Goal: Task Accomplishment & Management: Use online tool/utility

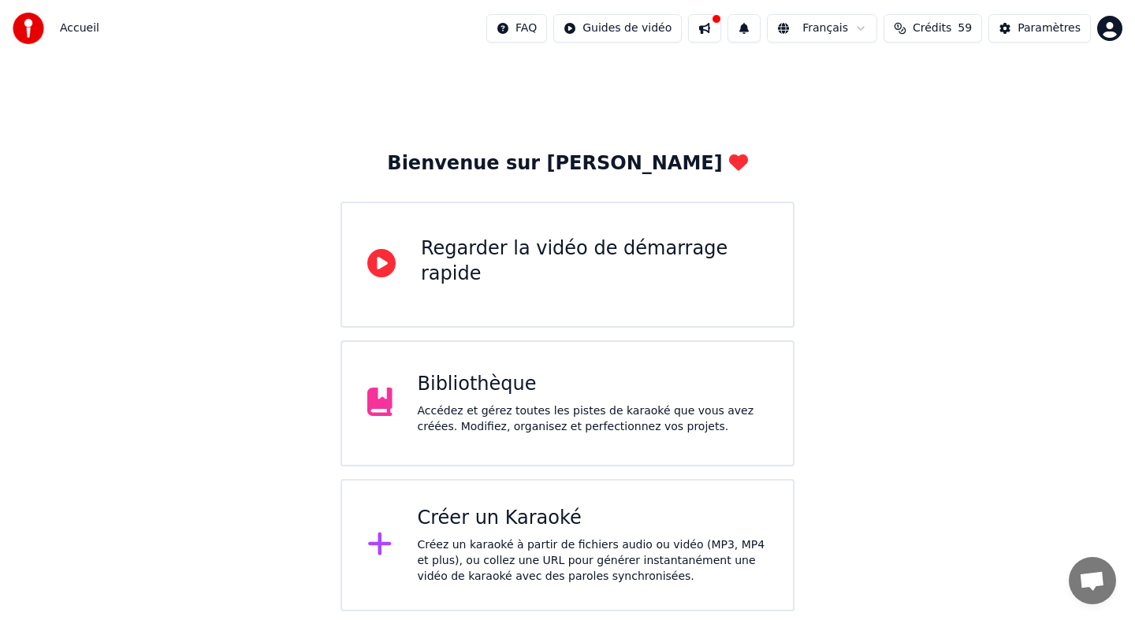
click at [651, 522] on div "Créer un Karaoké" at bounding box center [593, 518] width 351 height 25
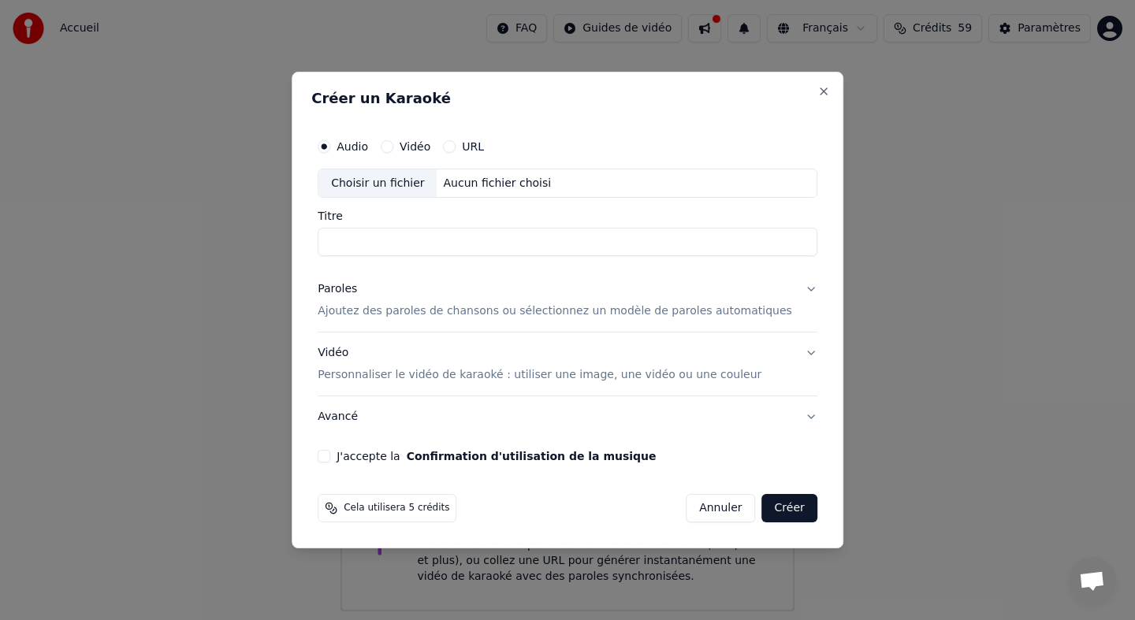
click at [393, 146] on button "Vidéo" at bounding box center [387, 146] width 13 height 13
click at [400, 184] on div "Choisir un fichier" at bounding box center [377, 183] width 118 height 28
drag, startPoint x: 472, startPoint y: 241, endPoint x: 341, endPoint y: 243, distance: 131.7
click at [341, 243] on input "**********" at bounding box center [568, 243] width 500 height 28
drag, startPoint x: 385, startPoint y: 240, endPoint x: 339, endPoint y: 244, distance: 46.7
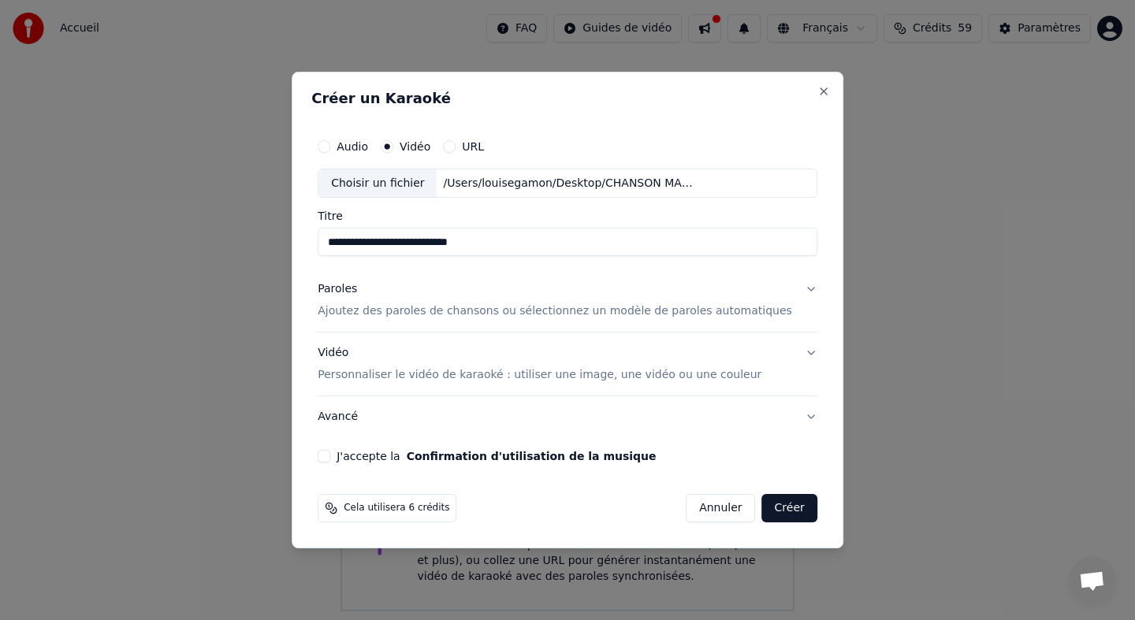
click at [339, 244] on input "**********" at bounding box center [568, 243] width 500 height 28
type input "**********"
click at [491, 315] on p "Ajoutez des paroles de chansons ou sélectionnez un modèle de paroles automatiqu…" at bounding box center [555, 312] width 475 height 16
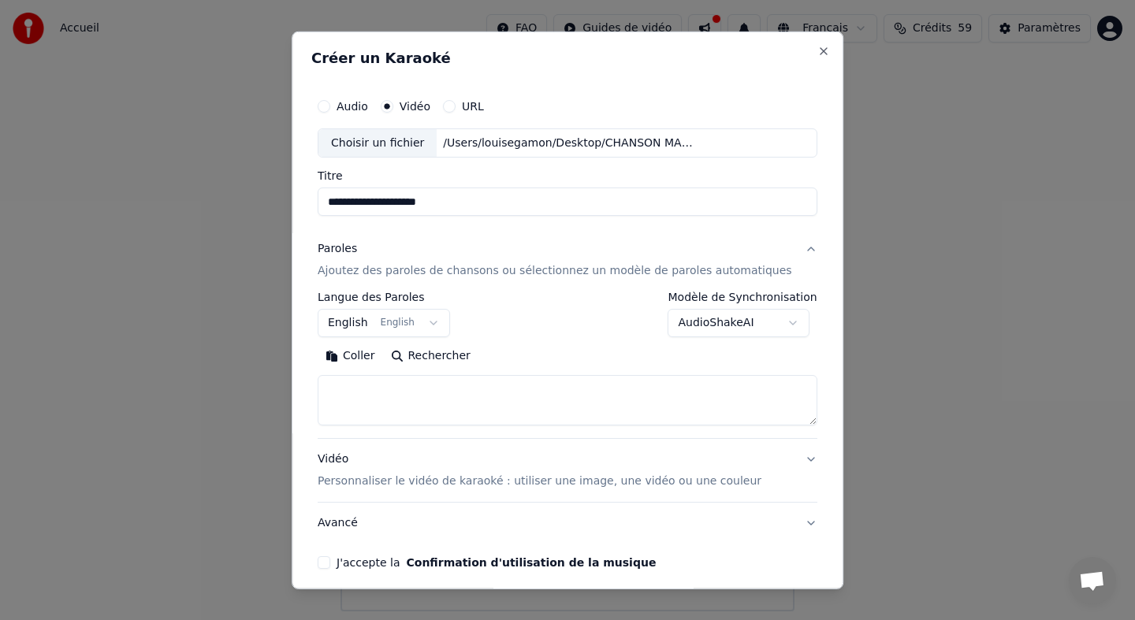
click at [379, 323] on button "English English" at bounding box center [384, 323] width 132 height 28
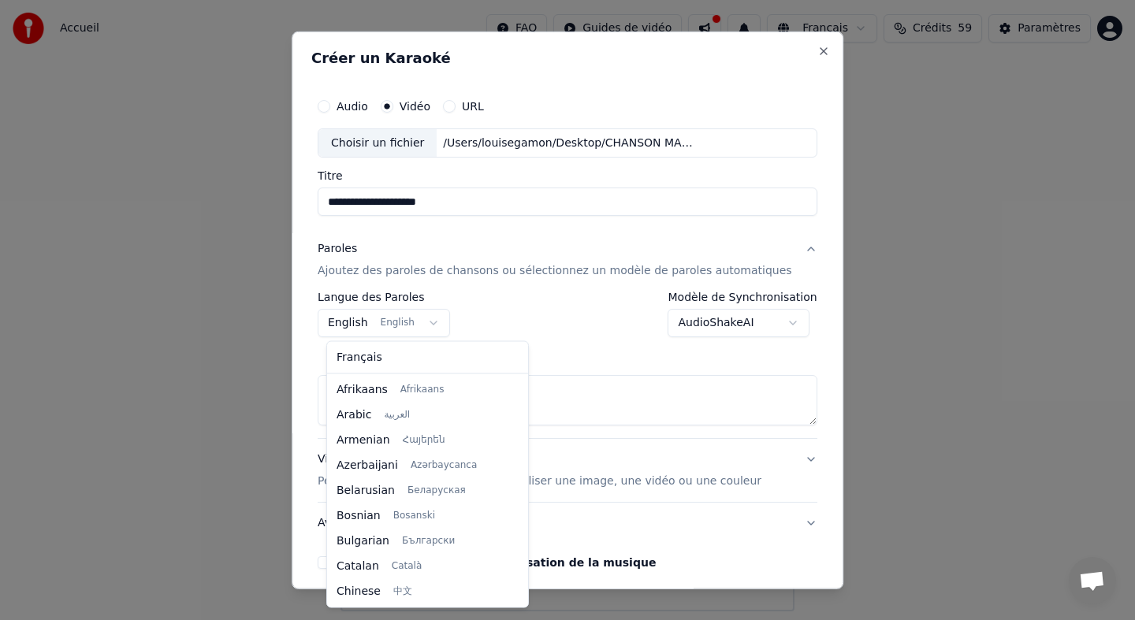
scroll to position [126, 0]
select select "**"
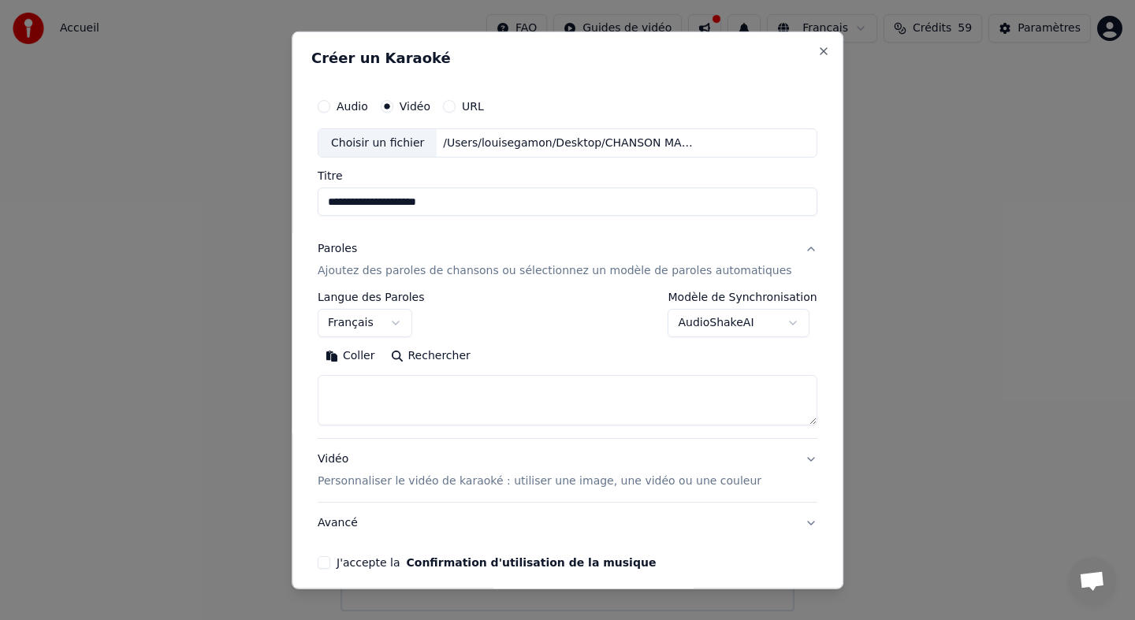
click at [385, 396] on textarea at bounding box center [568, 400] width 500 height 50
paste textarea "**********"
drag, startPoint x: 350, startPoint y: 404, endPoint x: 344, endPoint y: 385, distance: 20.5
click at [344, 385] on textarea at bounding box center [553, 400] width 471 height 50
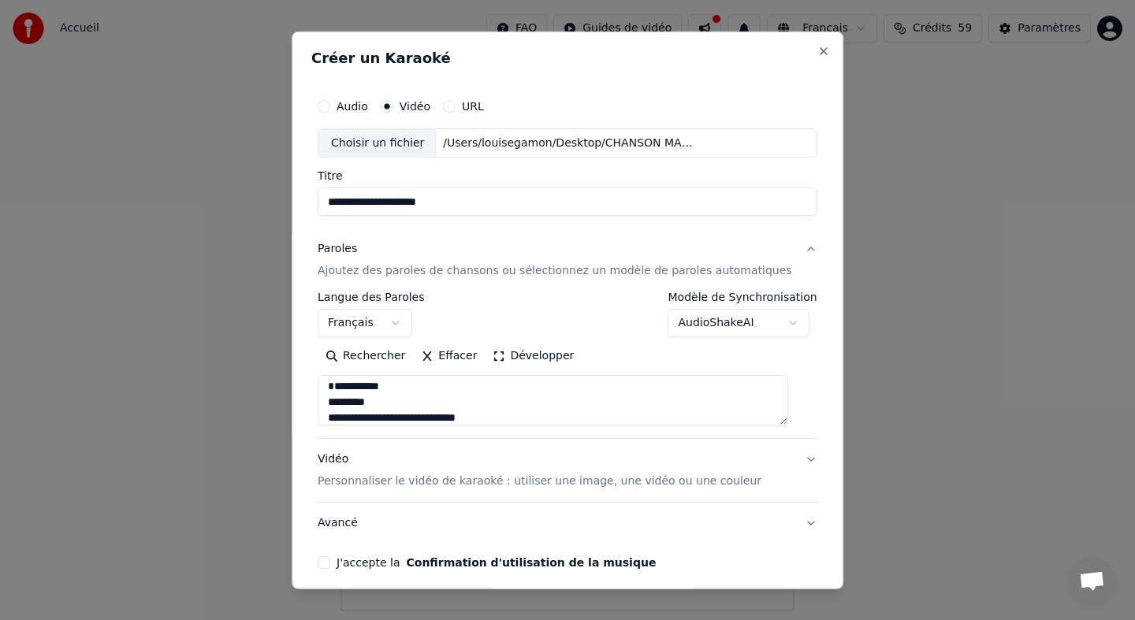
click at [338, 399] on textarea at bounding box center [553, 400] width 471 height 50
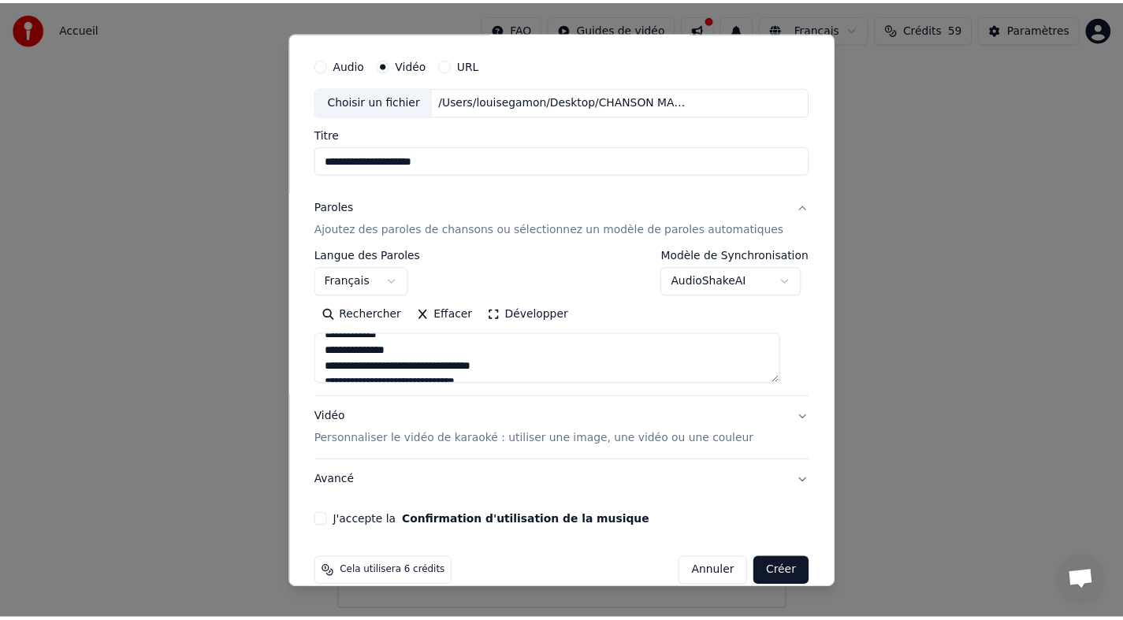
scroll to position [65, 0]
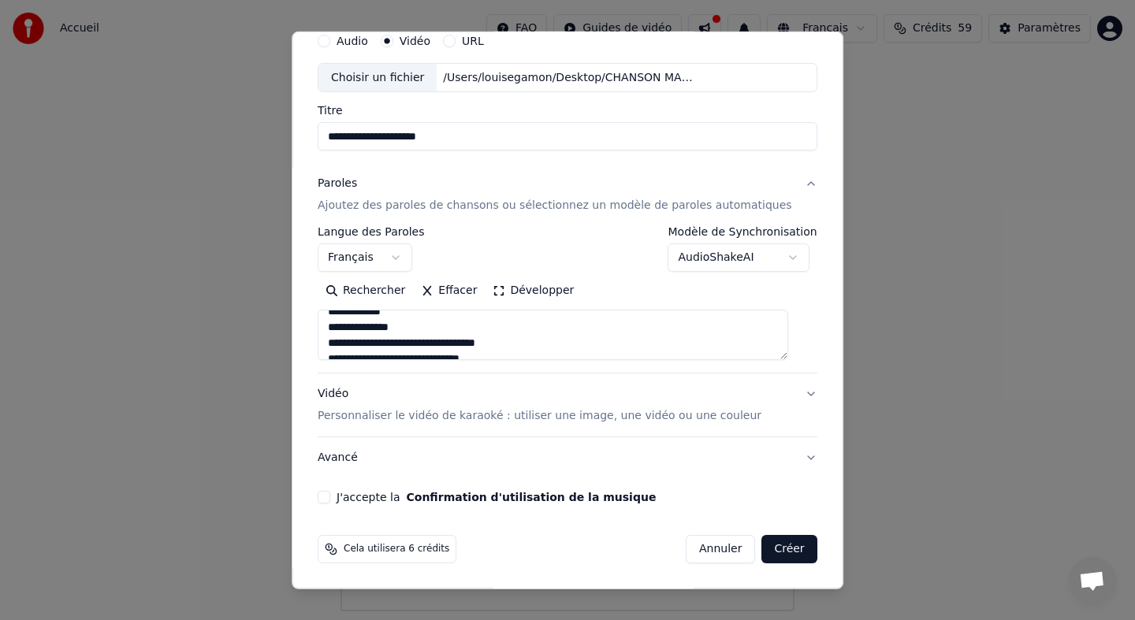
type textarea "**********"
click at [330, 498] on button "J'accepte la Confirmation d'utilisation de la musique" at bounding box center [324, 497] width 13 height 13
click at [766, 545] on button "Créer" at bounding box center [789, 549] width 55 height 28
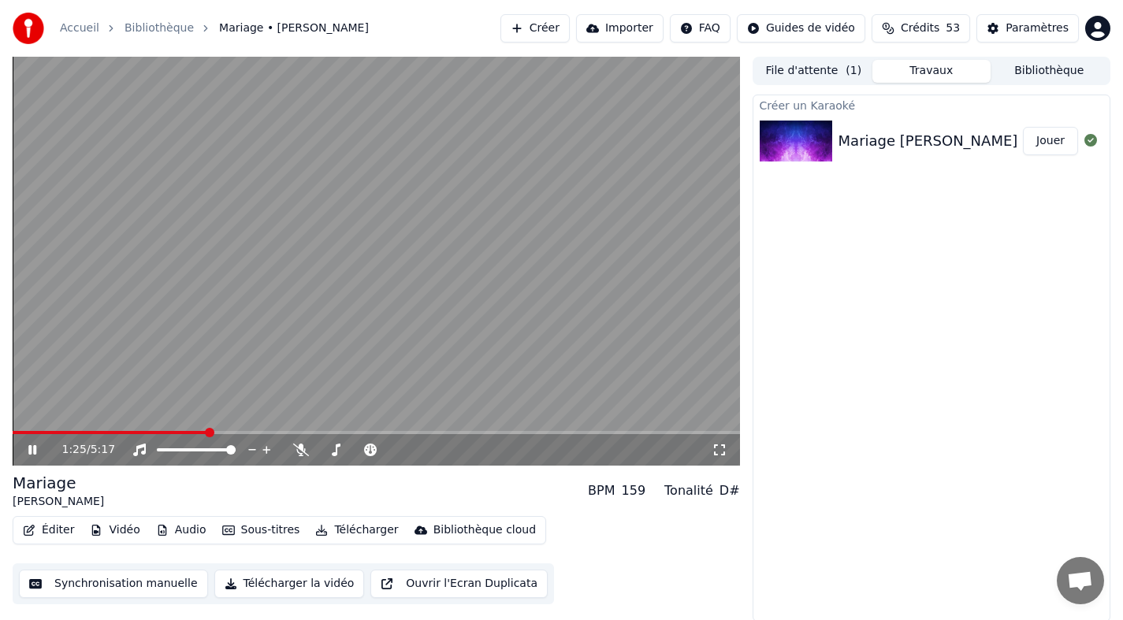
click at [30, 452] on icon at bounding box center [32, 449] width 8 height 9
click at [19, 434] on span at bounding box center [110, 432] width 195 height 3
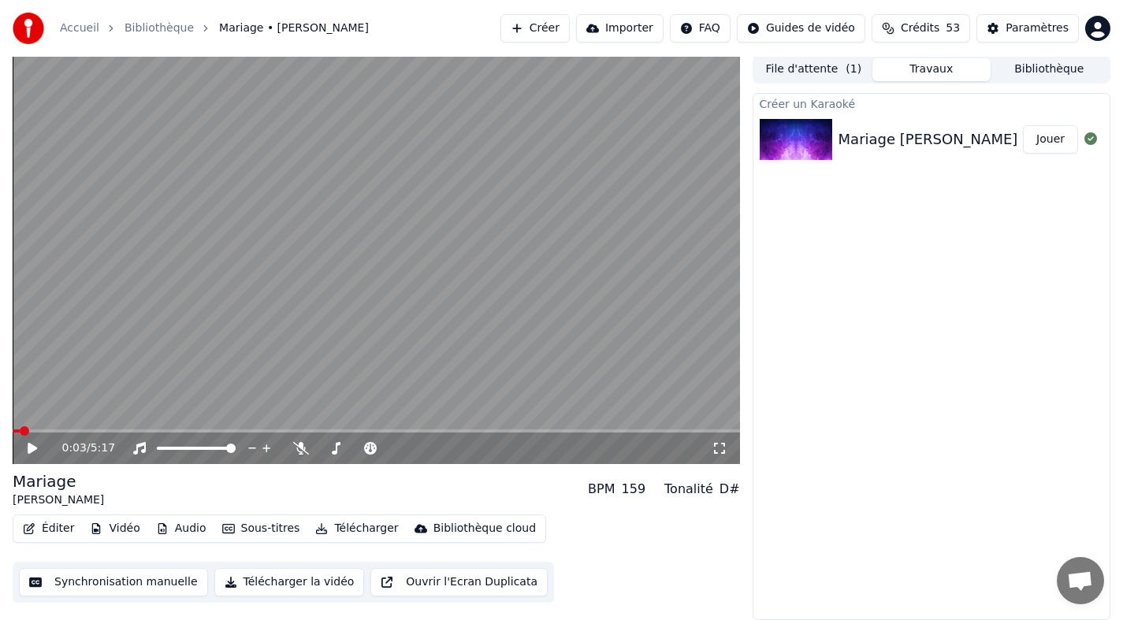
click at [118, 581] on button "Synchronisation manuelle" at bounding box center [113, 582] width 189 height 28
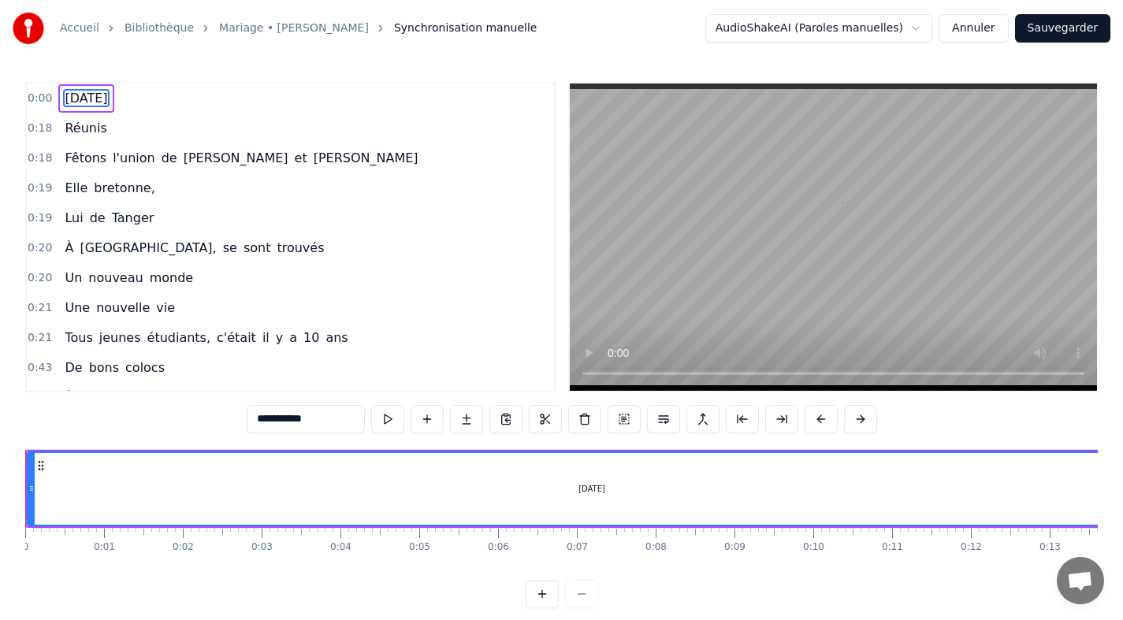
click at [878, 27] on html "Accueil Bibliothèque Mariage • [PERSON_NAME] Synchronisation manuelle AudioShak…" at bounding box center [561, 317] width 1123 height 634
click at [966, 26] on button "Annuler" at bounding box center [973, 28] width 69 height 28
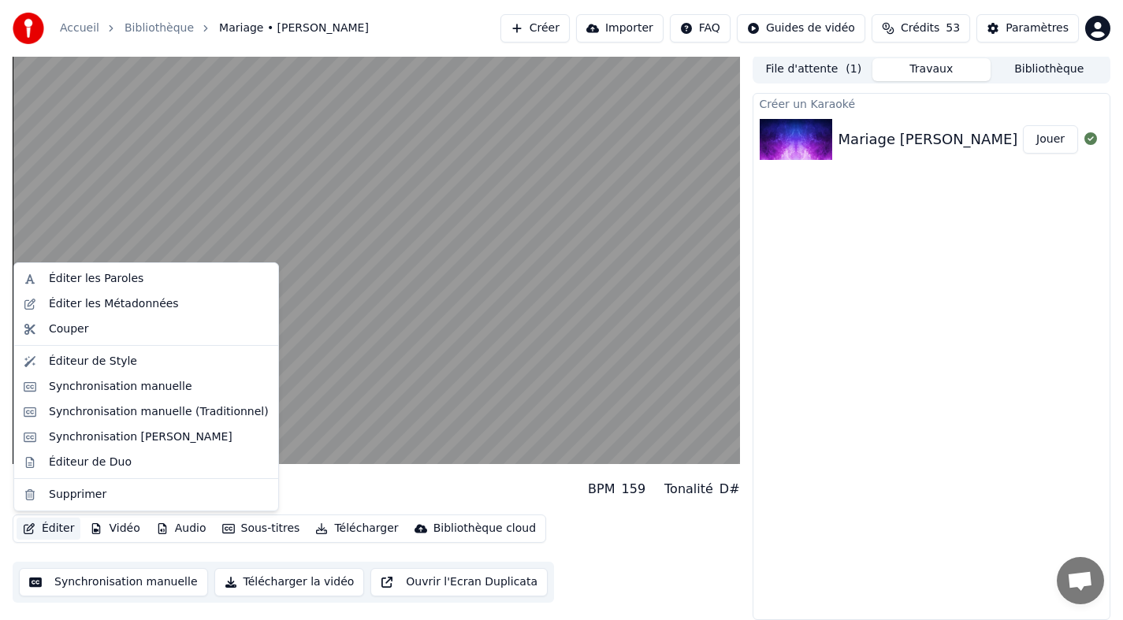
click at [54, 531] on button "Éditer" at bounding box center [49, 529] width 64 height 22
click at [103, 443] on div "Synchronisation [PERSON_NAME]" at bounding box center [141, 438] width 184 height 16
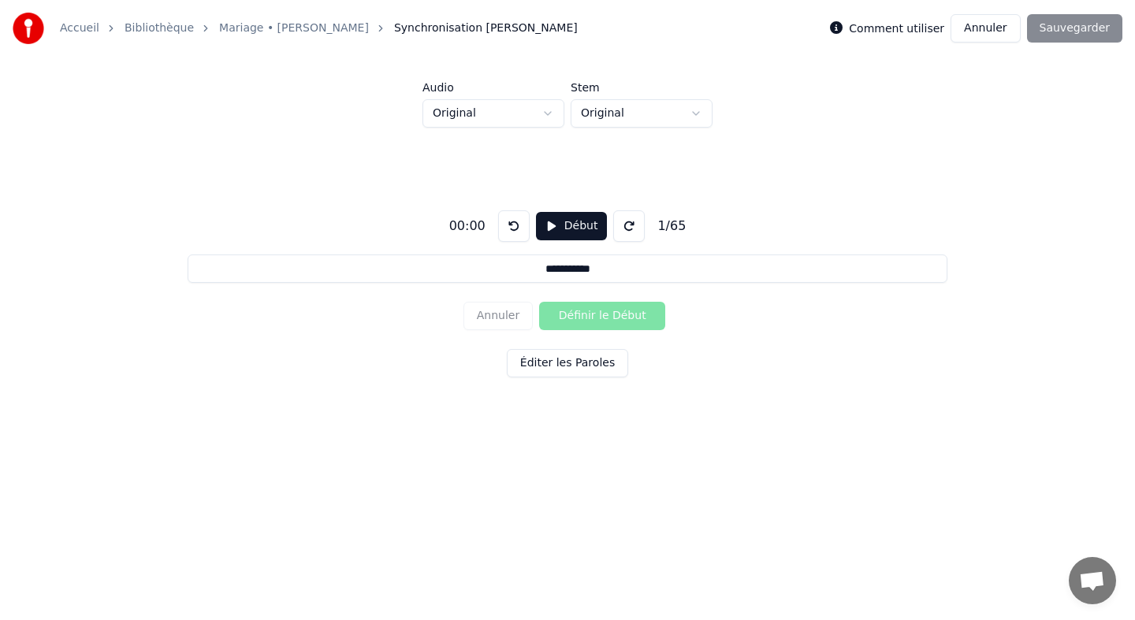
click at [573, 222] on button "Début" at bounding box center [572, 226] width 72 height 28
click at [590, 319] on button "Définir le Début" at bounding box center [602, 316] width 126 height 28
click at [518, 318] on button "Annuler" at bounding box center [498, 316] width 69 height 28
click at [572, 313] on button "Définir le Début" at bounding box center [602, 316] width 126 height 28
click at [491, 323] on button "Annuler" at bounding box center [498, 316] width 69 height 28
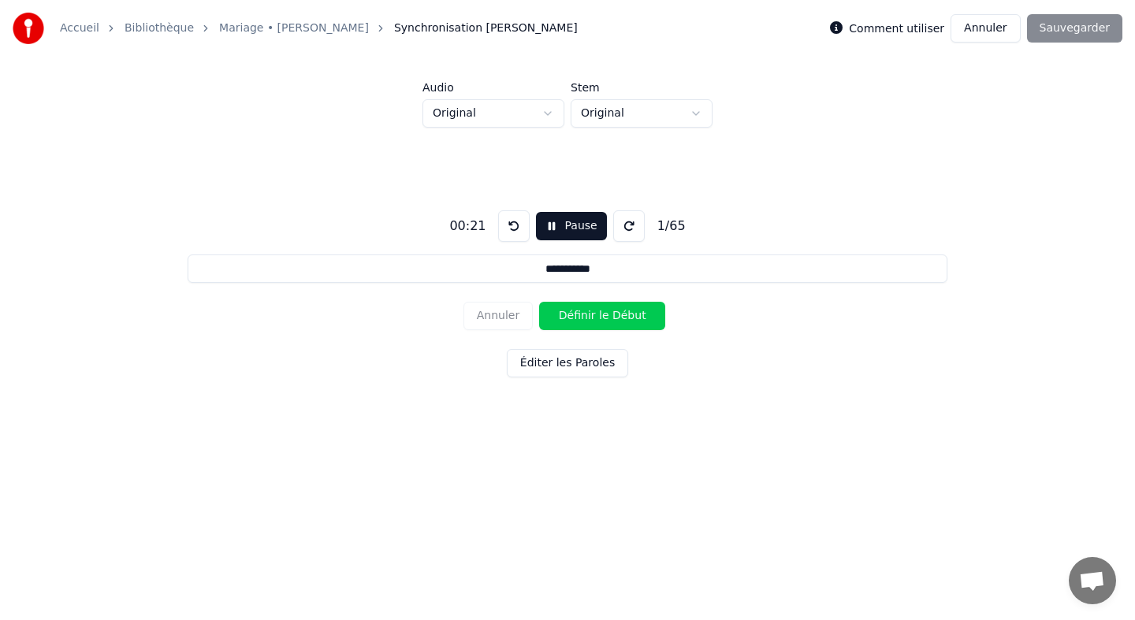
click at [575, 315] on button "Définir le Début" at bounding box center [602, 316] width 126 height 28
click at [575, 315] on button "Définir la Fin" at bounding box center [602, 316] width 126 height 28
click at [575, 315] on button "Définir le Début" at bounding box center [602, 316] width 126 height 28
click at [575, 315] on button "Définir la Fin" at bounding box center [602, 316] width 126 height 28
click at [575, 315] on button "Définir le Début" at bounding box center [602, 316] width 126 height 28
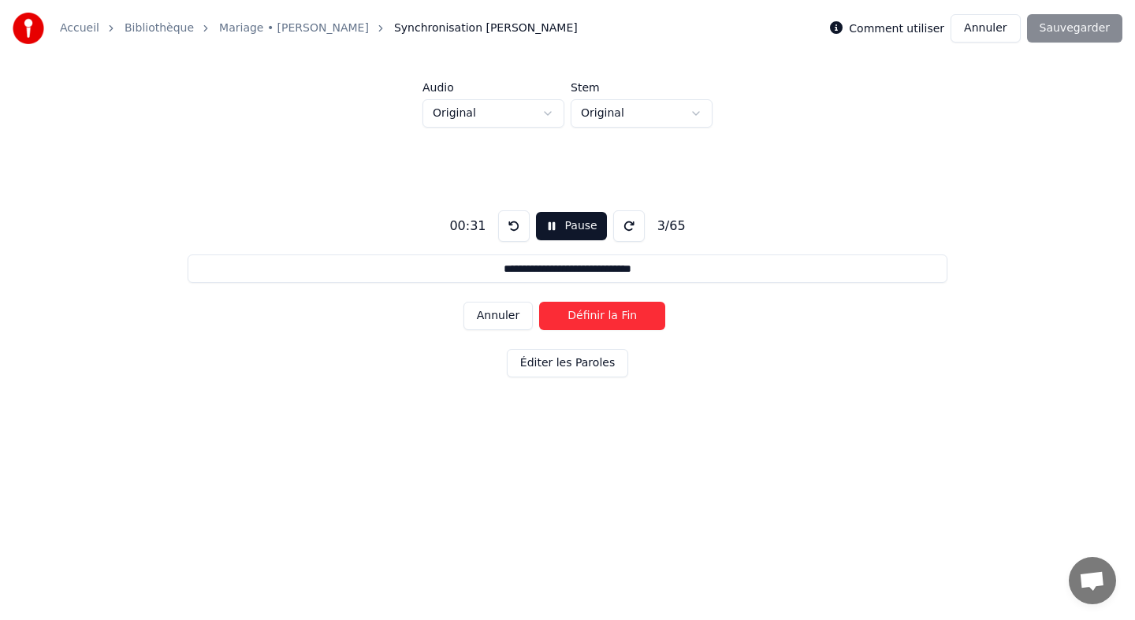
click at [575, 315] on button "Définir la Fin" at bounding box center [602, 316] width 126 height 28
click at [575, 315] on button "Définir le Début" at bounding box center [602, 316] width 126 height 28
click at [575, 315] on button "Définir la Fin" at bounding box center [602, 316] width 126 height 28
click at [575, 315] on button "Définir le Début" at bounding box center [602, 316] width 126 height 28
click at [575, 315] on button "Définir la Fin" at bounding box center [602, 316] width 126 height 28
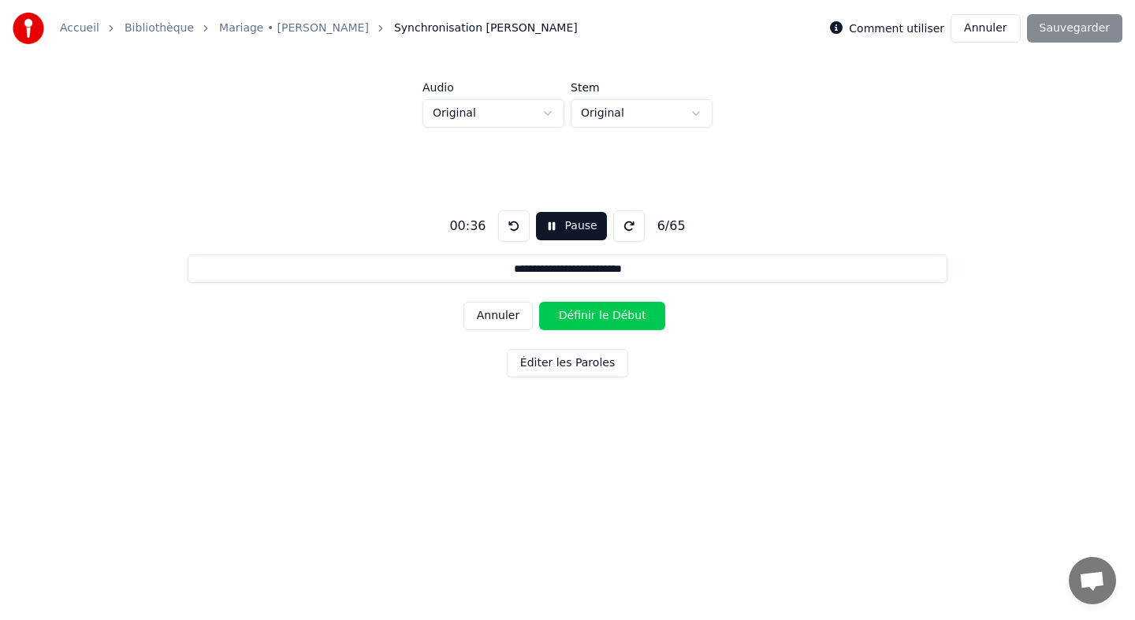
click at [575, 315] on button "Définir le Début" at bounding box center [602, 316] width 126 height 28
click at [575, 315] on button "Définir la Fin" at bounding box center [602, 316] width 126 height 28
click at [575, 315] on button "Définir le Début" at bounding box center [602, 316] width 126 height 28
click at [575, 315] on button "Définir la Fin" at bounding box center [602, 316] width 126 height 28
click at [575, 315] on button "Définir le Début" at bounding box center [602, 316] width 126 height 28
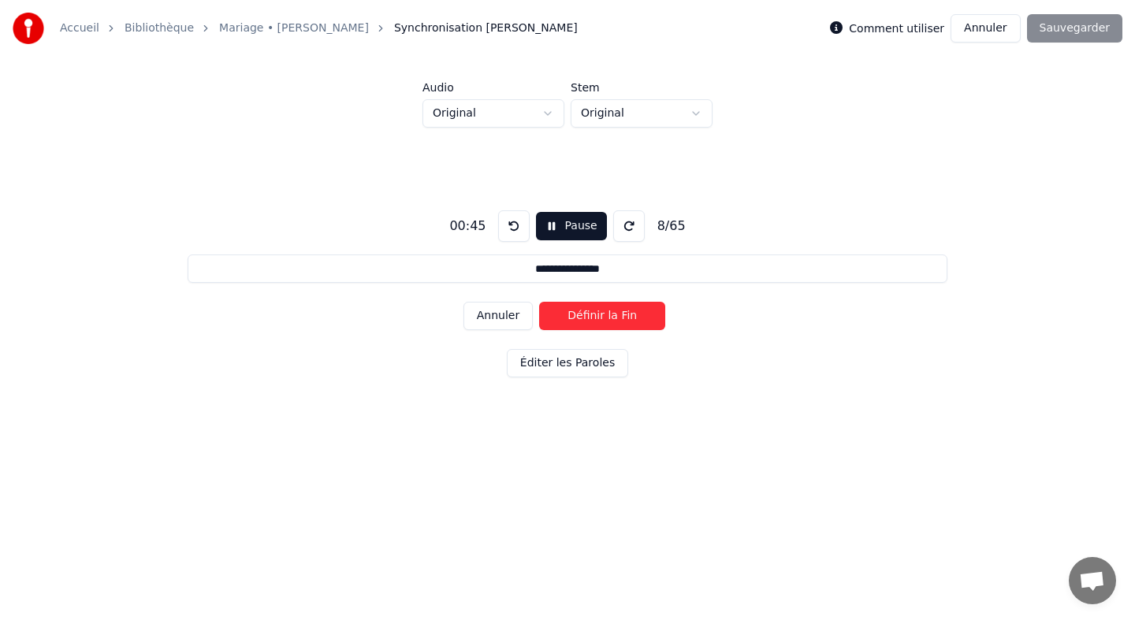
click at [575, 315] on button "Définir la Fin" at bounding box center [602, 316] width 126 height 28
click at [575, 315] on button "Définir le Début" at bounding box center [602, 316] width 126 height 28
click at [575, 315] on button "Définir la Fin" at bounding box center [602, 316] width 126 height 28
click at [575, 315] on button "Définir le Début" at bounding box center [602, 316] width 126 height 28
click at [575, 315] on button "Définir la Fin" at bounding box center [602, 316] width 126 height 28
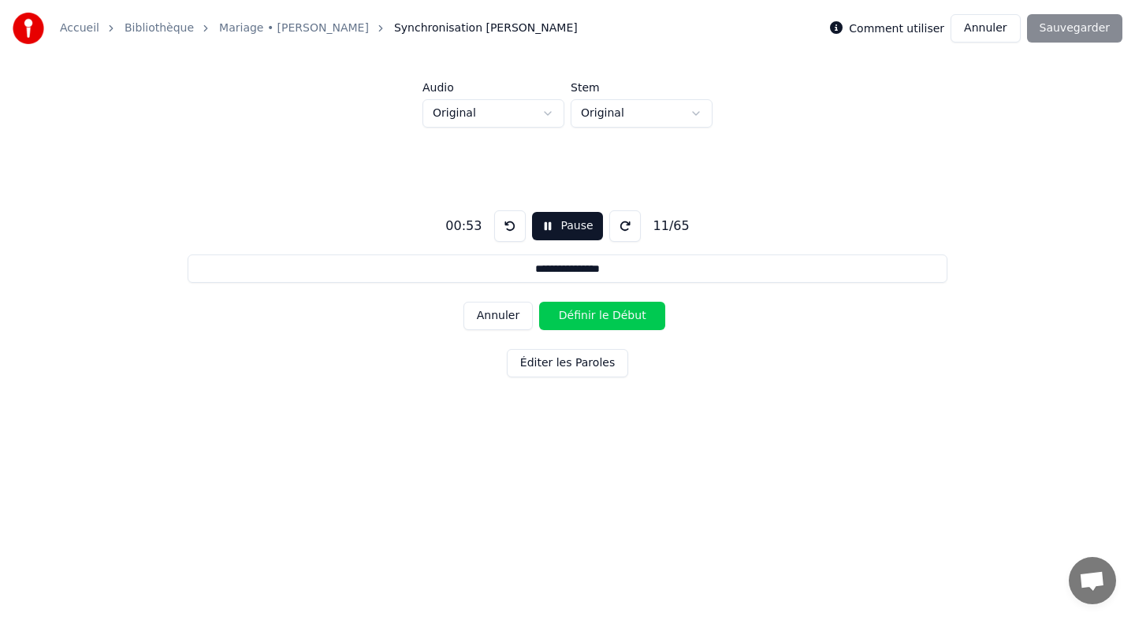
click at [575, 315] on button "Définir le Début" at bounding box center [602, 316] width 126 height 28
click at [575, 315] on button "Définir la Fin" at bounding box center [602, 316] width 126 height 28
click at [575, 315] on button "Définir le Début" at bounding box center [602, 316] width 126 height 28
click at [516, 315] on button "Annuler" at bounding box center [498, 316] width 69 height 28
click at [564, 314] on button "Définir le Début" at bounding box center [602, 316] width 126 height 28
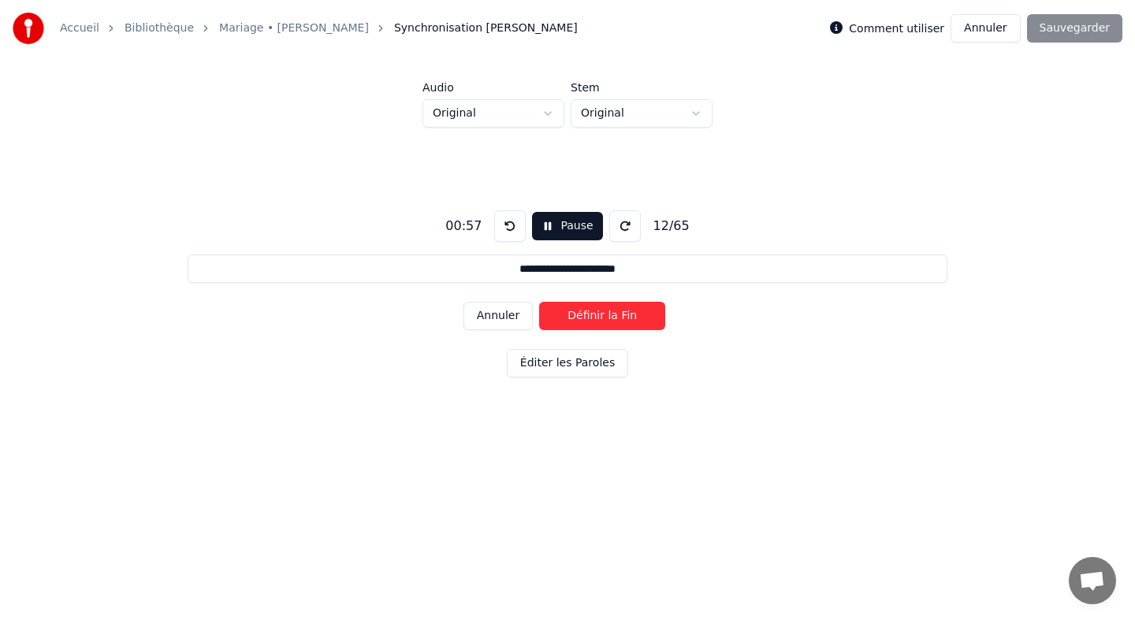
click at [564, 314] on button "Définir la Fin" at bounding box center [602, 316] width 126 height 28
click at [501, 318] on button "Annuler" at bounding box center [498, 316] width 69 height 28
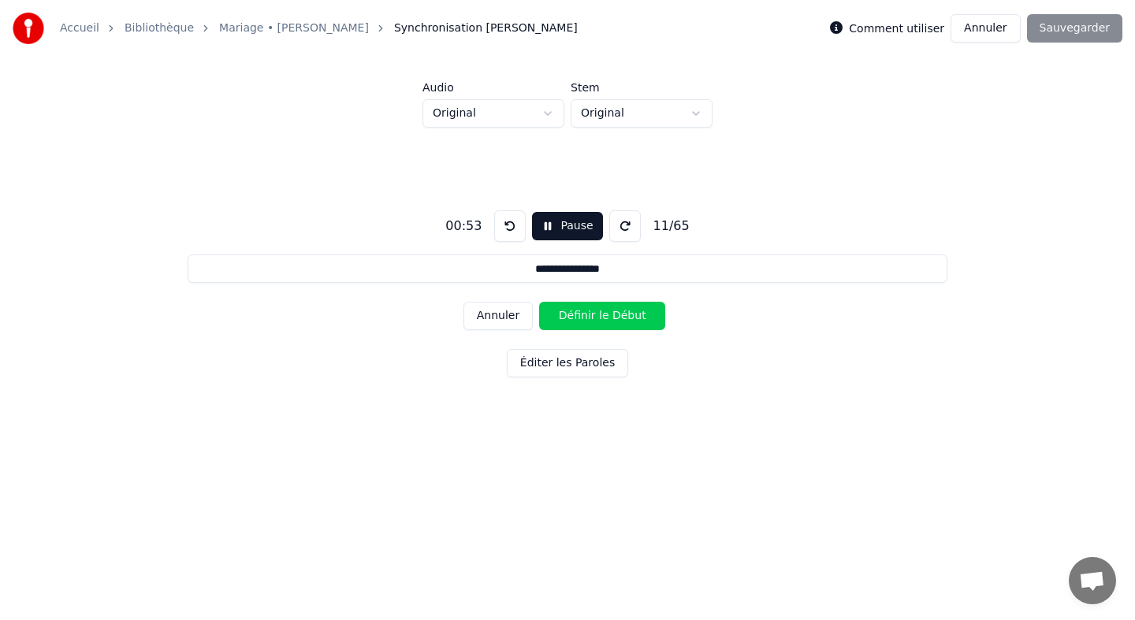
click at [501, 318] on button "Annuler" at bounding box center [498, 316] width 69 height 28
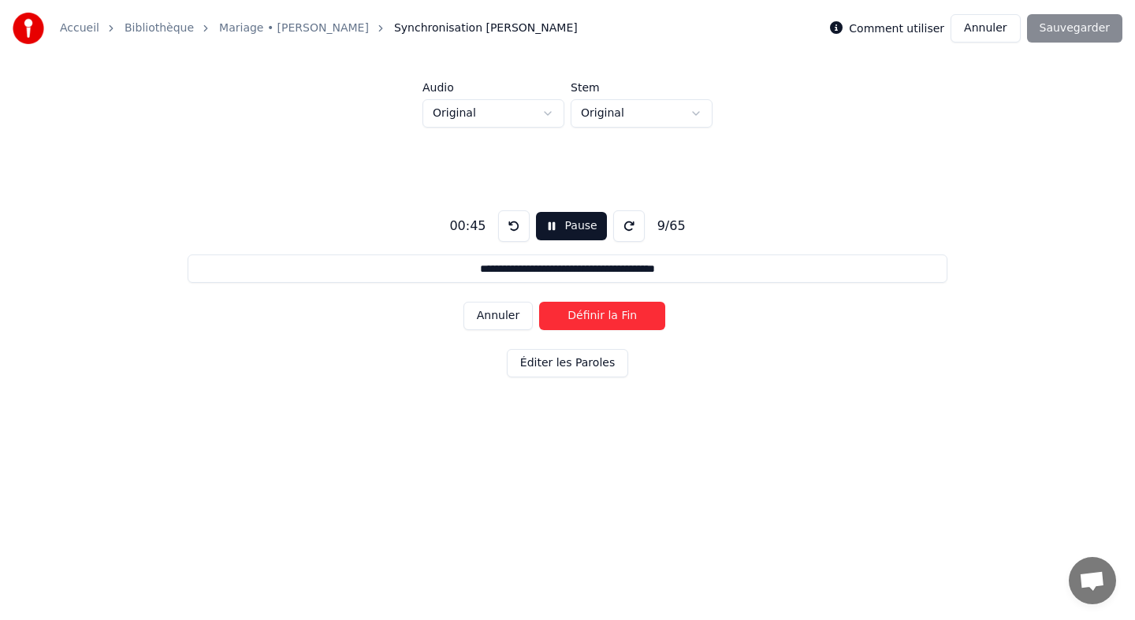
click at [501, 318] on button "Annuler" at bounding box center [498, 316] width 69 height 28
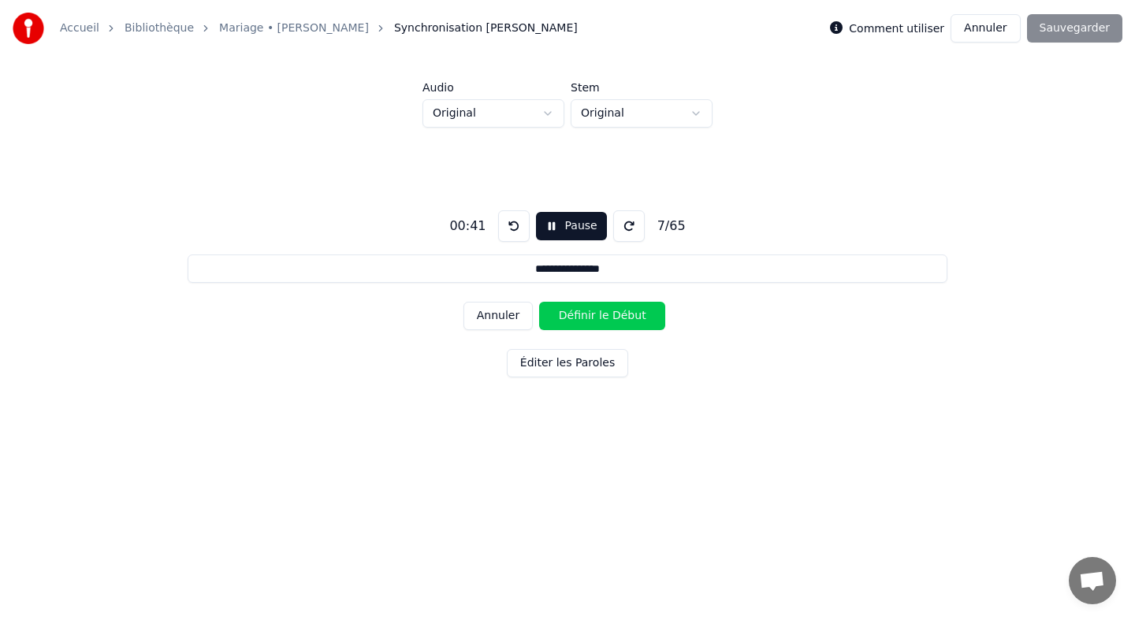
click at [516, 320] on button "Annuler" at bounding box center [498, 316] width 69 height 28
click at [548, 318] on button "Définir la Fin" at bounding box center [602, 316] width 126 height 28
click at [548, 318] on button "Définir le Début" at bounding box center [602, 316] width 126 height 28
click at [548, 318] on button "Définir la Fin" at bounding box center [602, 316] width 126 height 28
click at [548, 318] on button "Définir le Début" at bounding box center [602, 316] width 126 height 28
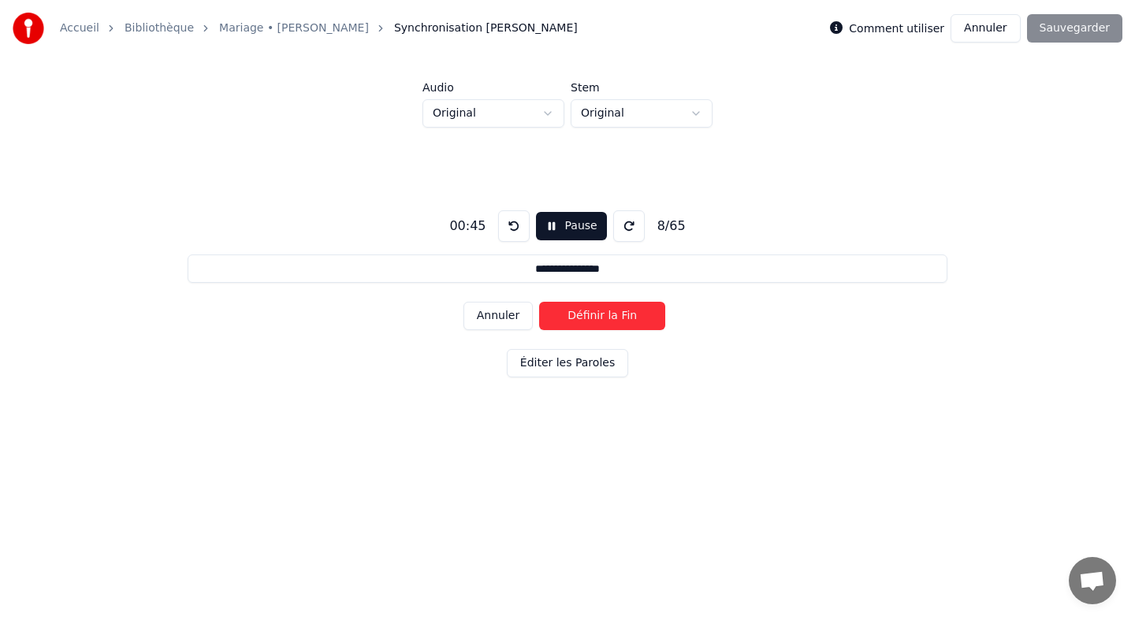
click at [548, 318] on button "Définir la Fin" at bounding box center [602, 316] width 126 height 28
click at [548, 318] on button "Définir le Début" at bounding box center [602, 316] width 126 height 28
click at [548, 318] on button "Définir la Fin" at bounding box center [602, 316] width 126 height 28
click at [548, 318] on button "Définir le Début" at bounding box center [602, 316] width 126 height 28
click at [548, 318] on button "Définir la Fin" at bounding box center [602, 316] width 126 height 28
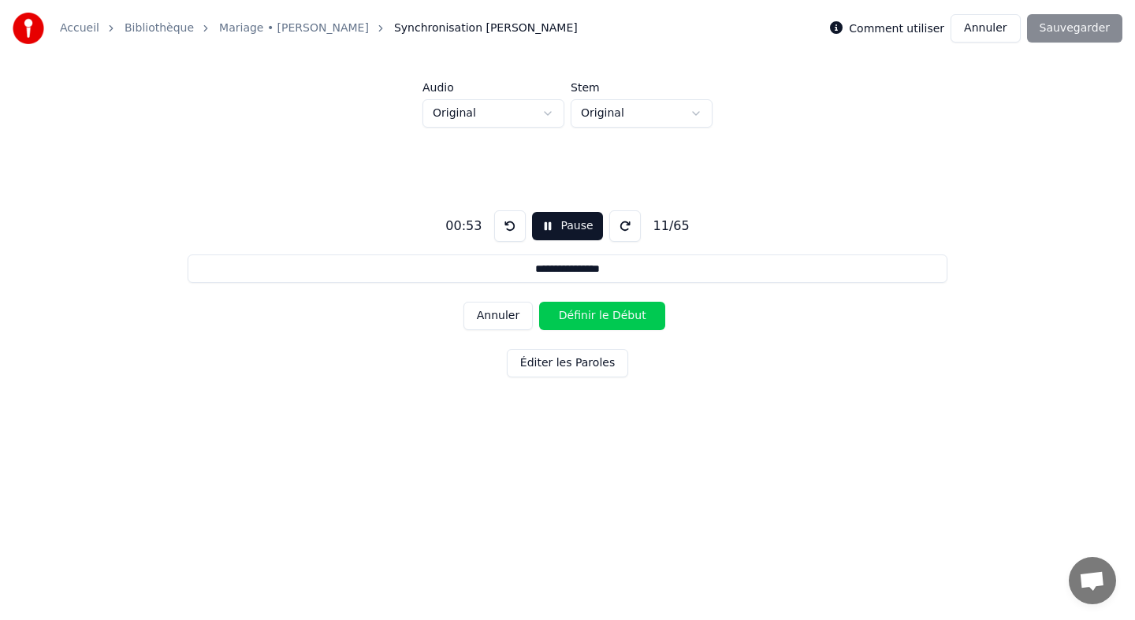
click at [548, 318] on button "Définir le Début" at bounding box center [602, 316] width 126 height 28
click at [548, 318] on button "Définir la Fin" at bounding box center [602, 316] width 126 height 28
click at [548, 318] on button "Définir le Début" at bounding box center [602, 316] width 126 height 28
click at [548, 318] on button "Définir la Fin" at bounding box center [602, 316] width 126 height 28
click at [548, 318] on button "Définir le Début" at bounding box center [602, 316] width 126 height 28
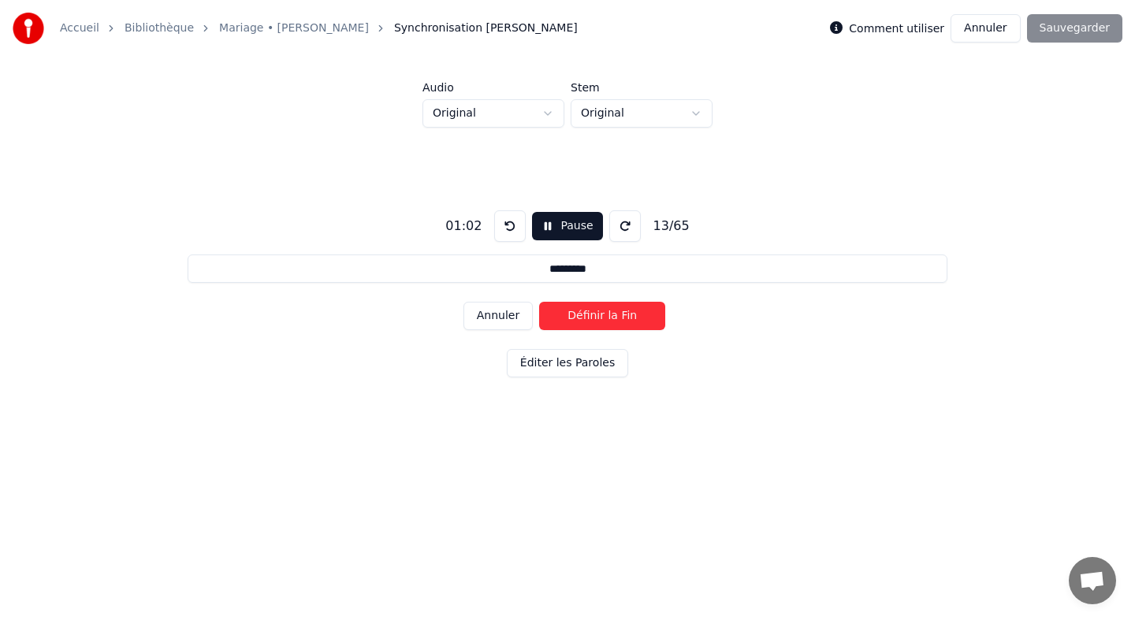
click at [548, 318] on button "Définir la Fin" at bounding box center [602, 316] width 126 height 28
click at [548, 318] on button "Définir le Début" at bounding box center [602, 316] width 126 height 28
click at [548, 318] on button "Définir la Fin" at bounding box center [602, 316] width 126 height 28
click at [548, 318] on button "Définir le Début" at bounding box center [602, 316] width 126 height 28
click at [548, 318] on button "Définir la Fin" at bounding box center [602, 316] width 126 height 28
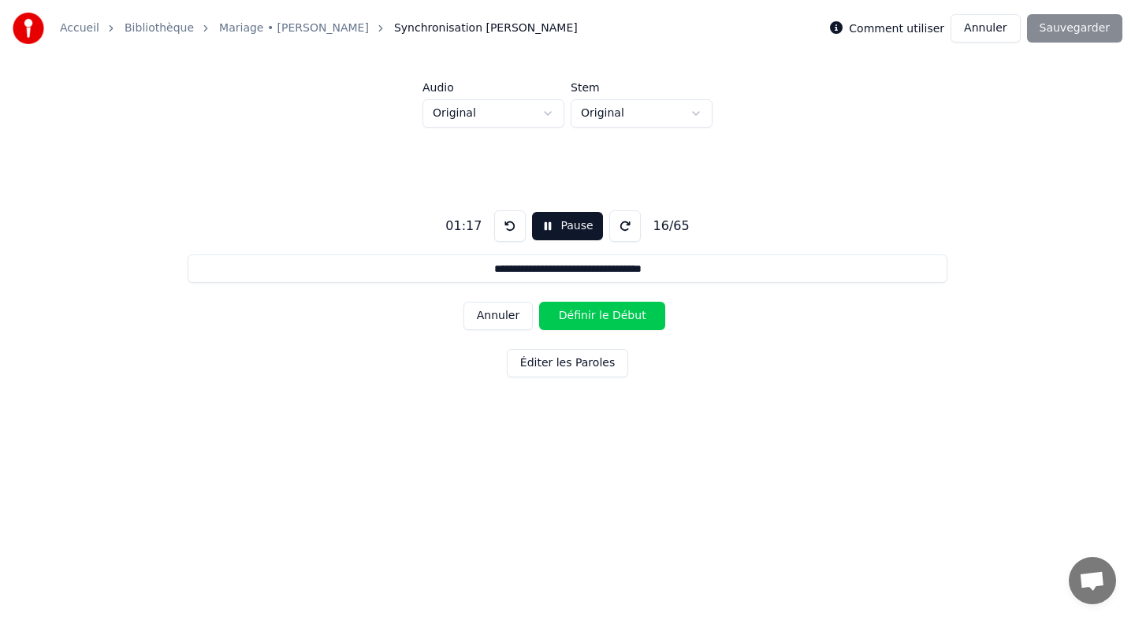
click at [548, 318] on button "Définir le Début" at bounding box center [602, 316] width 126 height 28
click at [548, 318] on button "Définir la Fin" at bounding box center [602, 316] width 126 height 28
click at [548, 318] on button "Définir le Début" at bounding box center [602, 316] width 126 height 28
click at [548, 318] on button "Définir la Fin" at bounding box center [602, 316] width 126 height 28
click at [548, 318] on button "Définir le Début" at bounding box center [602, 316] width 126 height 28
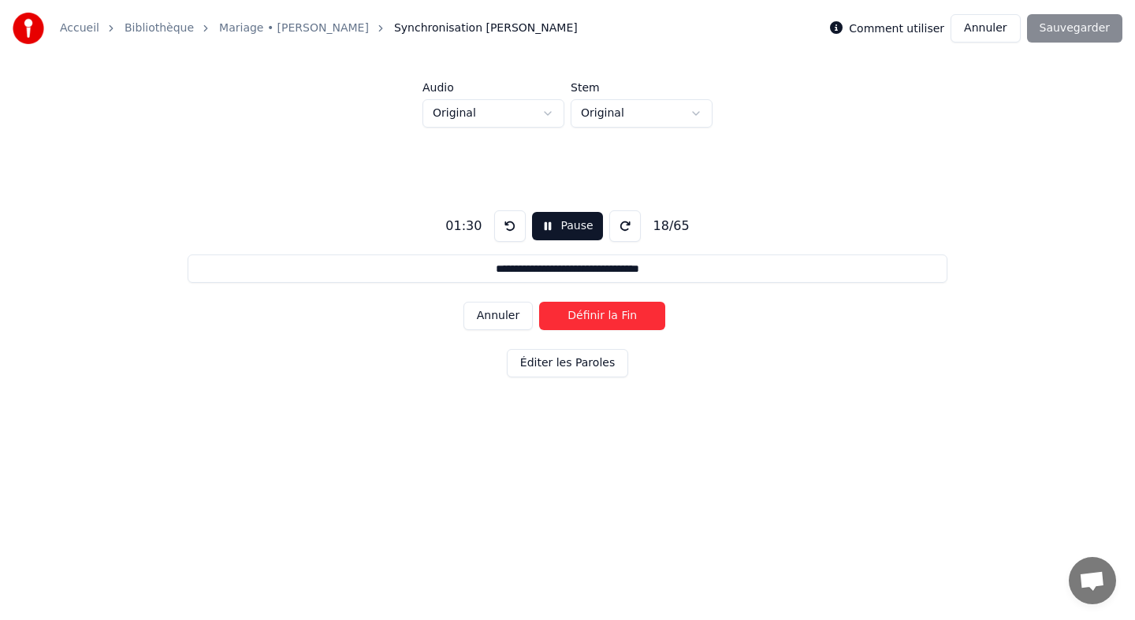
click at [548, 318] on button "Définir la Fin" at bounding box center [602, 316] width 126 height 28
click at [548, 318] on button "Définir le Début" at bounding box center [602, 316] width 126 height 28
click at [548, 318] on button "Définir la Fin" at bounding box center [602, 316] width 126 height 28
click at [548, 318] on button "Définir le Début" at bounding box center [602, 316] width 126 height 28
click at [548, 318] on button "Définir la Fin" at bounding box center [602, 316] width 126 height 28
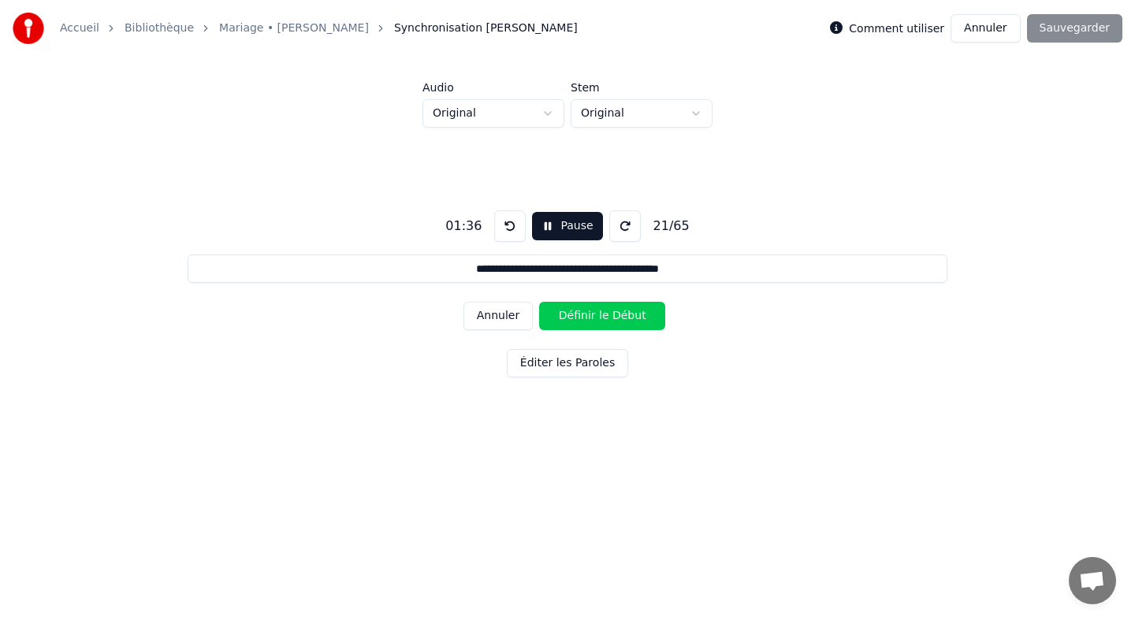
click at [548, 318] on button "Définir le Début" at bounding box center [602, 316] width 126 height 28
click at [548, 318] on button "Définir la Fin" at bounding box center [602, 316] width 126 height 28
click at [548, 318] on button "Définir le Début" at bounding box center [602, 316] width 126 height 28
click at [548, 318] on button "Définir la Fin" at bounding box center [602, 316] width 126 height 28
click at [548, 318] on button "Définir le Début" at bounding box center [602, 316] width 126 height 28
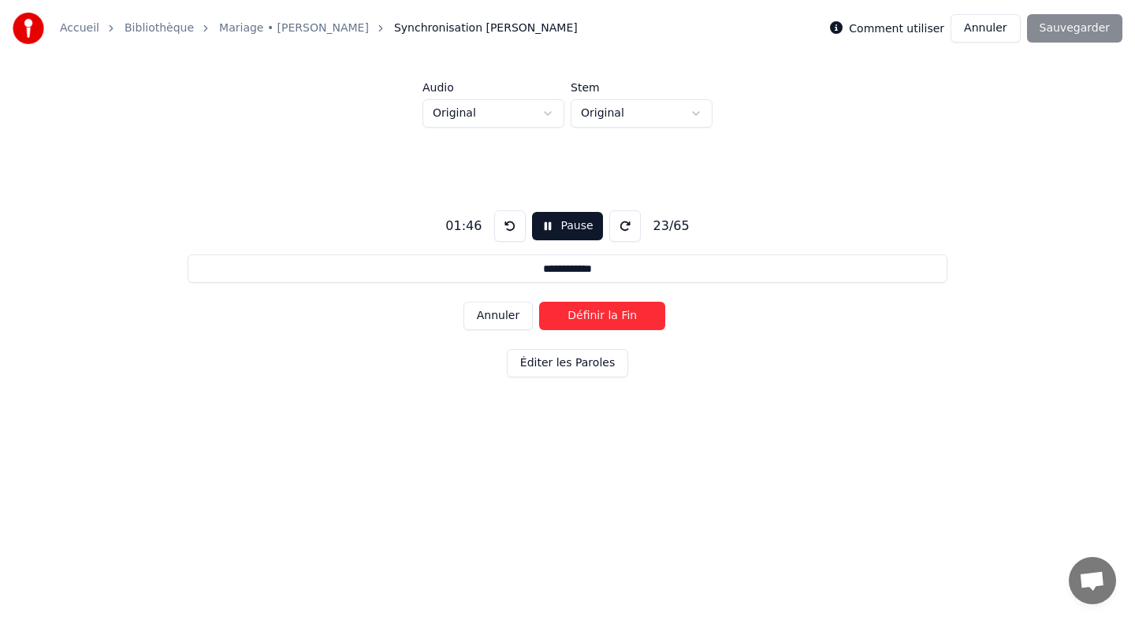
click at [515, 315] on button "Annuler" at bounding box center [498, 316] width 69 height 28
click at [561, 318] on button "Définir la Fin" at bounding box center [602, 316] width 126 height 28
click at [561, 318] on button "Définir le Début" at bounding box center [602, 316] width 126 height 28
click at [561, 318] on button "Définir la Fin" at bounding box center [602, 316] width 126 height 28
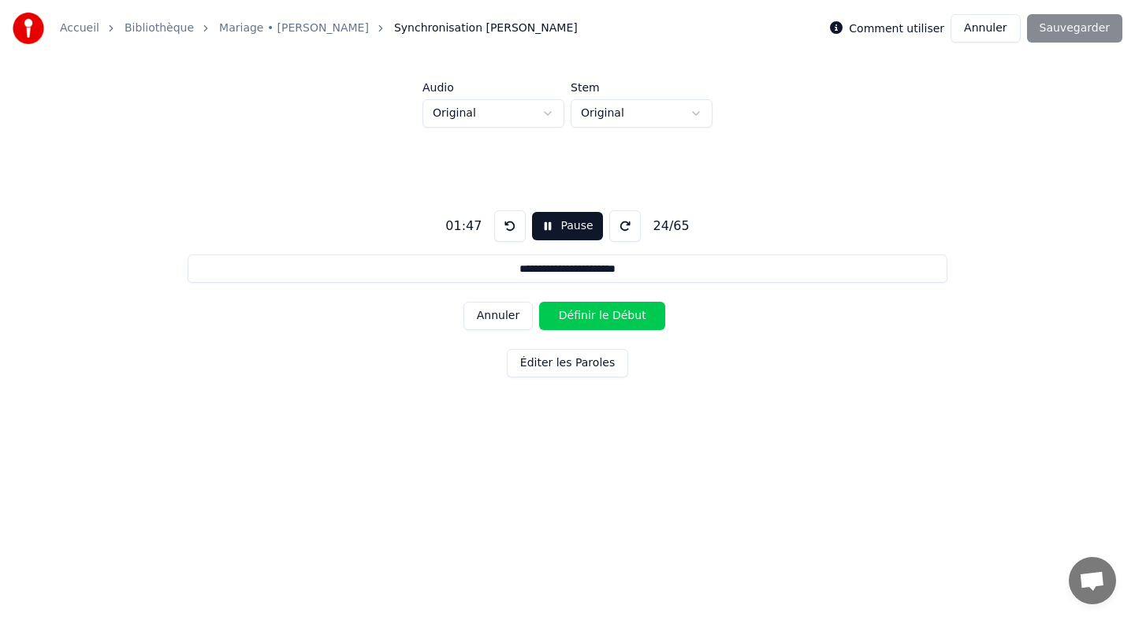
click at [561, 318] on button "Définir le Début" at bounding box center [602, 316] width 126 height 28
click at [561, 318] on button "Définir la Fin" at bounding box center [602, 316] width 126 height 28
click at [561, 318] on button "Définir le Début" at bounding box center [602, 316] width 126 height 28
click at [561, 318] on button "Définir la Fin" at bounding box center [602, 316] width 126 height 28
click at [561, 318] on button "Définir le Début" at bounding box center [602, 316] width 126 height 28
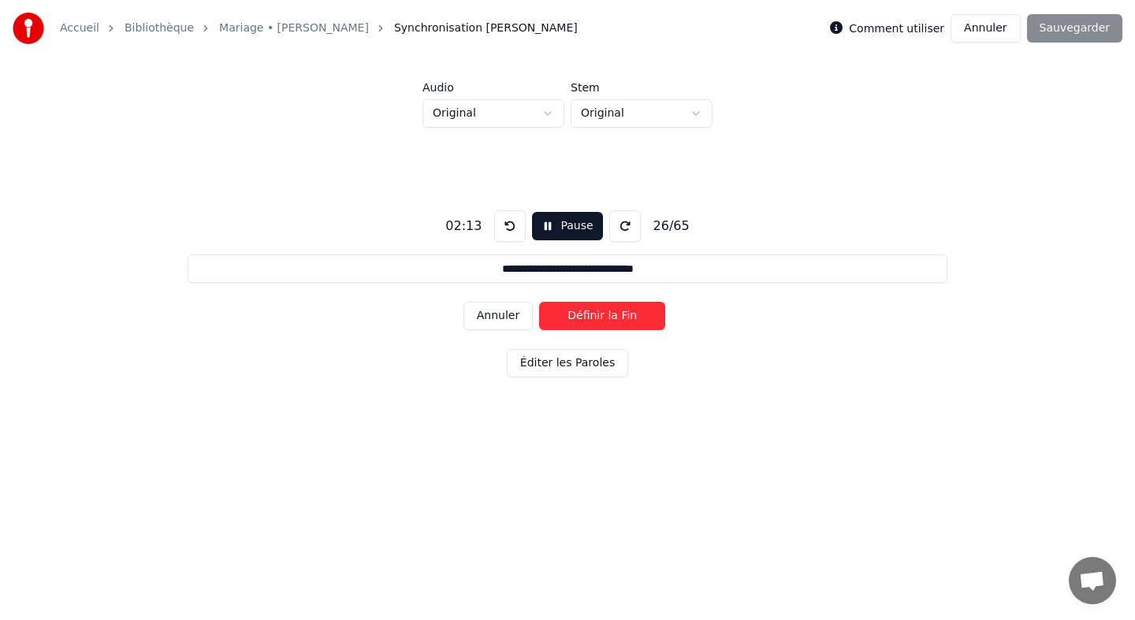
click at [561, 318] on button "Définir la Fin" at bounding box center [602, 316] width 126 height 28
click at [561, 318] on button "Définir le Début" at bounding box center [602, 316] width 126 height 28
click at [561, 318] on button "Définir la Fin" at bounding box center [602, 316] width 126 height 28
click at [561, 318] on button "Définir le Début" at bounding box center [602, 316] width 126 height 28
click at [515, 318] on button "Annuler" at bounding box center [498, 316] width 69 height 28
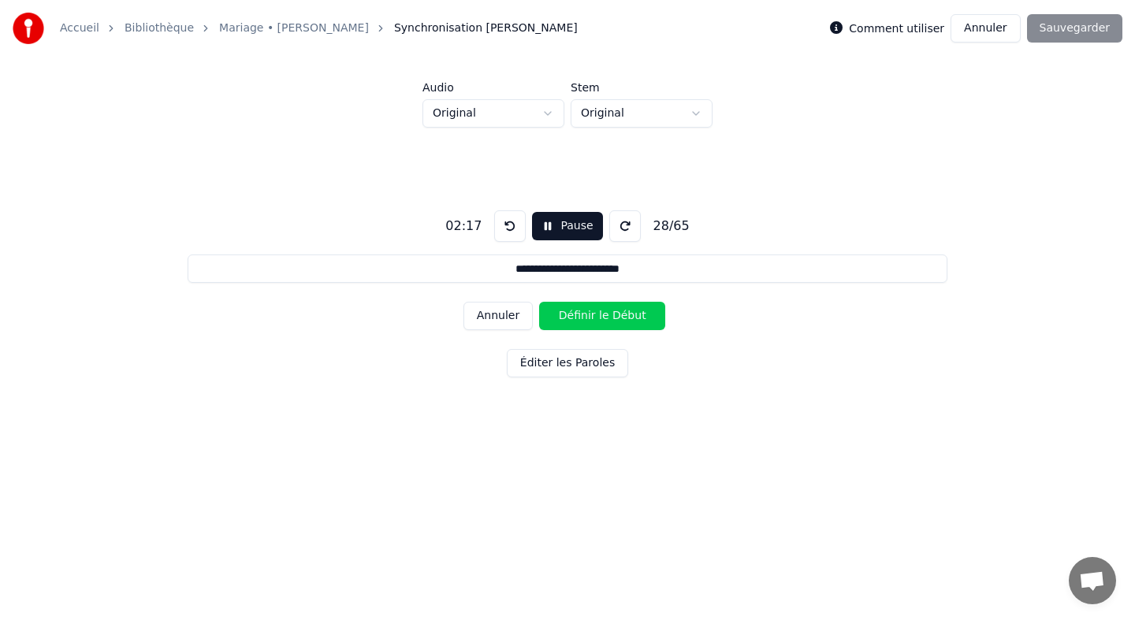
click at [515, 318] on button "Annuler" at bounding box center [498, 316] width 69 height 28
click at [515, 317] on button "Annuler" at bounding box center [498, 316] width 69 height 28
click at [547, 318] on button "Définir le Début" at bounding box center [602, 316] width 126 height 28
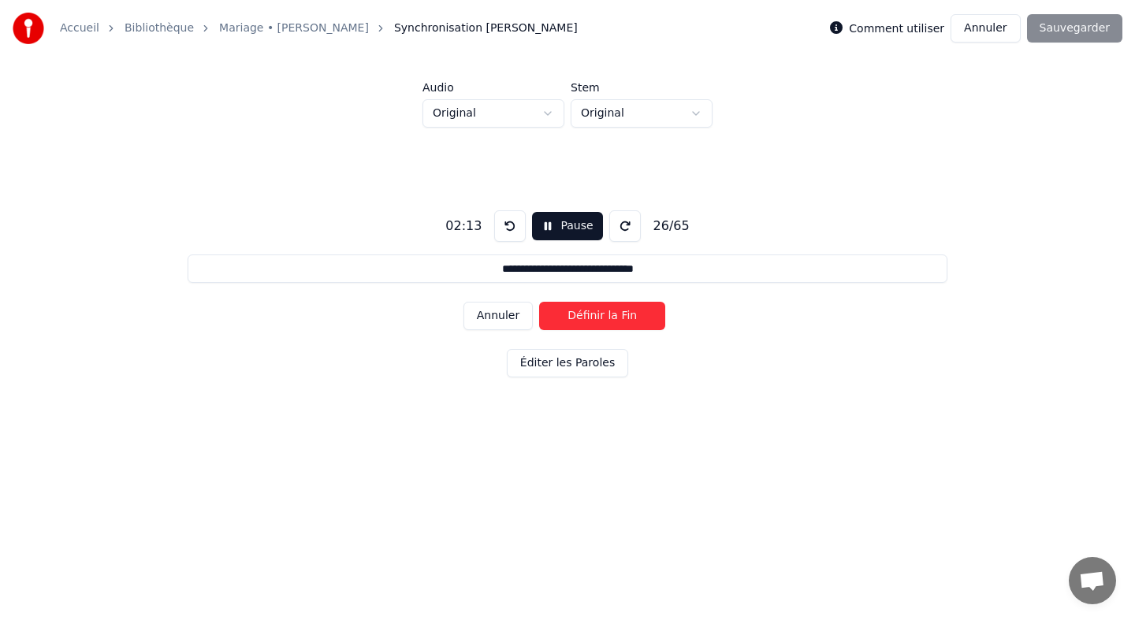
click at [547, 318] on button "Définir la Fin" at bounding box center [602, 316] width 126 height 28
click at [547, 318] on button "Définir le Début" at bounding box center [602, 316] width 126 height 28
click at [547, 318] on button "Définir la Fin" at bounding box center [602, 316] width 126 height 28
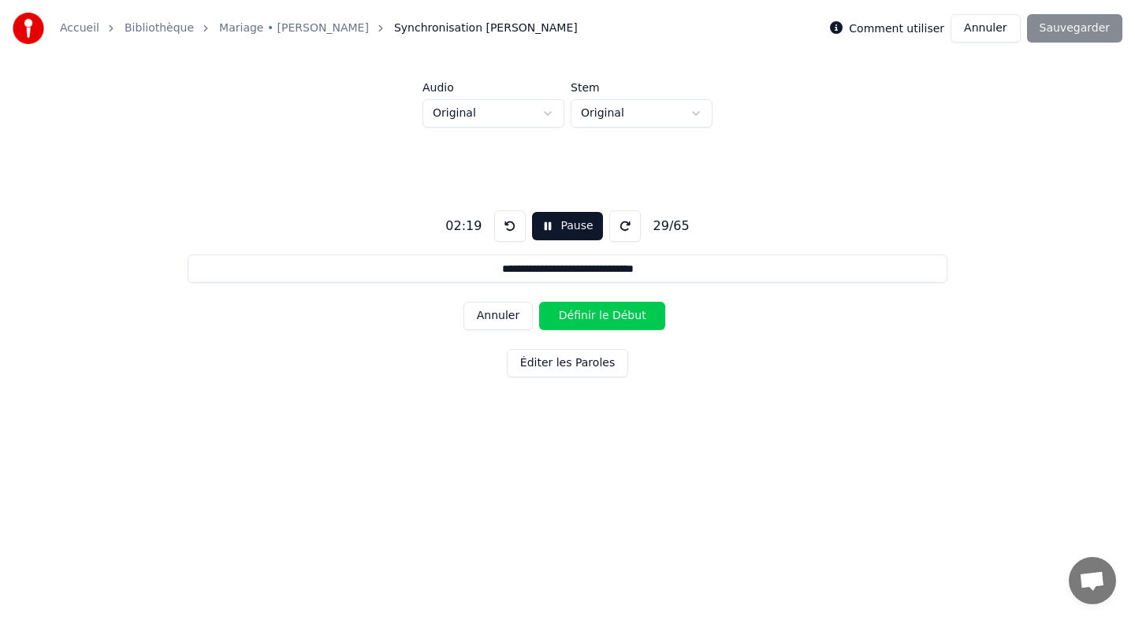
click at [547, 318] on button "Définir le Début" at bounding box center [602, 316] width 126 height 28
click at [547, 318] on button "Définir la Fin" at bounding box center [602, 316] width 126 height 28
click at [547, 318] on button "Définir le Début" at bounding box center [602, 316] width 126 height 28
click at [547, 318] on button "Définir la Fin" at bounding box center [602, 316] width 126 height 28
click at [547, 318] on button "Définir le Début" at bounding box center [602, 316] width 126 height 28
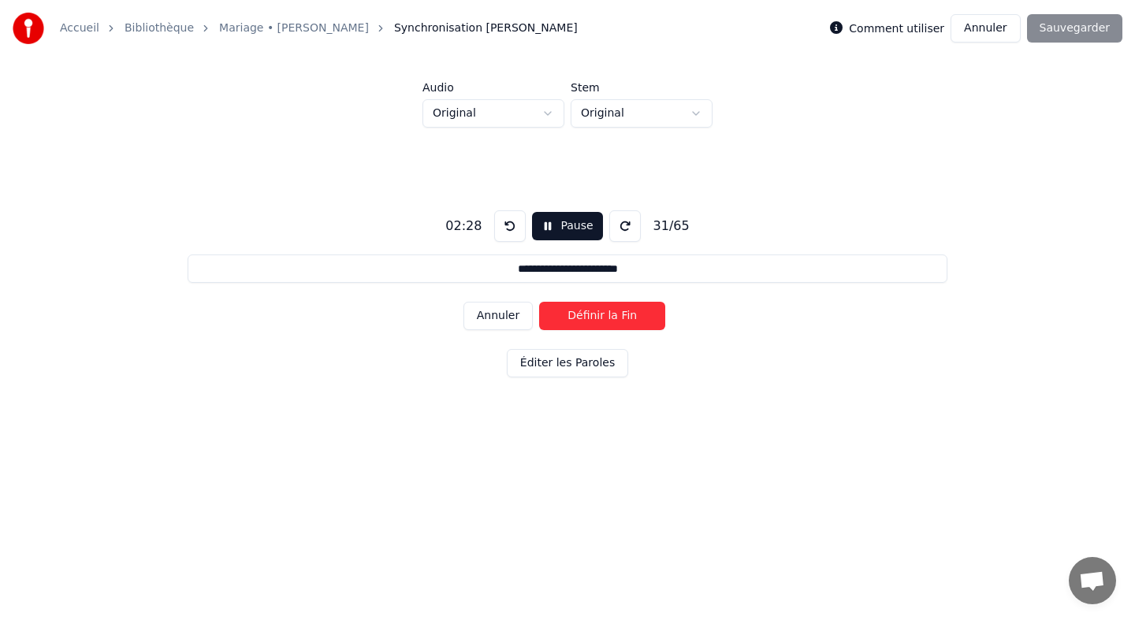
click at [547, 318] on button "Définir la Fin" at bounding box center [602, 316] width 126 height 28
click at [547, 318] on button "Définir le Début" at bounding box center [602, 316] width 126 height 28
click at [547, 318] on button "Définir la Fin" at bounding box center [602, 316] width 126 height 28
click at [547, 318] on button "Définir le Début" at bounding box center [602, 316] width 126 height 28
click at [547, 318] on button "Définir la Fin" at bounding box center [602, 316] width 126 height 28
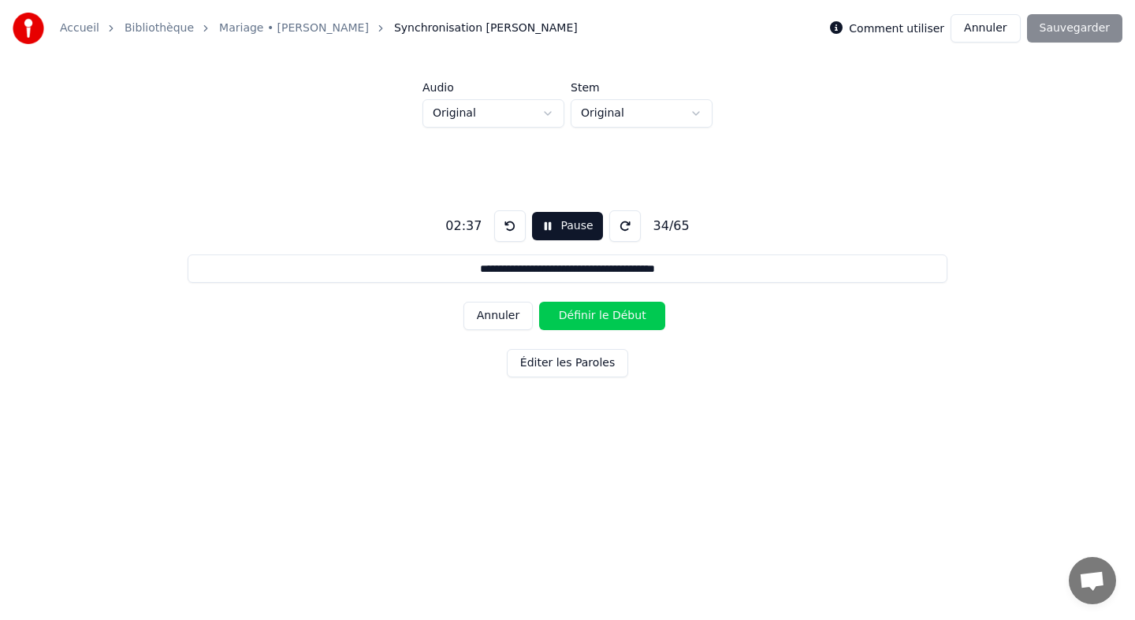
click at [547, 318] on button "Définir le Début" at bounding box center [602, 316] width 126 height 28
click at [547, 318] on button "Définir la Fin" at bounding box center [602, 316] width 126 height 28
click at [547, 318] on button "Définir le Début" at bounding box center [602, 316] width 126 height 28
click at [547, 318] on button "Définir la Fin" at bounding box center [602, 316] width 126 height 28
click at [547, 318] on button "Définir le Début" at bounding box center [602, 316] width 126 height 28
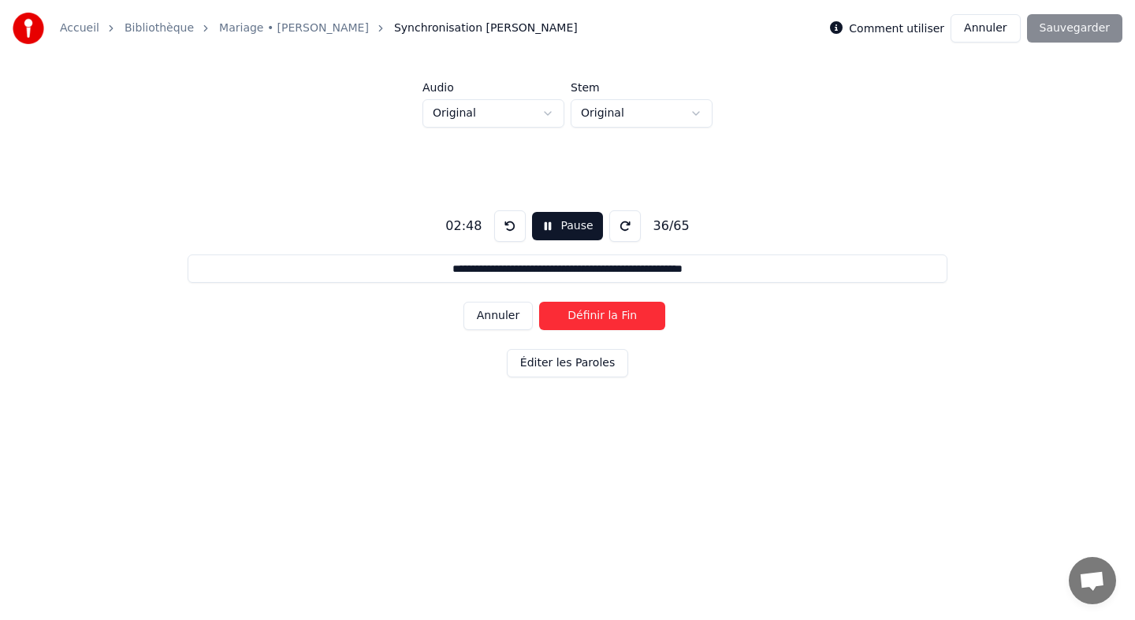
click at [547, 318] on button "Définir la Fin" at bounding box center [602, 316] width 126 height 28
click at [547, 318] on button "Définir le Début" at bounding box center [602, 316] width 126 height 28
click at [547, 318] on button "Définir la Fin" at bounding box center [602, 316] width 126 height 28
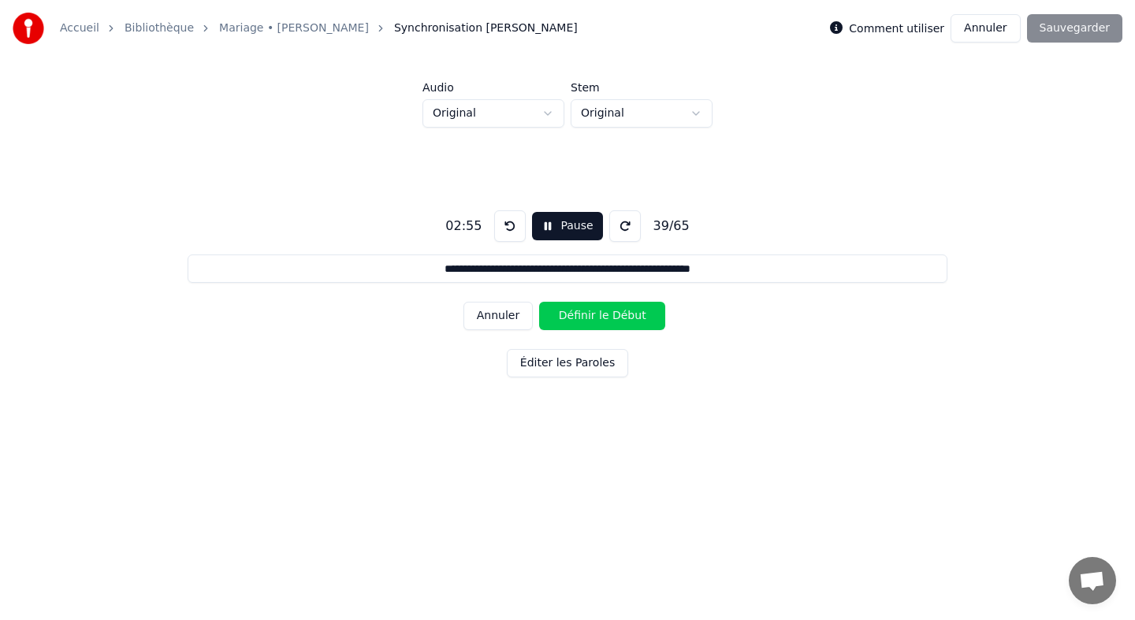
click at [547, 318] on button "Définir le Début" at bounding box center [602, 316] width 126 height 28
click at [547, 318] on button "Définir la Fin" at bounding box center [602, 316] width 126 height 28
click at [547, 318] on button "Définir le Début" at bounding box center [602, 316] width 126 height 28
click at [547, 318] on button "Définir la Fin" at bounding box center [602, 316] width 126 height 28
click at [547, 318] on button "Définir le Début" at bounding box center [602, 316] width 126 height 28
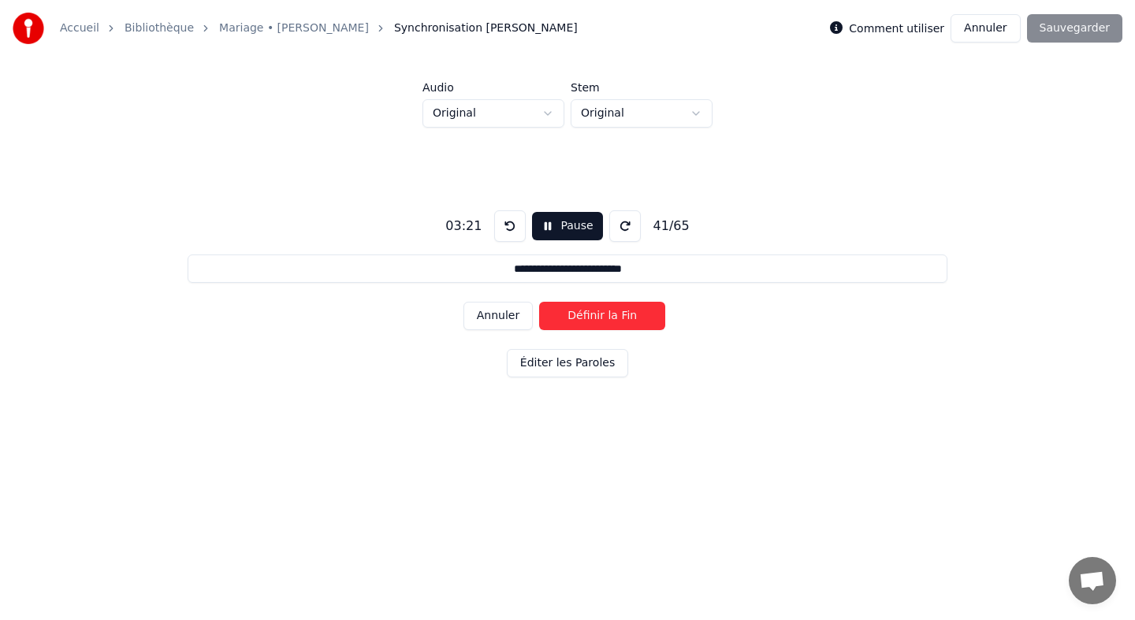
click at [547, 318] on button "Définir la Fin" at bounding box center [602, 316] width 126 height 28
click at [547, 318] on button "Définir le Début" at bounding box center [602, 316] width 126 height 28
click at [514, 318] on button "Annuler" at bounding box center [498, 316] width 69 height 28
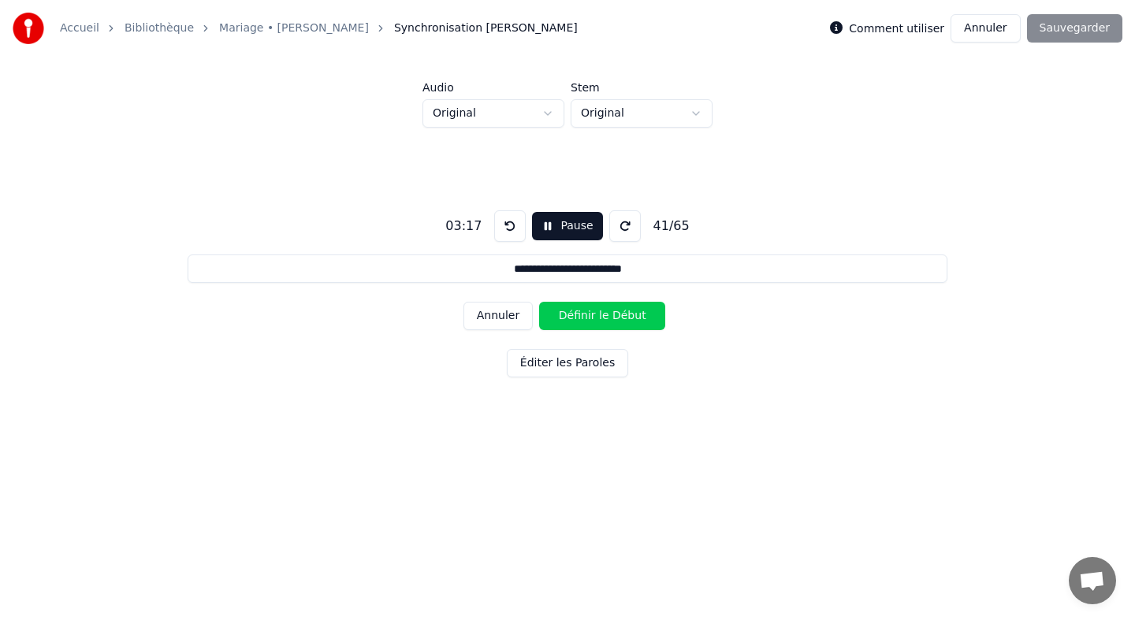
click at [585, 312] on button "Définir le Début" at bounding box center [602, 316] width 126 height 28
click at [586, 314] on button "Définir la Fin" at bounding box center [602, 316] width 126 height 28
click at [586, 314] on button "Définir le Début" at bounding box center [602, 316] width 126 height 28
click at [586, 314] on button "Définir la Fin" at bounding box center [602, 316] width 126 height 28
click at [586, 314] on button "Définir le Début" at bounding box center [602, 316] width 126 height 28
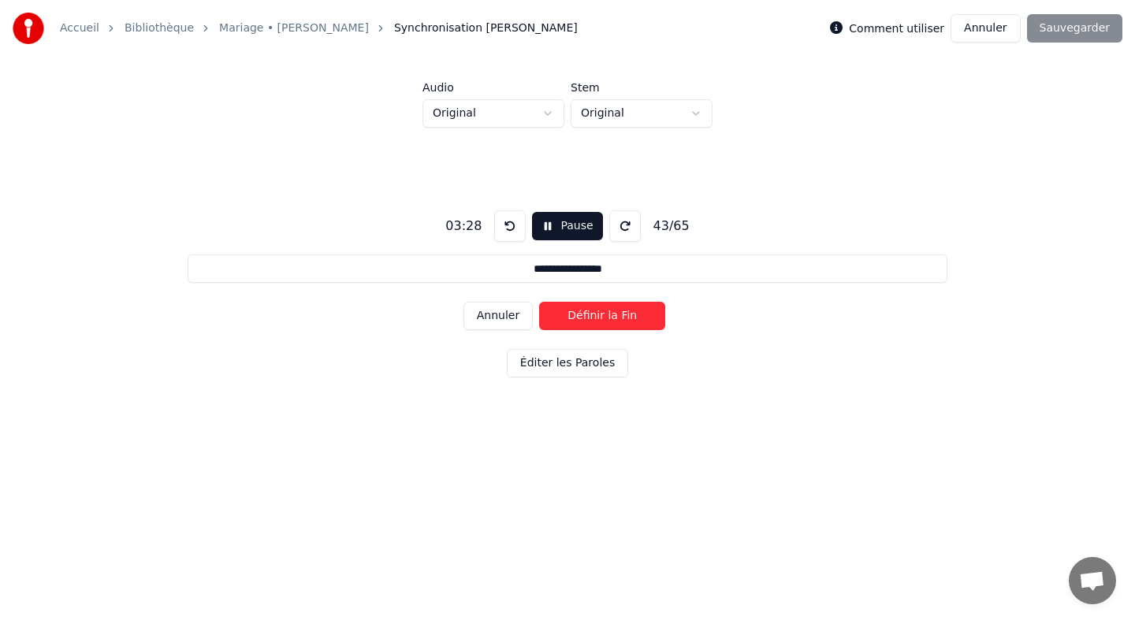
click at [586, 314] on button "Définir la Fin" at bounding box center [602, 316] width 126 height 28
click at [586, 314] on button "Définir le Début" at bounding box center [602, 316] width 126 height 28
click at [586, 316] on button "Définir la Fin" at bounding box center [602, 316] width 126 height 28
click at [586, 316] on button "Définir le Début" at bounding box center [602, 316] width 126 height 28
click at [586, 316] on button "Définir la Fin" at bounding box center [602, 316] width 126 height 28
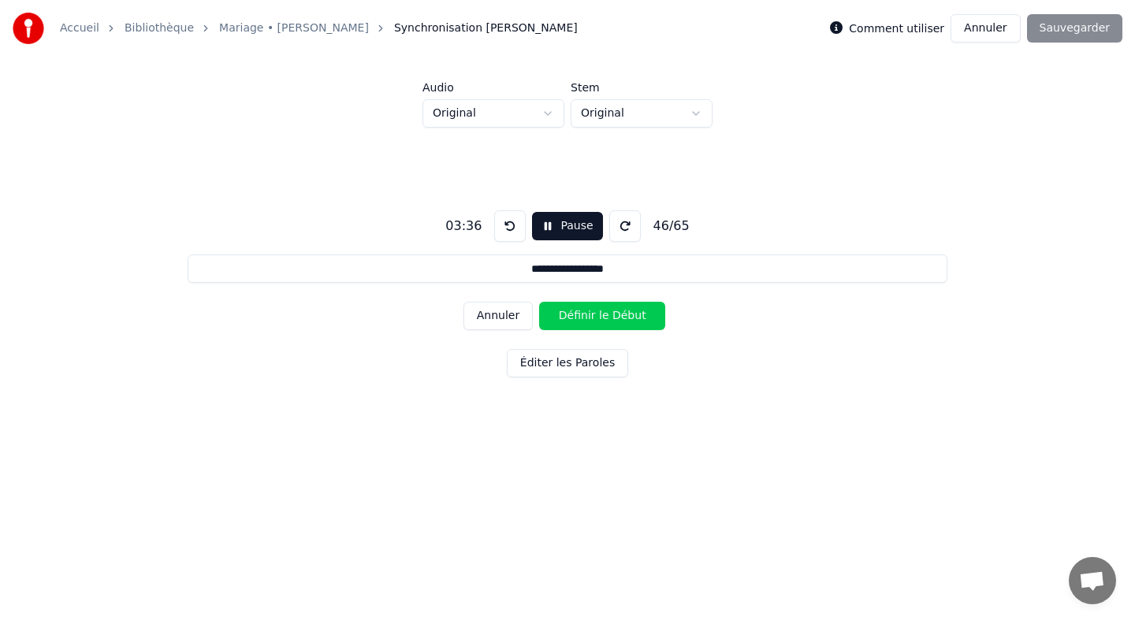
click at [586, 316] on button "Définir le Début" at bounding box center [602, 316] width 126 height 28
click at [586, 316] on button "Définir la Fin" at bounding box center [602, 316] width 126 height 28
click at [586, 316] on button "Définir le Début" at bounding box center [602, 316] width 126 height 28
click at [586, 316] on button "Définir la Fin" at bounding box center [602, 316] width 126 height 28
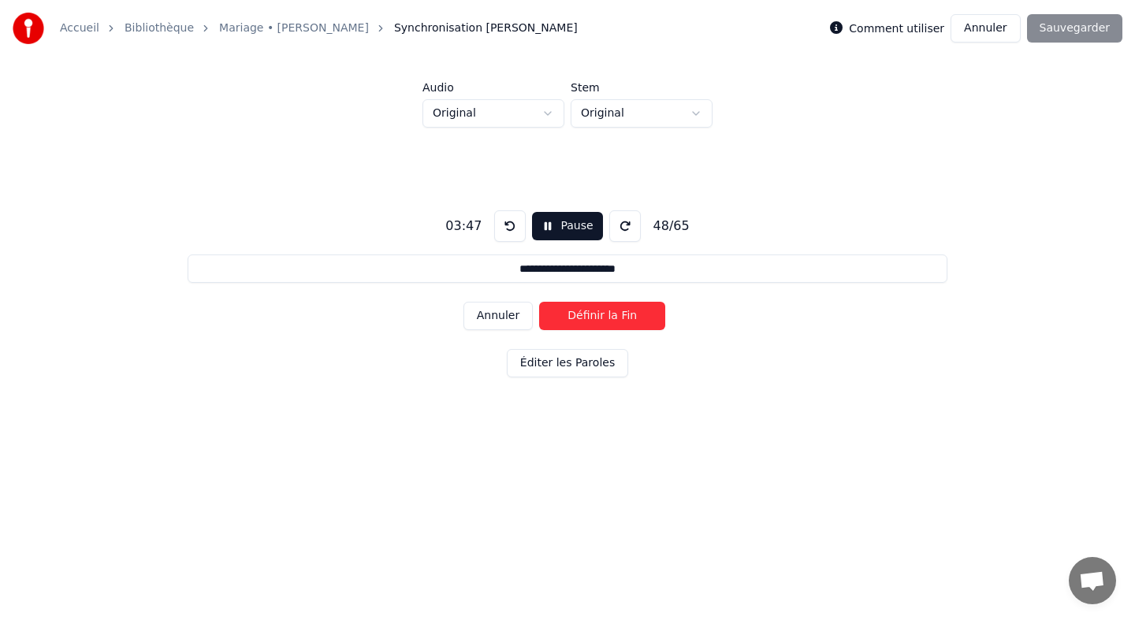
click at [586, 316] on button "Définir la Fin" at bounding box center [602, 316] width 126 height 28
click at [586, 316] on button "Définir le Début" at bounding box center [602, 316] width 126 height 28
click at [586, 316] on button "Définir la Fin" at bounding box center [602, 316] width 126 height 28
click at [586, 316] on button "Définir le Début" at bounding box center [602, 316] width 126 height 28
click at [586, 316] on button "Définir la Fin" at bounding box center [602, 316] width 126 height 28
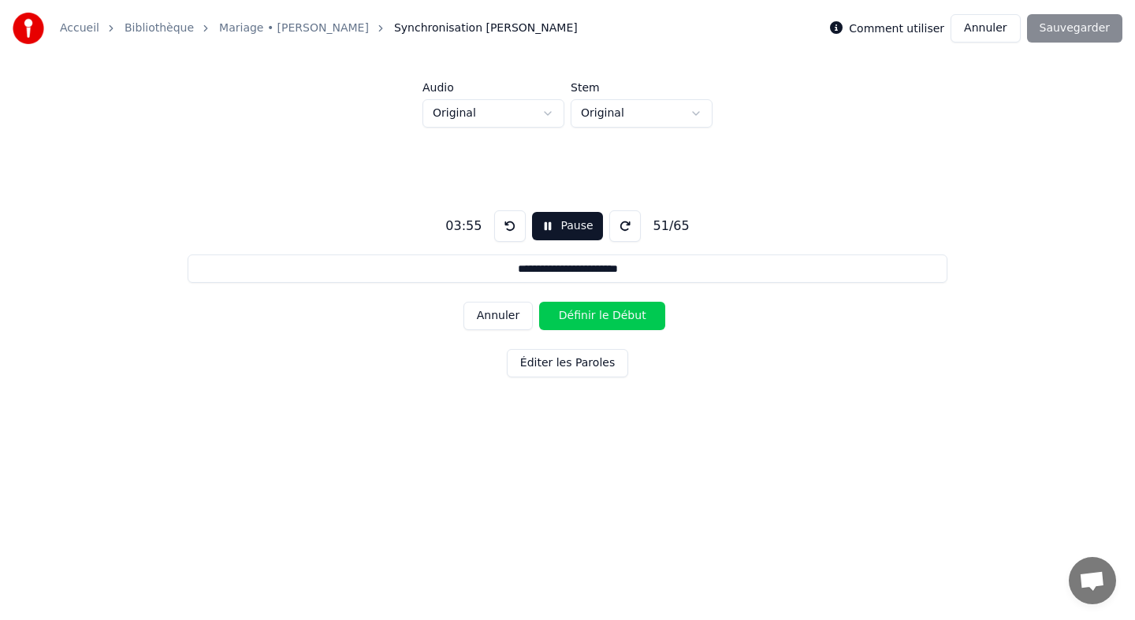
click at [586, 316] on button "Définir le Début" at bounding box center [602, 316] width 126 height 28
click at [586, 316] on button "Définir la Fin" at bounding box center [602, 316] width 126 height 28
click at [586, 316] on button "Définir le Début" at bounding box center [602, 316] width 126 height 28
click at [586, 316] on button "Définir la Fin" at bounding box center [602, 316] width 126 height 28
click at [586, 316] on button "Définir le Début" at bounding box center [602, 316] width 126 height 28
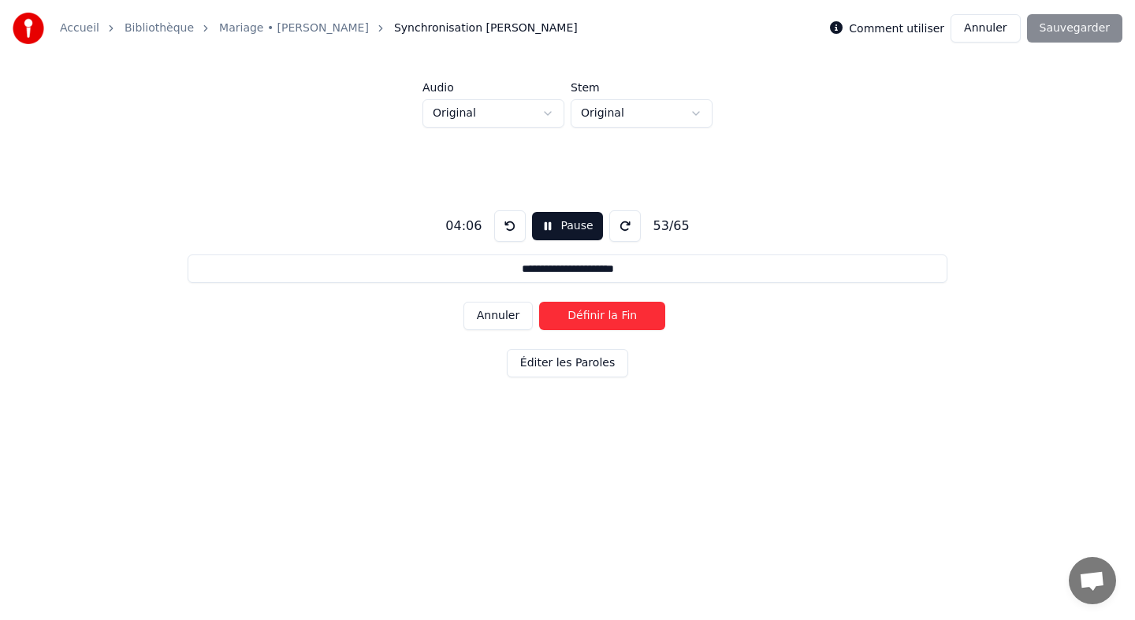
click at [586, 316] on button "Définir la Fin" at bounding box center [602, 316] width 126 height 28
click at [586, 316] on button "Définir le Début" at bounding box center [602, 316] width 126 height 28
click at [586, 316] on button "Définir la Fin" at bounding box center [602, 316] width 126 height 28
click at [586, 316] on button "Définir le Début" at bounding box center [602, 316] width 126 height 28
click at [586, 316] on button "Définir la Fin" at bounding box center [602, 316] width 126 height 28
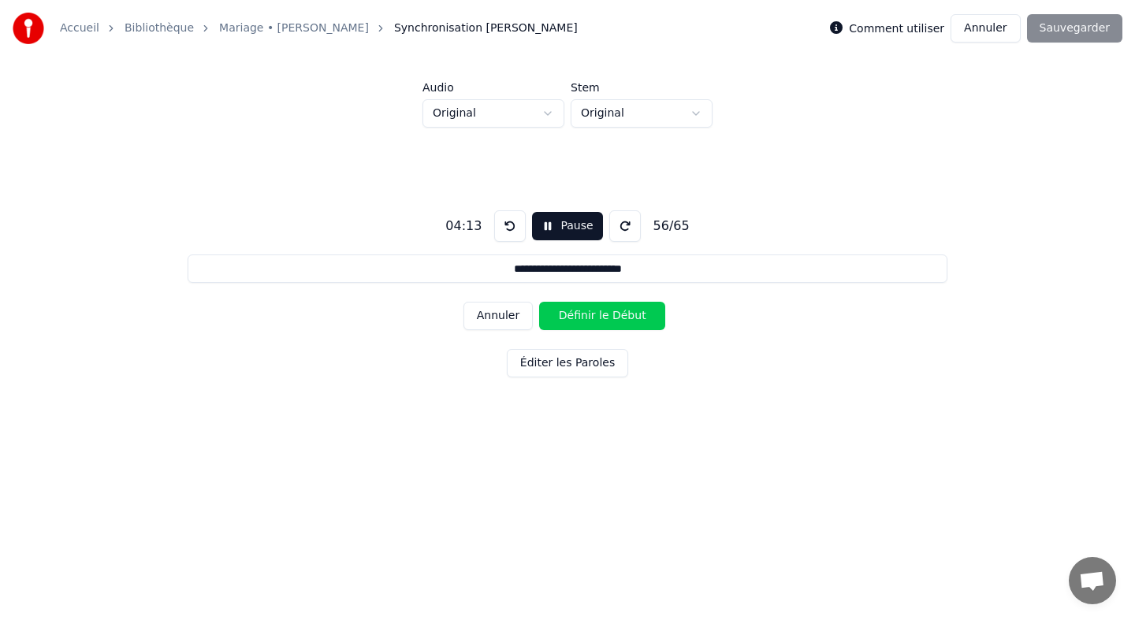
click at [586, 316] on button "Définir le Début" at bounding box center [602, 316] width 126 height 28
click at [586, 316] on button "Définir la Fin" at bounding box center [602, 316] width 126 height 28
click at [586, 316] on button "Définir le Début" at bounding box center [602, 316] width 126 height 28
click at [509, 318] on button "Annuler" at bounding box center [498, 316] width 69 height 28
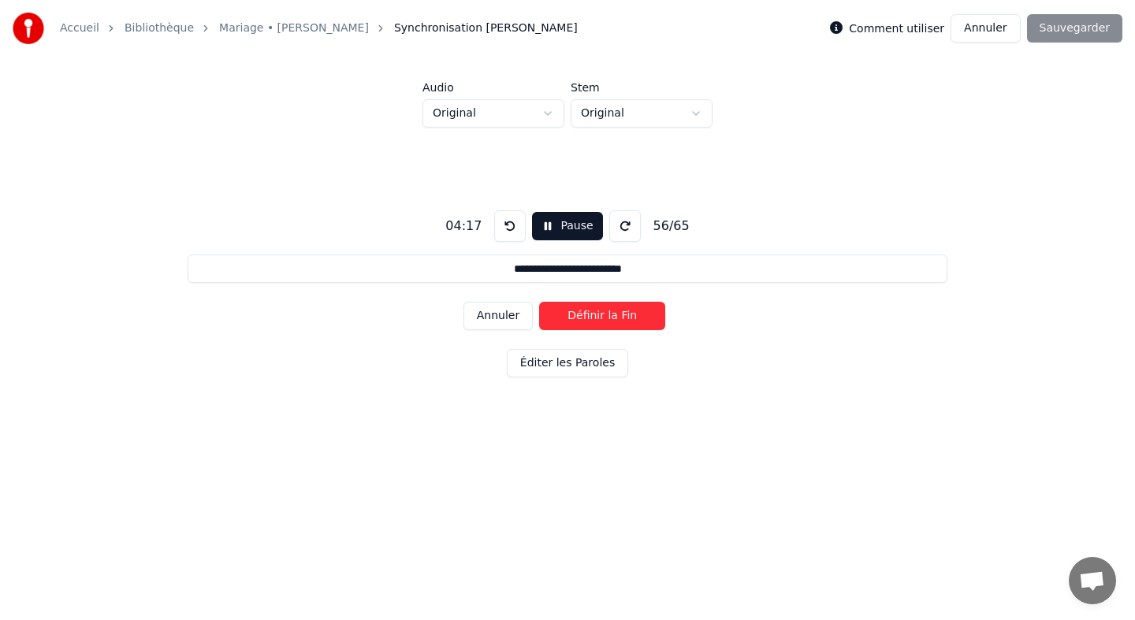
click at [572, 314] on button "Définir la Fin" at bounding box center [602, 316] width 126 height 28
click at [572, 314] on button "Définir le Début" at bounding box center [602, 316] width 126 height 28
click at [572, 314] on button "Définir la Fin" at bounding box center [602, 316] width 126 height 28
click at [572, 314] on button "Définir le Début" at bounding box center [602, 316] width 126 height 28
click at [572, 314] on button "Définir la Fin" at bounding box center [602, 316] width 126 height 28
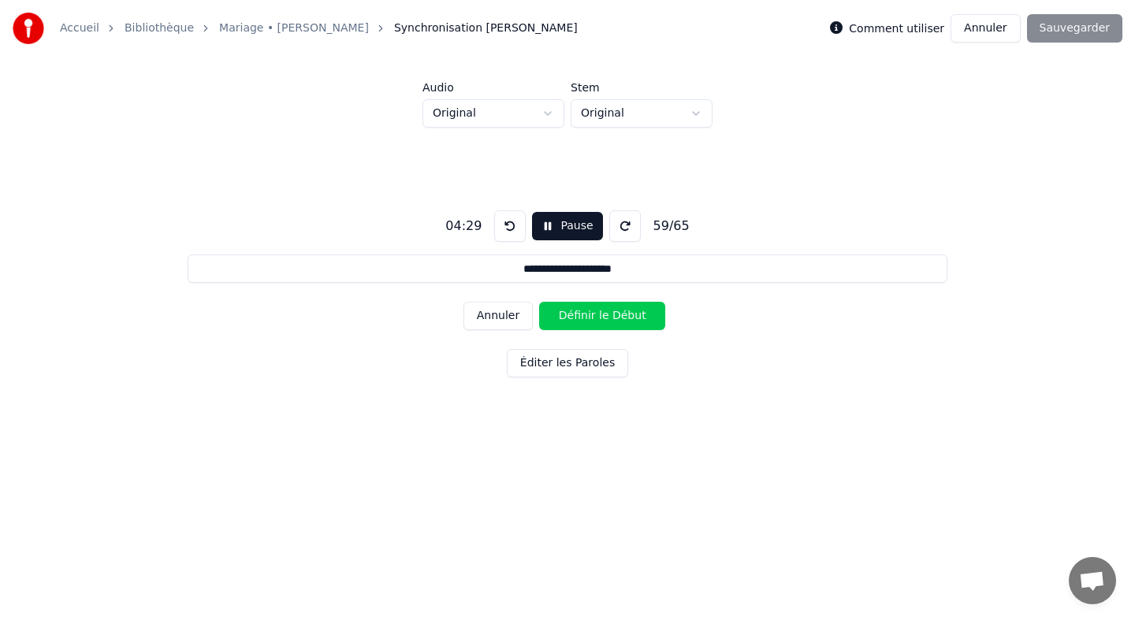
click at [572, 314] on button "Définir le Début" at bounding box center [602, 316] width 126 height 28
click at [572, 314] on button "Définir la Fin" at bounding box center [602, 316] width 126 height 28
click at [572, 314] on button "Définir le Début" at bounding box center [602, 316] width 126 height 28
click at [572, 314] on button "Définir la Fin" at bounding box center [602, 316] width 126 height 28
click at [572, 314] on button "Définir le Début" at bounding box center [602, 316] width 126 height 28
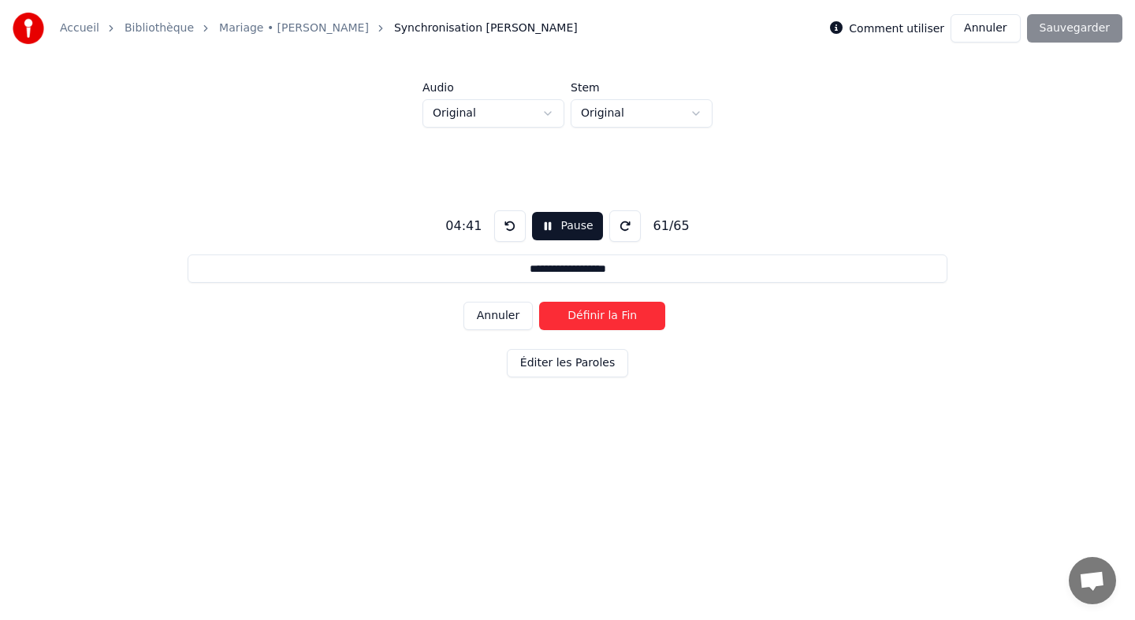
click at [572, 314] on button "Définir la Fin" at bounding box center [602, 316] width 126 height 28
click at [572, 314] on button "Définir le Début" at bounding box center [602, 316] width 126 height 28
click at [572, 314] on button "Définir la Fin" at bounding box center [602, 316] width 126 height 28
click at [572, 314] on button "Définir le Début" at bounding box center [602, 316] width 126 height 28
click at [505, 323] on button "Annuler" at bounding box center [498, 316] width 69 height 28
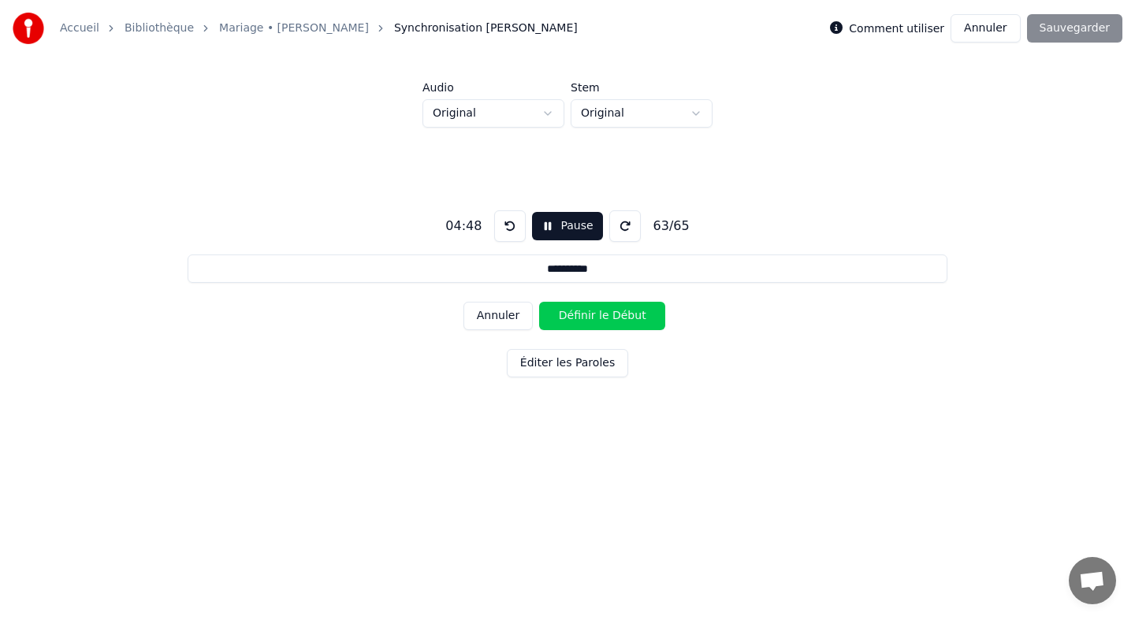
click at [505, 323] on button "Annuler" at bounding box center [498, 316] width 69 height 28
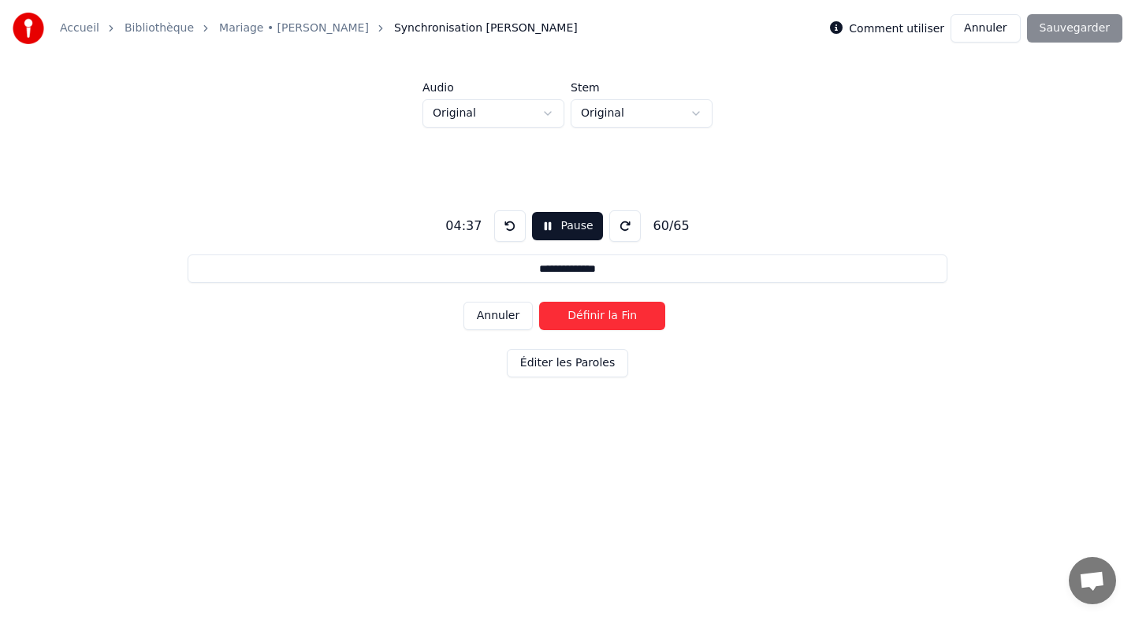
click at [553, 318] on button "Définir la Fin" at bounding box center [602, 316] width 126 height 28
click at [553, 318] on button "Définir le Début" at bounding box center [602, 316] width 126 height 28
click at [522, 321] on button "Annuler" at bounding box center [498, 316] width 69 height 28
click at [509, 321] on button "Annuler" at bounding box center [498, 316] width 69 height 28
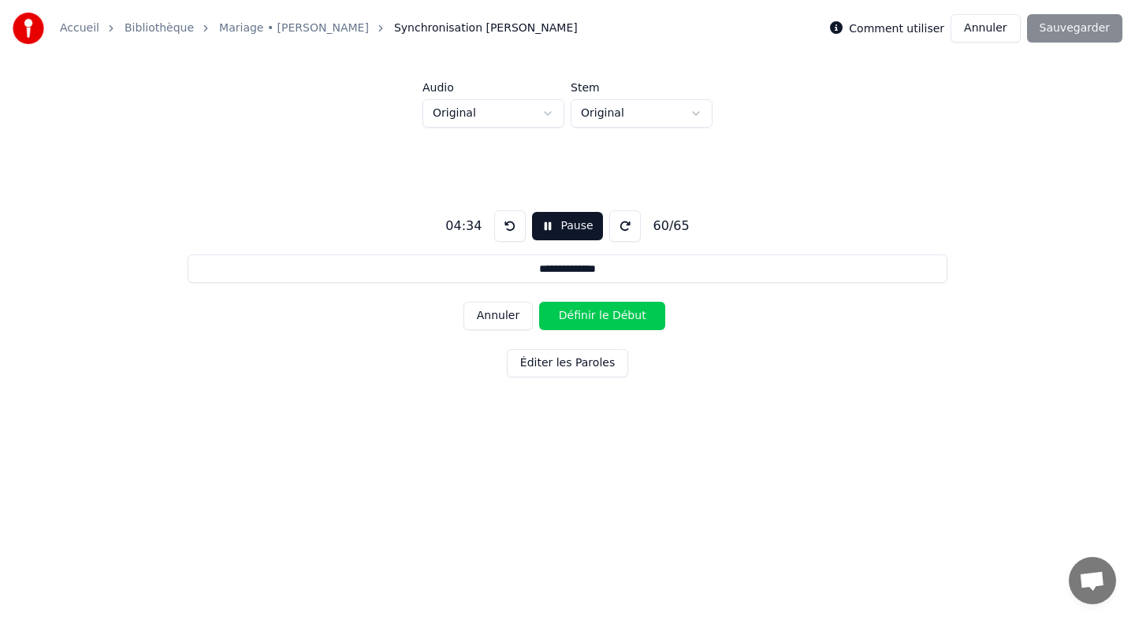
click at [506, 322] on button "Annuler" at bounding box center [498, 316] width 69 height 28
click at [557, 318] on button "Définir la Fin" at bounding box center [602, 316] width 126 height 28
click at [557, 318] on button "Définir le Début" at bounding box center [602, 316] width 126 height 28
click at [557, 318] on button "Définir la Fin" at bounding box center [602, 316] width 126 height 28
click at [557, 318] on button "Définir le Début" at bounding box center [602, 316] width 126 height 28
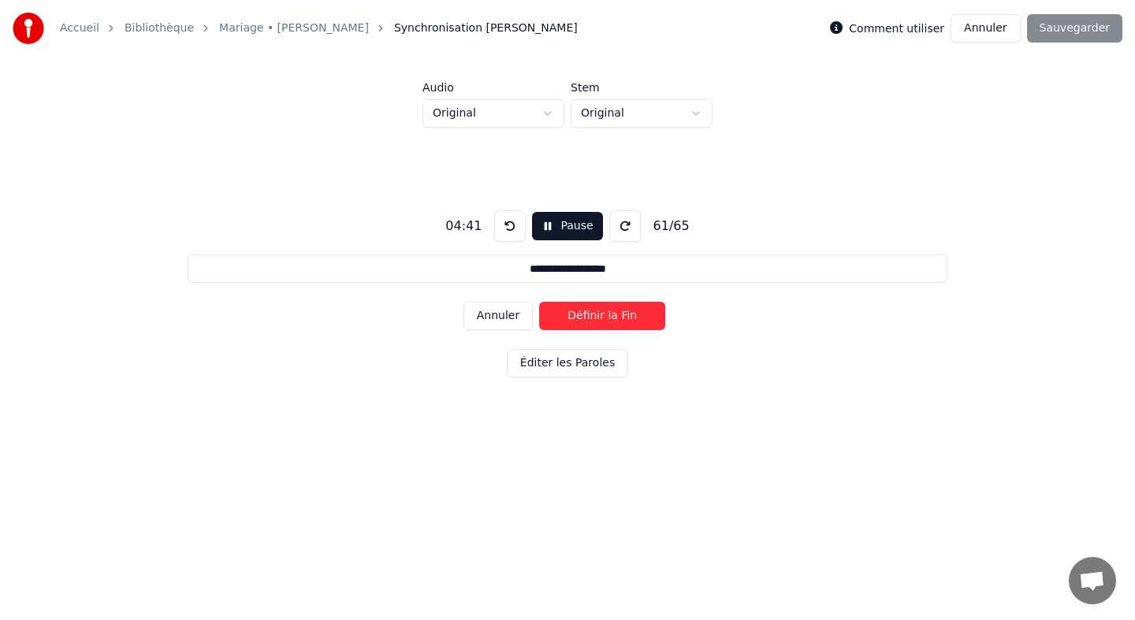
click at [557, 318] on button "Définir la Fin" at bounding box center [602, 316] width 126 height 28
click at [557, 318] on button "Définir le Début" at bounding box center [602, 316] width 126 height 28
click at [557, 318] on button "Définir la Fin" at bounding box center [602, 316] width 126 height 28
click at [557, 318] on button "Définir le Début" at bounding box center [602, 316] width 126 height 28
click at [557, 318] on button "Définir la Fin" at bounding box center [602, 316] width 126 height 28
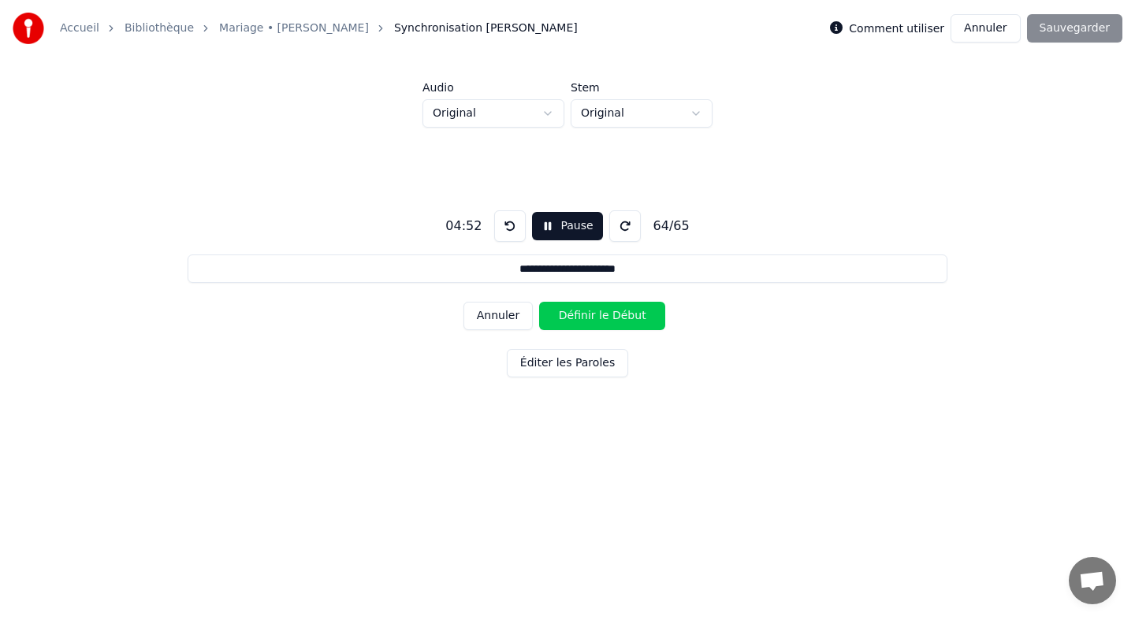
click at [557, 318] on button "Définir le Début" at bounding box center [602, 316] width 126 height 28
click at [557, 318] on button "Définir la Fin" at bounding box center [602, 316] width 126 height 28
click at [557, 318] on button "Définir le Début" at bounding box center [602, 316] width 126 height 28
click at [521, 318] on button "Annuler" at bounding box center [498, 316] width 69 height 28
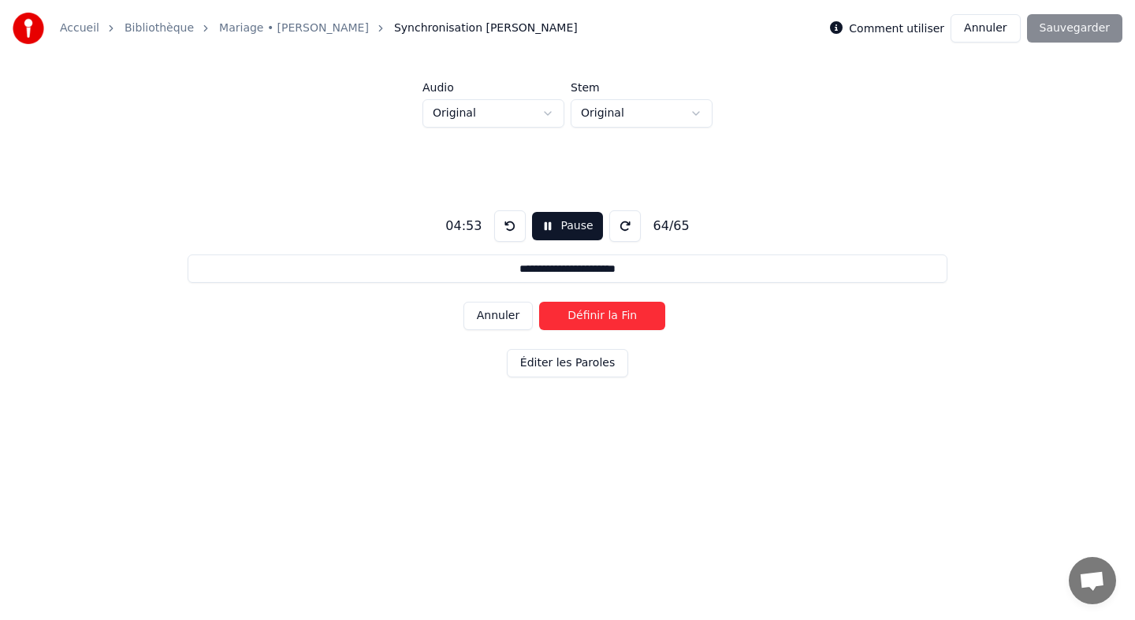
click at [521, 318] on button "Annuler" at bounding box center [498, 316] width 69 height 28
click at [512, 318] on button "Annuler" at bounding box center [498, 316] width 69 height 28
click at [546, 319] on button "Définir la Fin" at bounding box center [602, 316] width 126 height 28
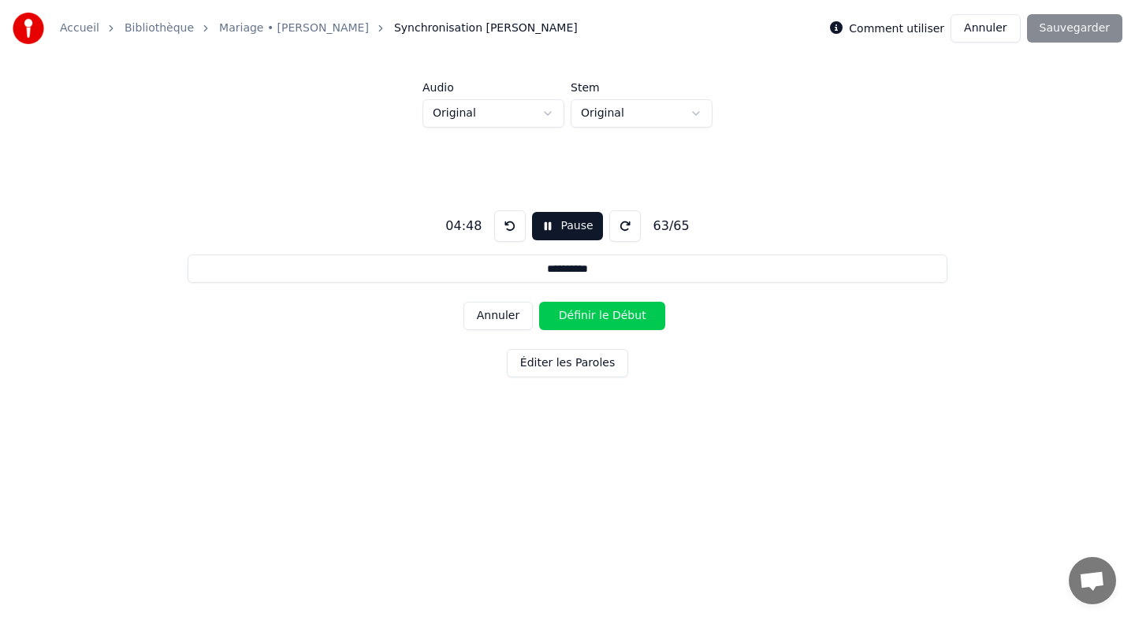
click at [546, 319] on button "Définir le Début" at bounding box center [602, 316] width 126 height 28
click at [546, 319] on button "Définir la Fin" at bounding box center [602, 316] width 126 height 28
click at [546, 319] on button "Définir le Début" at bounding box center [602, 316] width 126 height 28
click at [546, 319] on button "Définir la Fin" at bounding box center [602, 316] width 126 height 28
type input "*********"
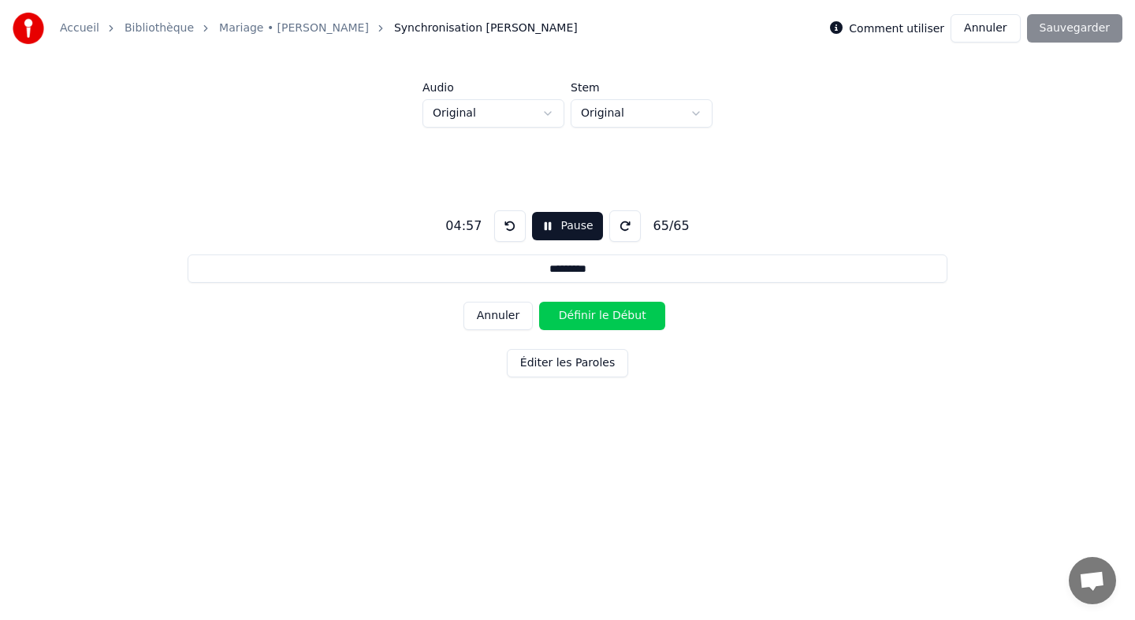
click at [546, 319] on button "Définir le Début" at bounding box center [602, 316] width 126 height 28
click at [546, 319] on button "Définir la Fin" at bounding box center [602, 316] width 126 height 28
click at [1045, 33] on button "Sauvegarder" at bounding box center [1074, 28] width 95 height 28
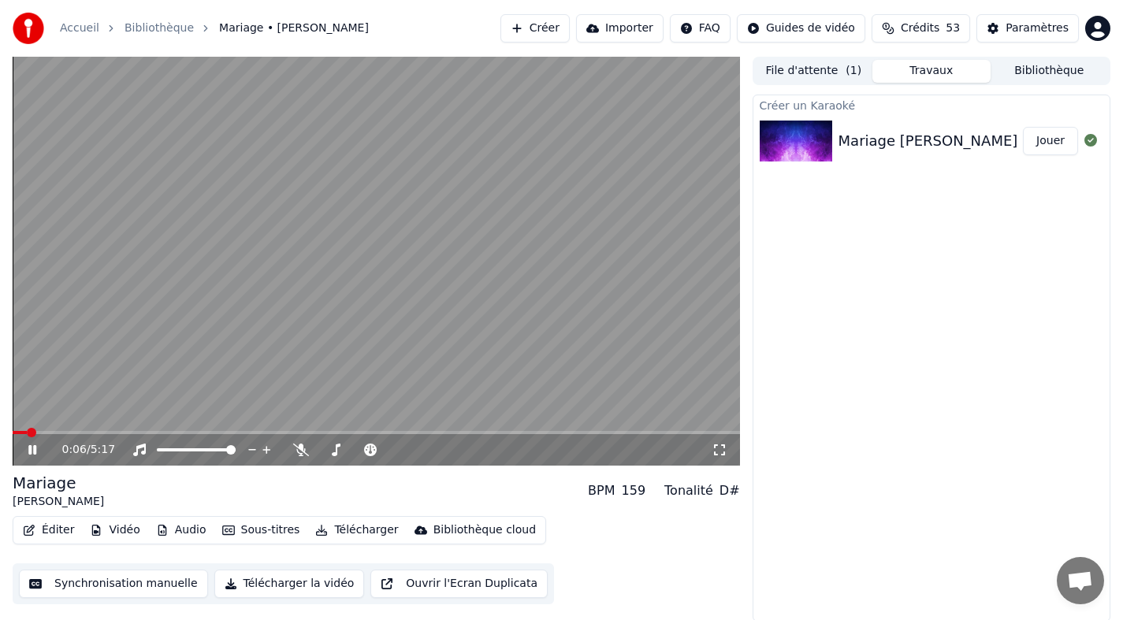
click at [55, 531] on button "Éditer" at bounding box center [49, 530] width 64 height 22
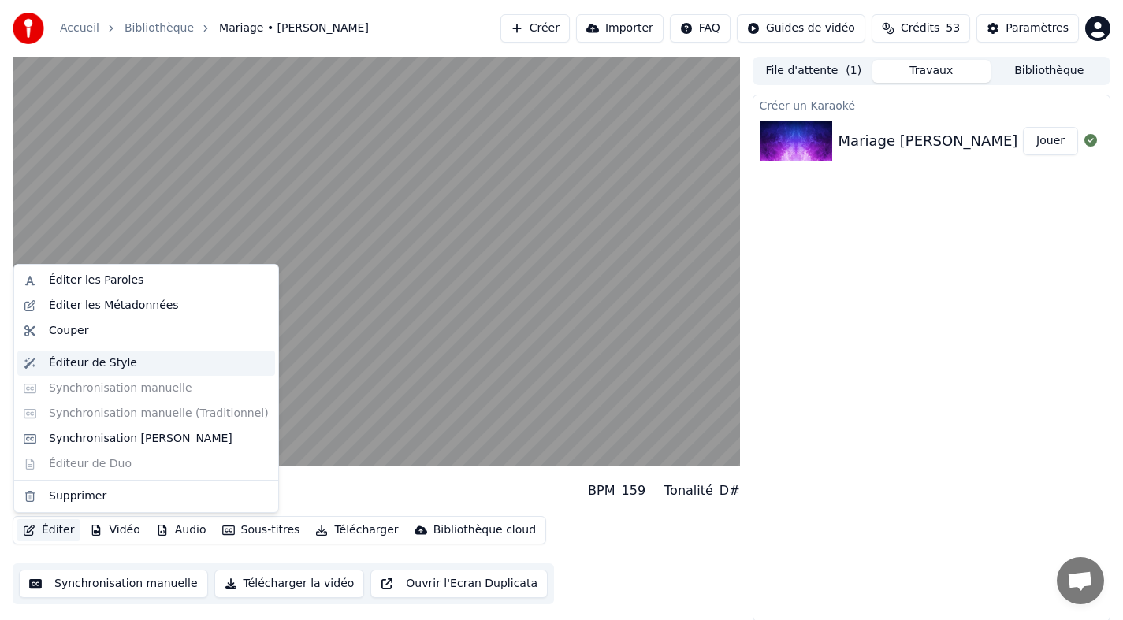
click at [95, 364] on div "Éditeur de Style" at bounding box center [93, 364] width 88 height 16
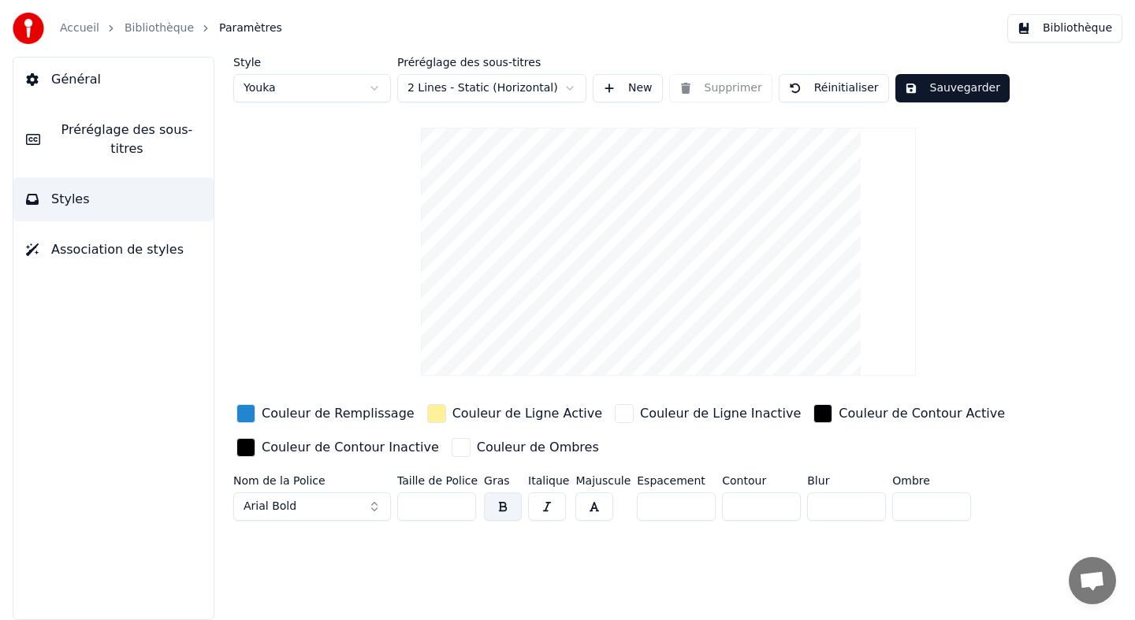
click at [684, 182] on video at bounding box center [668, 252] width 495 height 248
click at [307, 505] on button "Arial Bold" at bounding box center [312, 507] width 158 height 28
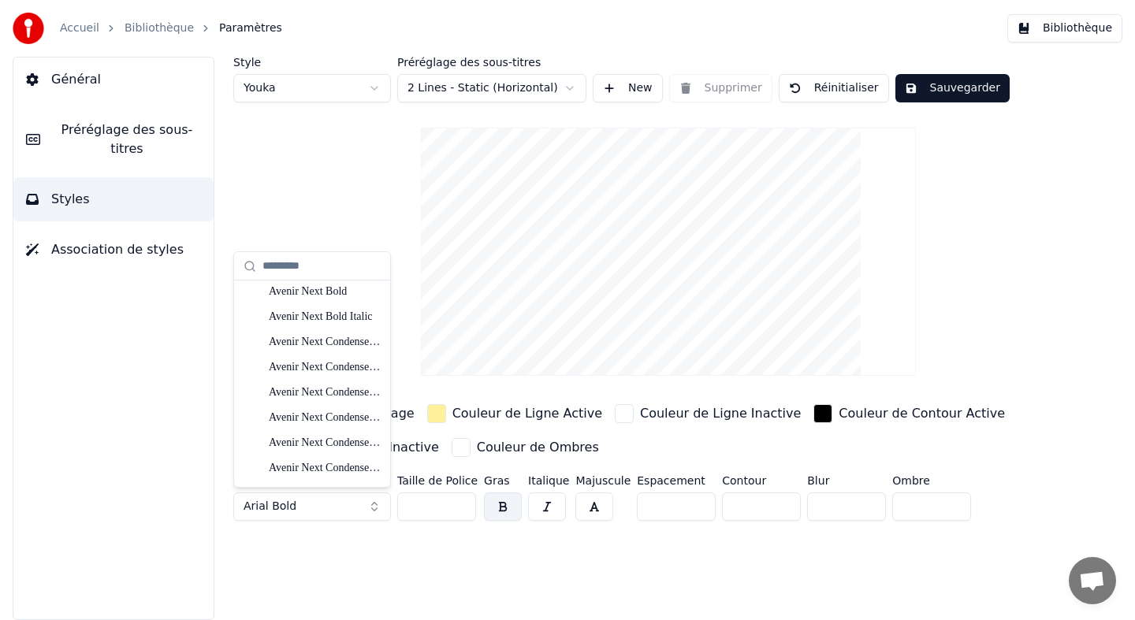
scroll to position [2491, 0]
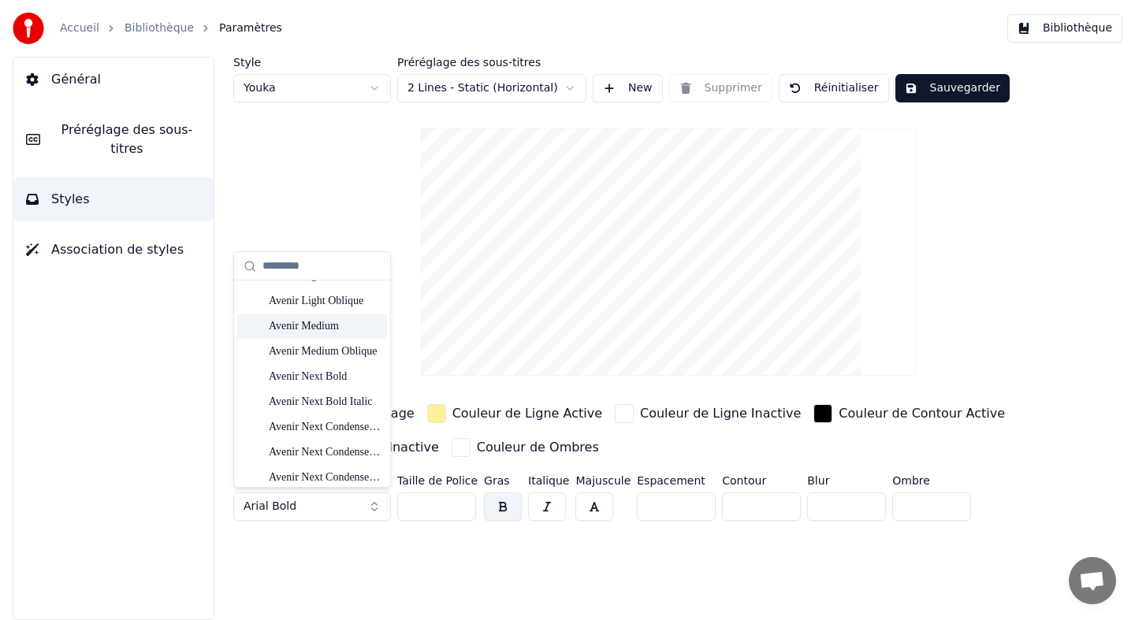
click at [345, 325] on div "Avenir Medium" at bounding box center [325, 326] width 112 height 16
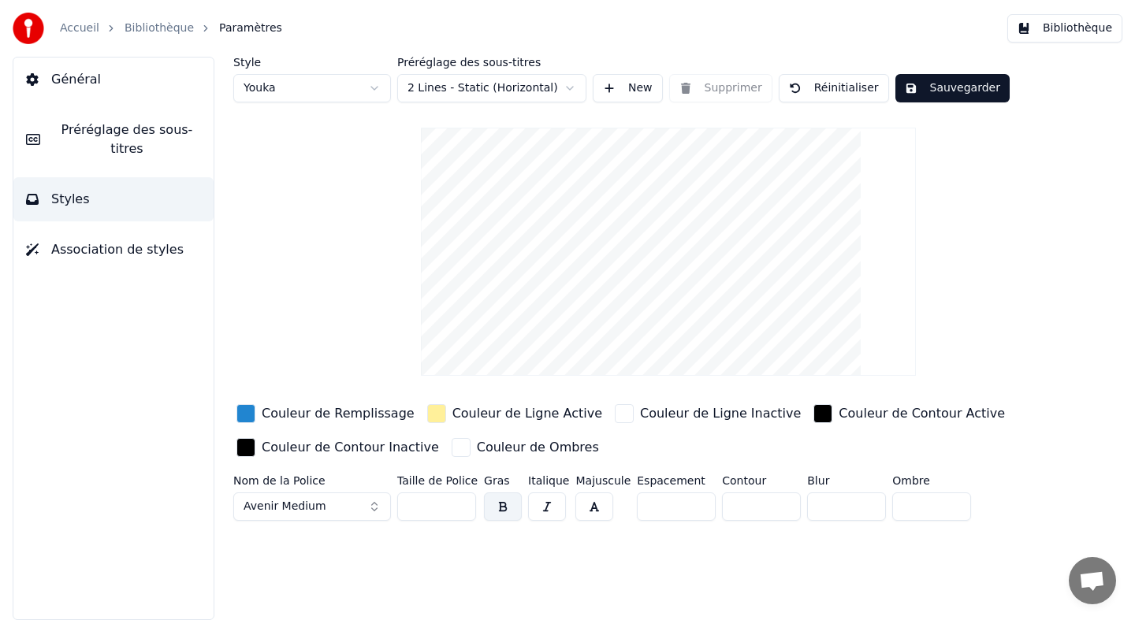
click at [638, 190] on video at bounding box center [668, 252] width 495 height 248
click at [641, 235] on video at bounding box center [668, 252] width 495 height 248
click at [315, 94] on html "Accueil Bibliothèque Paramètres Bibliothèque Général Préréglage des sous-titres…" at bounding box center [567, 310] width 1135 height 620
click at [429, 91] on html "Accueil Bibliothèque Paramètres Bibliothèque Général Préréglage des sous-titres…" at bounding box center [567, 310] width 1135 height 620
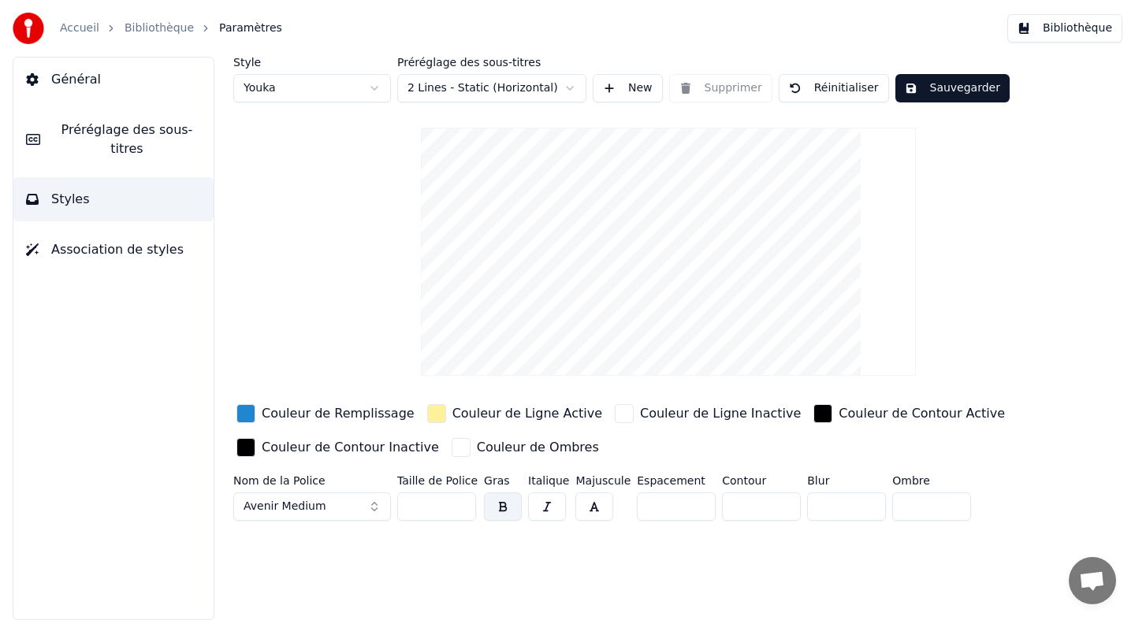
click at [429, 91] on html "Accueil Bibliothèque Paramètres Bibliothèque Général Préréglage des sous-titres…" at bounding box center [567, 310] width 1135 height 620
click at [136, 127] on span "Préréglage des sous-titres" at bounding box center [127, 140] width 148 height 38
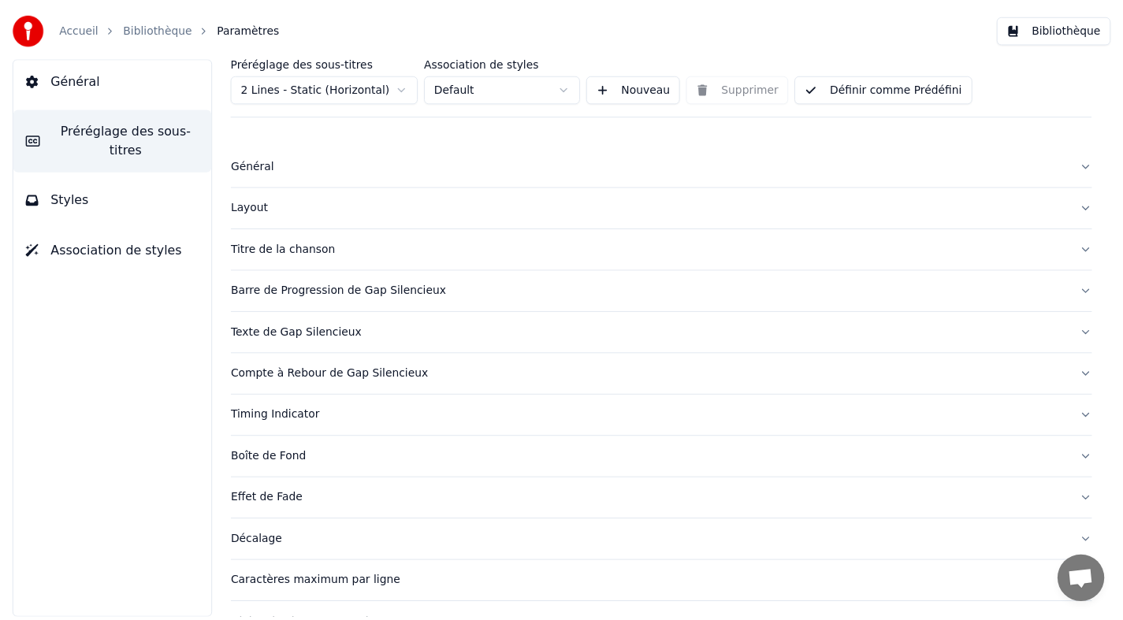
scroll to position [0, 0]
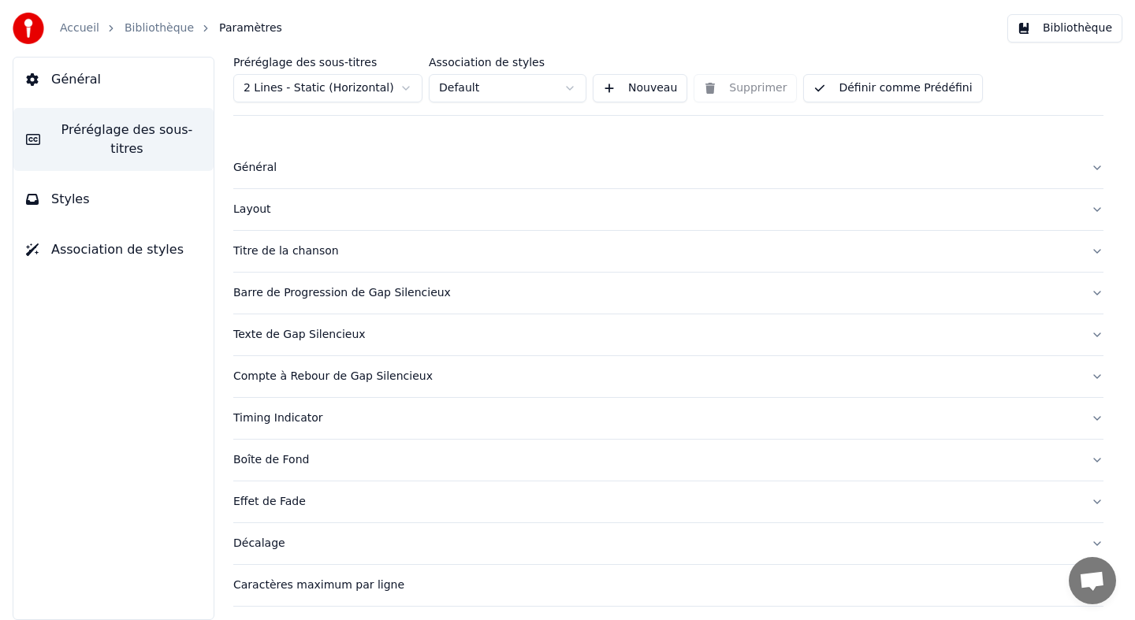
click at [107, 91] on button "Général" at bounding box center [113, 80] width 200 height 44
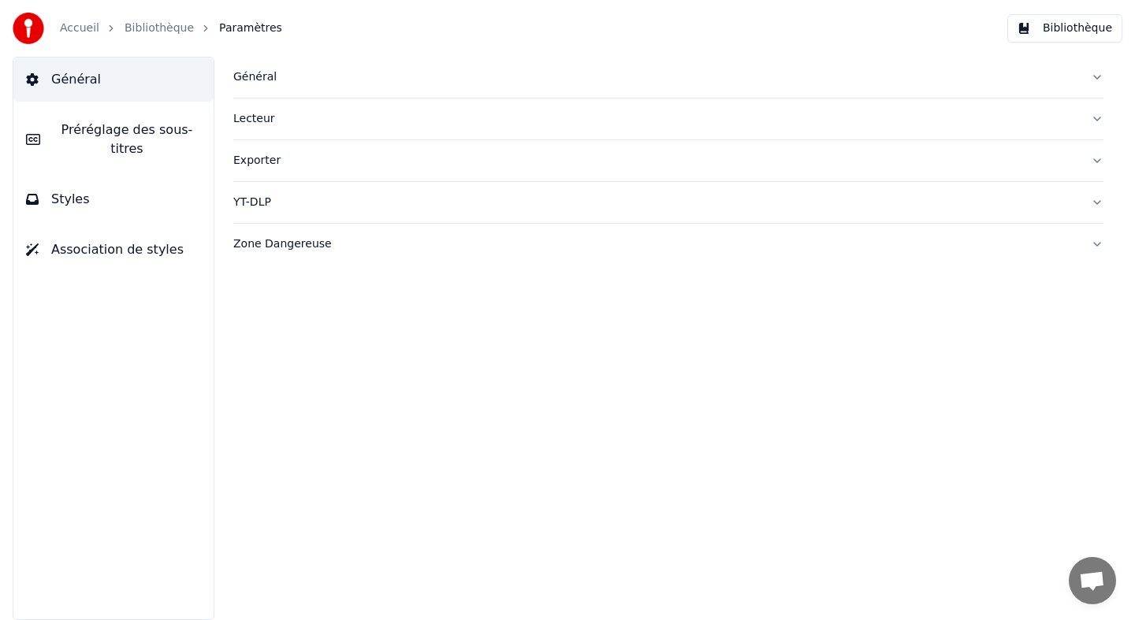
click at [116, 195] on button "Styles" at bounding box center [113, 199] width 200 height 44
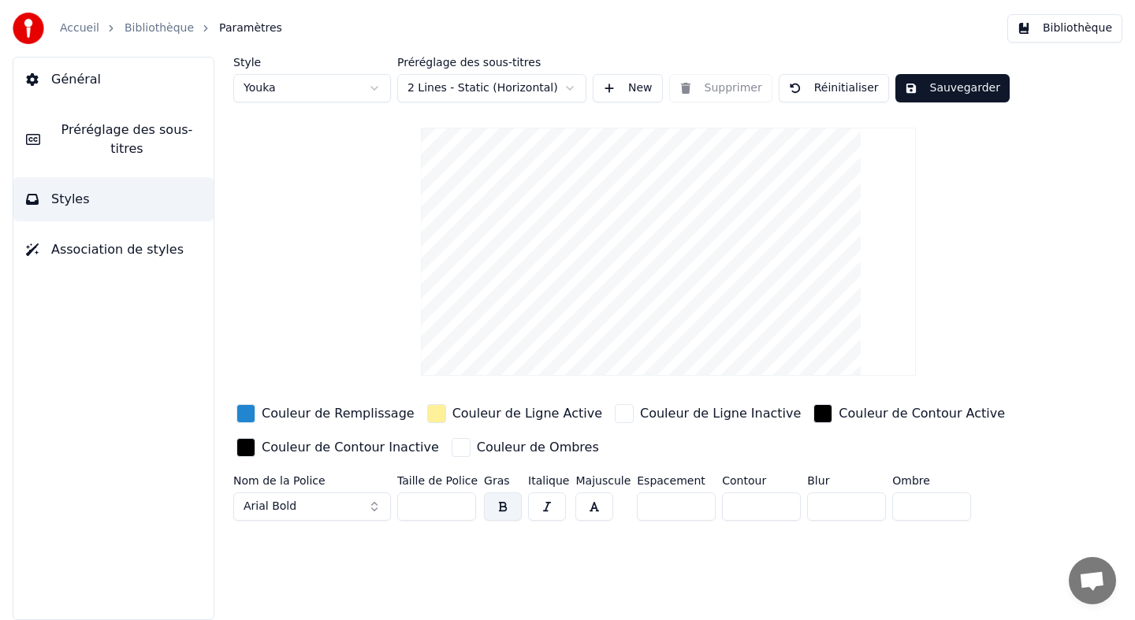
click at [980, 88] on button "Sauvegarder" at bounding box center [953, 88] width 114 height 28
click at [937, 94] on button "Terminé" at bounding box center [940, 88] width 88 height 28
click at [955, 84] on button "Sauvegarder" at bounding box center [953, 88] width 114 height 28
click at [955, 84] on button "Terminé" at bounding box center [940, 88] width 88 height 28
click at [1060, 28] on button "Bibliothèque" at bounding box center [1064, 28] width 115 height 28
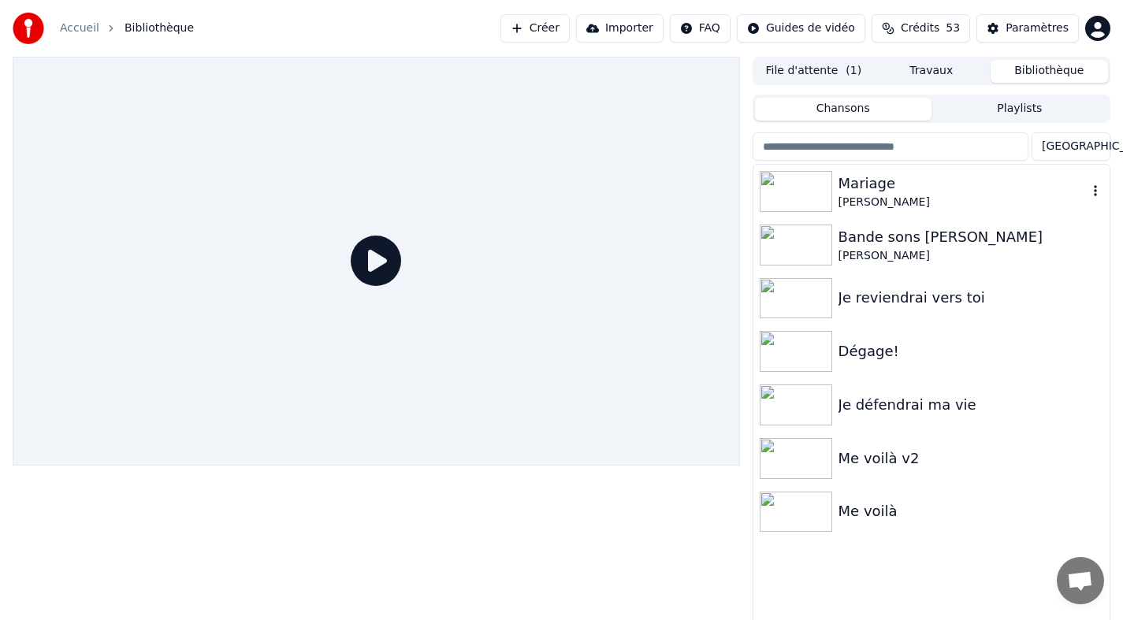
click at [806, 192] on img at bounding box center [796, 191] width 73 height 41
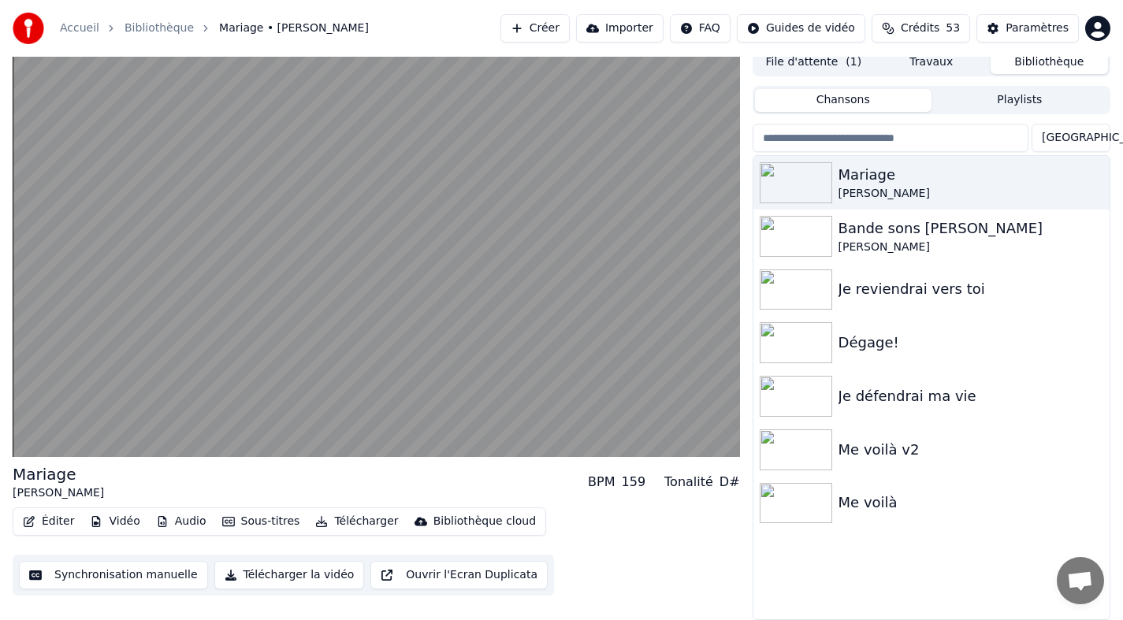
scroll to position [9, 0]
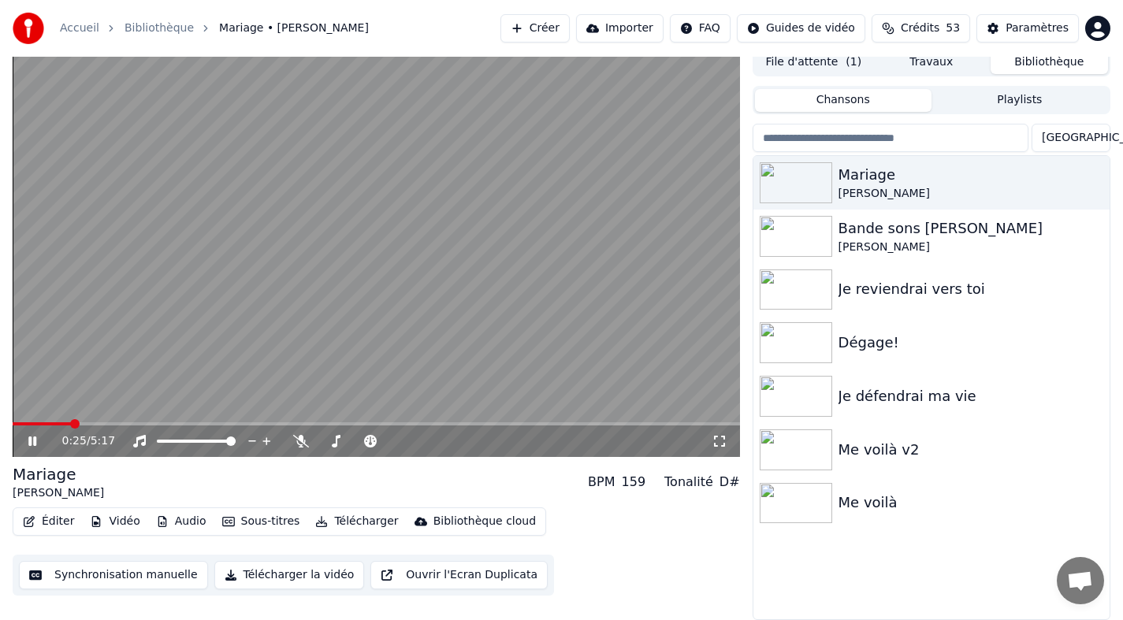
click at [30, 441] on icon at bounding box center [32, 441] width 8 height 9
click at [54, 522] on button "Éditer" at bounding box center [49, 522] width 64 height 22
click at [99, 579] on button "Synchronisation manuelle" at bounding box center [113, 575] width 189 height 28
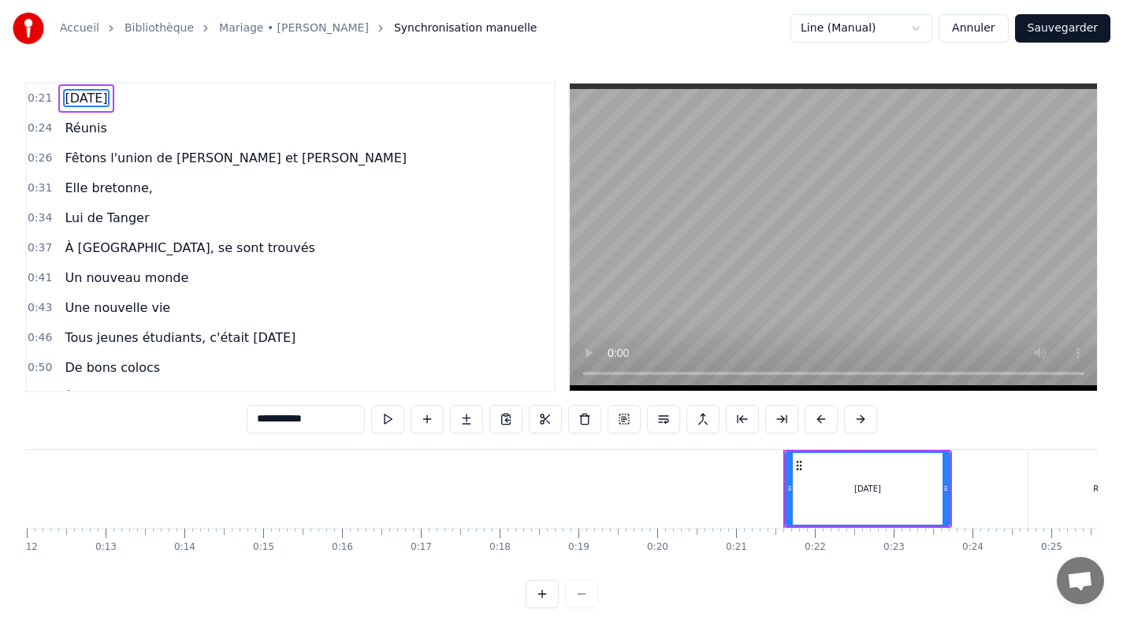
scroll to position [0, 1624]
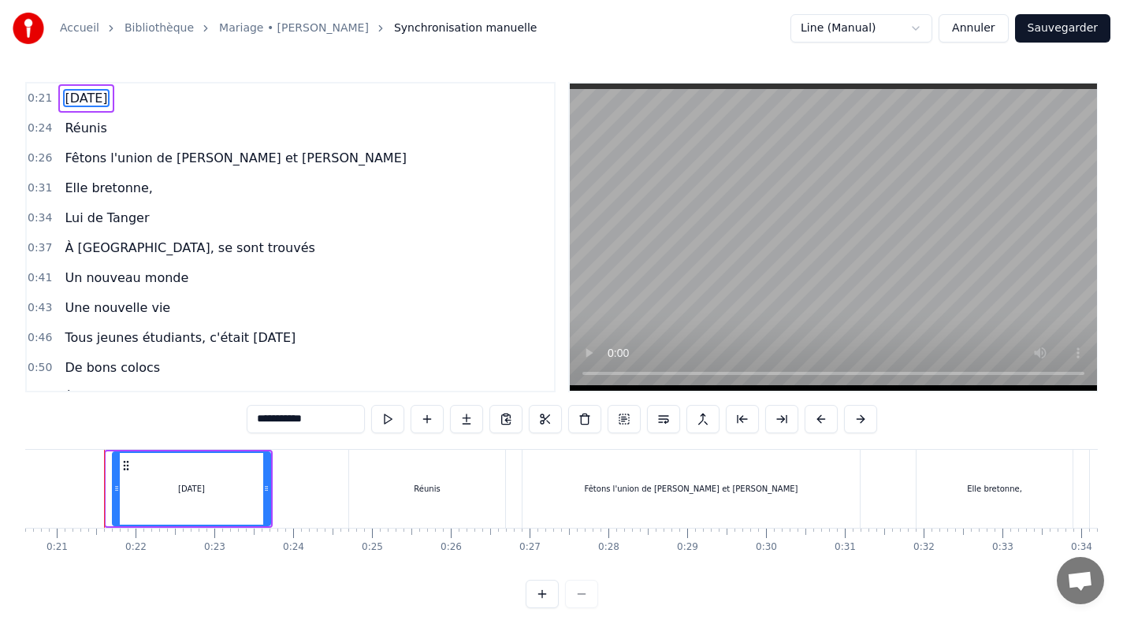
click at [114, 500] on div at bounding box center [117, 489] width 6 height 72
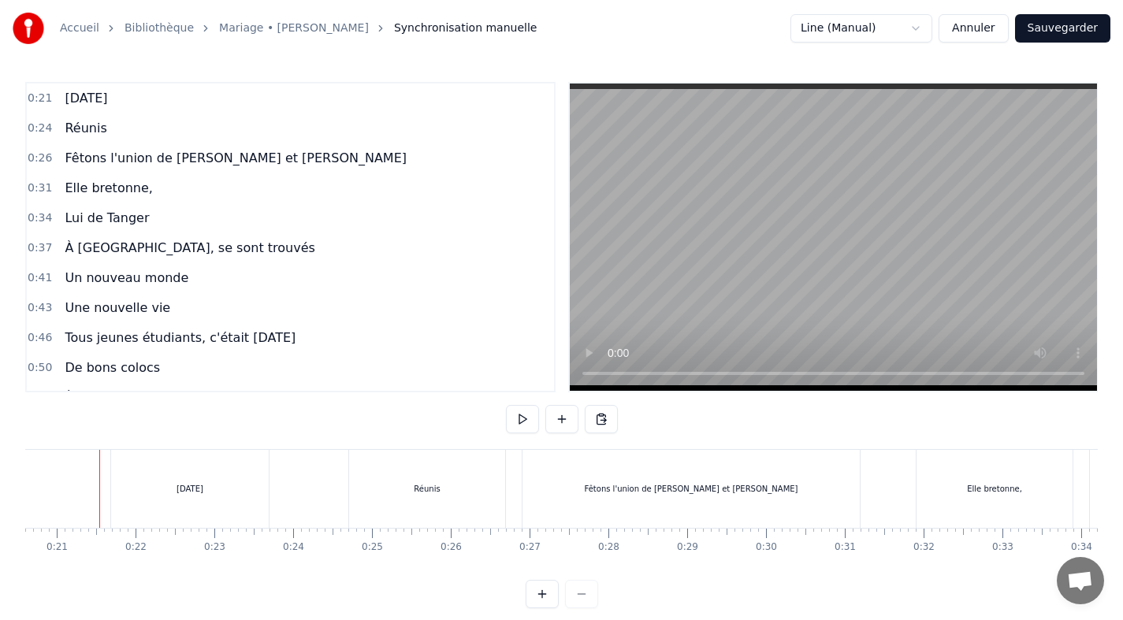
scroll to position [0, 1619]
click at [529, 422] on button at bounding box center [522, 419] width 33 height 28
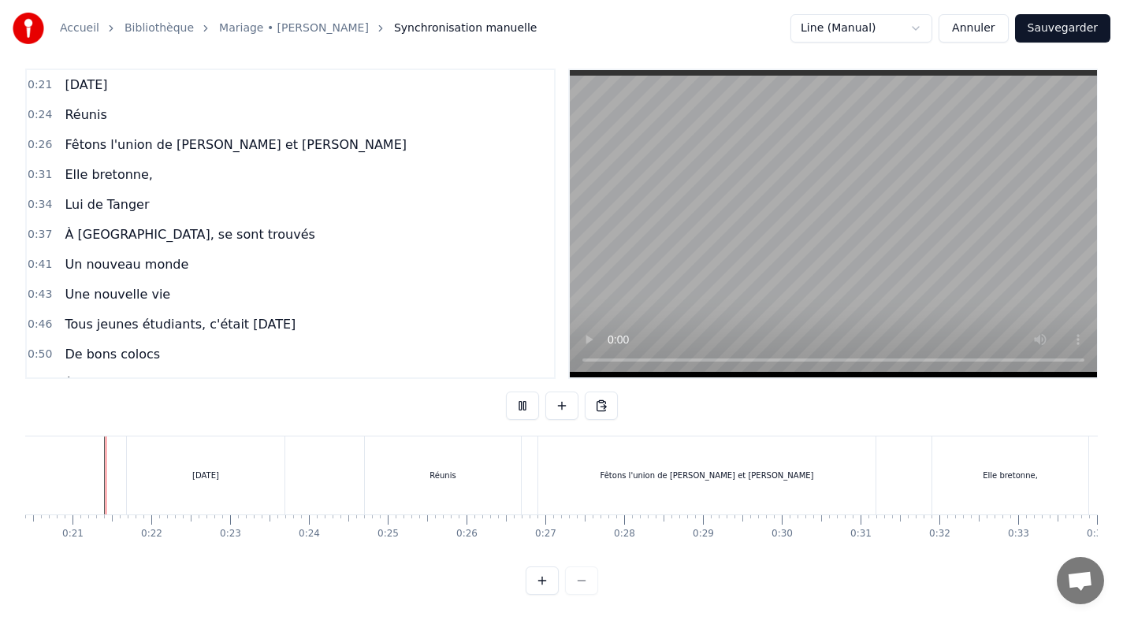
scroll to position [24, 0]
click at [128, 484] on div "[DATE]" at bounding box center [206, 476] width 158 height 78
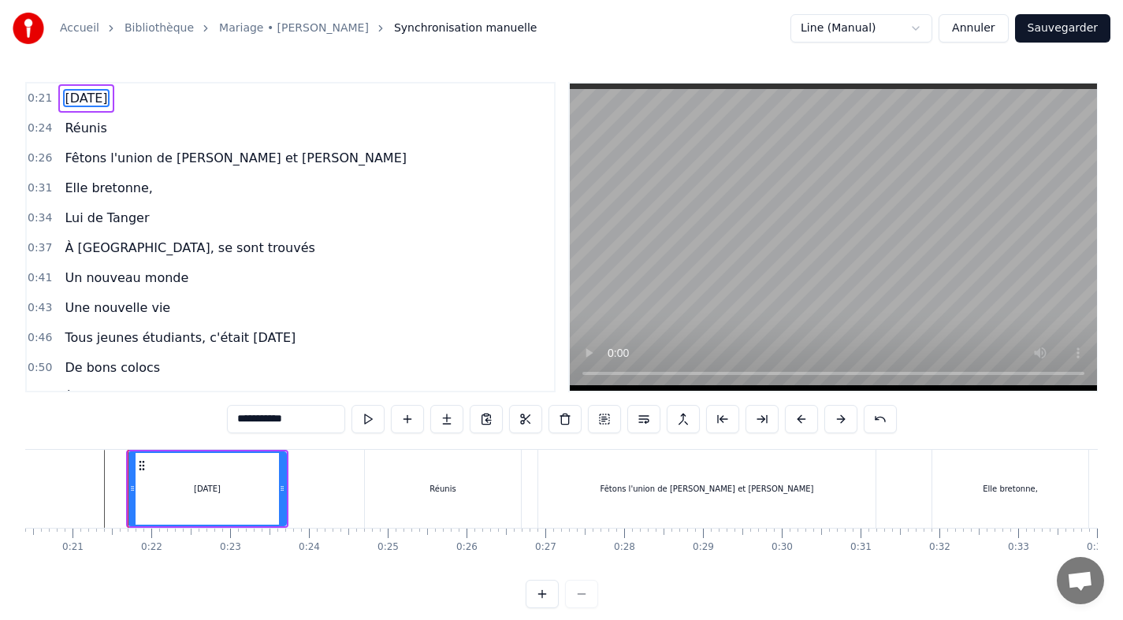
scroll to position [0, 0]
click at [128, 479] on div "[DATE]" at bounding box center [207, 489] width 159 height 75
drag, startPoint x: 129, startPoint y: 487, endPoint x: 142, endPoint y: 491, distance: 13.2
click at [142, 491] on icon at bounding box center [145, 488] width 6 height 13
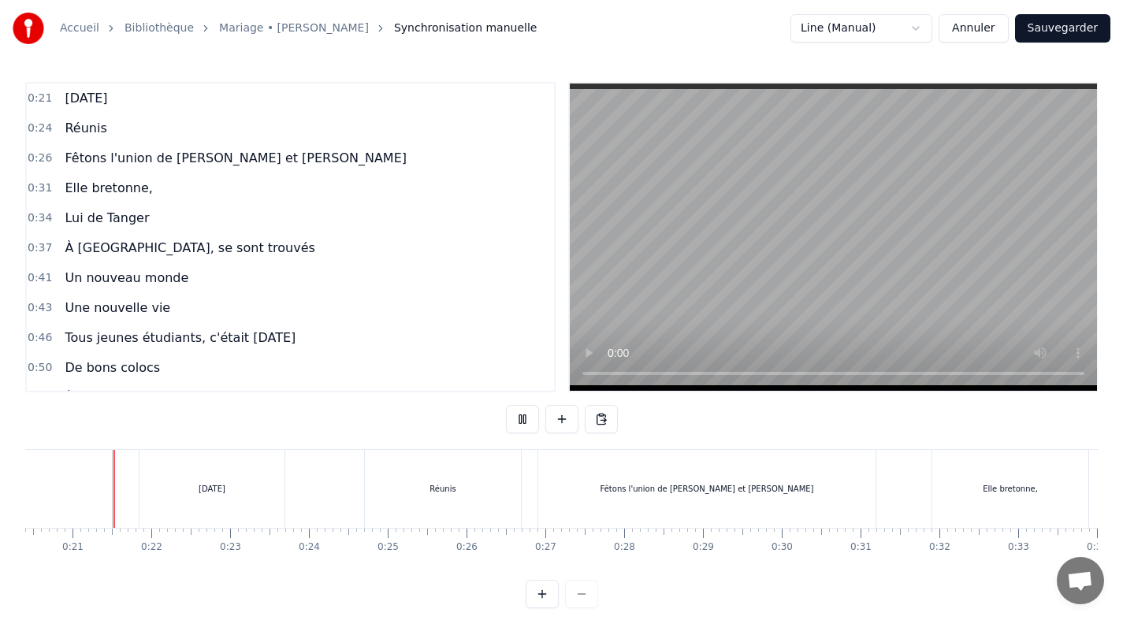
scroll to position [24, 0]
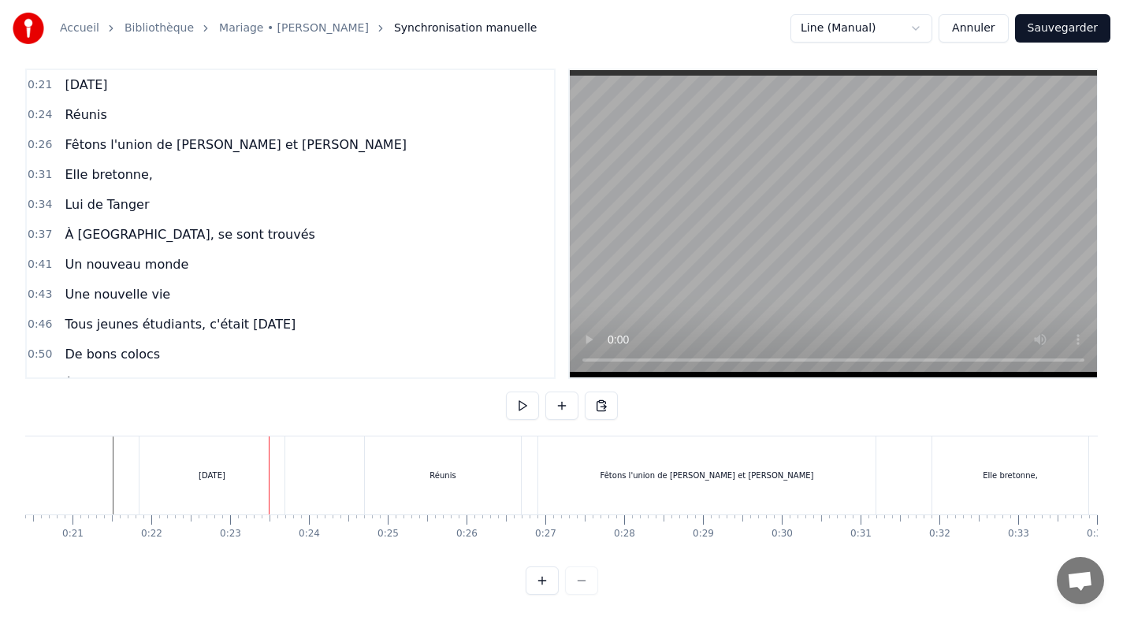
drag, startPoint x: 210, startPoint y: 471, endPoint x: 225, endPoint y: 472, distance: 15.0
click at [225, 472] on div "[DATE]" at bounding box center [212, 476] width 145 height 78
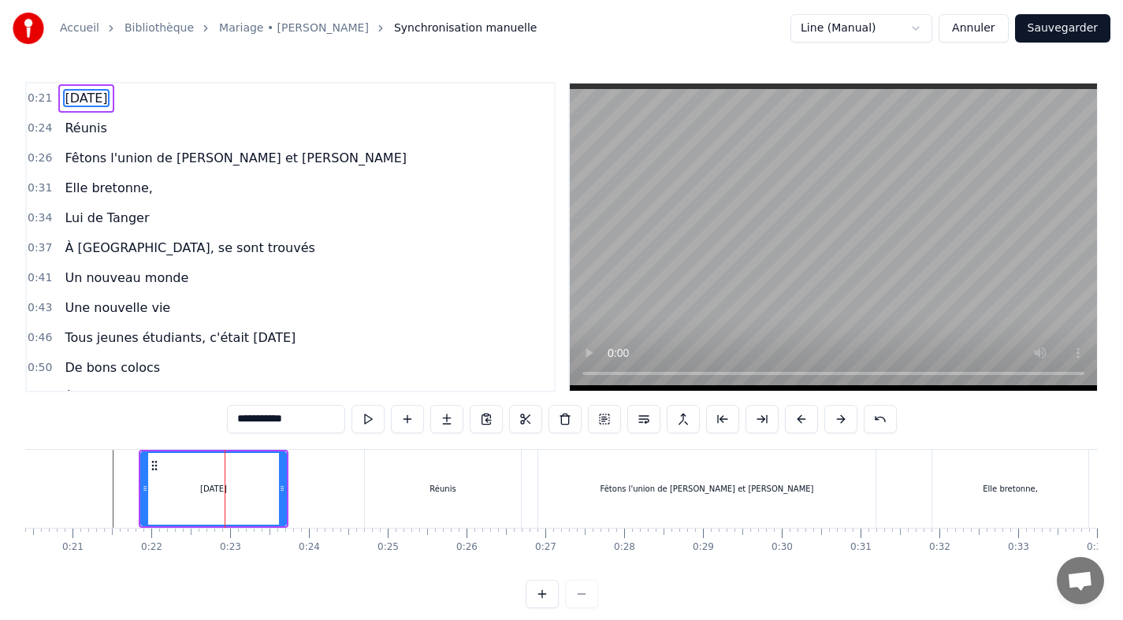
scroll to position [0, 0]
drag, startPoint x: 282, startPoint y: 467, endPoint x: 290, endPoint y: 469, distance: 8.0
click at [290, 469] on div at bounding box center [290, 489] width 6 height 72
drag, startPoint x: 143, startPoint y: 492, endPoint x: 181, endPoint y: 493, distance: 38.7
click at [181, 493] on icon at bounding box center [184, 488] width 6 height 13
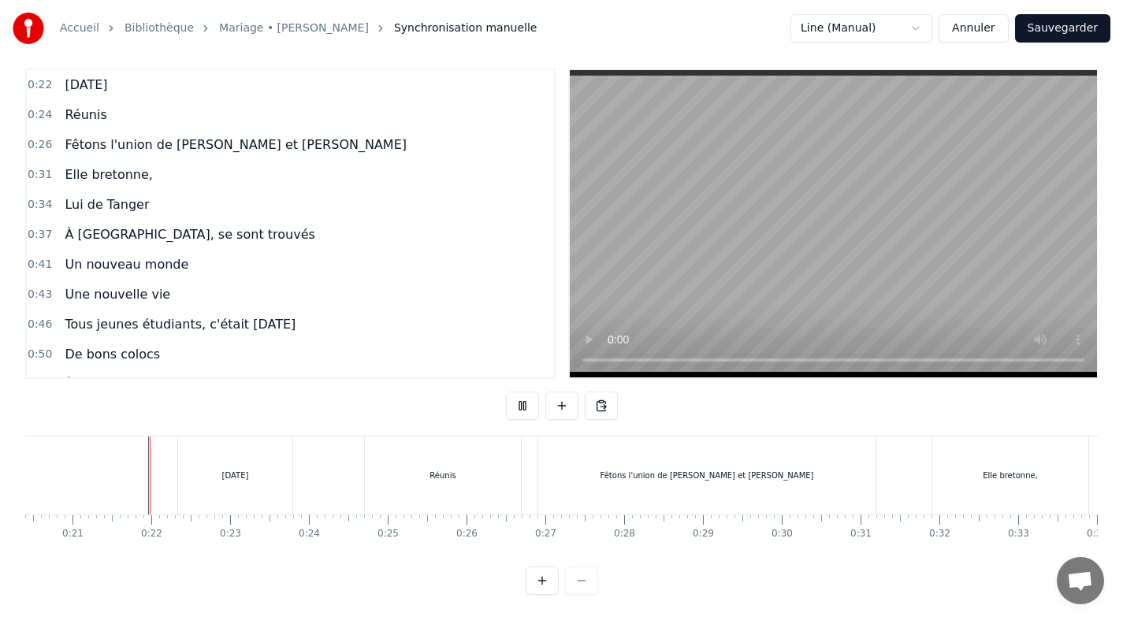
scroll to position [24, 0]
click at [1059, 28] on button "Sauvegarder" at bounding box center [1062, 28] width 95 height 28
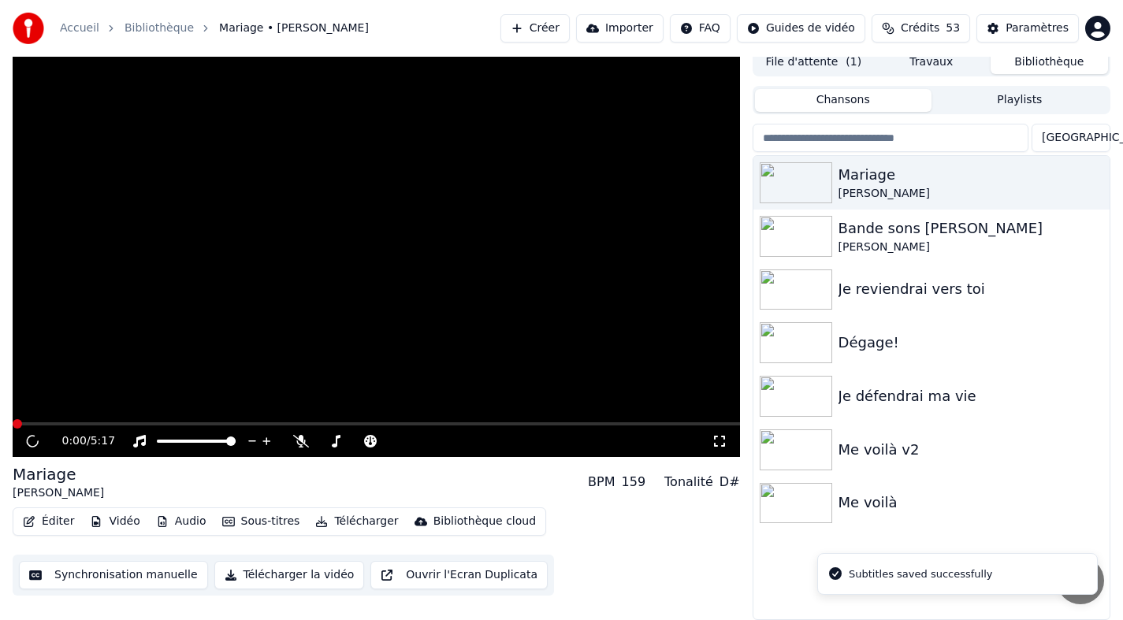
scroll to position [9, 0]
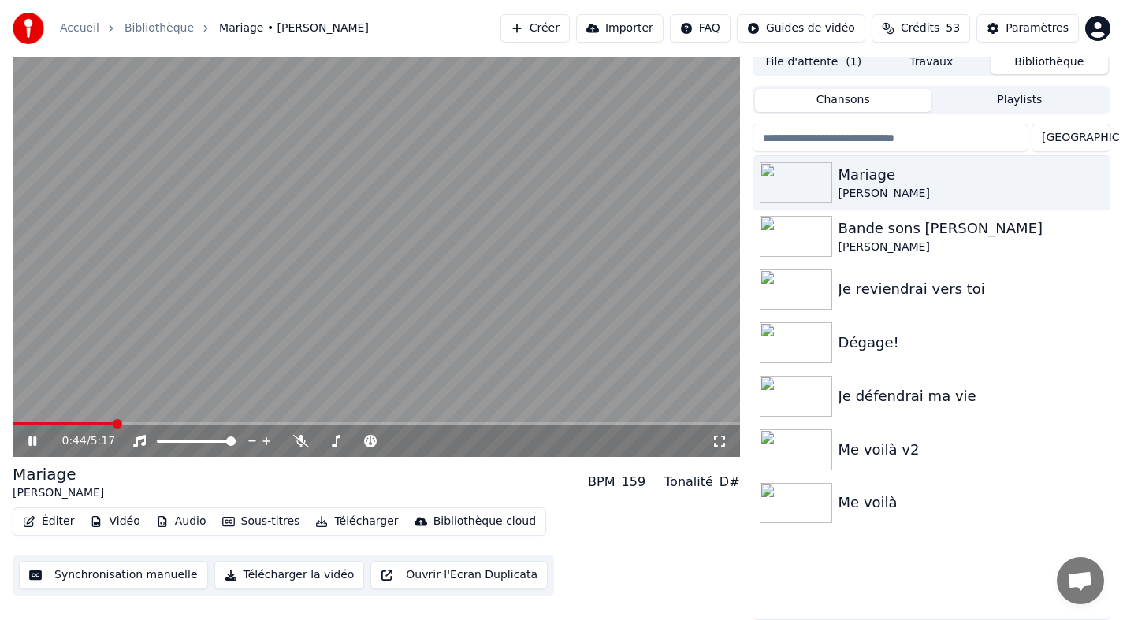
click at [36, 441] on icon at bounding box center [43, 441] width 37 height 13
click at [75, 574] on button "Synchronisation manuelle" at bounding box center [113, 575] width 189 height 28
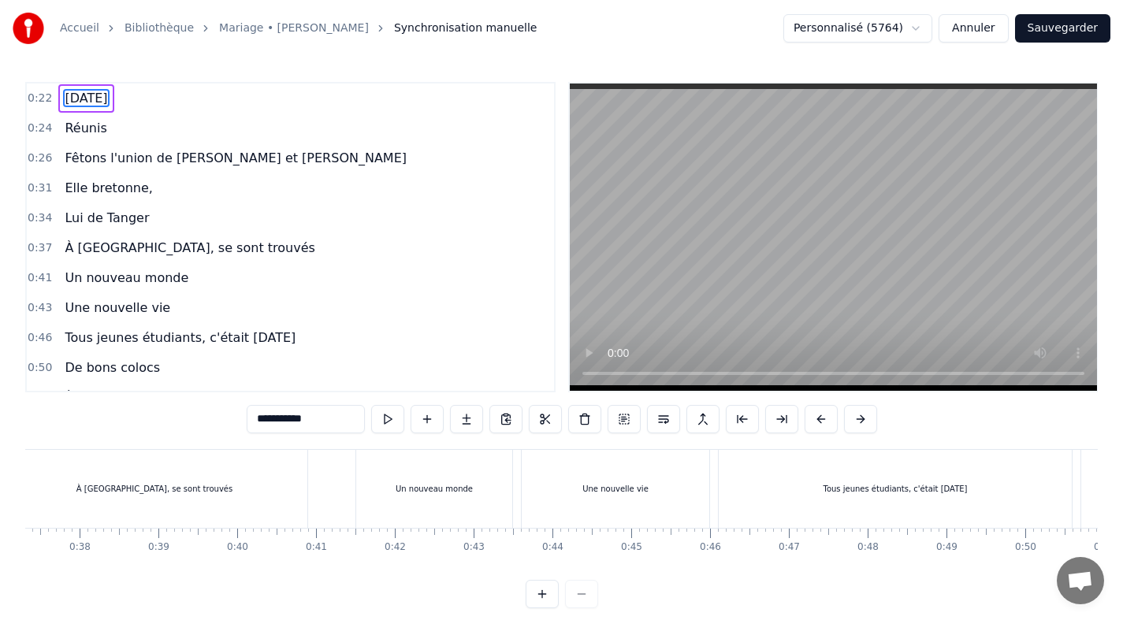
scroll to position [0, 2950]
click at [354, 487] on div "Un nouveau monde" at bounding box center [426, 489] width 156 height 78
type input "**********"
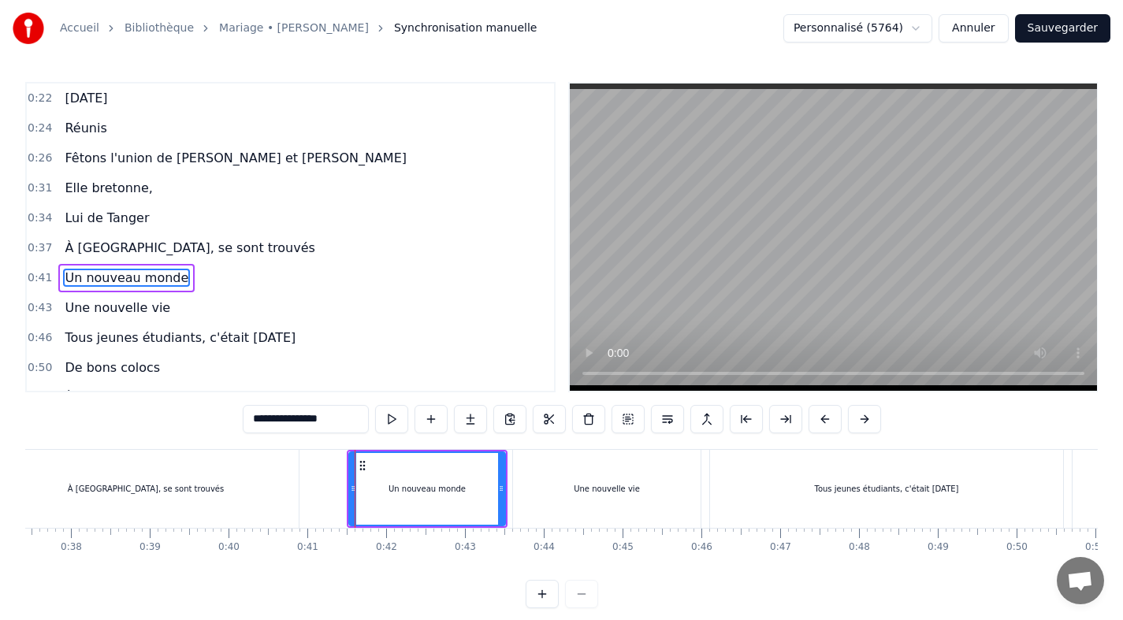
scroll to position [41, 0]
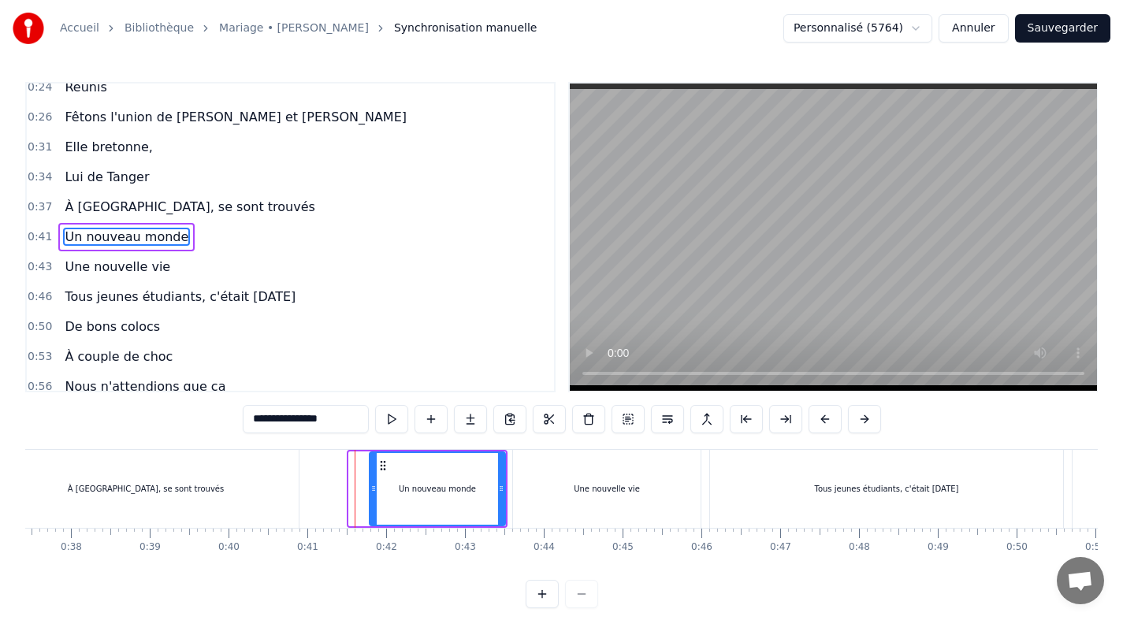
drag, startPoint x: 352, startPoint y: 486, endPoint x: 372, endPoint y: 487, distance: 20.5
click at [372, 487] on icon at bounding box center [373, 488] width 6 height 13
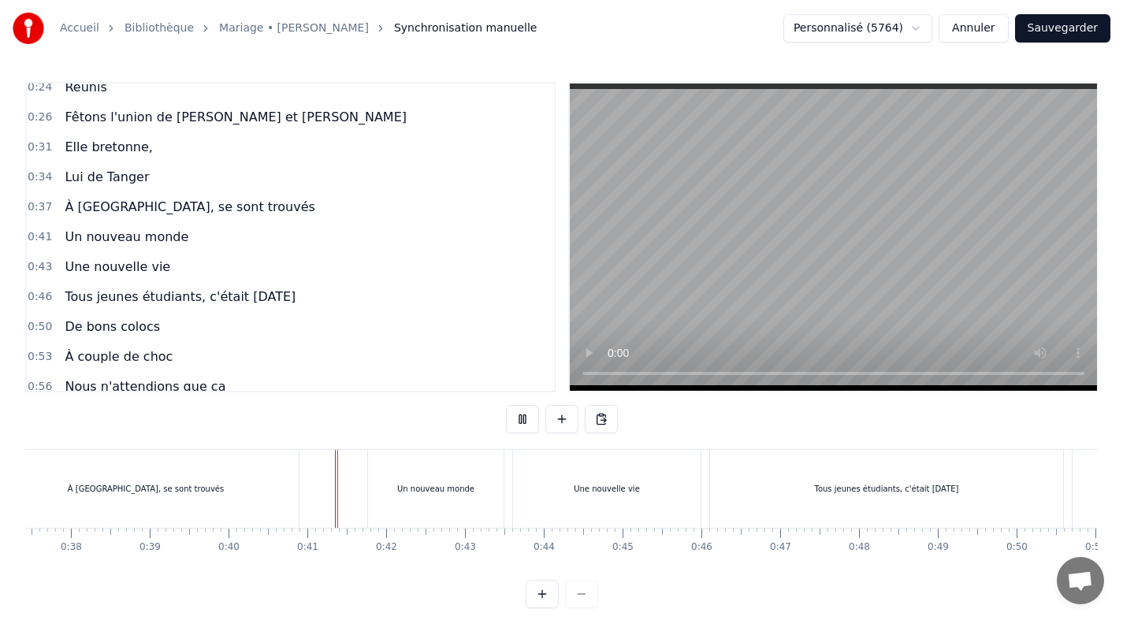
scroll to position [24, 0]
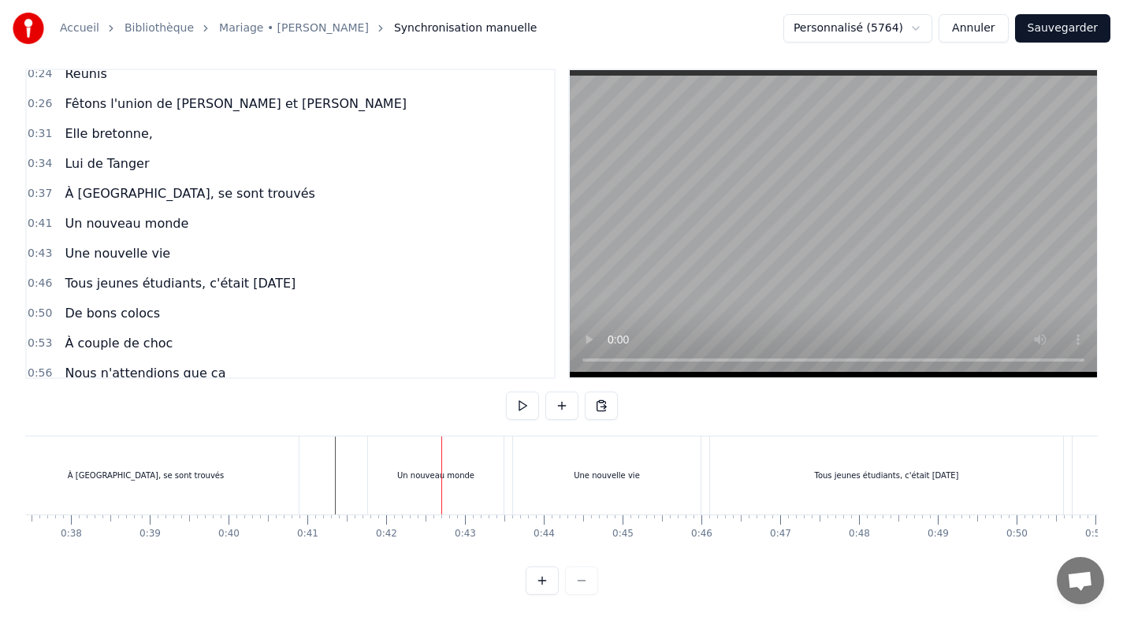
click at [269, 485] on div "À [GEOGRAPHIC_DATA], se sont trouvés" at bounding box center [146, 476] width 306 height 78
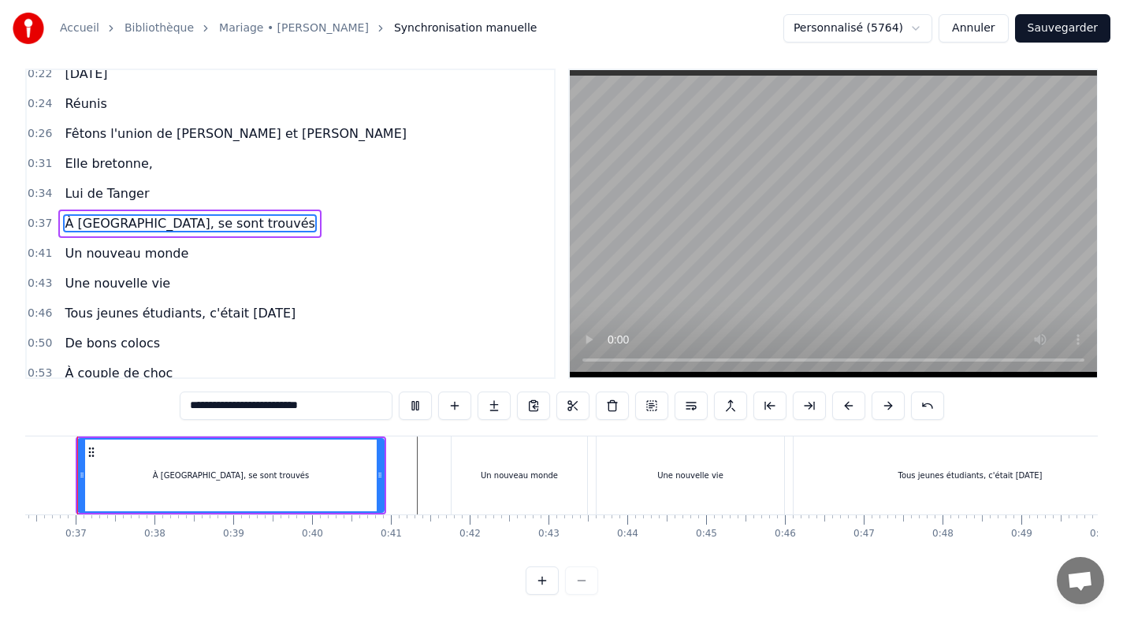
scroll to position [0, 2839]
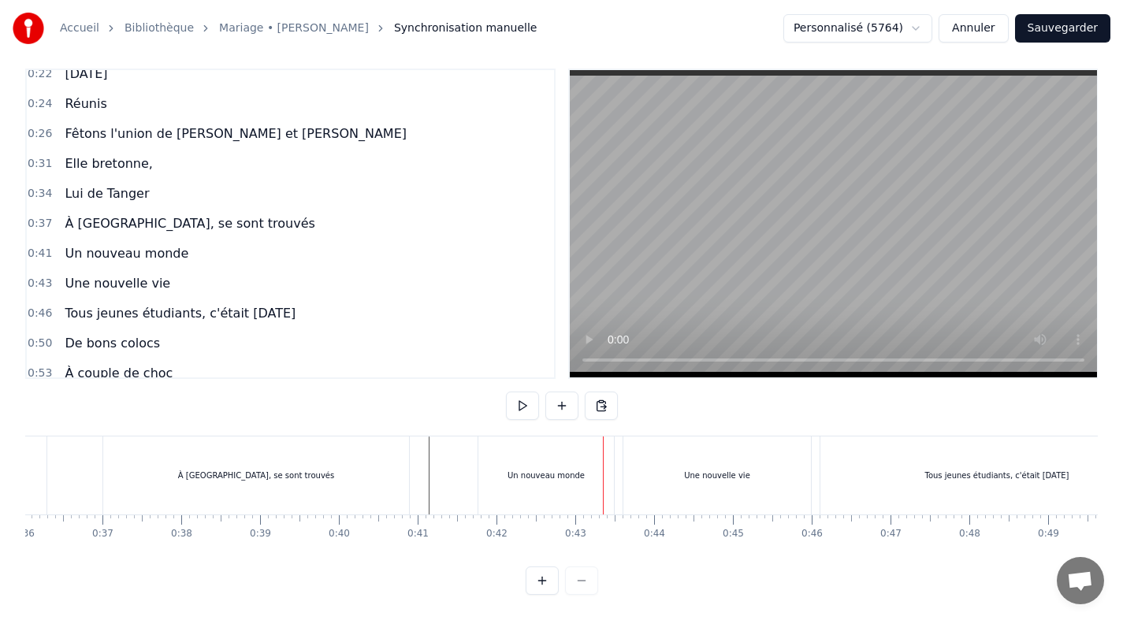
click at [487, 464] on div "Un nouveau monde" at bounding box center [546, 476] width 136 height 78
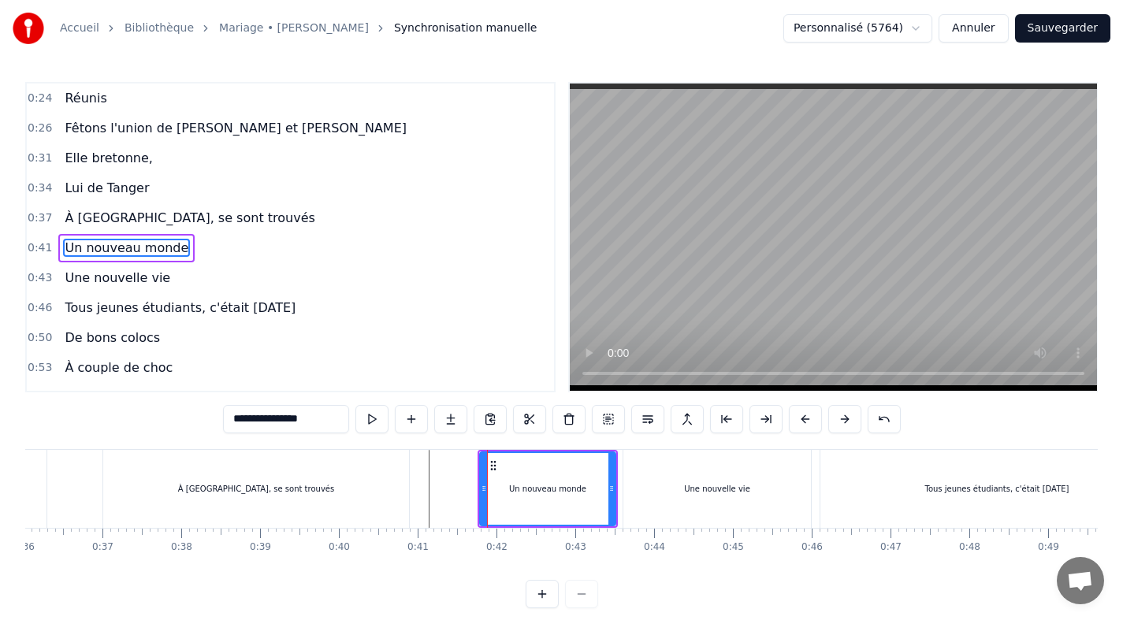
scroll to position [41, 0]
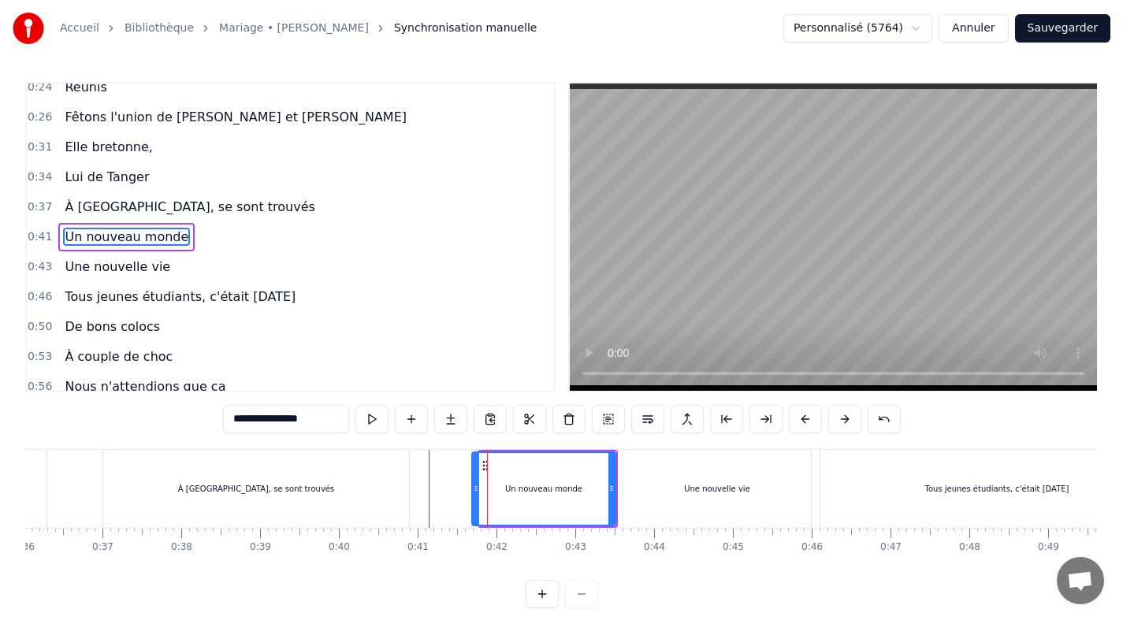
drag, startPoint x: 483, startPoint y: 480, endPoint x: 475, endPoint y: 478, distance: 8.0
click at [475, 478] on div at bounding box center [476, 489] width 6 height 72
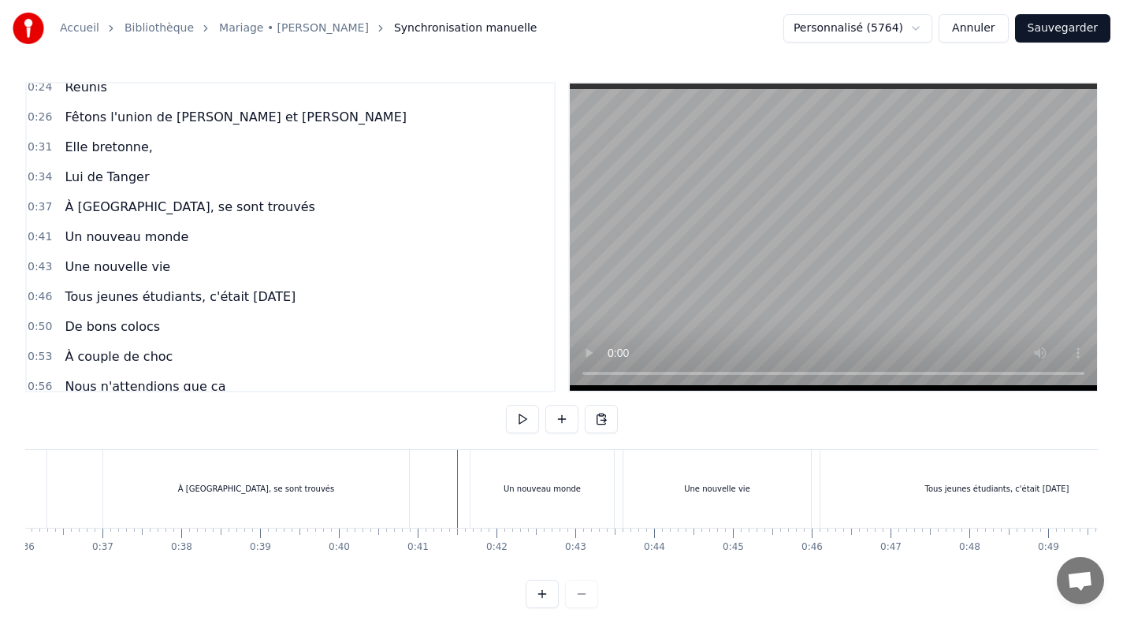
click at [1053, 36] on button "Sauvegarder" at bounding box center [1062, 28] width 95 height 28
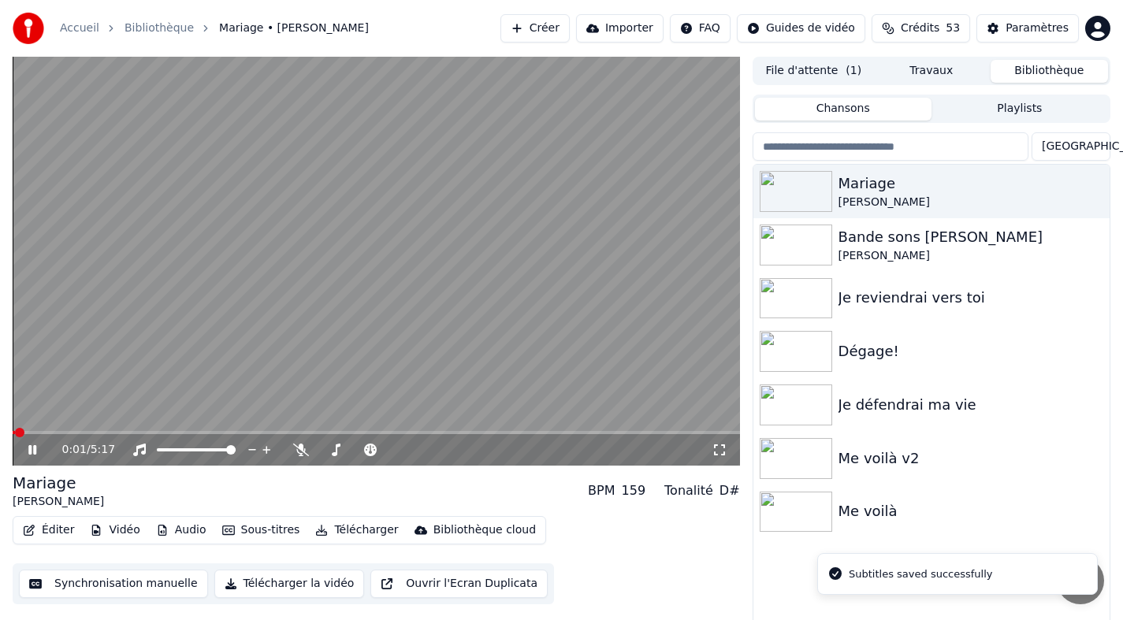
click at [49, 434] on span at bounding box center [377, 432] width 728 height 3
click at [86, 431] on span at bounding box center [377, 432] width 728 height 3
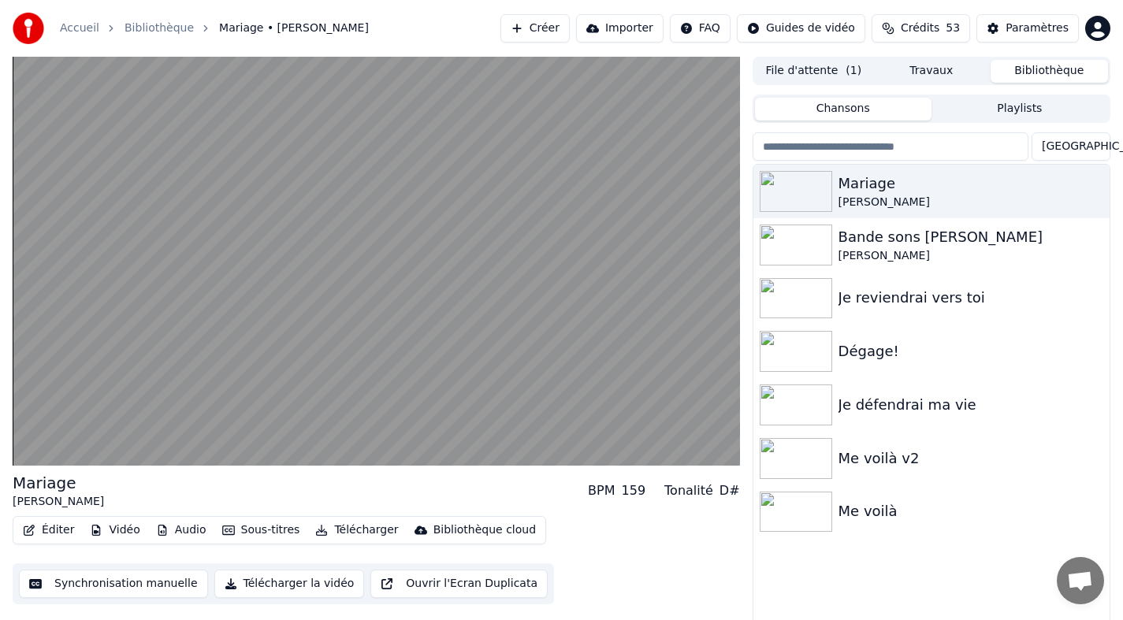
click at [491, 493] on div "Mariage [PERSON_NAME] BPM 159 Tonalité D#" at bounding box center [377, 491] width 728 height 38
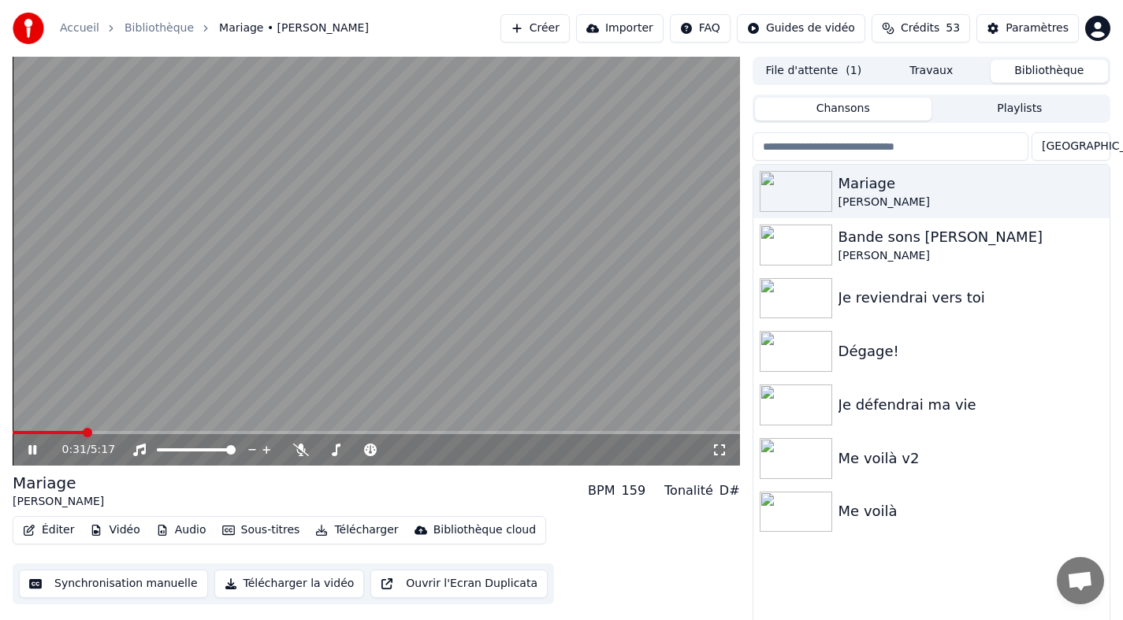
click at [83, 433] on span at bounding box center [48, 432] width 71 height 3
click at [35, 446] on icon at bounding box center [32, 449] width 8 height 9
click at [120, 582] on button "Synchronisation manuelle" at bounding box center [113, 584] width 189 height 28
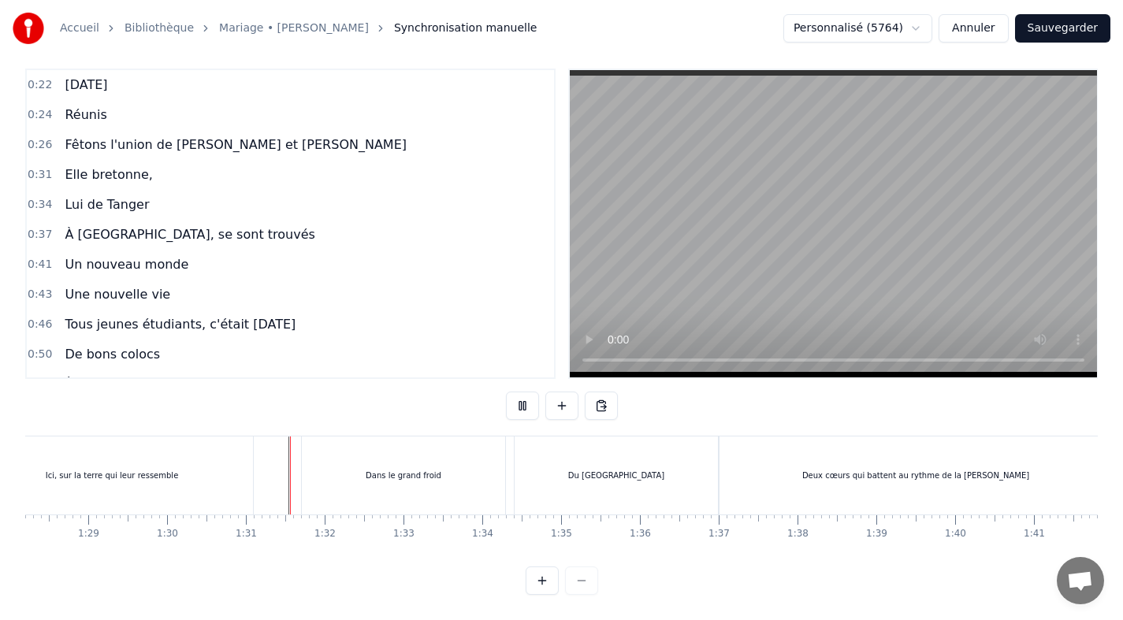
scroll to position [24, 0]
click at [309, 478] on div "Dans le grand froid" at bounding box center [403, 476] width 203 height 78
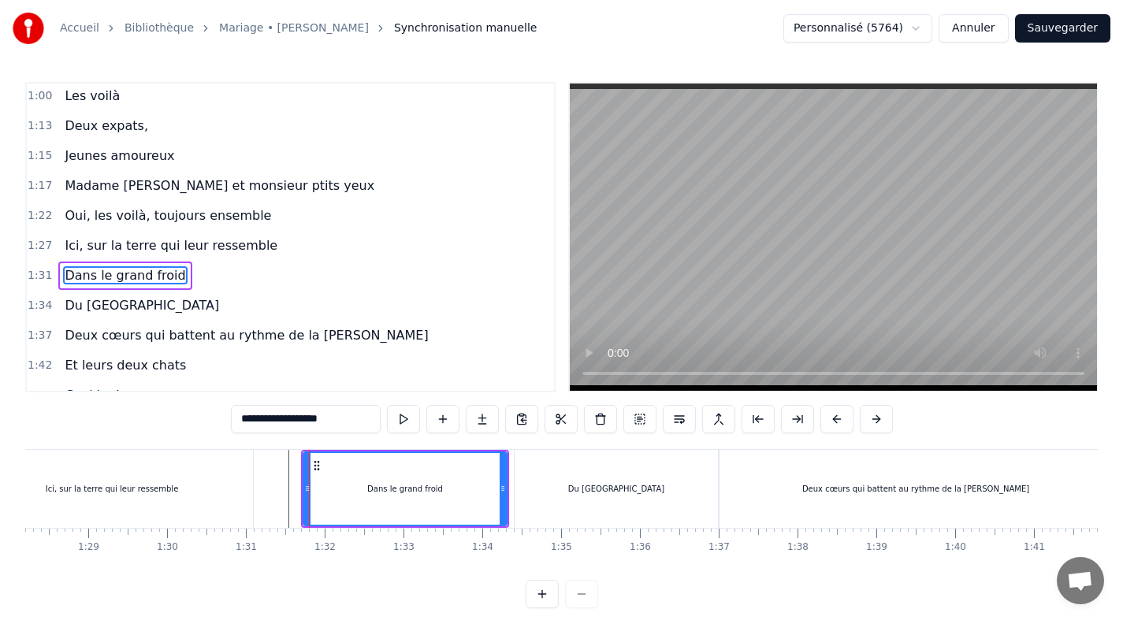
scroll to position [400, 0]
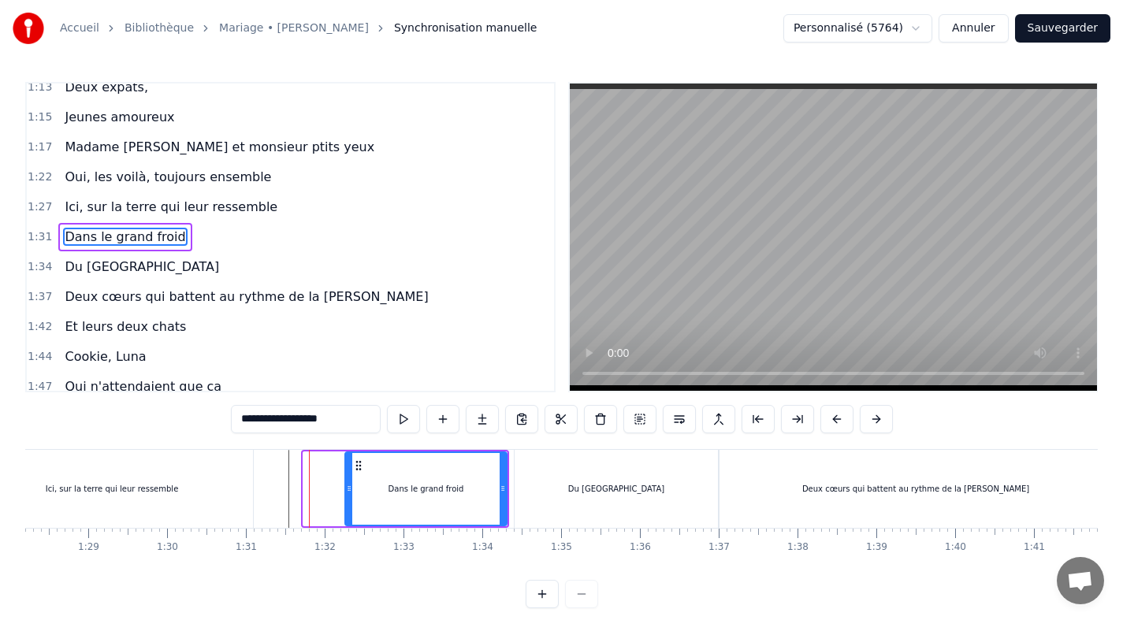
drag, startPoint x: 305, startPoint y: 478, endPoint x: 347, endPoint y: 478, distance: 41.8
click at [347, 478] on div at bounding box center [349, 489] width 6 height 72
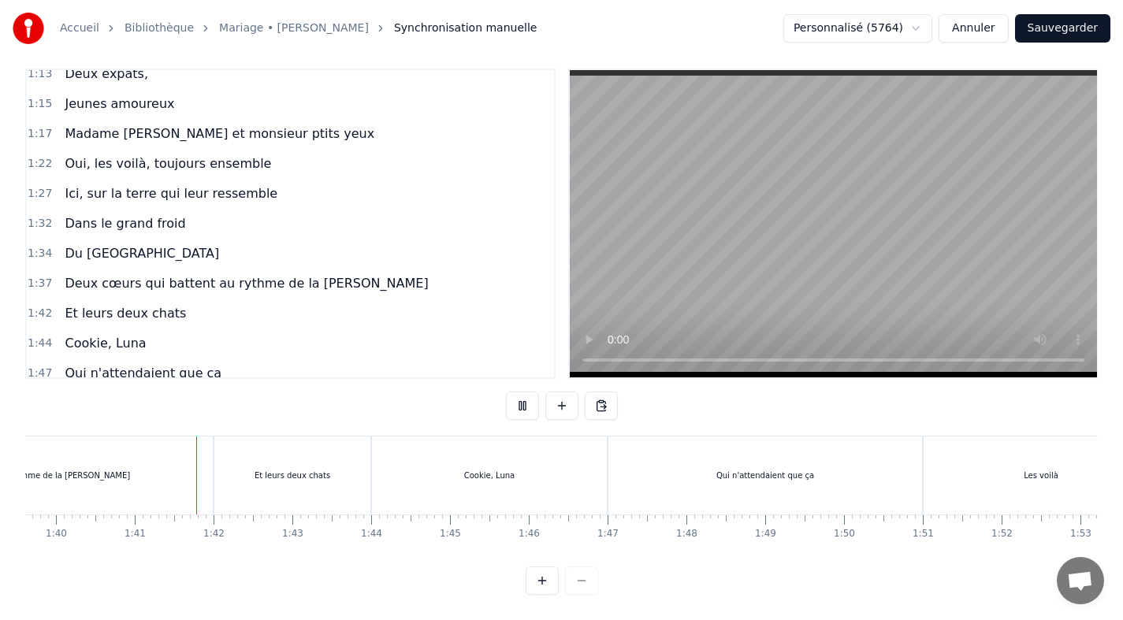
scroll to position [0, 7890]
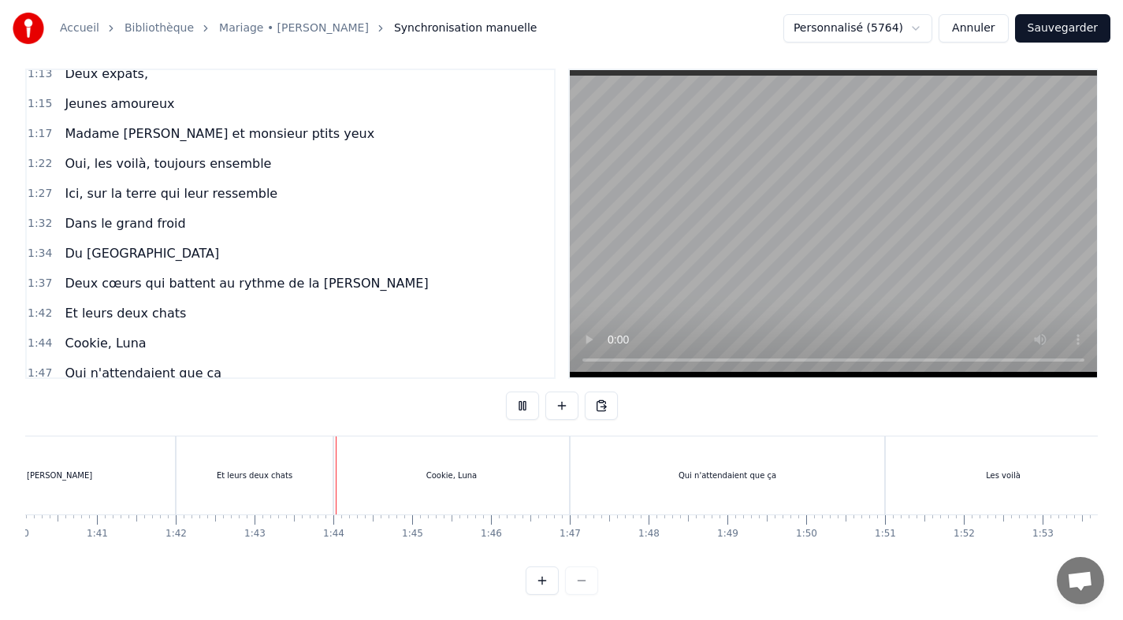
click at [1062, 28] on button "Sauvegarder" at bounding box center [1062, 28] width 95 height 28
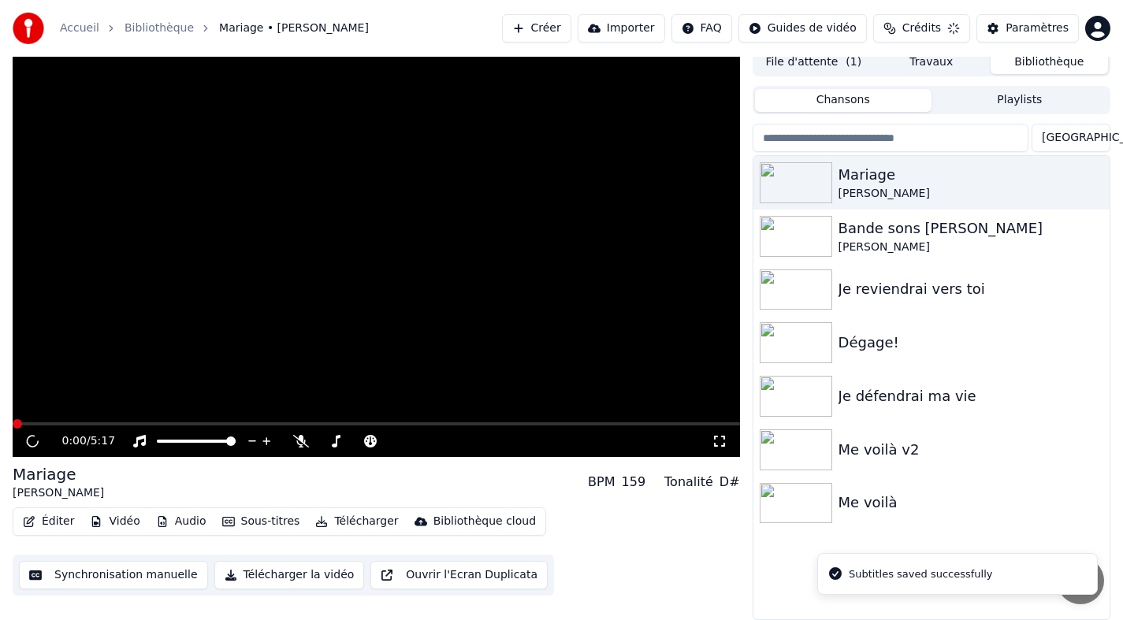
scroll to position [9, 0]
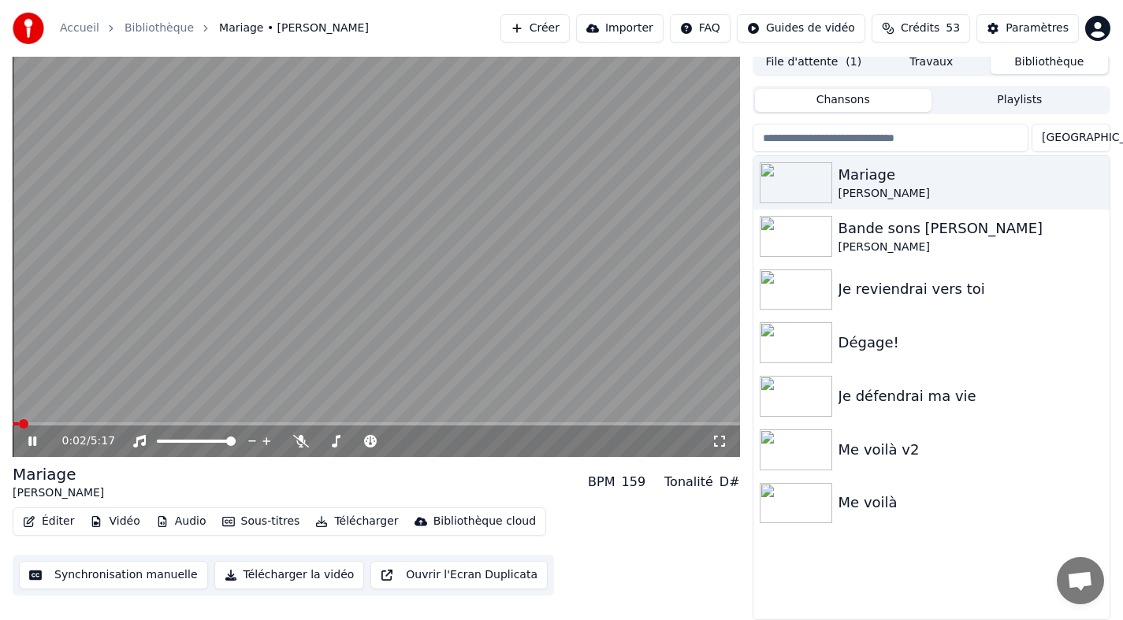
click at [207, 423] on span at bounding box center [377, 424] width 728 height 3
click at [233, 425] on span at bounding box center [124, 424] width 222 height 3
click at [219, 423] on span at bounding box center [124, 424] width 222 height 3
click at [250, 486] on div "Mariage [PERSON_NAME] BPM 159 Tonalité D#" at bounding box center [377, 483] width 728 height 38
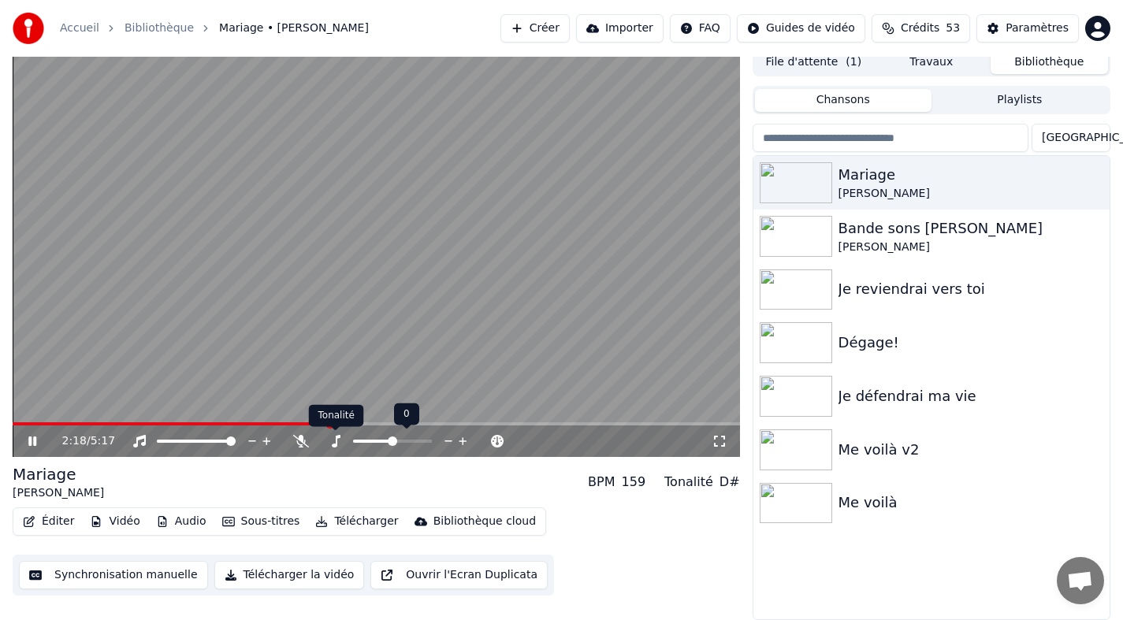
click at [318, 423] on div "Tonalité Tonalité" at bounding box center [336, 416] width 55 height 22
click at [321, 471] on div "Mariage [PERSON_NAME] BPM 159 Tonalité D#" at bounding box center [377, 483] width 728 height 38
click at [322, 426] on div "2:20 / 5:17" at bounding box center [377, 442] width 728 height 32
click at [318, 423] on span at bounding box center [319, 423] width 9 height 9
click at [318, 422] on span at bounding box center [322, 423] width 9 height 9
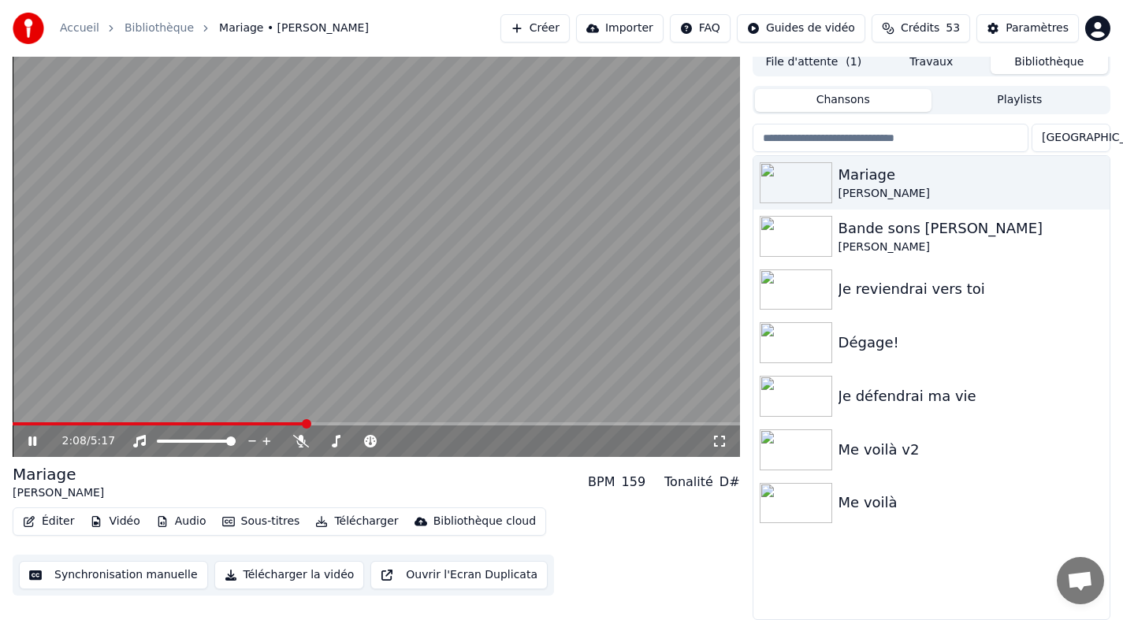
click at [306, 422] on span at bounding box center [306, 423] width 9 height 9
click at [32, 444] on icon at bounding box center [32, 441] width 8 height 9
click at [131, 573] on button "Synchronisation manuelle" at bounding box center [113, 575] width 189 height 28
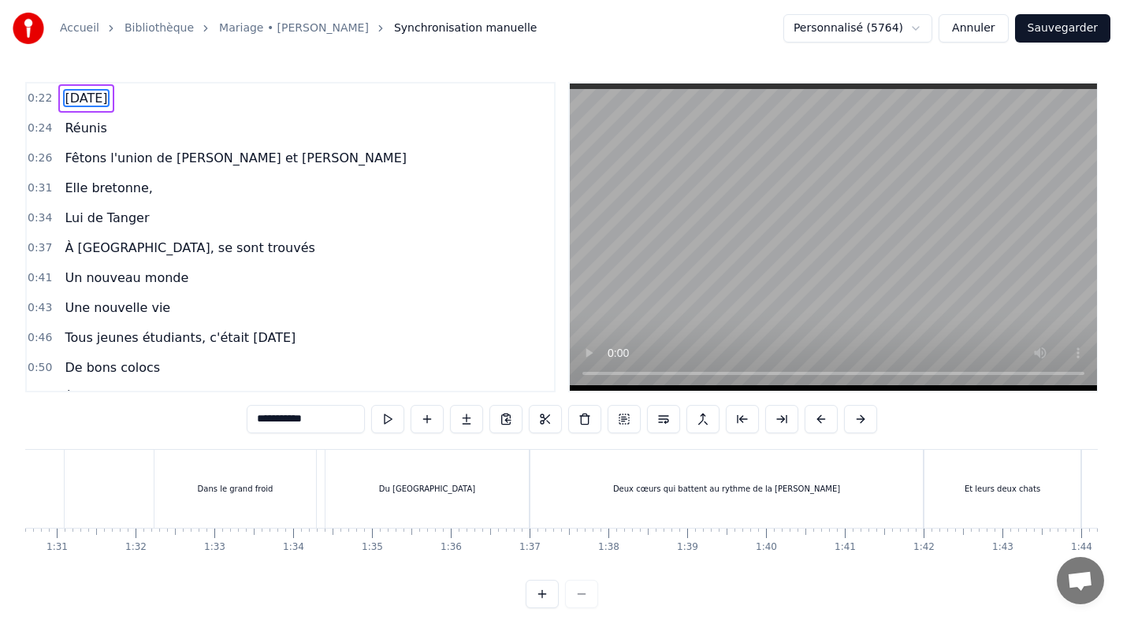
scroll to position [0, 7170]
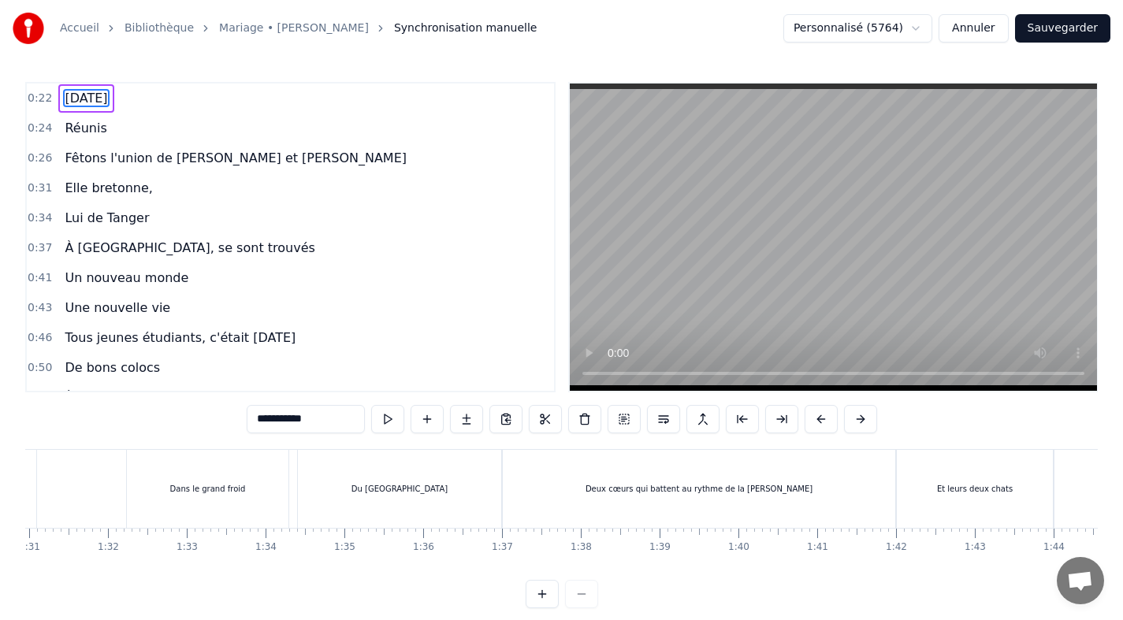
click at [482, 501] on div "Du [GEOGRAPHIC_DATA]" at bounding box center [399, 489] width 203 height 78
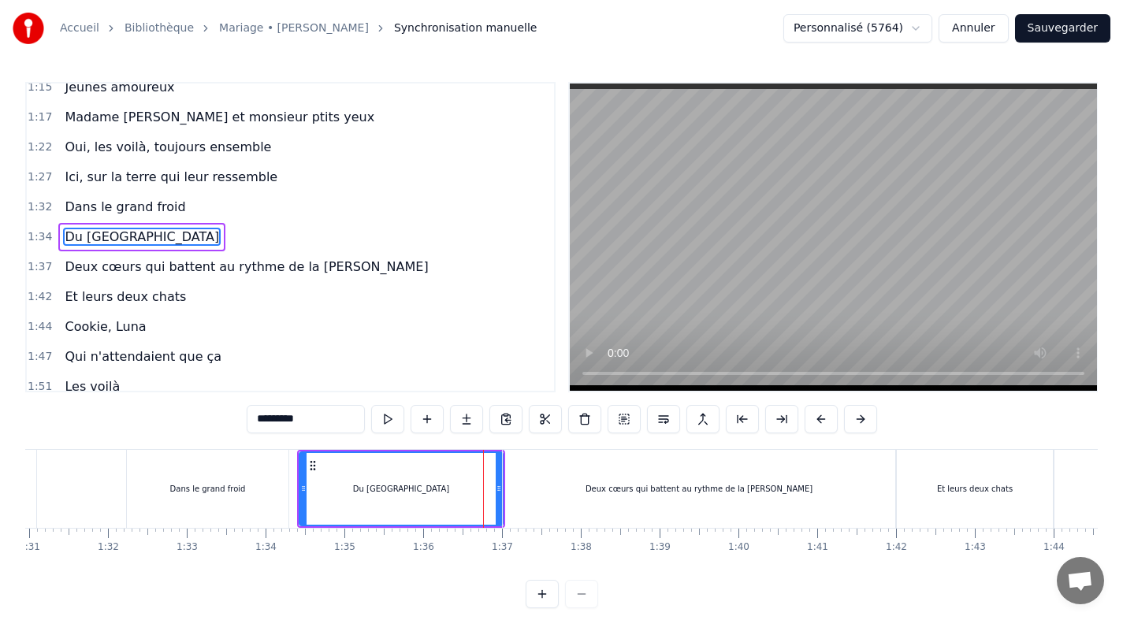
click at [516, 510] on div "Deux cœurs qui battent au rythme de la [PERSON_NAME]" at bounding box center [699, 489] width 393 height 78
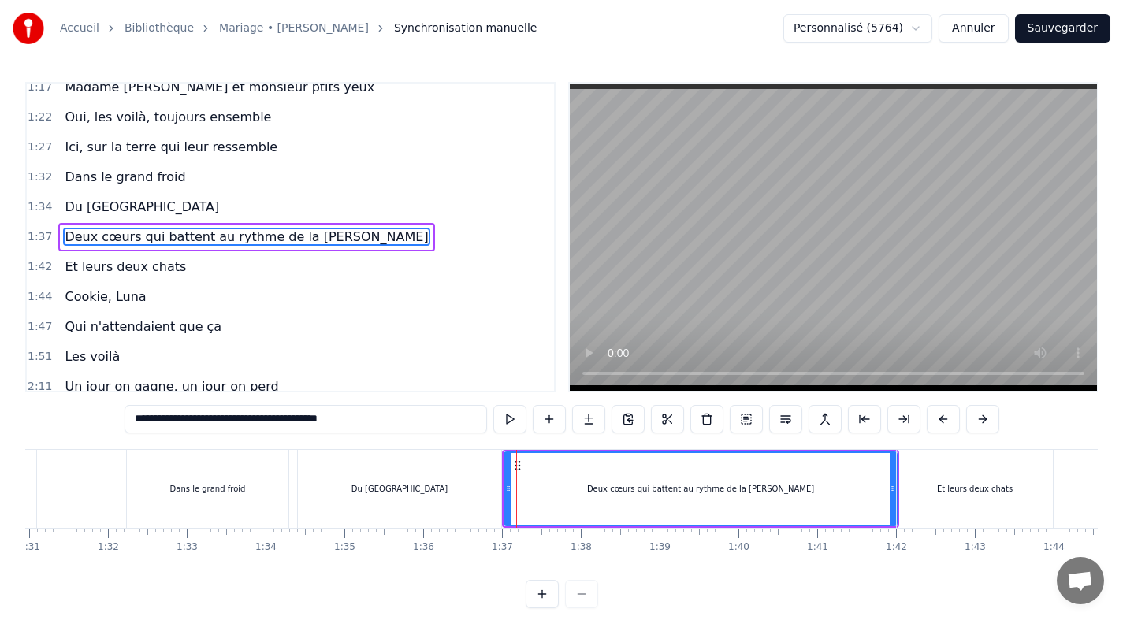
scroll to position [24, 0]
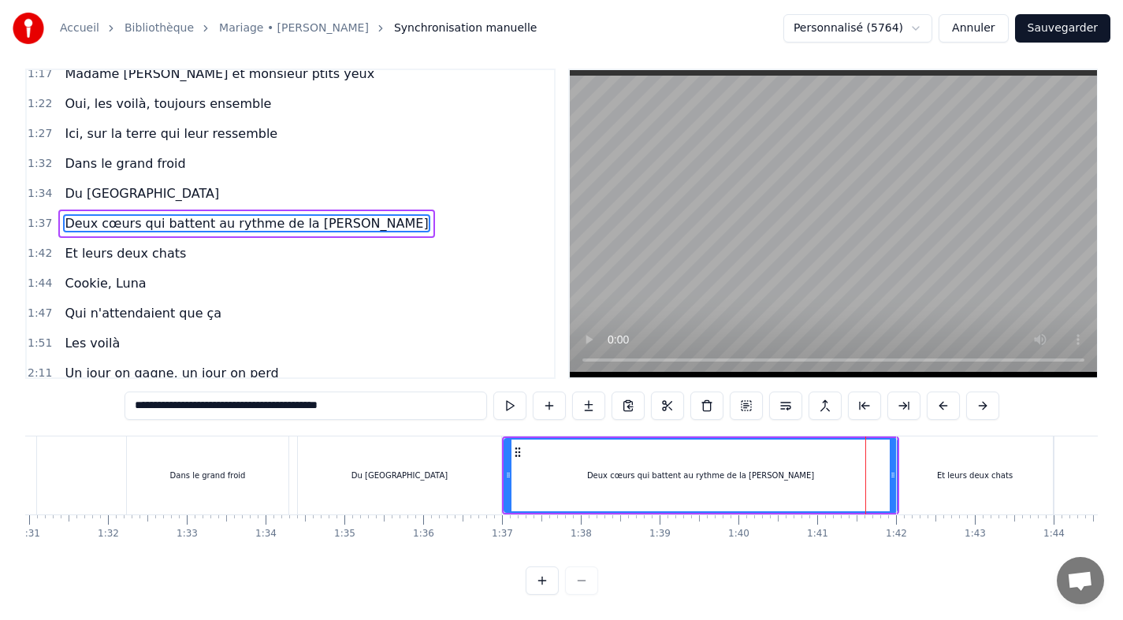
click at [196, 215] on span "Deux cœurs qui battent au rythme de la [PERSON_NAME]" at bounding box center [246, 223] width 367 height 18
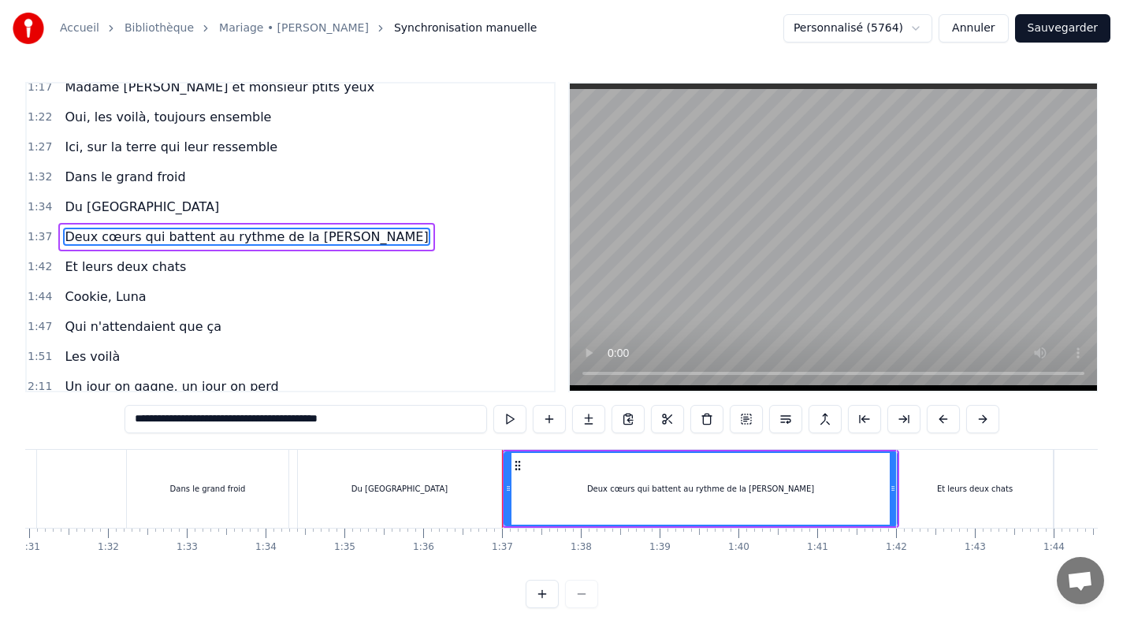
click at [80, 214] on span "Du [GEOGRAPHIC_DATA]" at bounding box center [142, 207] width 158 height 18
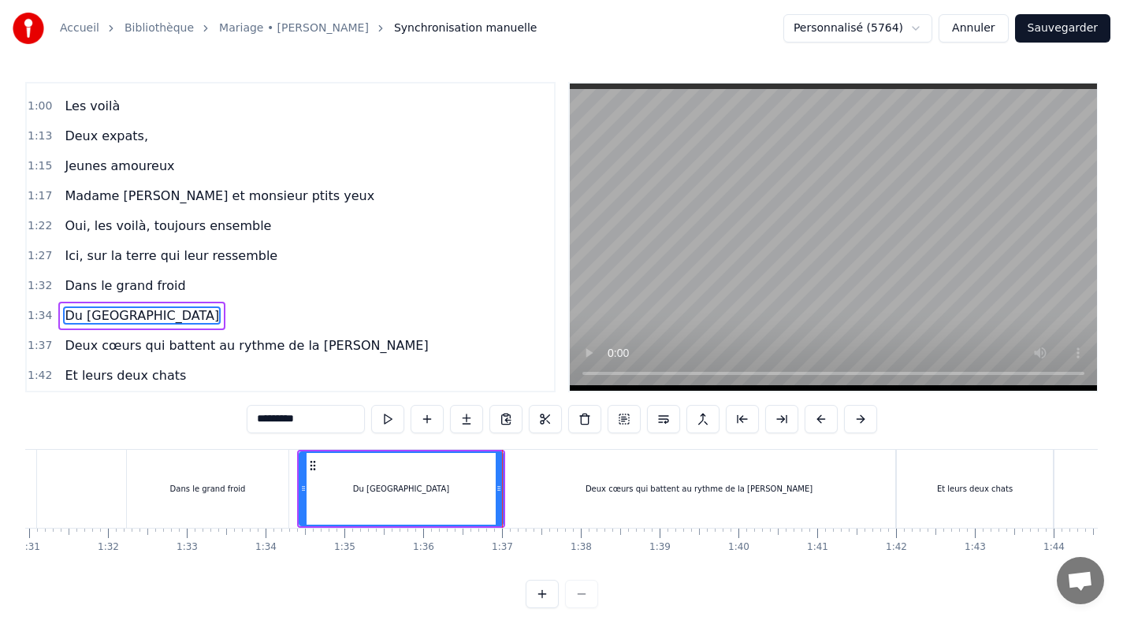
scroll to position [564, 0]
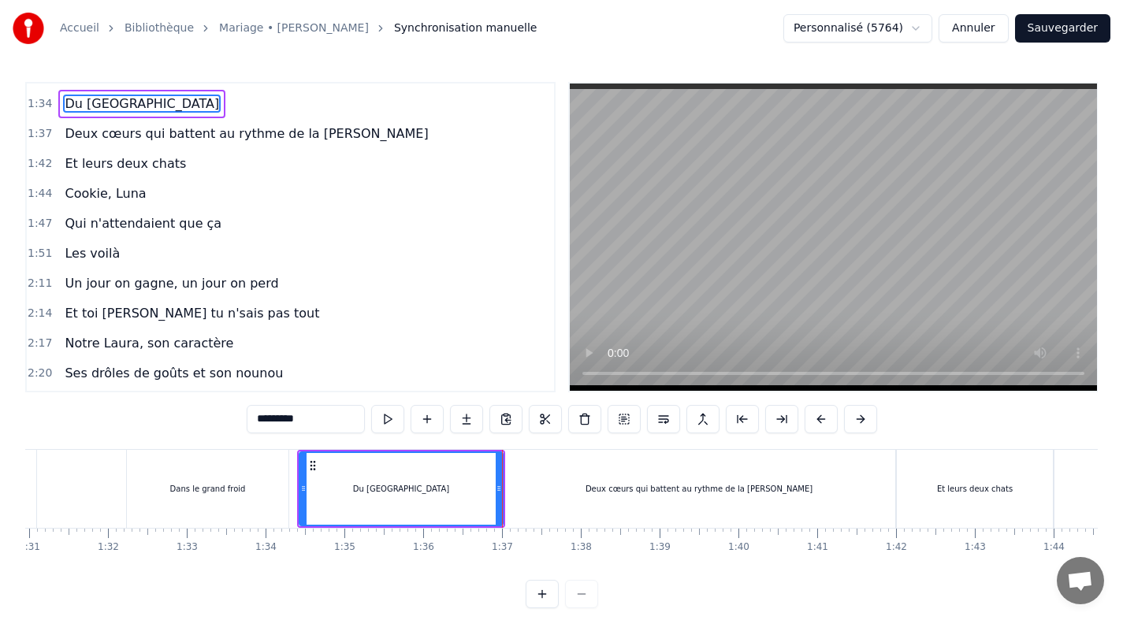
click at [119, 132] on span "Deux cœurs qui battent au rythme de la [PERSON_NAME]" at bounding box center [246, 134] width 367 height 18
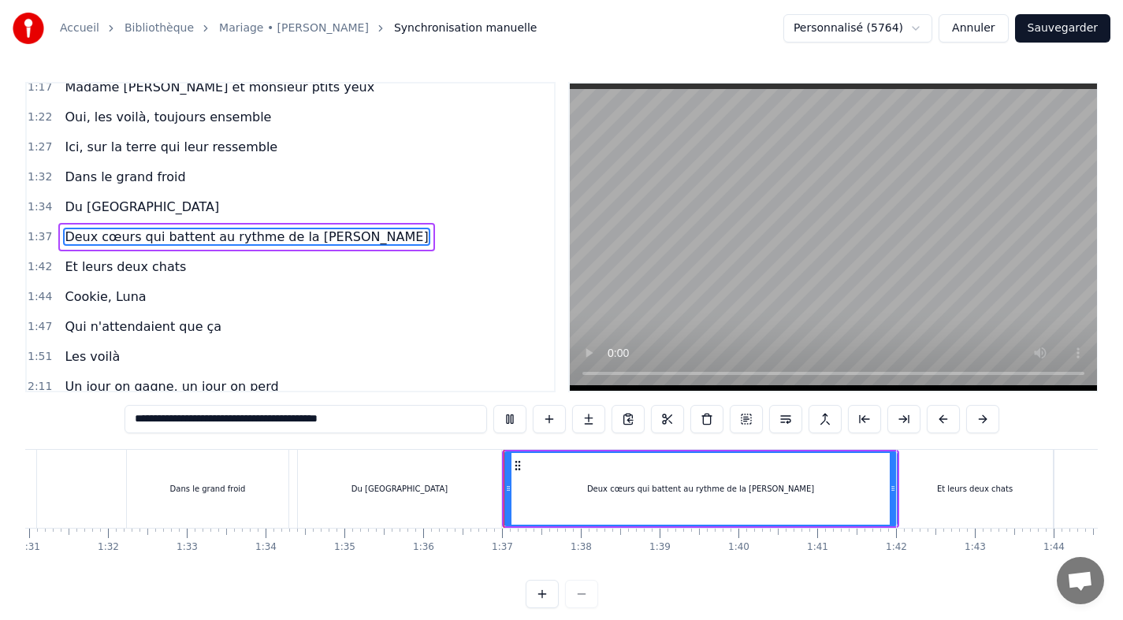
scroll to position [752, 0]
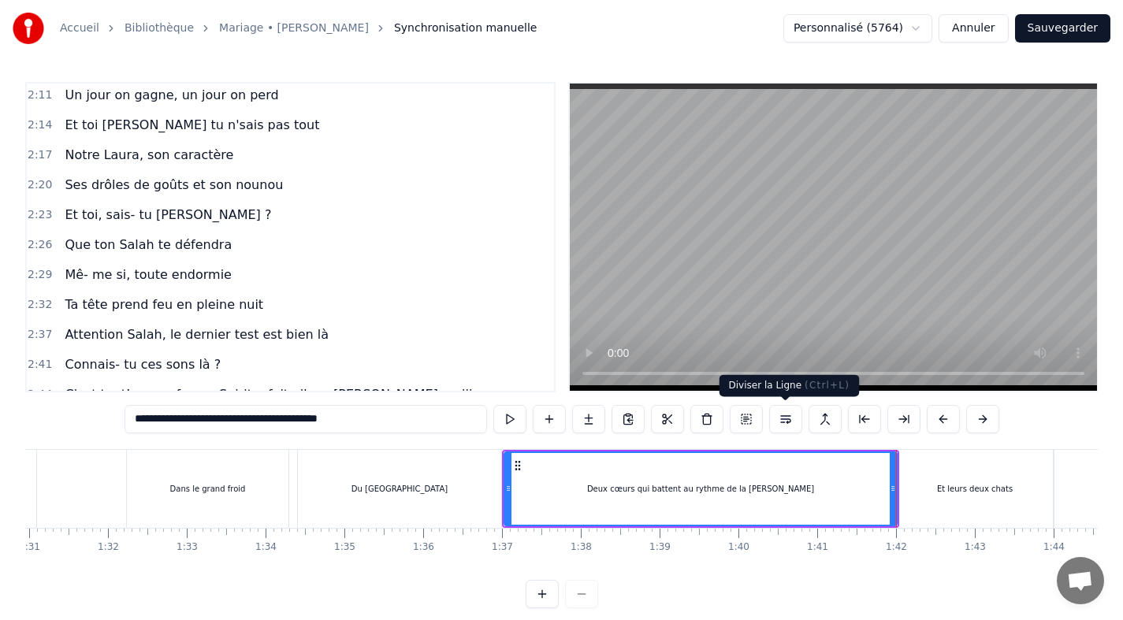
click at [788, 420] on button at bounding box center [785, 419] width 33 height 28
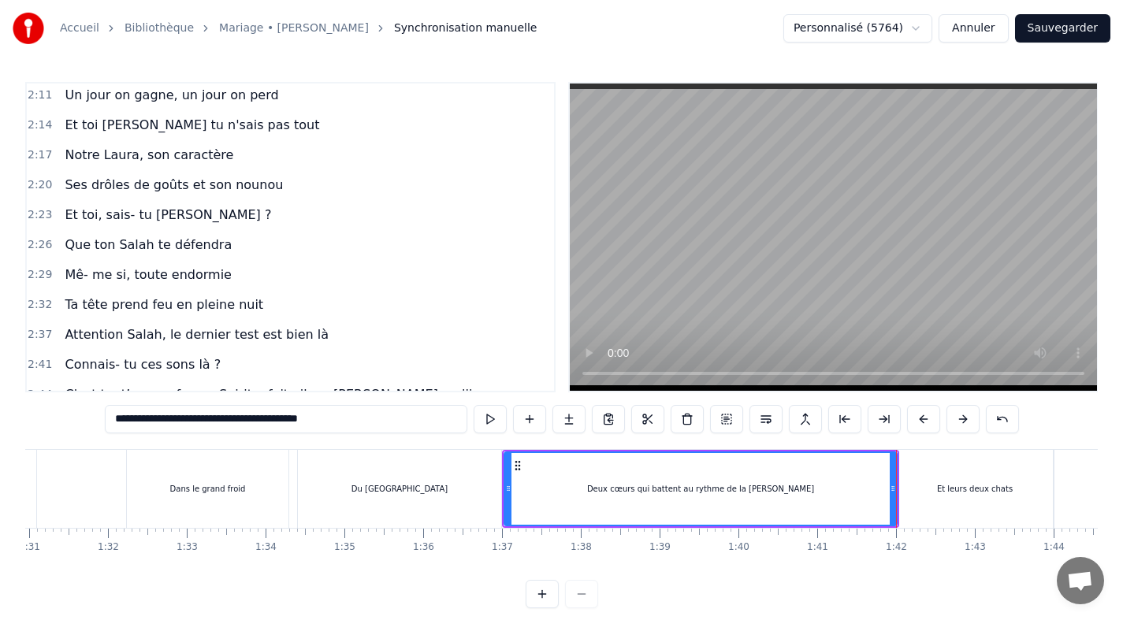
click at [237, 420] on input "**********" at bounding box center [286, 419] width 363 height 28
click at [756, 419] on button at bounding box center [766, 419] width 33 height 28
click at [695, 463] on div "Deux cœurs qui battent au rythme de la [PERSON_NAME]" at bounding box center [700, 489] width 391 height 72
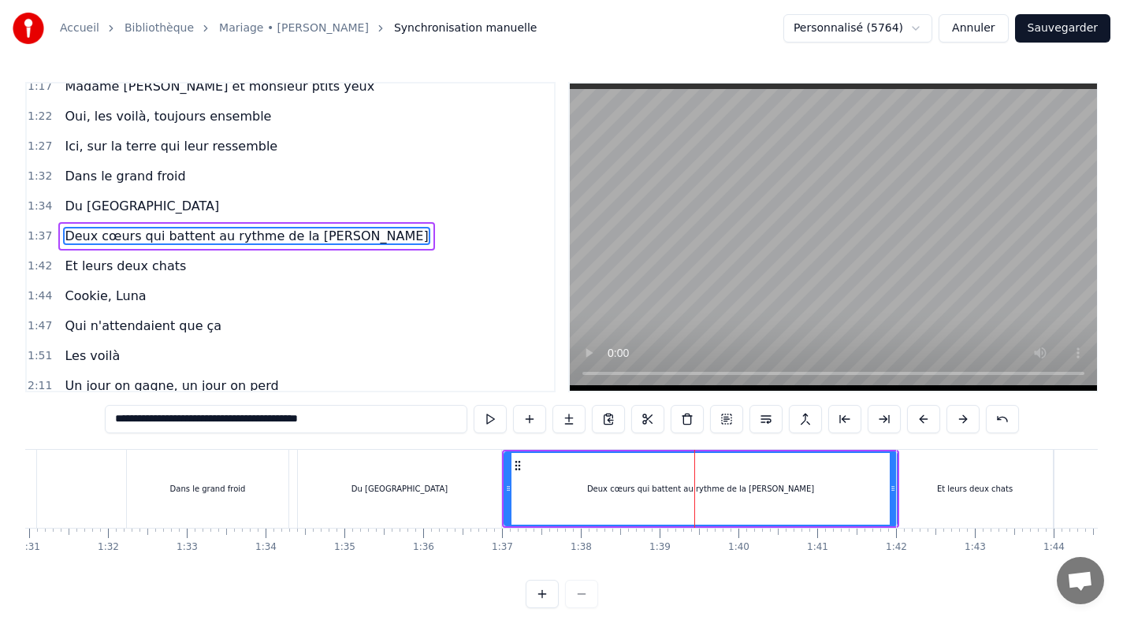
scroll to position [460, 0]
click at [762, 417] on button at bounding box center [766, 419] width 33 height 28
click at [199, 235] on span "Deux cœurs qui battent au rythme de la [PERSON_NAME]" at bounding box center [246, 237] width 367 height 18
click at [200, 237] on span "Deux cœurs qui battent au rythme de la [PERSON_NAME]" at bounding box center [246, 237] width 367 height 18
click at [238, 419] on input "**********" at bounding box center [286, 419] width 363 height 28
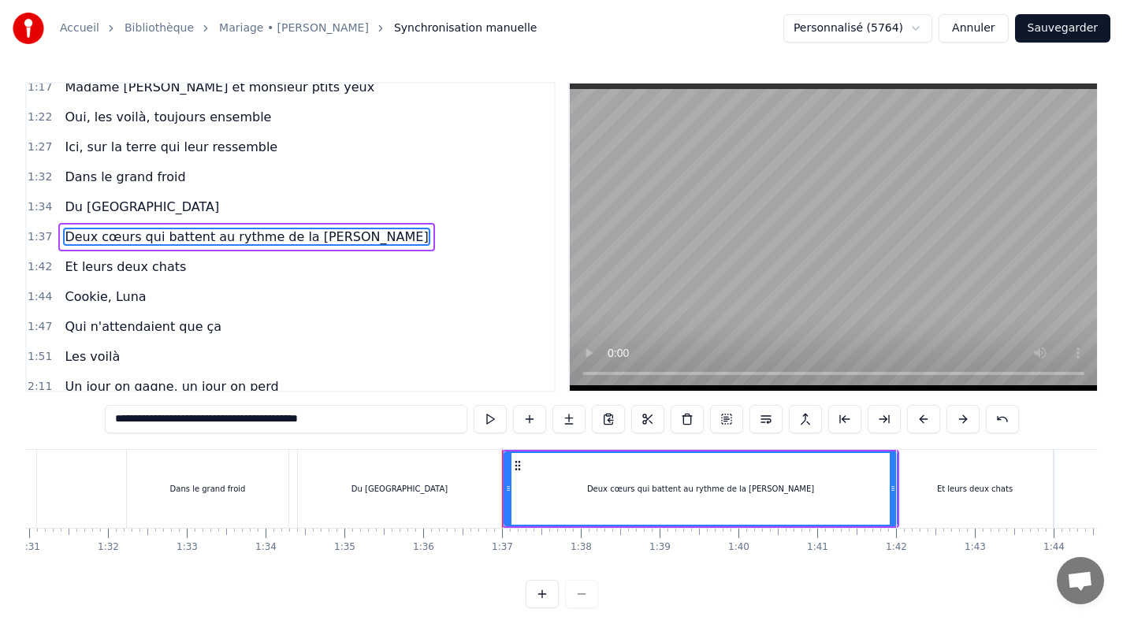
drag, startPoint x: 238, startPoint y: 419, endPoint x: 387, endPoint y: 424, distance: 149.1
click at [387, 424] on input "**********" at bounding box center [286, 419] width 363 height 28
click at [1044, 417] on div "0:22 [DATE] 0:24 Réunis 0:26 Fêtons l'union de [PERSON_NAME] et [PERSON_NAME] 0…" at bounding box center [561, 345] width 1073 height 527
click at [955, 488] on div "Et leurs deux chats" at bounding box center [975, 489] width 76 height 12
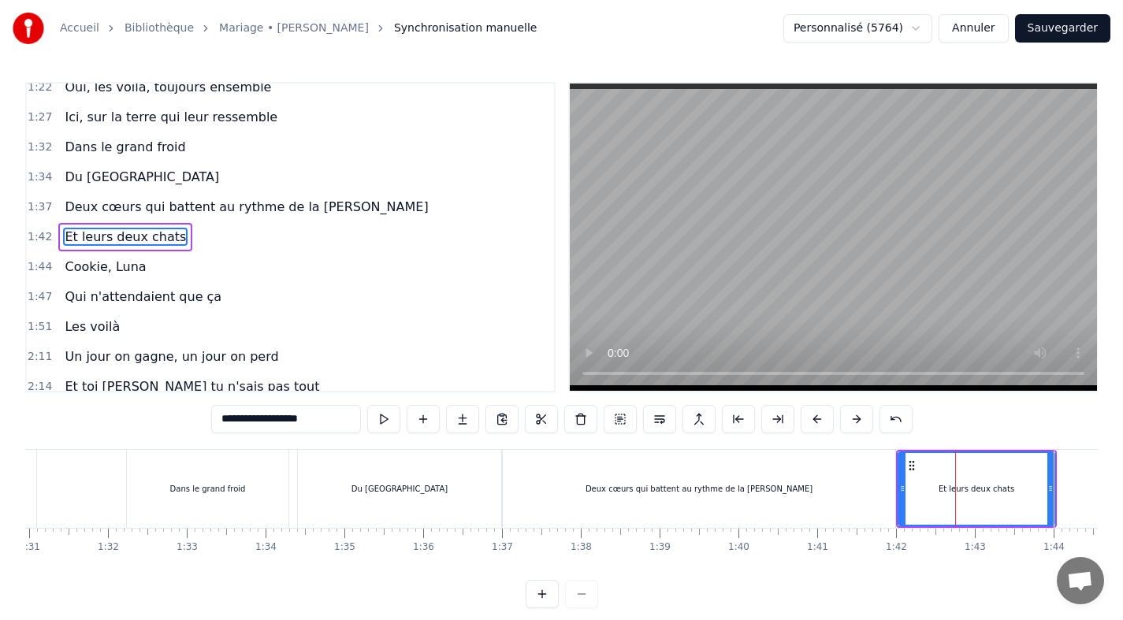
click at [706, 499] on div "Deux cœurs qui battent au rythme de la [PERSON_NAME]" at bounding box center [699, 489] width 393 height 78
type input "**********"
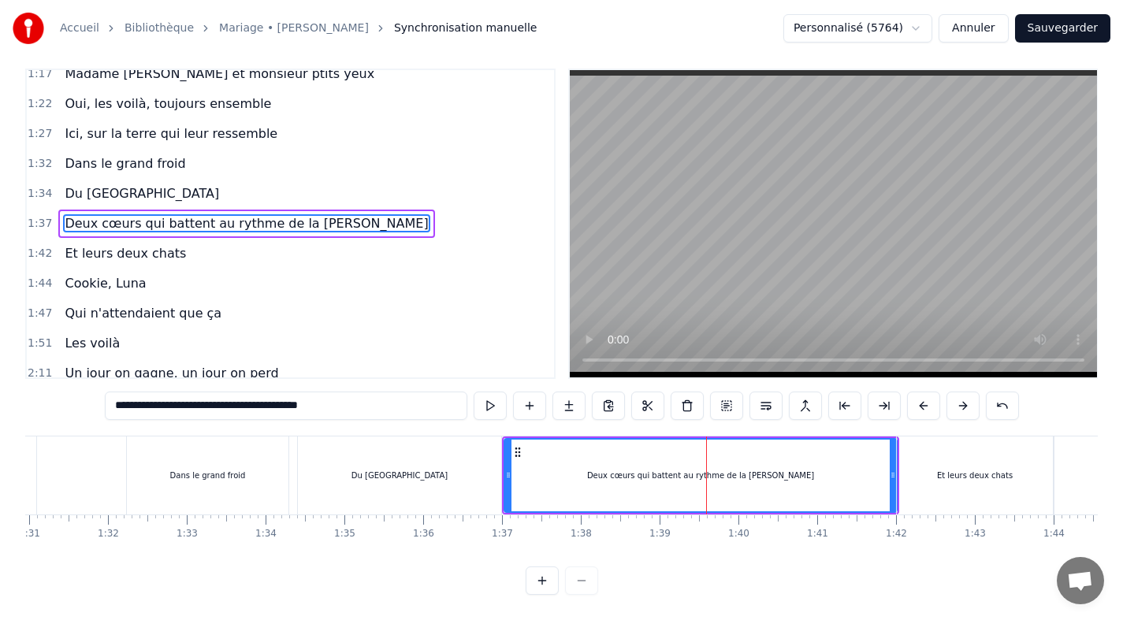
scroll to position [24, 0]
click at [533, 400] on button at bounding box center [529, 406] width 33 height 28
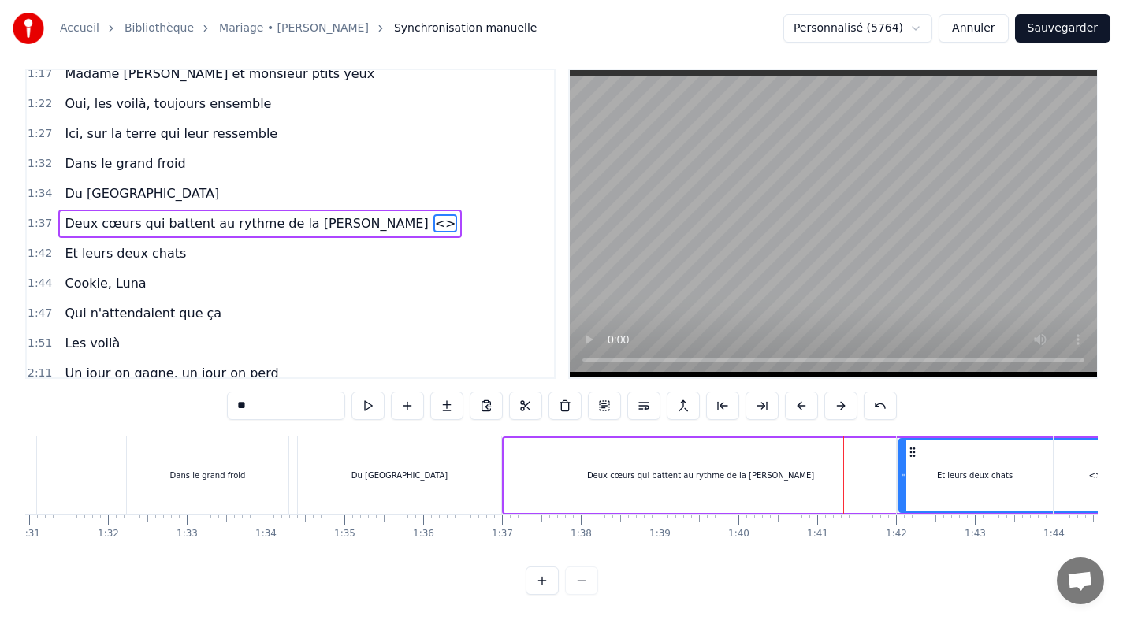
scroll to position [0, 0]
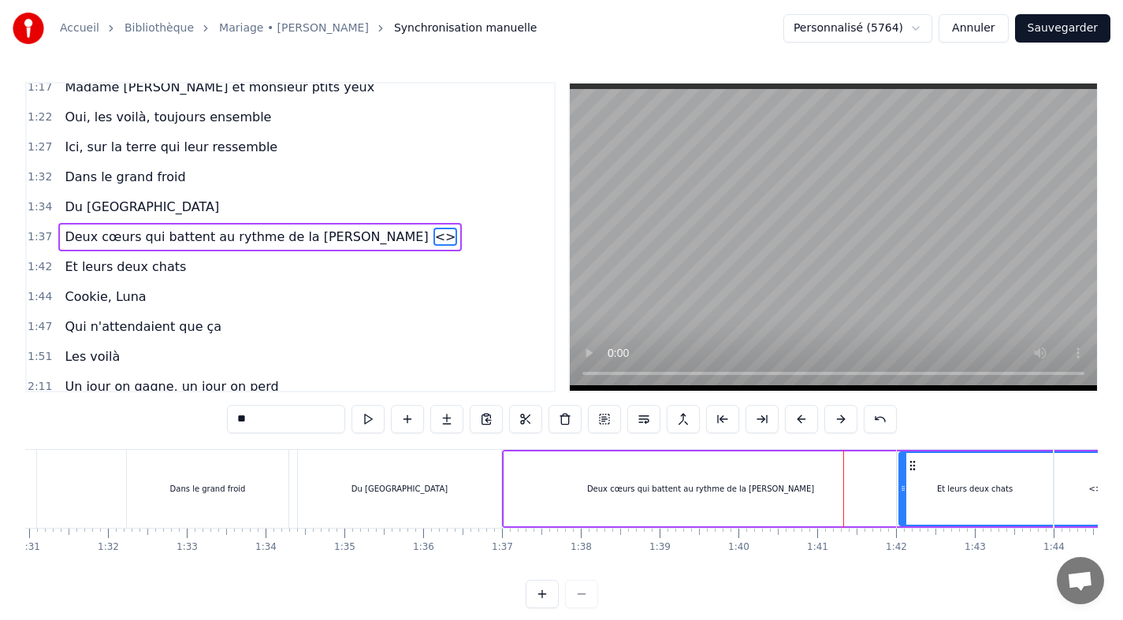
click at [322, 282] on div "1:44 [PERSON_NAME]" at bounding box center [290, 297] width 527 height 30
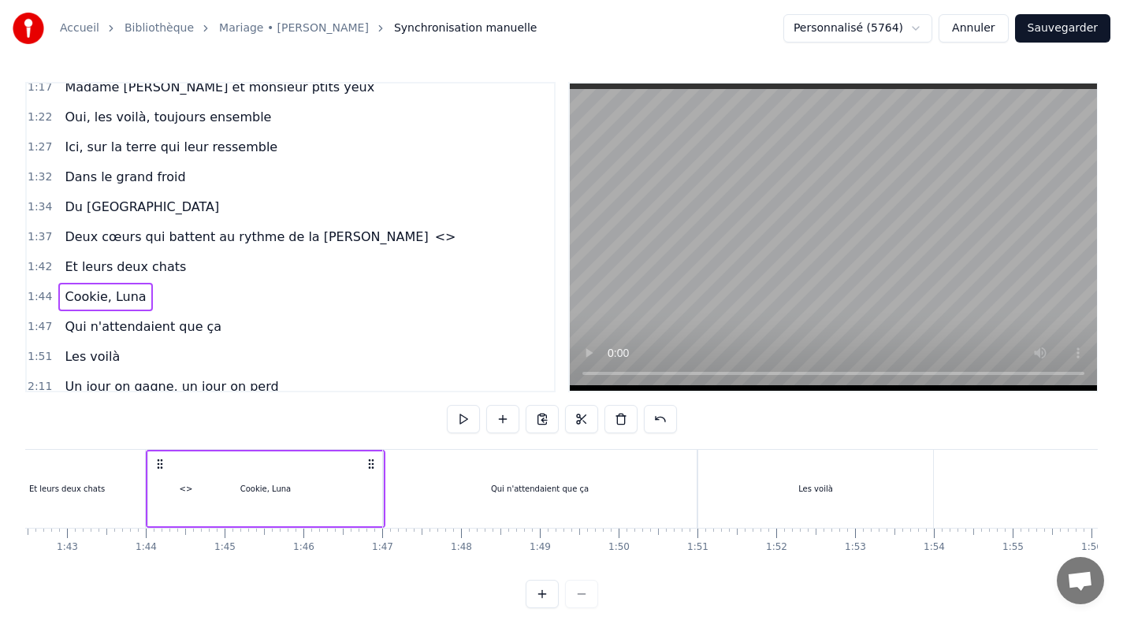
click at [270, 244] on span "Deux cœurs qui battent au rythme de la [PERSON_NAME]" at bounding box center [246, 237] width 367 height 18
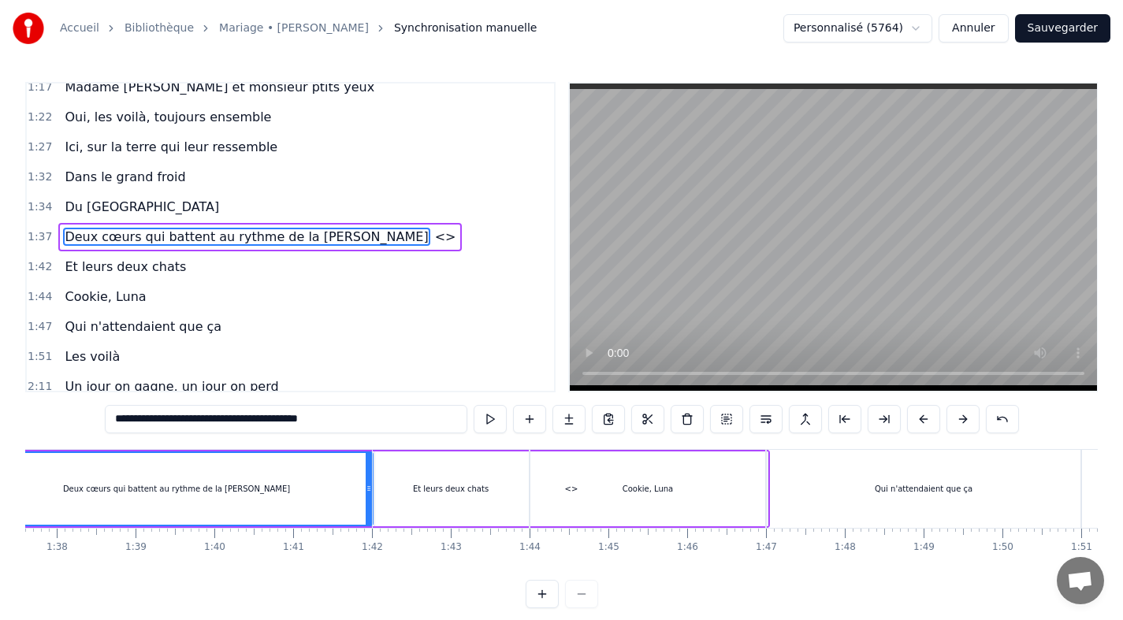
scroll to position [0, 7568]
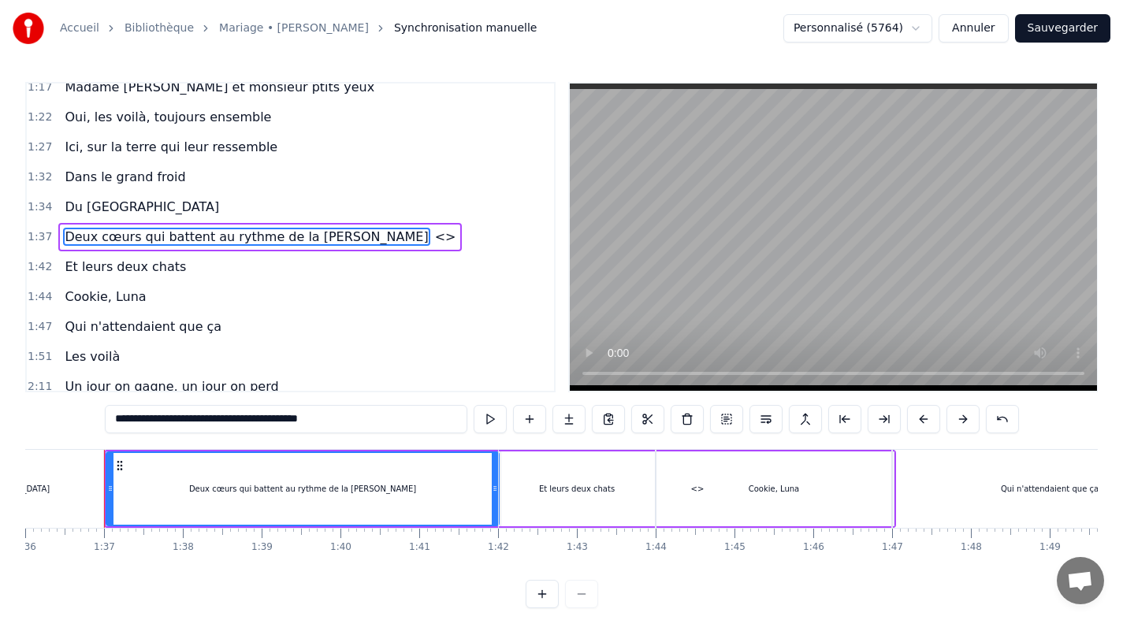
click at [434, 236] on span "<>" at bounding box center [446, 237] width 24 height 18
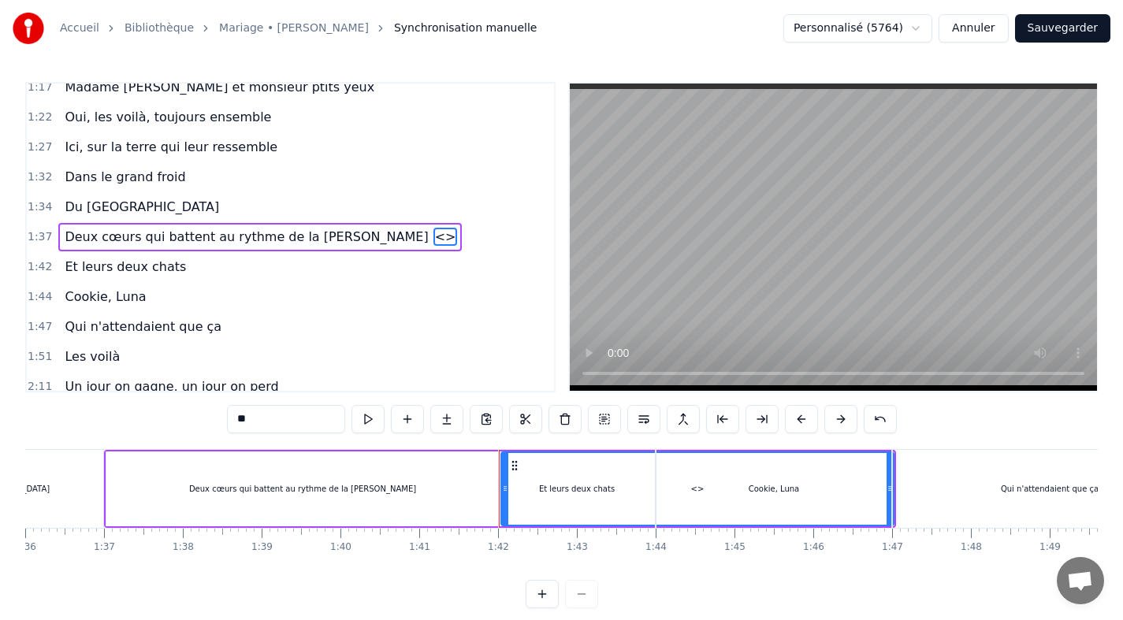
click at [199, 238] on span "Deux cœurs qui battent au rythme de la [PERSON_NAME]" at bounding box center [246, 237] width 367 height 18
type input "**********"
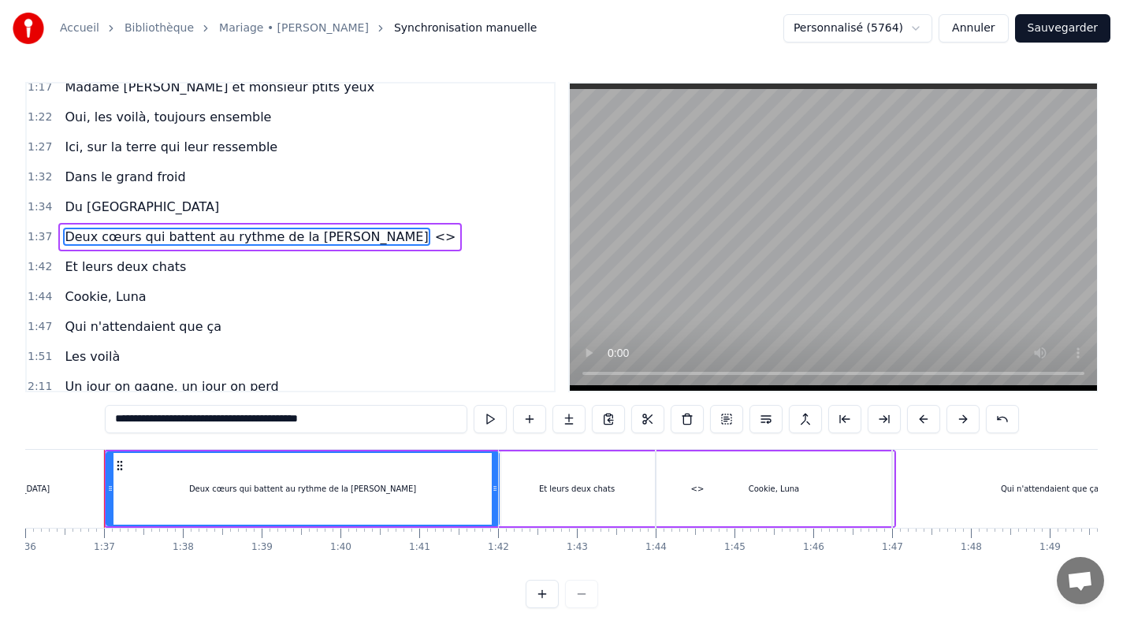
click at [970, 34] on button "Annuler" at bounding box center [973, 28] width 69 height 28
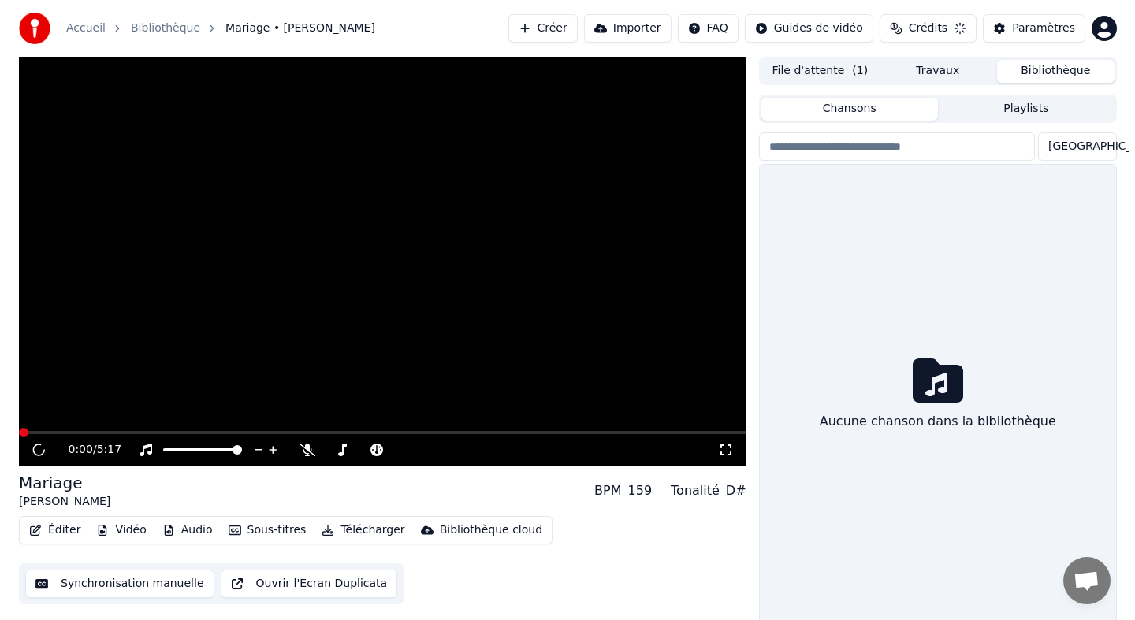
scroll to position [9, 0]
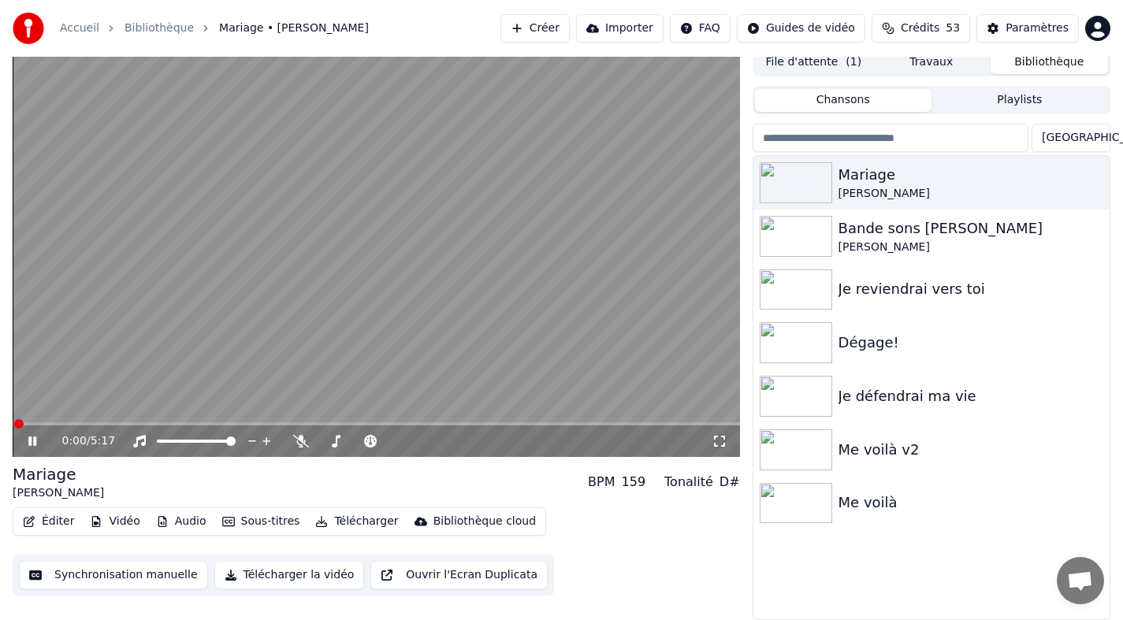
click at [56, 527] on button "Éditer" at bounding box center [49, 522] width 64 height 22
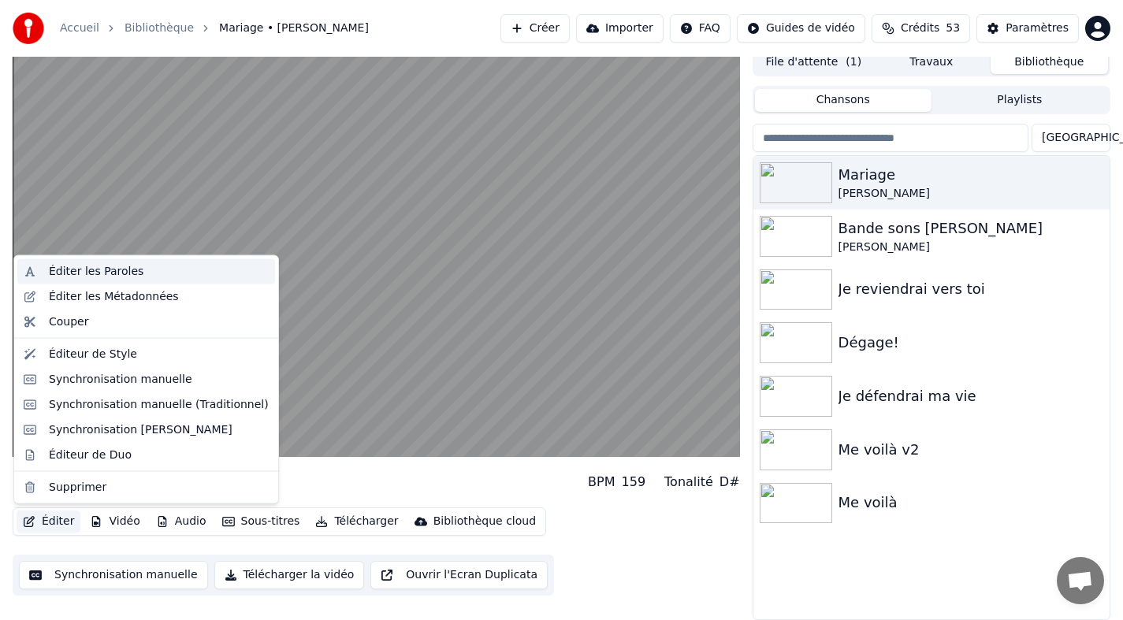
click at [125, 271] on div "Éditer les Paroles" at bounding box center [96, 272] width 95 height 16
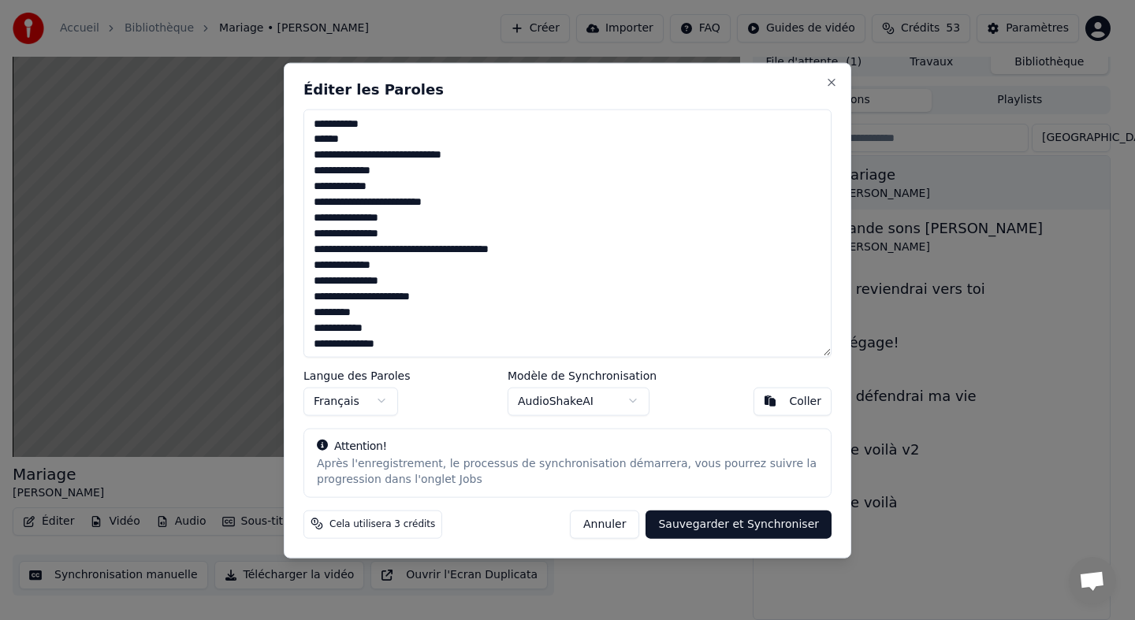
click at [454, 244] on textarea at bounding box center [567, 233] width 528 height 248
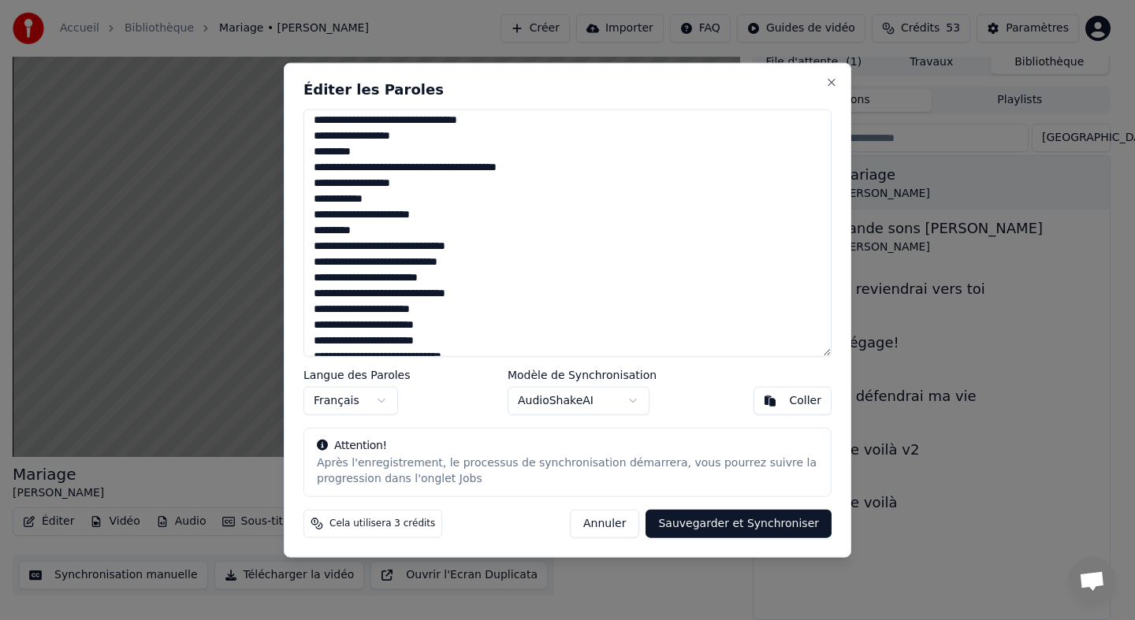
scroll to position [255, 0]
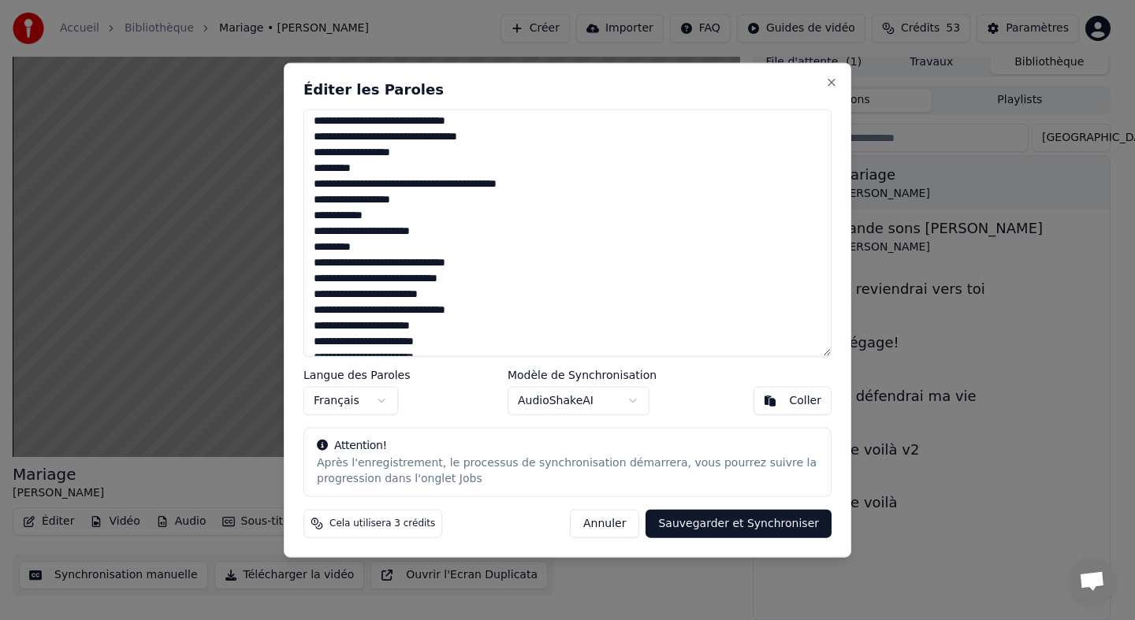
click at [438, 183] on textarea at bounding box center [567, 233] width 528 height 248
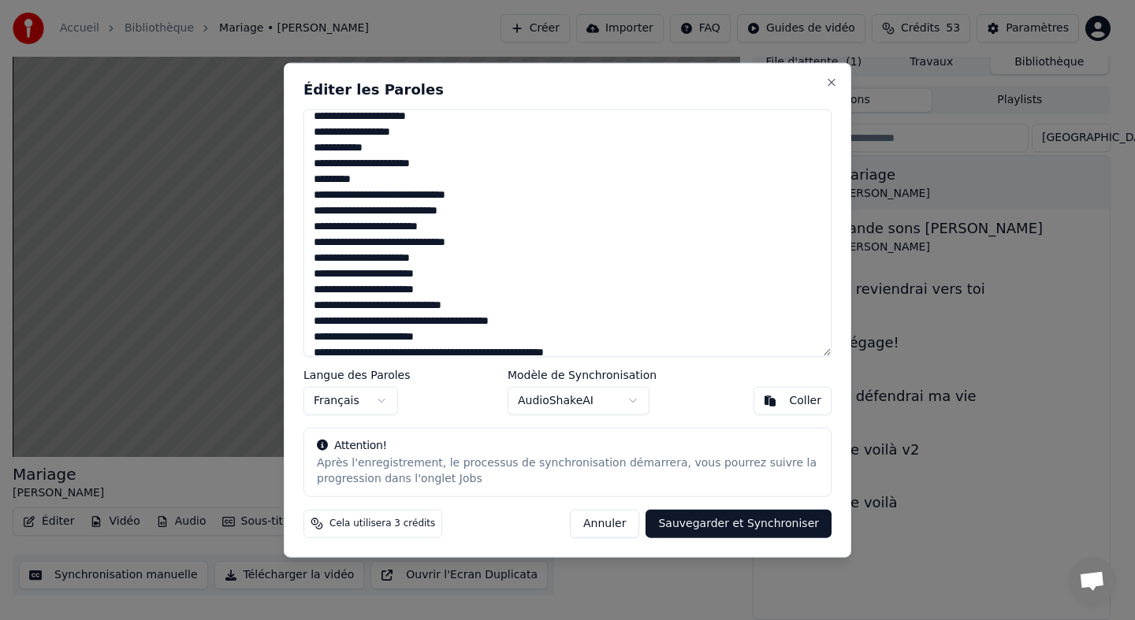
scroll to position [335, 0]
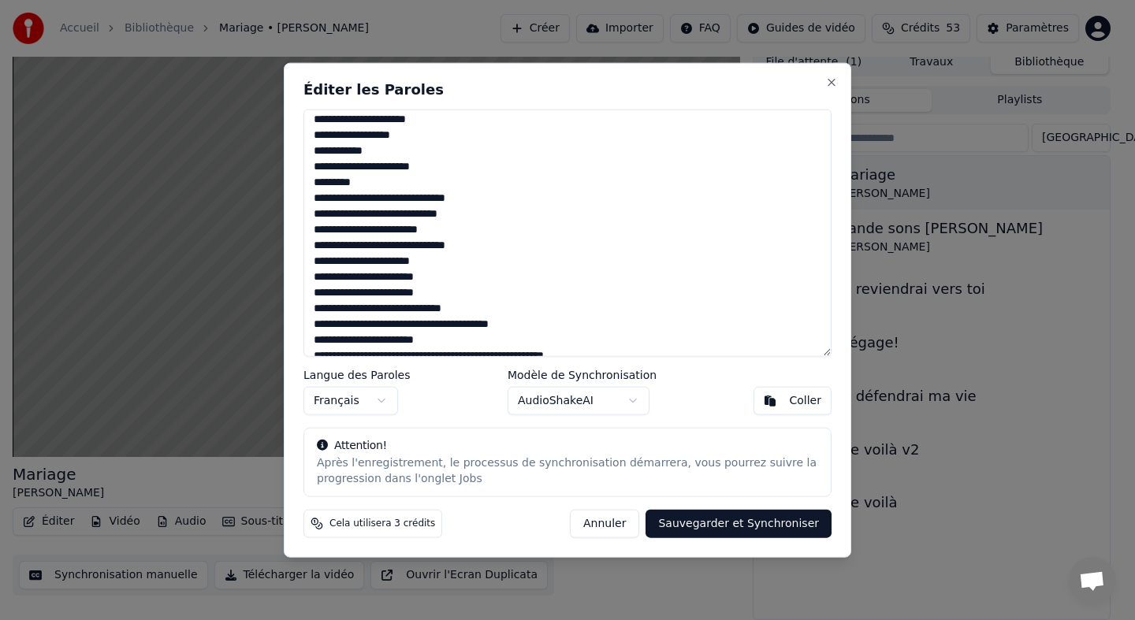
type textarea "**********"
click at [690, 524] on button "Sauvegarder et Synchroniser" at bounding box center [739, 524] width 186 height 28
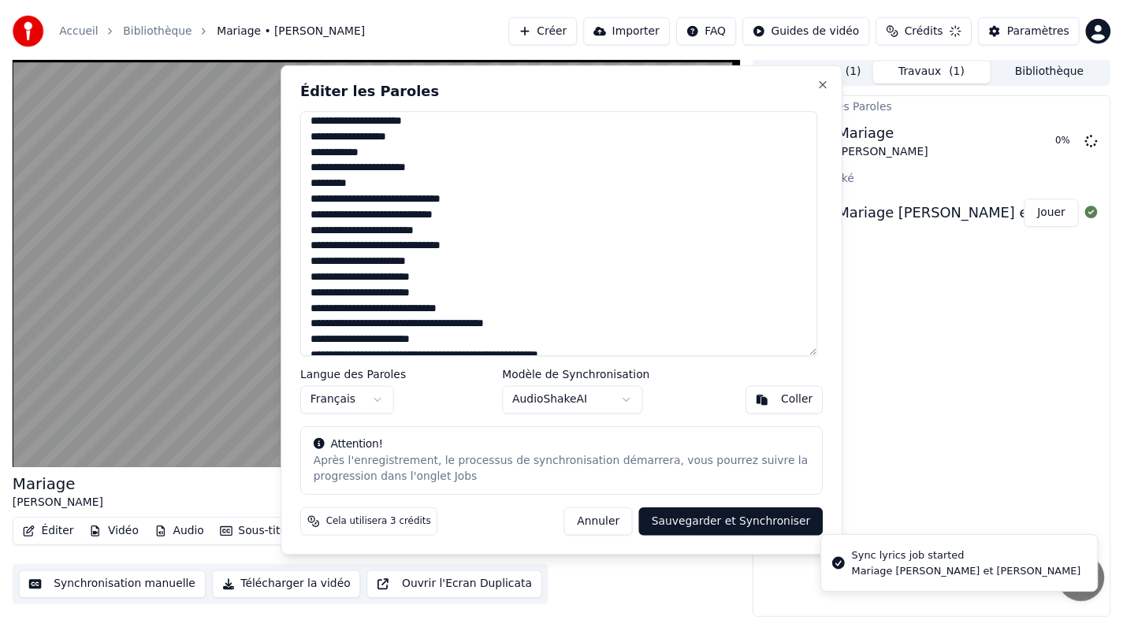
scroll to position [2, 0]
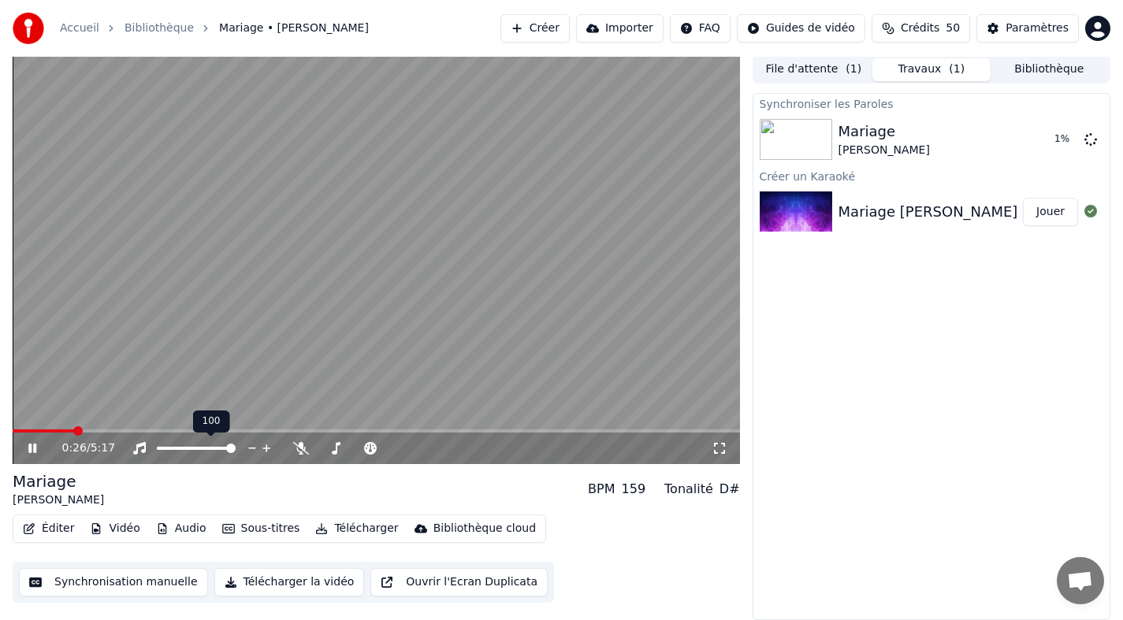
click at [181, 428] on video at bounding box center [377, 259] width 728 height 409
click at [155, 429] on span at bounding box center [159, 430] width 9 height 9
click at [32, 450] on icon at bounding box center [32, 448] width 9 height 11
click at [32, 451] on icon at bounding box center [43, 448] width 37 height 13
click at [20, 433] on span at bounding box center [24, 430] width 9 height 9
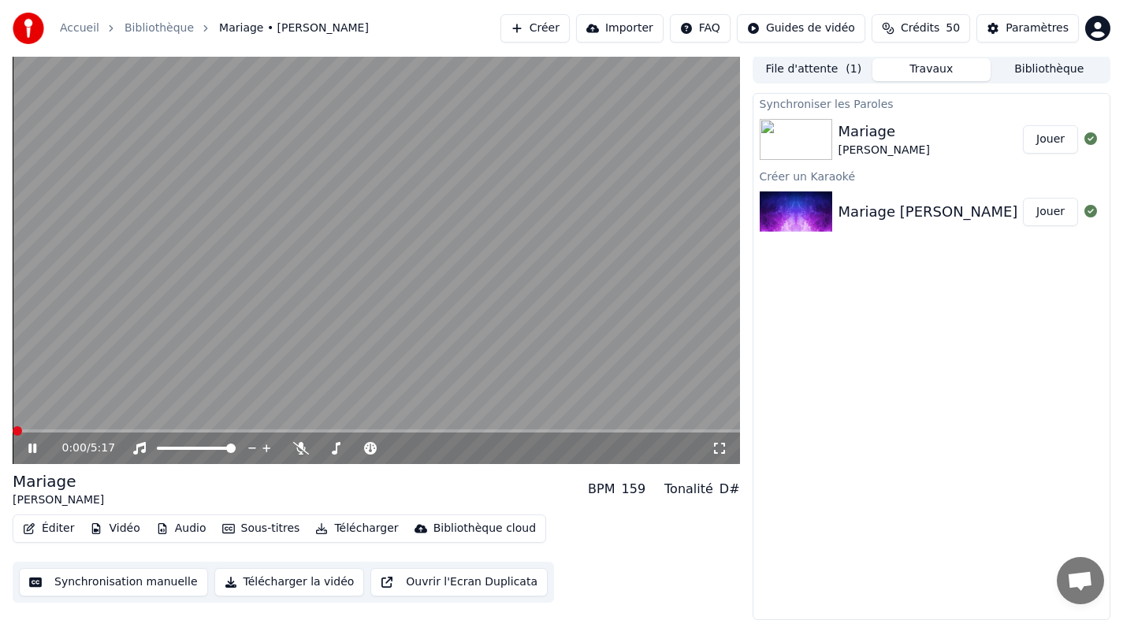
click at [13, 427] on span at bounding box center [17, 430] width 9 height 9
click at [144, 434] on span at bounding box center [147, 430] width 9 height 9
click at [226, 433] on span at bounding box center [226, 430] width 9 height 9
click at [254, 431] on span at bounding box center [377, 431] width 728 height 3
click at [263, 433] on div "1:45 / 5:17" at bounding box center [377, 449] width 728 height 32
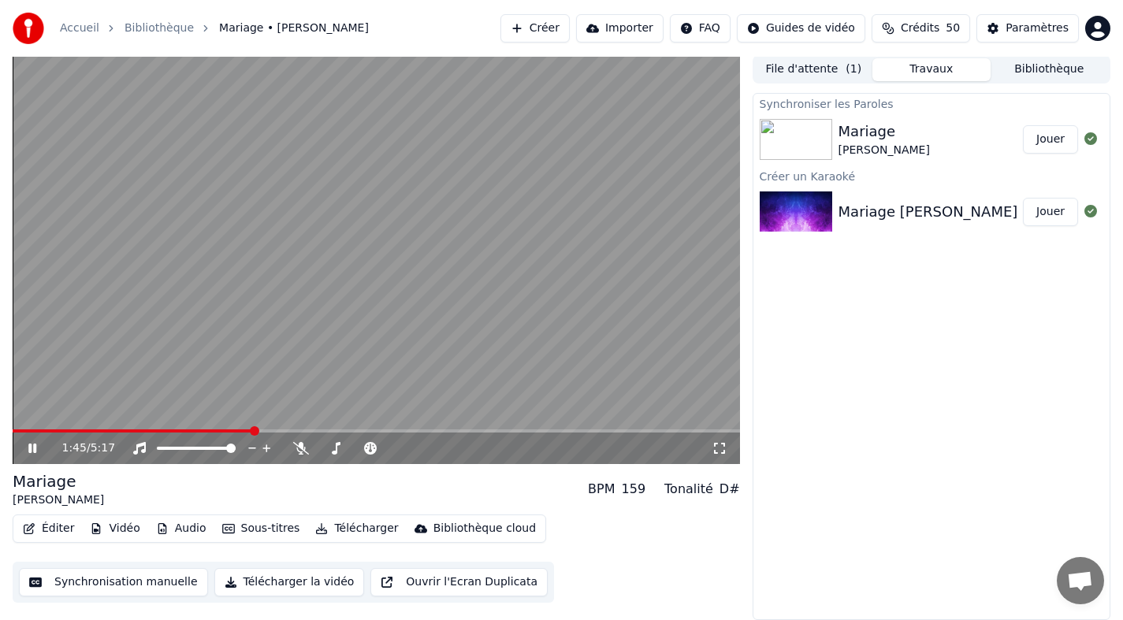
click at [270, 433] on div "1:45 / 5:17" at bounding box center [377, 449] width 728 height 32
click at [255, 430] on span at bounding box center [134, 431] width 243 height 3
click at [810, 308] on div "Synchroniser les Paroles Mariage [PERSON_NAME] un [DEMOGRAPHIC_DATA] Mariage [P…" at bounding box center [932, 356] width 358 height 527
click at [795, 218] on img at bounding box center [796, 212] width 73 height 41
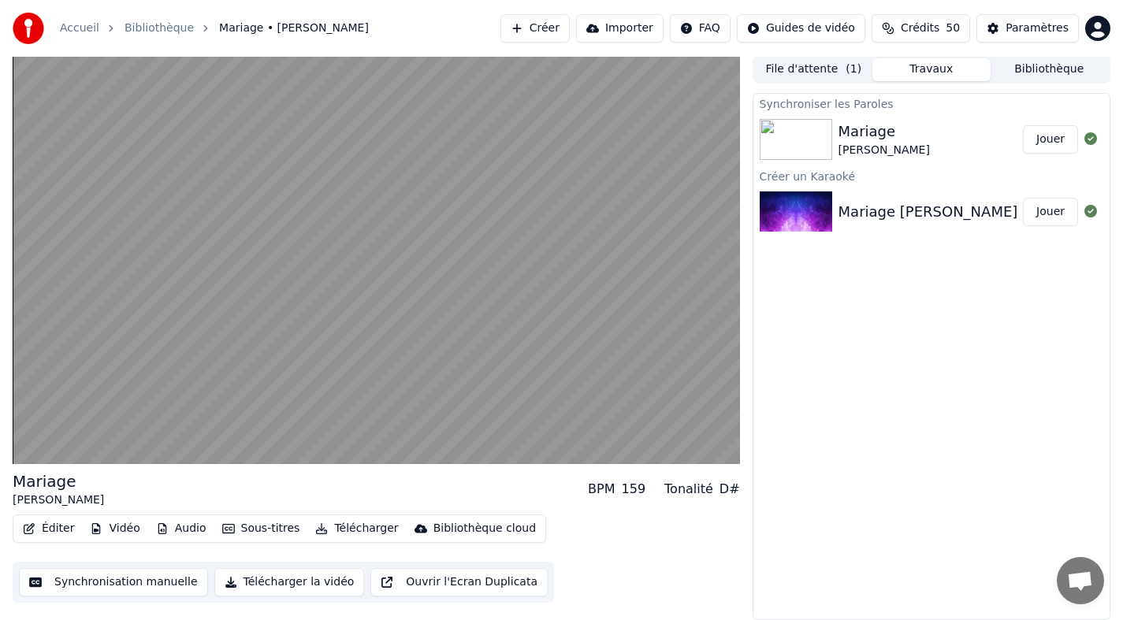
click at [1042, 209] on button "Jouer" at bounding box center [1050, 212] width 55 height 28
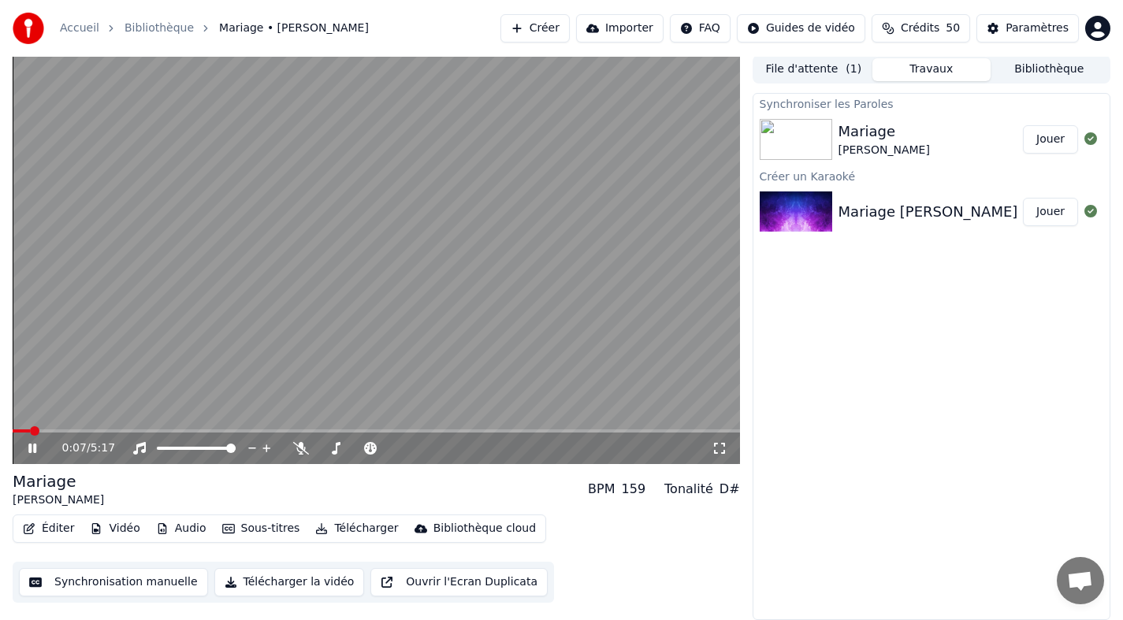
click at [32, 450] on icon at bounding box center [43, 448] width 37 height 13
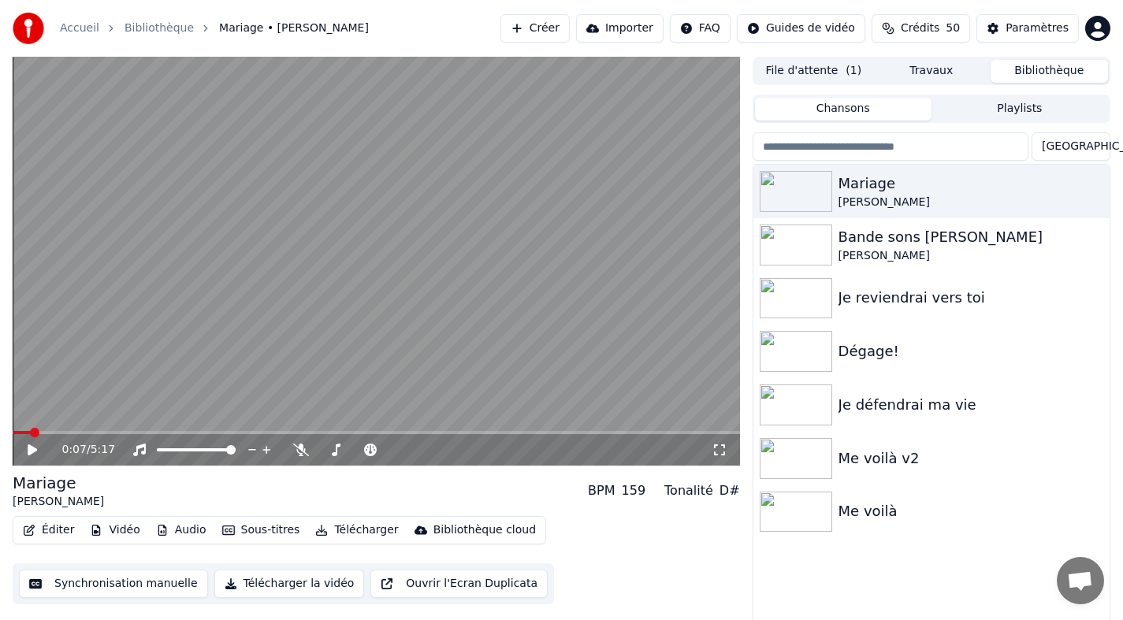
click at [1025, 75] on button "Bibliothèque" at bounding box center [1049, 71] width 117 height 23
click at [811, 192] on img at bounding box center [796, 191] width 73 height 41
click at [30, 452] on icon at bounding box center [32, 449] width 8 height 9
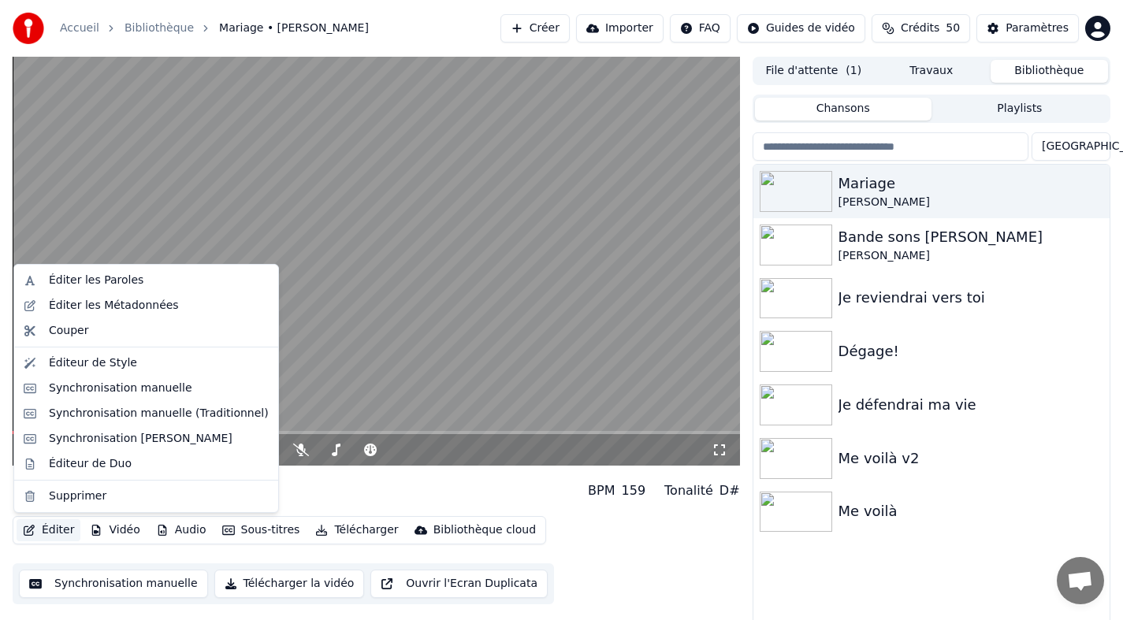
click at [53, 531] on button "Éditer" at bounding box center [49, 530] width 64 height 22
click at [121, 437] on div "Synchronisation [PERSON_NAME]" at bounding box center [141, 439] width 184 height 16
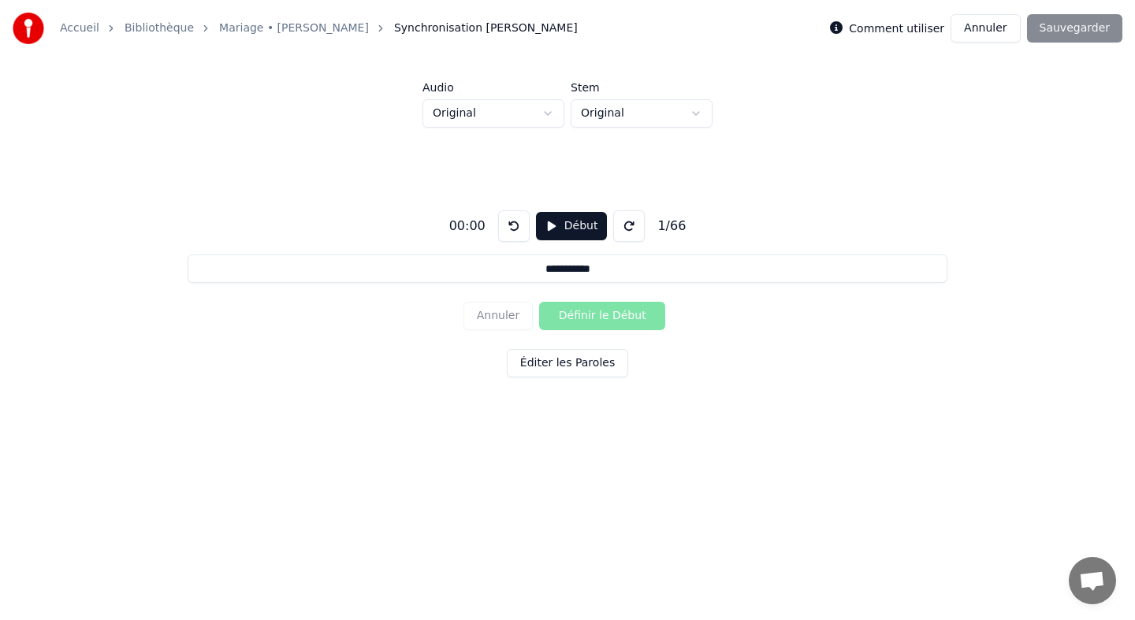
click at [1001, 25] on button "Annuler" at bounding box center [985, 28] width 69 height 28
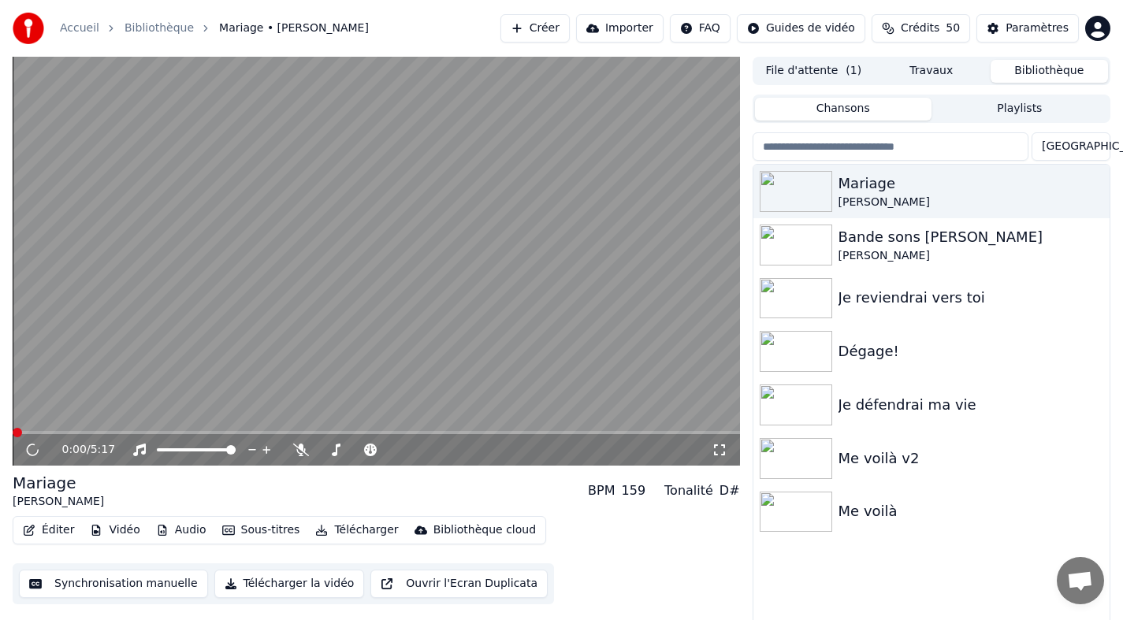
click at [142, 434] on span at bounding box center [377, 432] width 728 height 3
click at [202, 432] on span at bounding box center [377, 432] width 728 height 3
click at [233, 431] on span at bounding box center [236, 432] width 9 height 9
click at [35, 449] on icon at bounding box center [32, 449] width 8 height 9
click at [56, 531] on button "Éditer" at bounding box center [49, 530] width 64 height 22
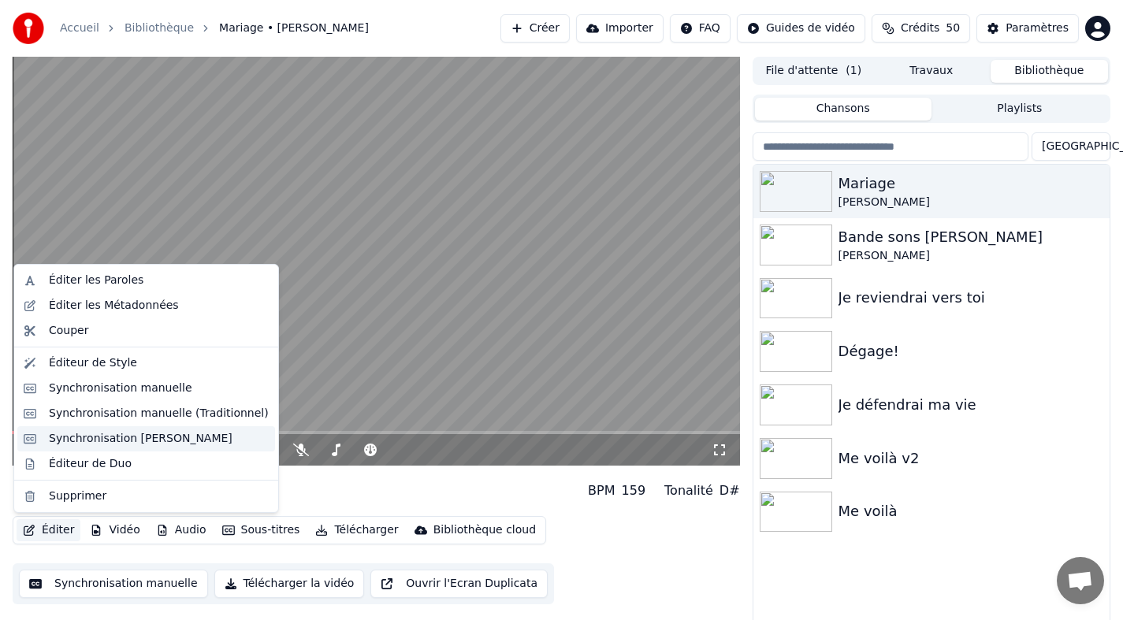
click at [98, 435] on div "Synchronisation [PERSON_NAME]" at bounding box center [141, 439] width 184 height 16
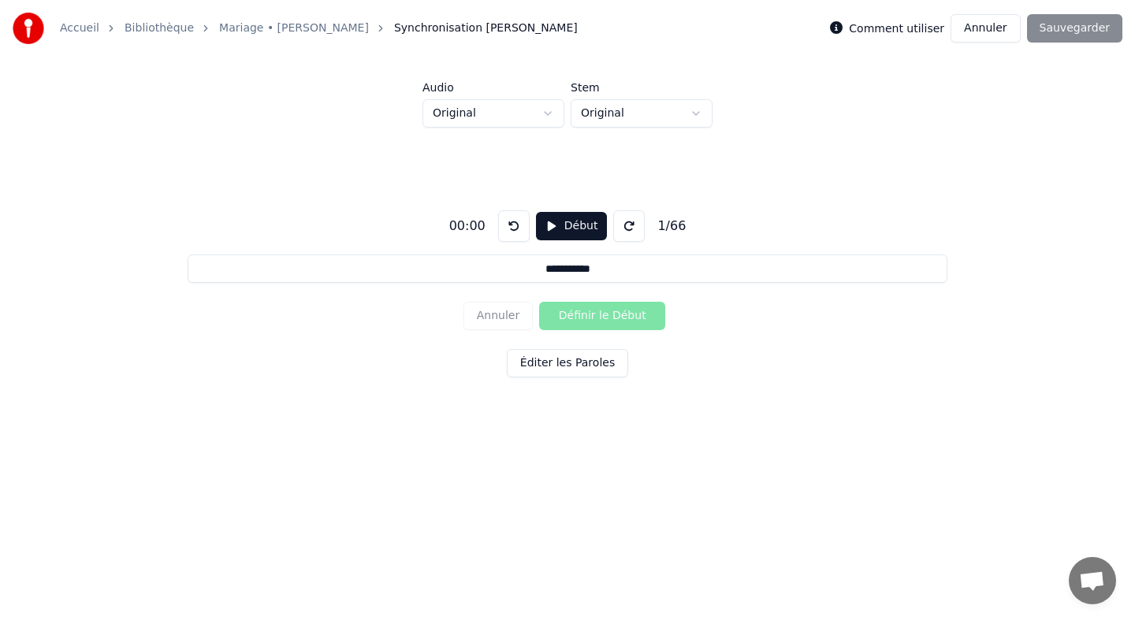
click at [566, 227] on button "Début" at bounding box center [572, 226] width 72 height 28
click at [576, 311] on button "Définir le Début" at bounding box center [602, 316] width 126 height 28
click at [501, 316] on button "Annuler" at bounding box center [498, 316] width 69 height 28
click at [576, 313] on button "Définir le Début" at bounding box center [602, 316] width 126 height 28
click at [516, 318] on button "Annuler" at bounding box center [498, 316] width 69 height 28
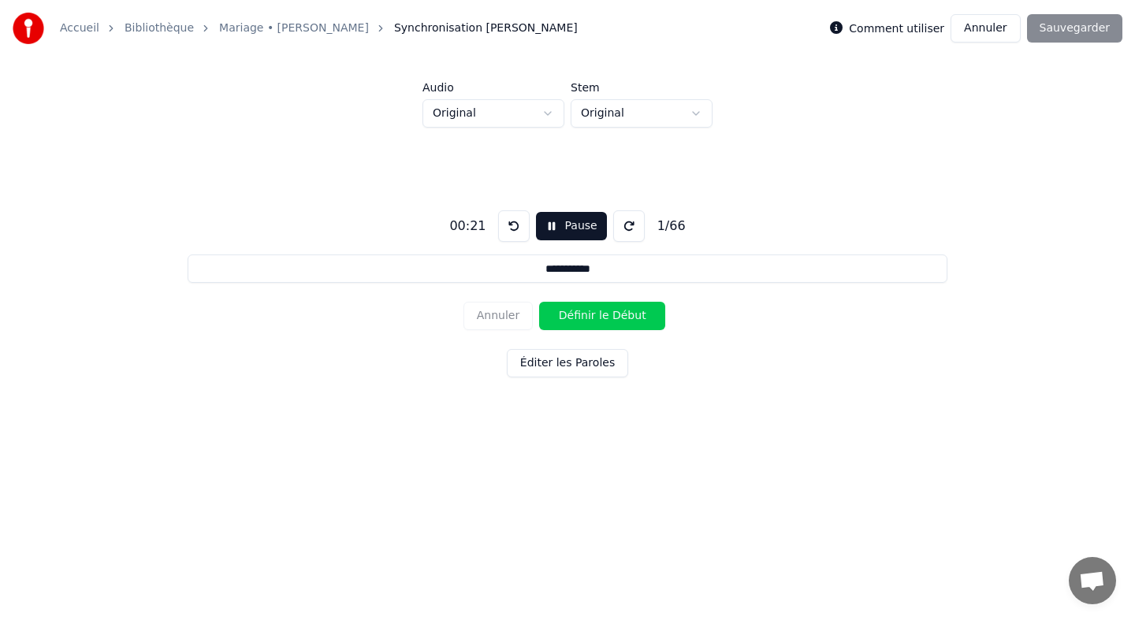
click at [572, 311] on button "Définir le Début" at bounding box center [602, 316] width 126 height 28
click at [572, 311] on button "Définir la Fin" at bounding box center [602, 316] width 126 height 28
click at [572, 311] on button "Définir le Début" at bounding box center [602, 316] width 126 height 28
click at [572, 311] on button "Définir la Fin" at bounding box center [602, 316] width 126 height 28
click at [572, 311] on button "Définir le Début" at bounding box center [602, 316] width 126 height 28
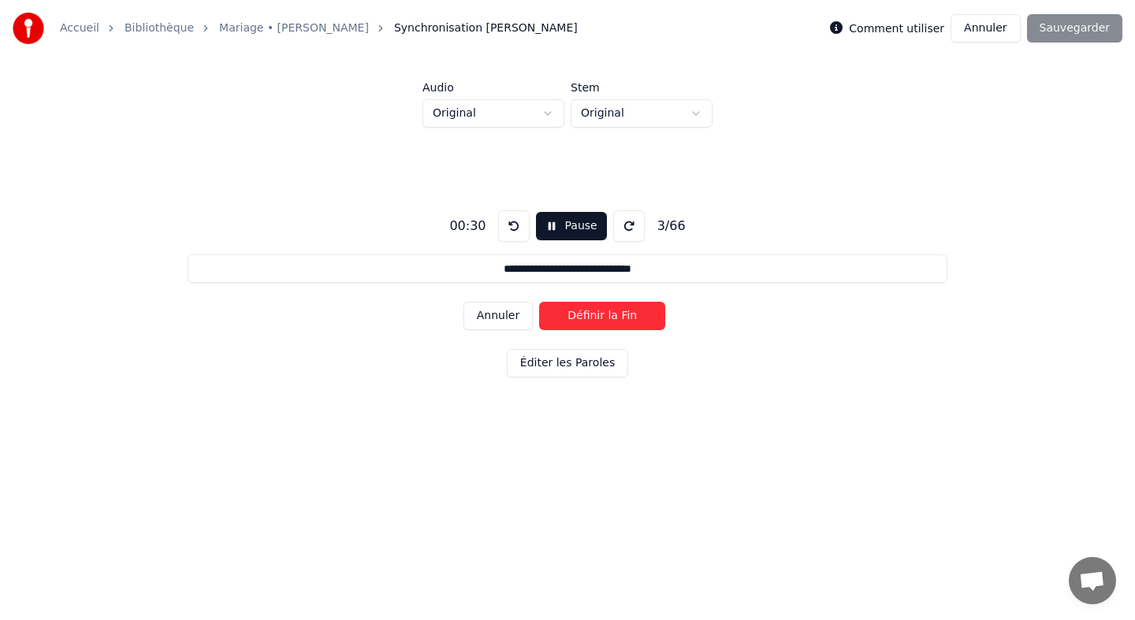
click at [572, 311] on button "Définir la Fin" at bounding box center [602, 316] width 126 height 28
click at [572, 311] on button "Définir le Début" at bounding box center [602, 316] width 126 height 28
click at [572, 311] on button "Définir la Fin" at bounding box center [602, 316] width 126 height 28
click at [572, 311] on button "Définir le Début" at bounding box center [602, 316] width 126 height 28
click at [572, 311] on button "Définir la Fin" at bounding box center [602, 316] width 126 height 28
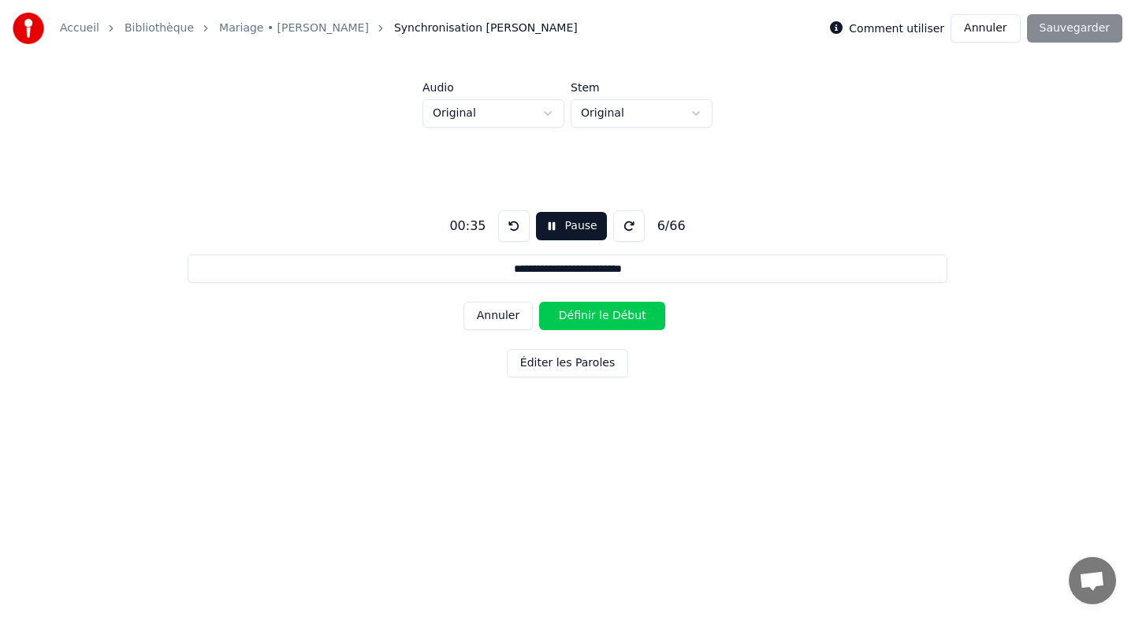
click at [572, 311] on button "Définir le Début" at bounding box center [602, 316] width 126 height 28
click at [572, 311] on button "Définir la Fin" at bounding box center [602, 316] width 126 height 28
click at [572, 311] on button "Définir le Début" at bounding box center [602, 316] width 126 height 28
click at [502, 320] on button "Annuler" at bounding box center [498, 316] width 69 height 28
click at [562, 319] on button "Définir le Début" at bounding box center [602, 316] width 126 height 28
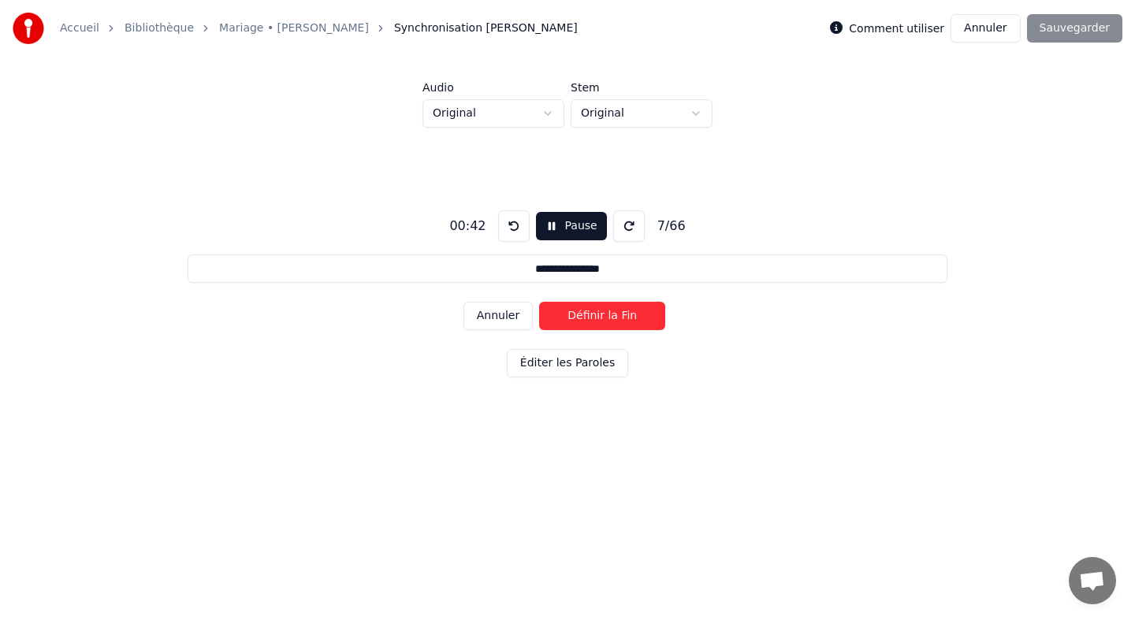
click at [559, 319] on button "Définir la Fin" at bounding box center [602, 316] width 126 height 28
click at [519, 323] on button "Annuler" at bounding box center [498, 316] width 69 height 28
click at [560, 317] on button "Définir le Début" at bounding box center [602, 316] width 126 height 28
click at [560, 317] on button "Définir la Fin" at bounding box center [602, 316] width 126 height 28
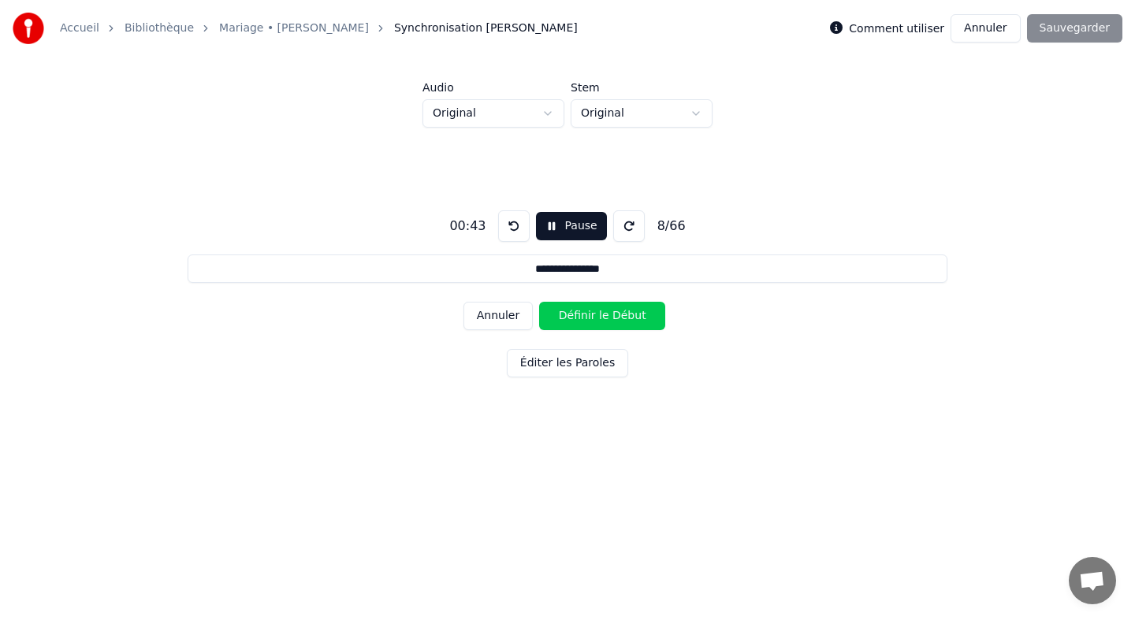
click at [509, 323] on button "Annuler" at bounding box center [498, 316] width 69 height 28
click at [559, 318] on button "Définir le Début" at bounding box center [602, 316] width 126 height 28
click at [559, 318] on button "Définir la Fin" at bounding box center [602, 316] width 126 height 28
click at [516, 319] on button "Annuler" at bounding box center [498, 316] width 69 height 28
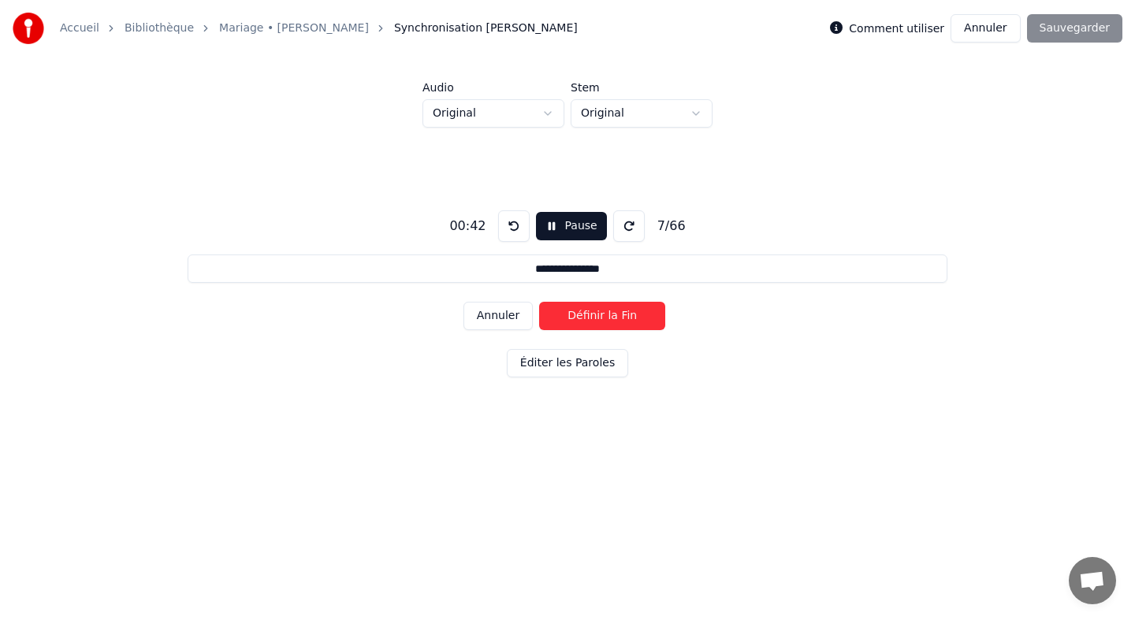
click at [516, 319] on button "Annuler" at bounding box center [498, 316] width 69 height 28
click at [549, 313] on button "Définir le Début" at bounding box center [602, 316] width 126 height 28
click at [508, 316] on button "Annuler" at bounding box center [498, 316] width 69 height 28
click at [549, 311] on button "Définir le Début" at bounding box center [602, 316] width 126 height 28
click at [549, 311] on button "Définir la Fin" at bounding box center [602, 316] width 126 height 28
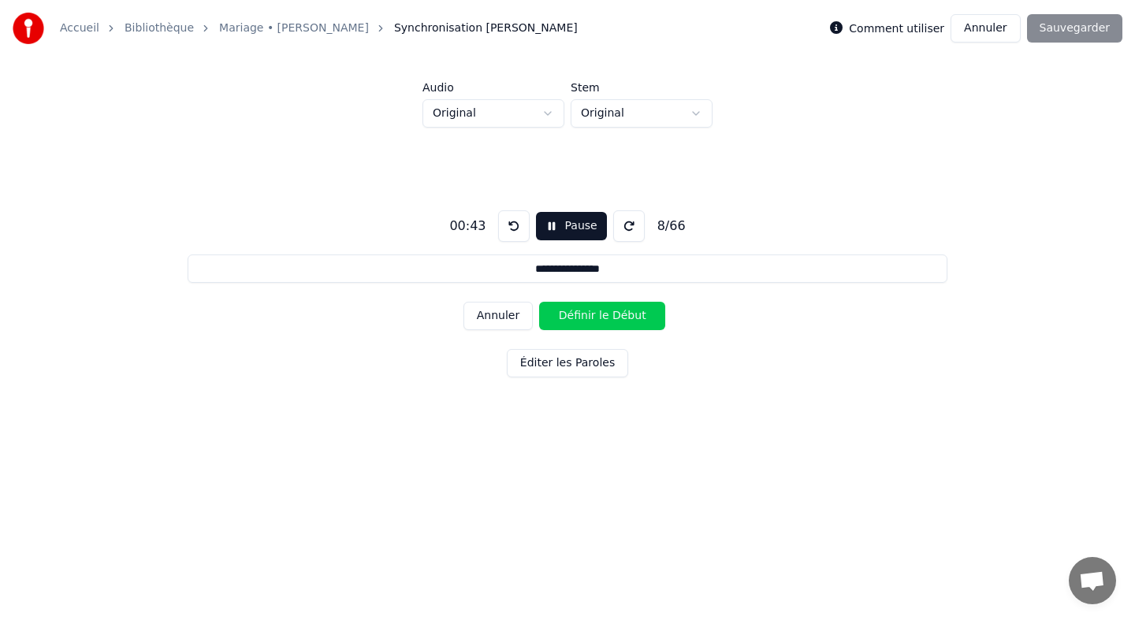
click at [549, 311] on button "Définir le Début" at bounding box center [602, 316] width 126 height 28
click at [549, 311] on button "Définir la Fin" at bounding box center [602, 316] width 126 height 28
click at [549, 311] on button "Définir le Début" at bounding box center [602, 316] width 126 height 28
click at [549, 311] on button "Définir la Fin" at bounding box center [602, 316] width 126 height 28
click at [549, 311] on button "Définir le Début" at bounding box center [602, 316] width 126 height 28
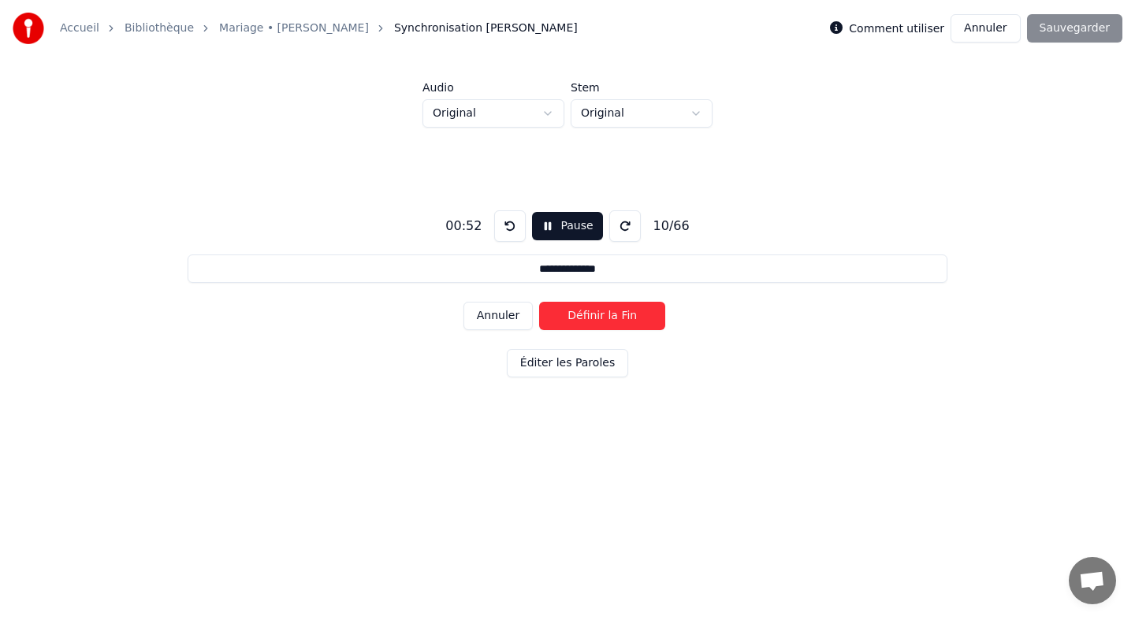
click at [549, 311] on button "Définir la Fin" at bounding box center [602, 316] width 126 height 28
click at [549, 311] on button "Définir le Début" at bounding box center [602, 316] width 126 height 28
click at [549, 311] on button "Définir la Fin" at bounding box center [602, 316] width 126 height 28
click at [549, 311] on button "Définir le Début" at bounding box center [602, 316] width 126 height 28
click at [549, 311] on button "Définir la Fin" at bounding box center [602, 316] width 126 height 28
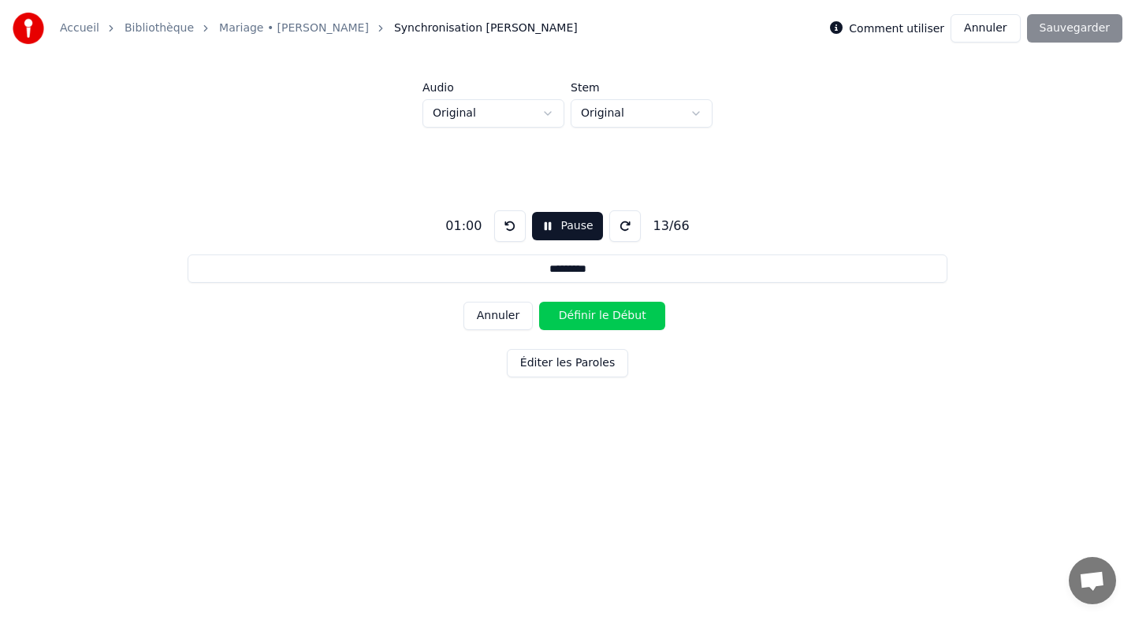
click at [549, 311] on button "Définir le Début" at bounding box center [602, 316] width 126 height 28
click at [505, 314] on button "Annuler" at bounding box center [498, 316] width 69 height 28
click at [515, 316] on button "Annuler" at bounding box center [498, 316] width 69 height 28
click at [550, 315] on button "Définir la Fin" at bounding box center [602, 316] width 126 height 28
click at [498, 315] on button "Annuler" at bounding box center [498, 316] width 69 height 28
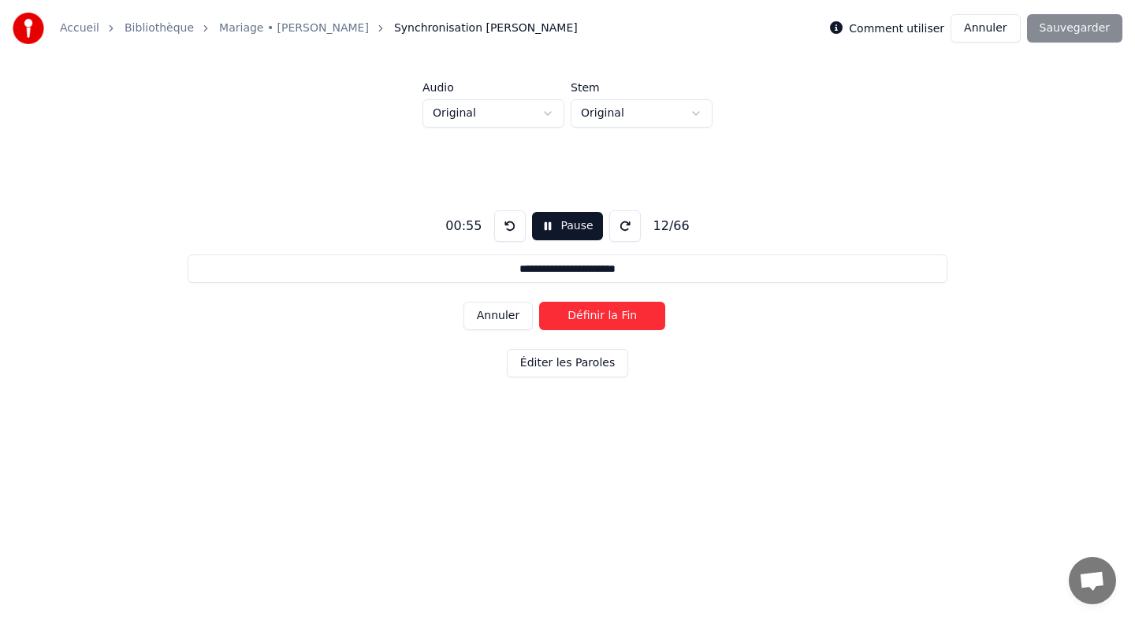
click at [498, 315] on button "Annuler" at bounding box center [498, 316] width 69 height 28
click at [542, 311] on button "Définir le Début" at bounding box center [602, 316] width 126 height 28
click at [542, 311] on button "Définir la Fin" at bounding box center [602, 316] width 126 height 28
click at [542, 311] on button "Définir le Début" at bounding box center [602, 316] width 126 height 28
click at [542, 311] on button "Définir la Fin" at bounding box center [602, 316] width 126 height 28
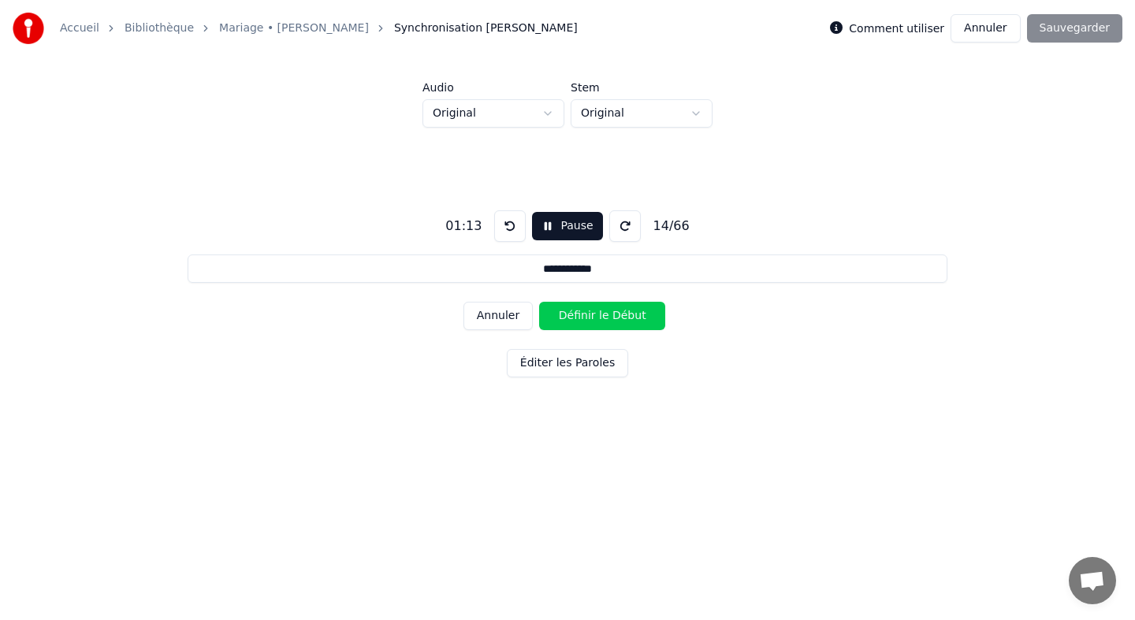
click at [542, 311] on button "Définir le Début" at bounding box center [602, 316] width 126 height 28
click at [542, 311] on button "Définir la Fin" at bounding box center [602, 316] width 126 height 28
click at [542, 311] on button "Définir le Début" at bounding box center [602, 316] width 126 height 28
click at [542, 311] on button "Définir la Fin" at bounding box center [602, 316] width 126 height 28
click at [542, 311] on button "Définir le Début" at bounding box center [602, 316] width 126 height 28
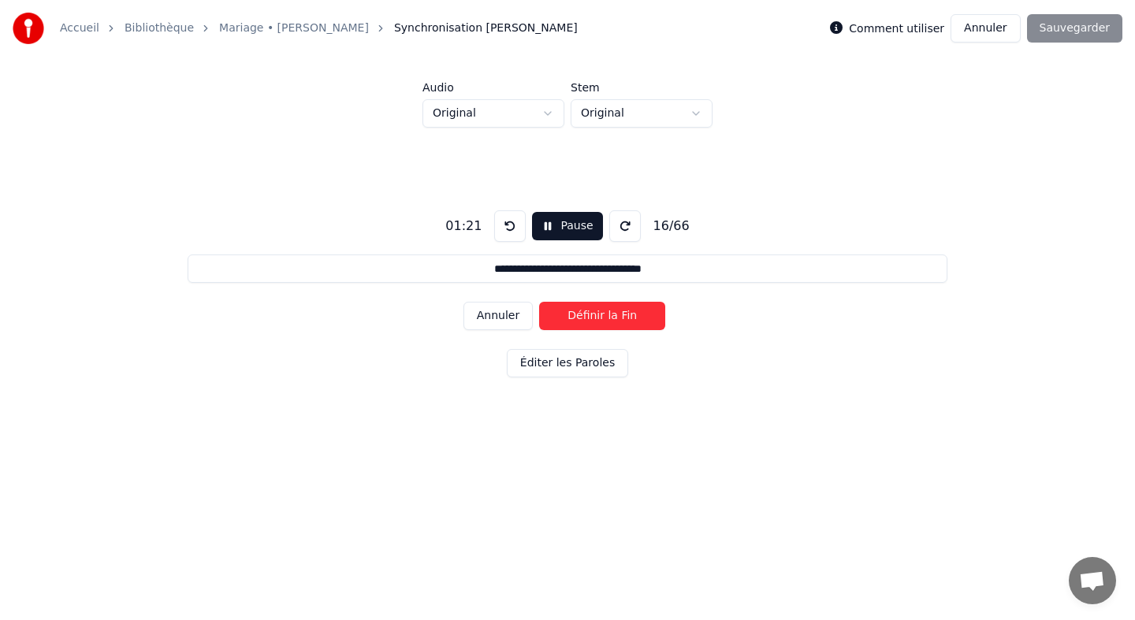
click at [542, 311] on button "Définir la Fin" at bounding box center [602, 316] width 126 height 28
click at [542, 311] on button "Définir le Début" at bounding box center [602, 316] width 126 height 28
click at [549, 314] on button "Définir la Fin" at bounding box center [602, 316] width 126 height 28
click at [549, 314] on button "Définir le Début" at bounding box center [602, 316] width 126 height 28
click at [549, 314] on button "Définir la Fin" at bounding box center [602, 316] width 126 height 28
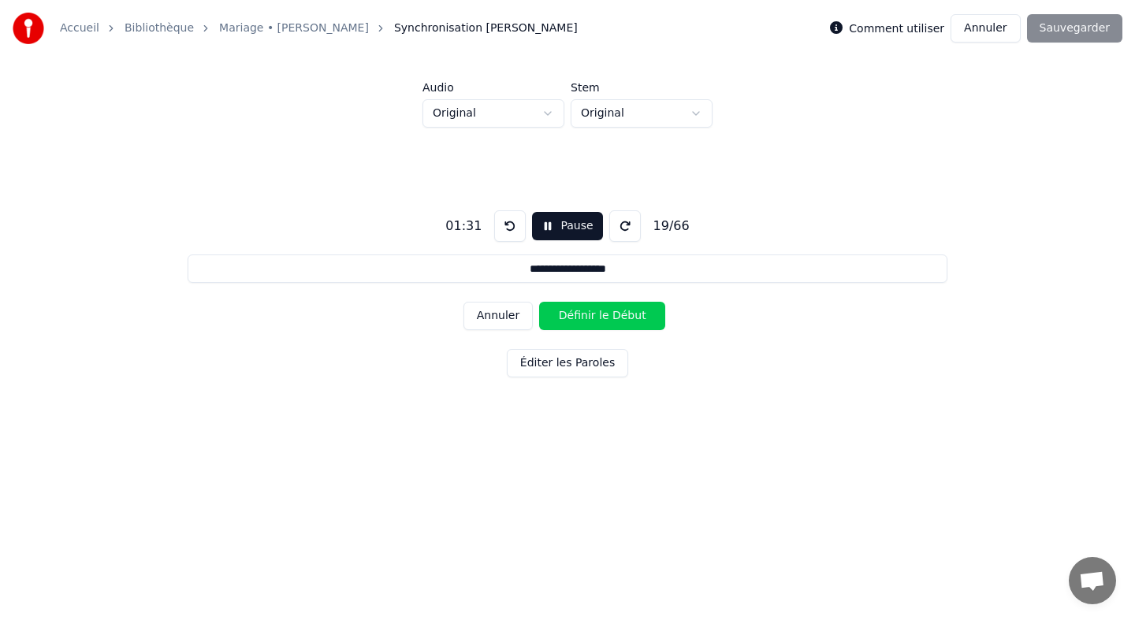
click at [549, 314] on button "Définir le Début" at bounding box center [602, 316] width 126 height 28
click at [549, 314] on button "Définir la Fin" at bounding box center [602, 316] width 126 height 28
click at [549, 314] on button "Définir le Début" at bounding box center [602, 316] width 126 height 28
click at [549, 314] on button "Définir la Fin" at bounding box center [602, 316] width 126 height 28
click at [549, 314] on button "Définir le Début" at bounding box center [602, 316] width 126 height 28
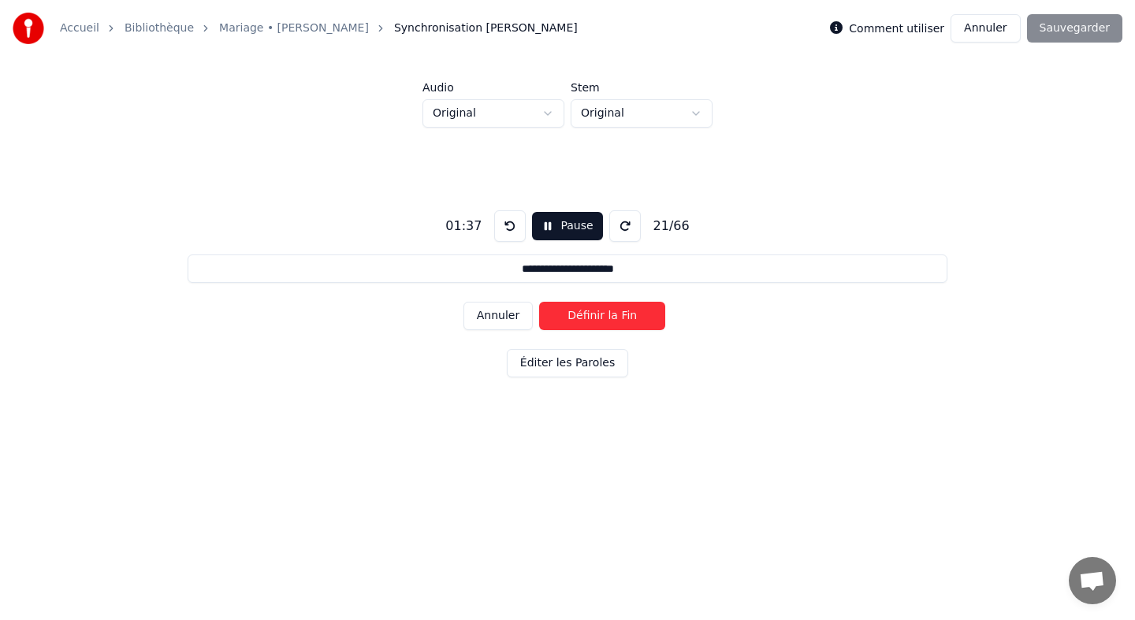
click at [549, 314] on button "Définir la Fin" at bounding box center [602, 316] width 126 height 28
click at [549, 314] on button "Définir le Début" at bounding box center [602, 316] width 126 height 28
click at [549, 314] on button "Définir la Fin" at bounding box center [602, 316] width 126 height 28
click at [549, 314] on button "Définir le Début" at bounding box center [602, 316] width 126 height 28
click at [549, 314] on button "Définir la Fin" at bounding box center [602, 316] width 126 height 28
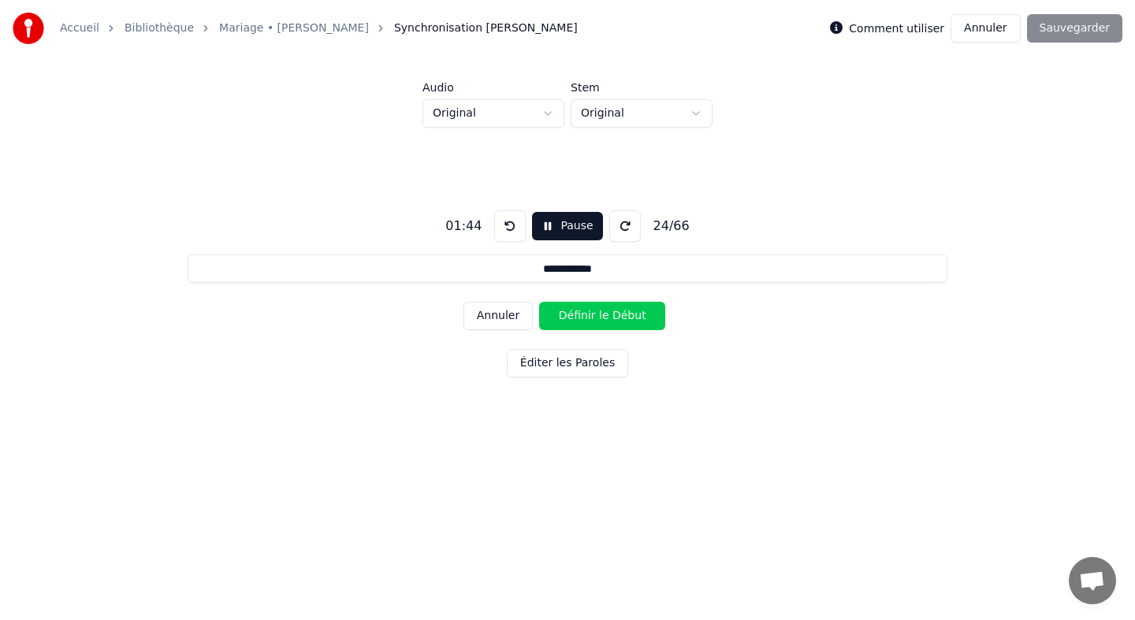
click at [549, 314] on button "Définir le Début" at bounding box center [602, 316] width 126 height 28
click at [549, 314] on button "Définir la Fin" at bounding box center [602, 316] width 126 height 28
click at [549, 314] on button "Définir le Début" at bounding box center [602, 316] width 126 height 28
click at [549, 314] on button "Définir la Fin" at bounding box center [602, 316] width 126 height 28
click at [549, 314] on button "Définir le Début" at bounding box center [602, 316] width 126 height 28
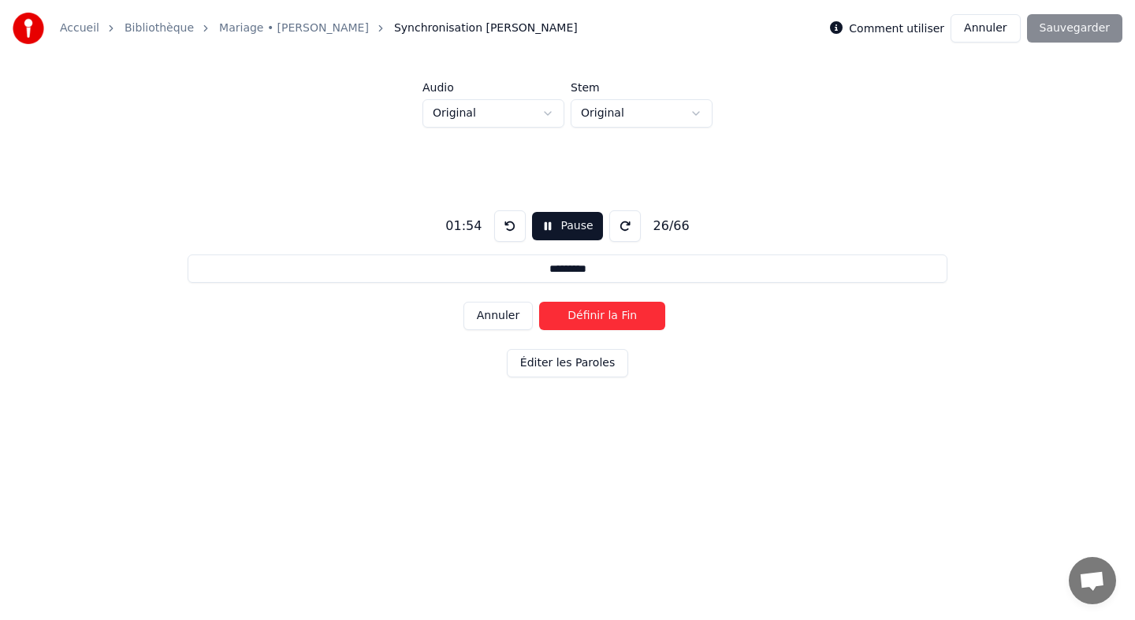
click at [549, 314] on button "Définir la Fin" at bounding box center [602, 316] width 126 height 28
click at [549, 314] on button "Définir le Début" at bounding box center [602, 316] width 126 height 28
click at [516, 316] on button "Annuler" at bounding box center [498, 316] width 69 height 28
click at [546, 315] on button "Définir le Début" at bounding box center [602, 316] width 126 height 28
click at [546, 315] on button "Définir la Fin" at bounding box center [602, 316] width 126 height 28
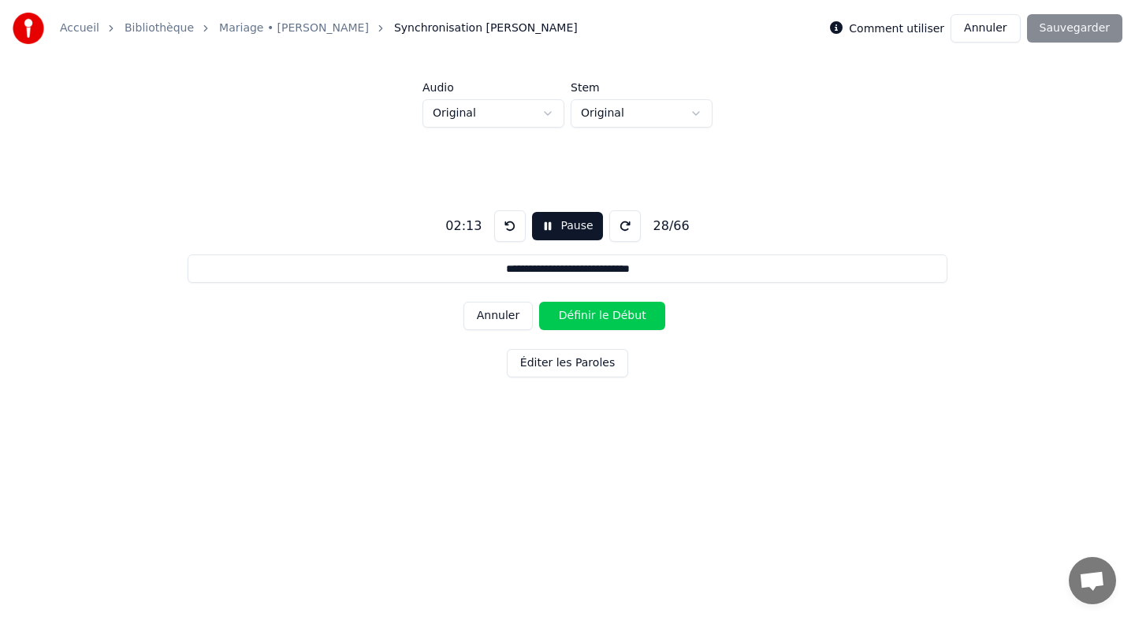
click at [546, 315] on button "Définir le Début" at bounding box center [602, 316] width 126 height 28
click at [546, 315] on button "Définir la Fin" at bounding box center [602, 316] width 126 height 28
click at [546, 315] on button "Définir le Début" at bounding box center [602, 316] width 126 height 28
click at [546, 315] on button "Définir la Fin" at bounding box center [602, 316] width 126 height 28
click at [546, 315] on button "Définir le Début" at bounding box center [602, 316] width 126 height 28
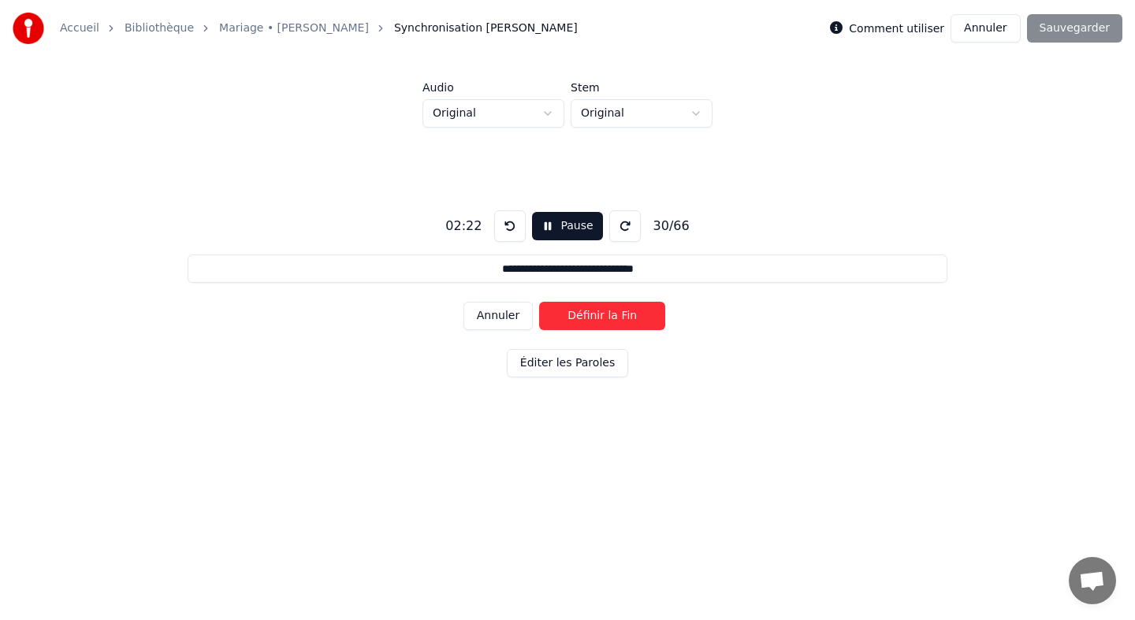
click at [546, 315] on button "Définir la Fin" at bounding box center [602, 316] width 126 height 28
click at [546, 315] on button "Définir le Début" at bounding box center [602, 316] width 126 height 28
click at [546, 315] on button "Définir la Fin" at bounding box center [602, 316] width 126 height 28
click at [546, 315] on button "Définir le Début" at bounding box center [602, 316] width 126 height 28
click at [546, 315] on button "Définir la Fin" at bounding box center [602, 316] width 126 height 28
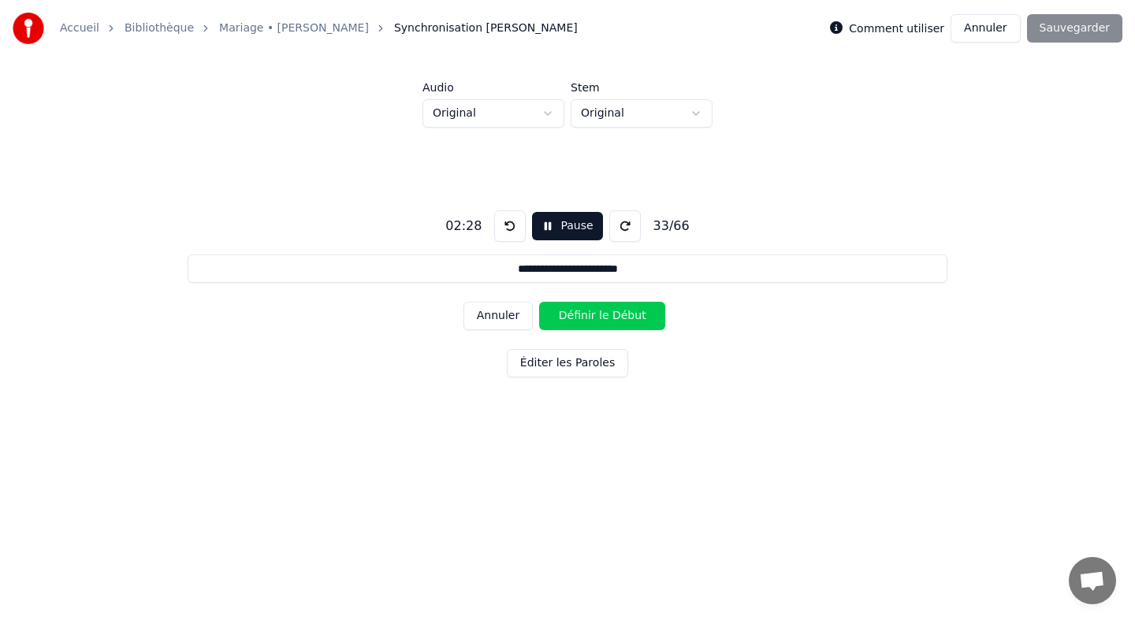
click at [546, 315] on button "Définir le Début" at bounding box center [602, 316] width 126 height 28
click at [546, 315] on button "Définir la Fin" at bounding box center [602, 316] width 126 height 28
click at [546, 315] on button "Définir le Début" at bounding box center [602, 316] width 126 height 28
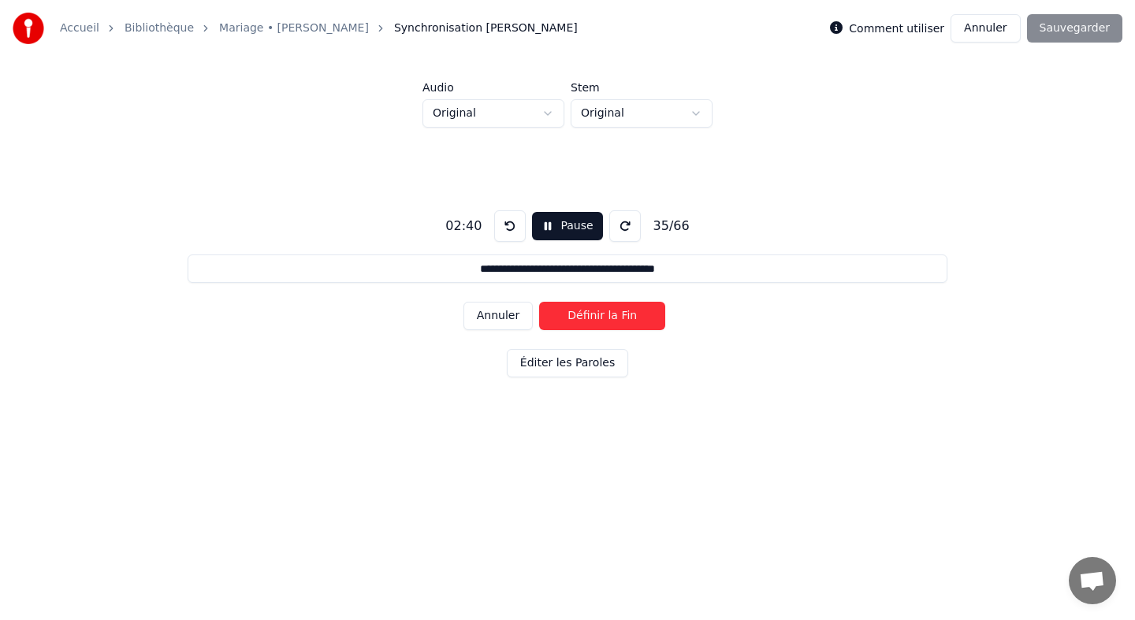
click at [546, 315] on button "Définir la Fin" at bounding box center [602, 316] width 126 height 28
click at [546, 315] on button "Définir le Début" at bounding box center [602, 316] width 126 height 28
click at [546, 315] on button "Définir la Fin" at bounding box center [602, 316] width 126 height 28
click at [546, 315] on button "Définir le Début" at bounding box center [602, 316] width 126 height 28
click at [546, 315] on button "Définir la Fin" at bounding box center [602, 316] width 126 height 28
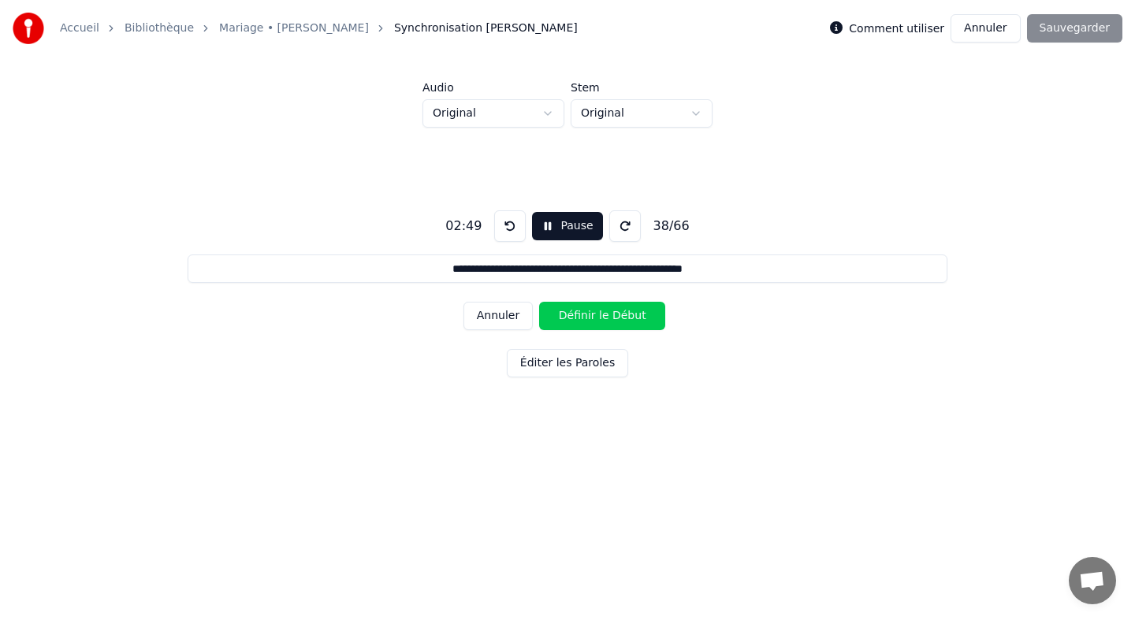
click at [546, 315] on button "Définir le Début" at bounding box center [602, 316] width 126 height 28
click at [546, 315] on button "Définir la Fin" at bounding box center [602, 316] width 126 height 28
click at [546, 315] on button "Définir le Début" at bounding box center [602, 316] width 126 height 28
click at [546, 315] on button "Définir la Fin" at bounding box center [602, 316] width 126 height 28
click at [546, 315] on button "Définir le Début" at bounding box center [602, 316] width 126 height 28
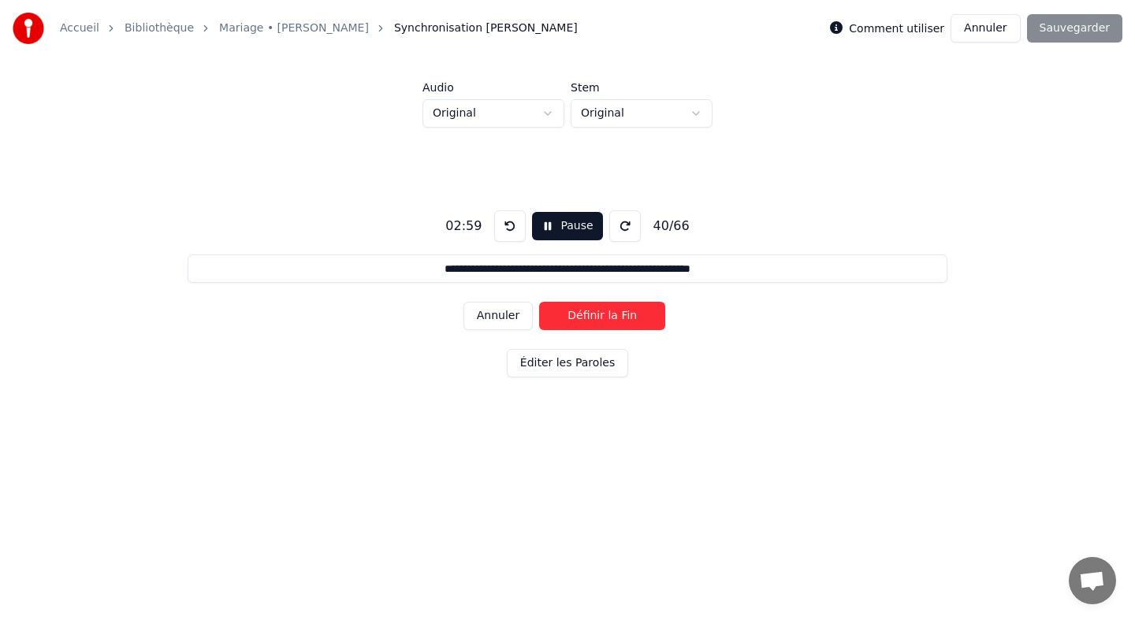
click at [546, 315] on button "Définir la Fin" at bounding box center [602, 316] width 126 height 28
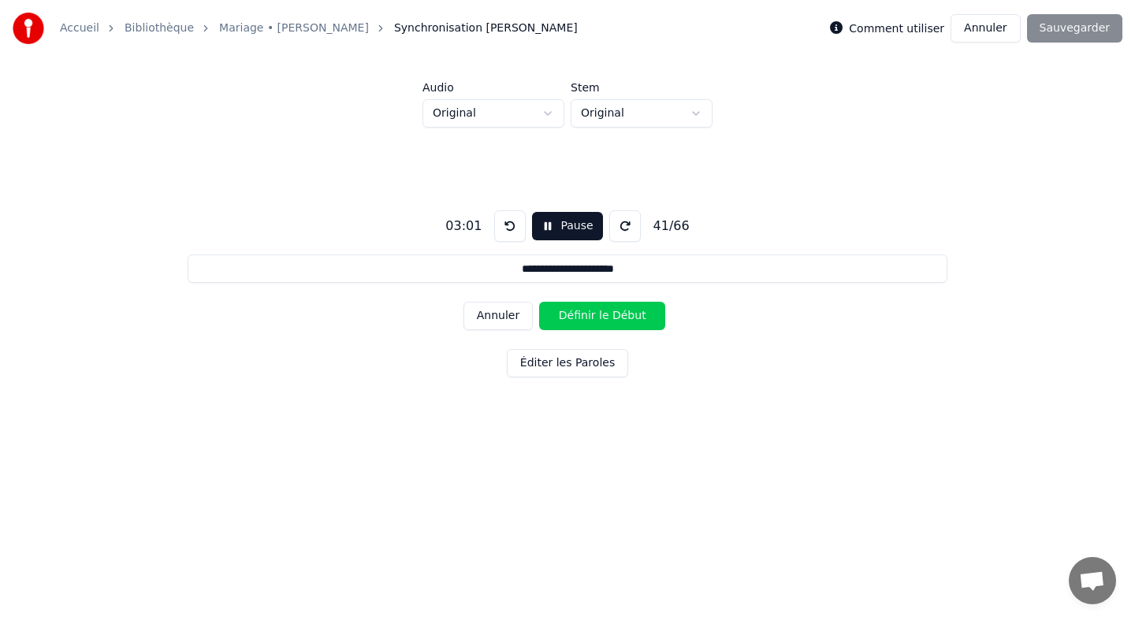
click at [546, 315] on button "Définir le Début" at bounding box center [602, 316] width 126 height 28
click at [546, 315] on button "Définir la Fin" at bounding box center [602, 316] width 126 height 28
click at [546, 315] on button "Définir le Début" at bounding box center [602, 316] width 126 height 28
click at [546, 315] on button "Définir la Fin" at bounding box center [602, 316] width 126 height 28
click at [546, 315] on button "Définir le Début" at bounding box center [602, 316] width 126 height 28
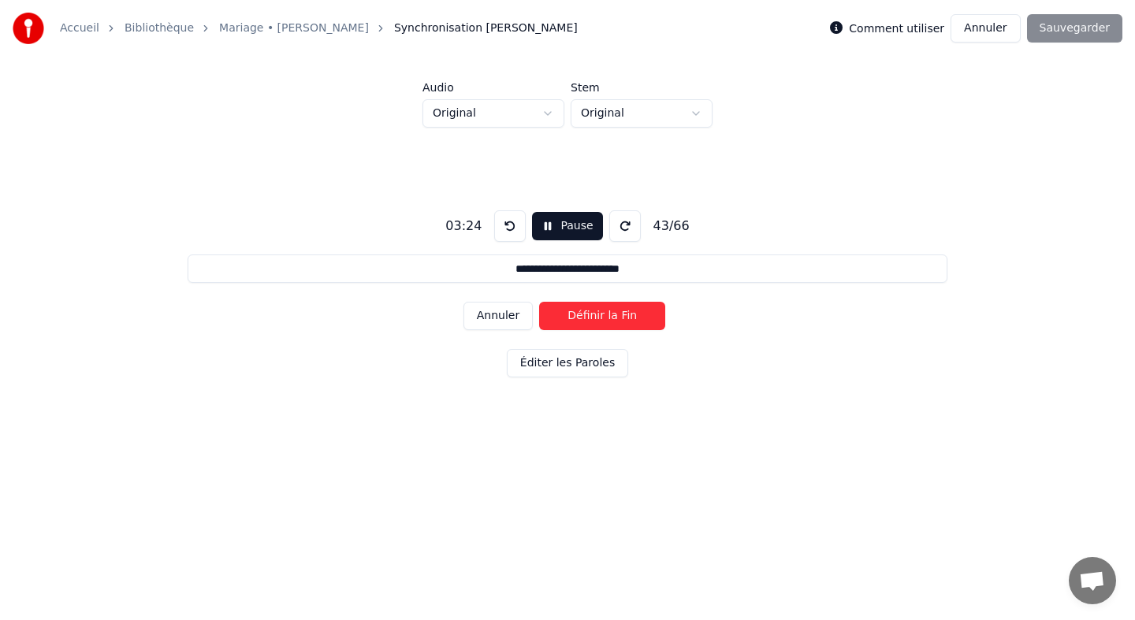
click at [546, 315] on button "Définir la Fin" at bounding box center [602, 316] width 126 height 28
click at [546, 315] on button "Définir le Début" at bounding box center [602, 316] width 126 height 28
click at [546, 315] on button "Définir la Fin" at bounding box center [602, 316] width 126 height 28
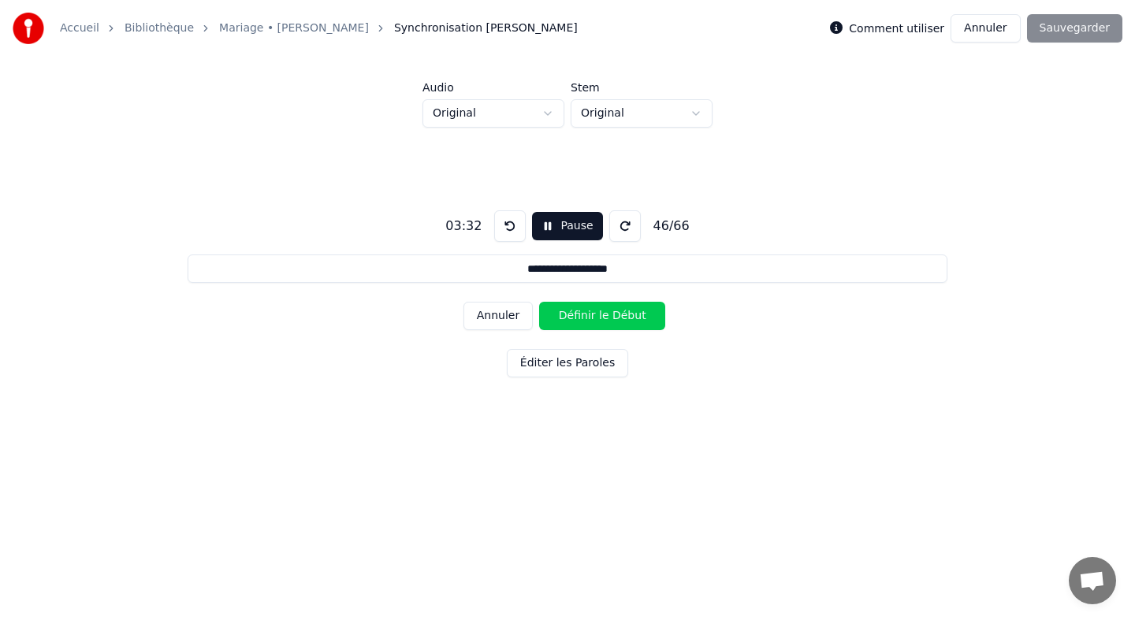
click at [546, 315] on button "Définir le Début" at bounding box center [602, 316] width 126 height 28
click at [546, 315] on button "Définir la Fin" at bounding box center [602, 316] width 126 height 28
click at [546, 315] on button "Définir le Début" at bounding box center [602, 316] width 126 height 28
click at [546, 315] on button "Définir la Fin" at bounding box center [602, 316] width 126 height 28
click at [546, 315] on button "Définir le Début" at bounding box center [602, 316] width 126 height 28
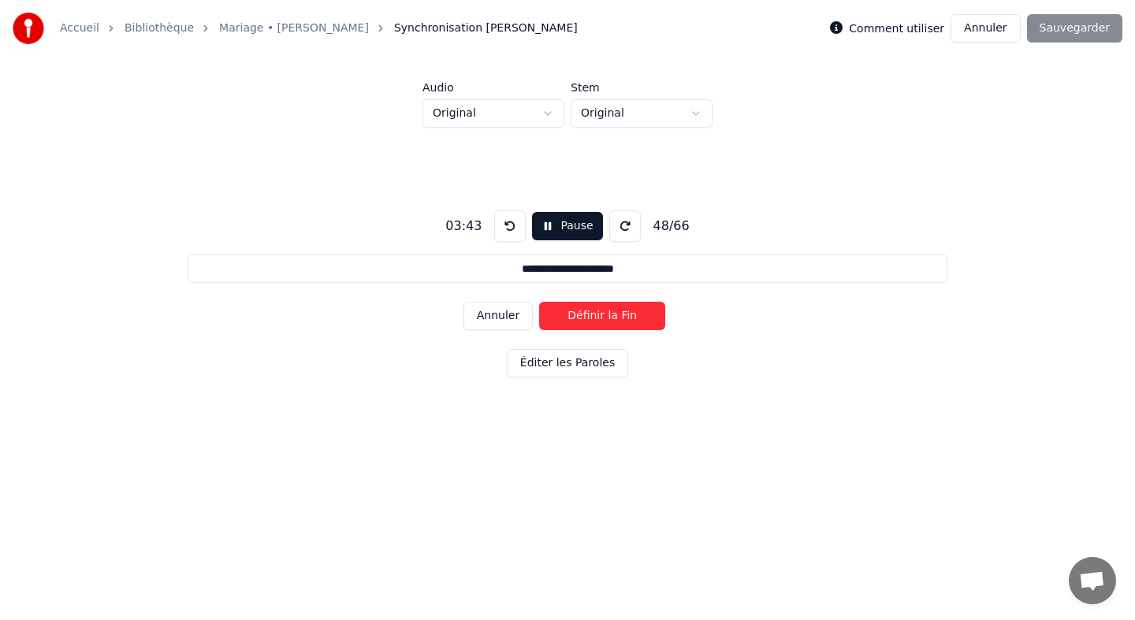
click at [546, 315] on button "Définir la Fin" at bounding box center [602, 316] width 126 height 28
click at [546, 315] on button "Définir le Début" at bounding box center [602, 316] width 126 height 28
click at [546, 315] on button "Définir la Fin" at bounding box center [602, 316] width 126 height 28
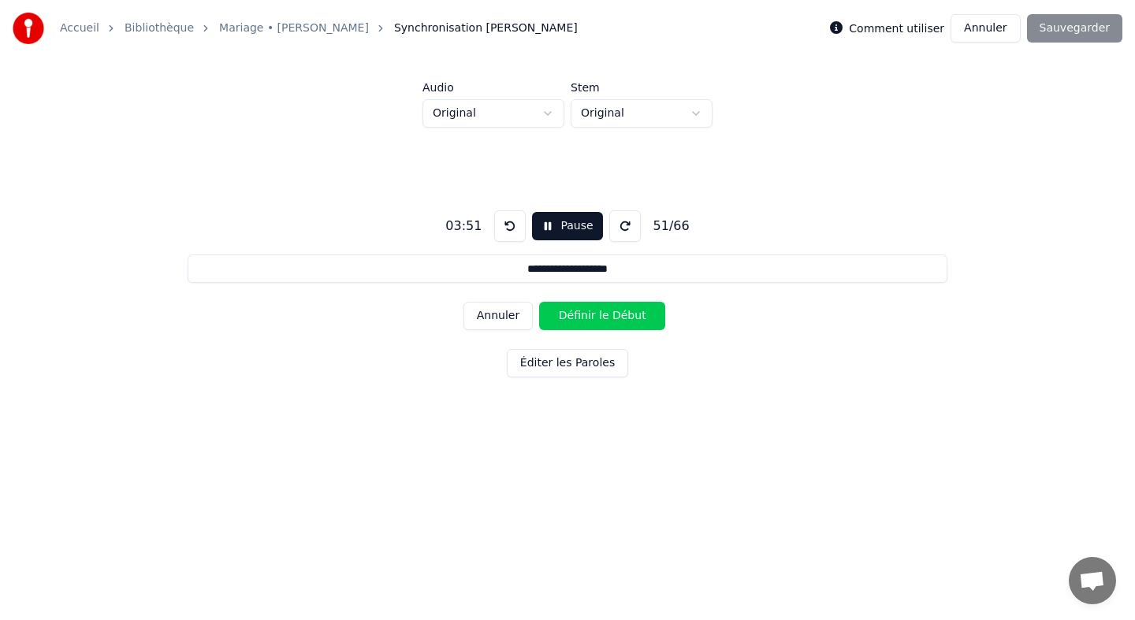
click at [546, 315] on button "Définir le Début" at bounding box center [602, 316] width 126 height 28
click at [546, 315] on button "Définir la Fin" at bounding box center [602, 316] width 126 height 28
click at [546, 315] on button "Définir le Début" at bounding box center [602, 316] width 126 height 28
click at [546, 315] on button "Définir la Fin" at bounding box center [602, 316] width 126 height 28
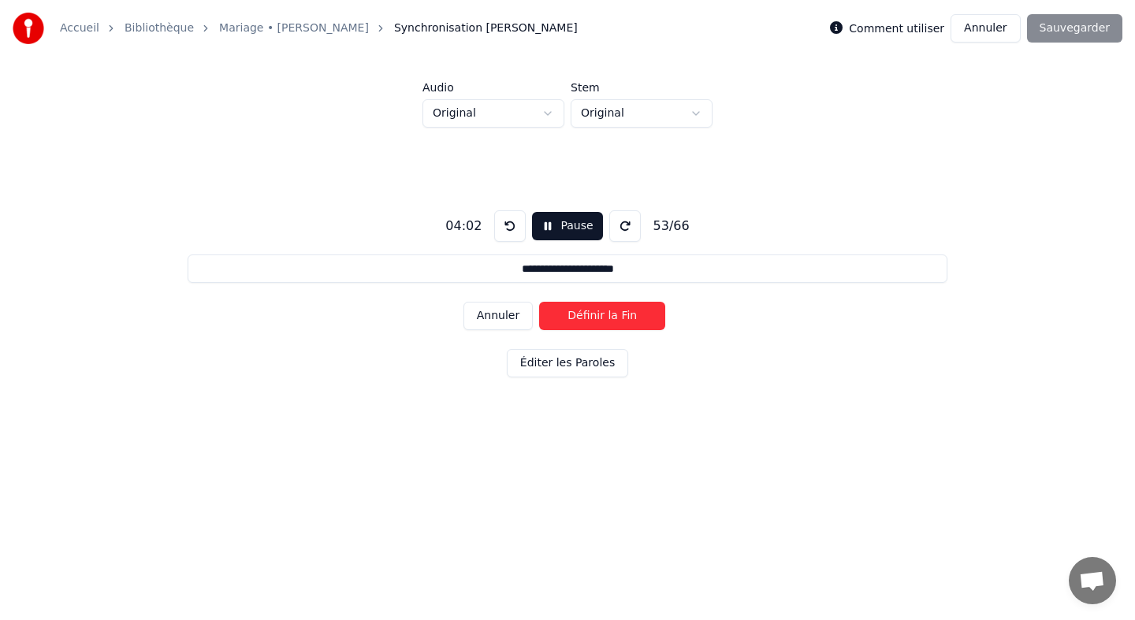
click at [546, 315] on button "Définir la Fin" at bounding box center [602, 316] width 126 height 28
click at [546, 315] on button "Définir le Début" at bounding box center [602, 316] width 126 height 28
click at [546, 315] on button "Définir la Fin" at bounding box center [602, 316] width 126 height 28
click at [546, 315] on button "Définir le Début" at bounding box center [602, 316] width 126 height 28
click at [546, 315] on button "Définir la Fin" at bounding box center [602, 316] width 126 height 28
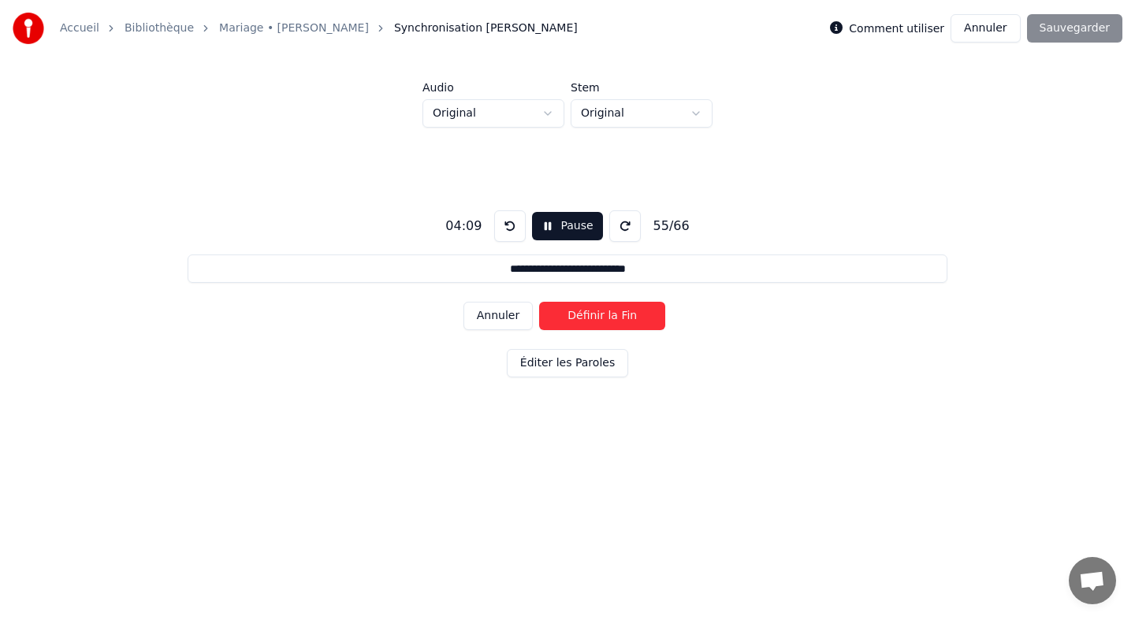
click at [546, 315] on button "Définir la Fin" at bounding box center [602, 316] width 126 height 28
click at [546, 315] on button "Définir le Début" at bounding box center [602, 316] width 126 height 28
click at [546, 315] on button "Définir la Fin" at bounding box center [602, 316] width 126 height 28
click at [546, 315] on button "Définir le Début" at bounding box center [602, 316] width 126 height 28
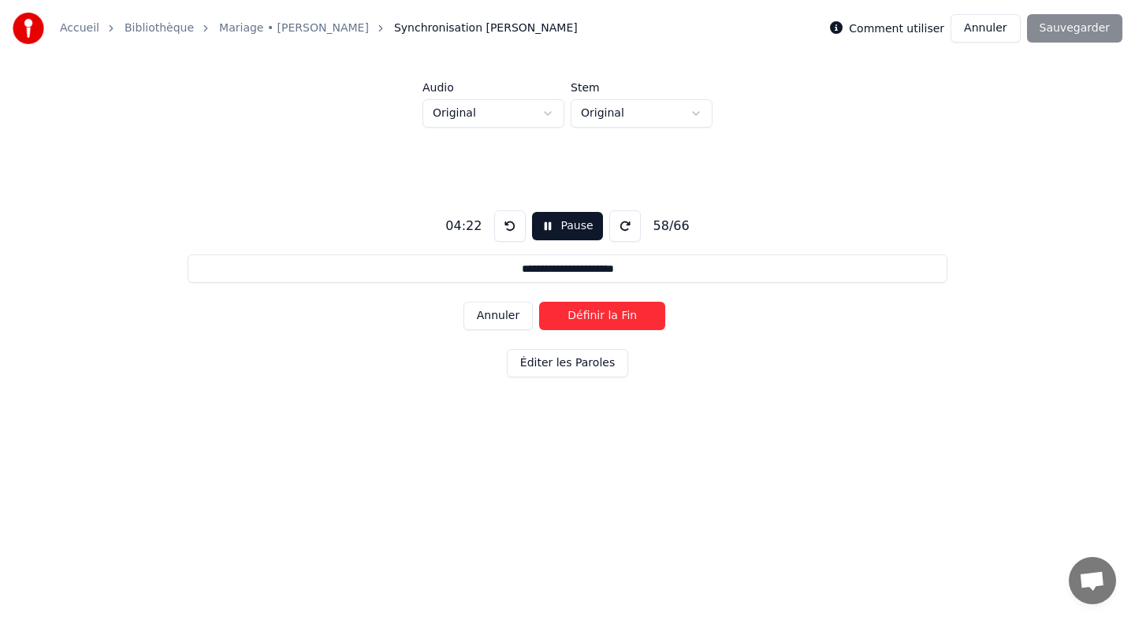
click at [546, 315] on button "Définir la Fin" at bounding box center [602, 316] width 126 height 28
click at [546, 315] on button "Définir le Début" at bounding box center [602, 316] width 126 height 28
click at [546, 315] on button "Définir la Fin" at bounding box center [602, 316] width 126 height 28
click at [546, 315] on button "Définir le Début" at bounding box center [602, 316] width 126 height 28
click at [546, 315] on button "Définir la Fin" at bounding box center [602, 316] width 126 height 28
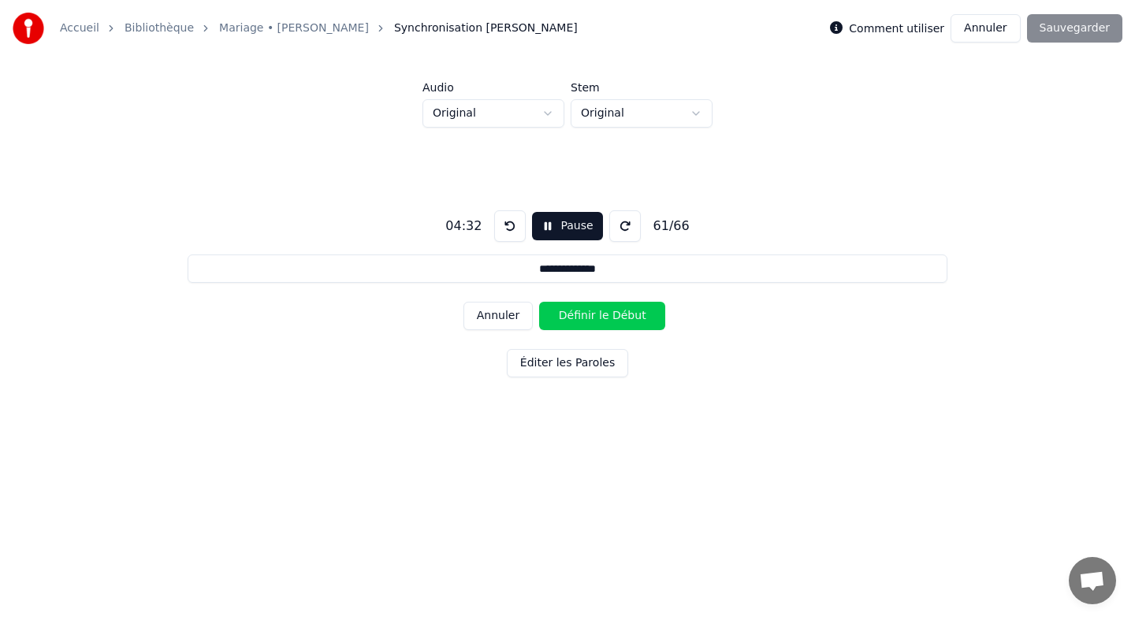
click at [546, 315] on button "Définir le Début" at bounding box center [602, 316] width 126 height 28
click at [546, 315] on button "Définir la Fin" at bounding box center [602, 316] width 126 height 28
click at [546, 315] on button "Définir le Début" at bounding box center [602, 316] width 126 height 28
click at [508, 326] on button "Annuler" at bounding box center [498, 316] width 69 height 28
click at [517, 321] on button "Annuler" at bounding box center [498, 316] width 69 height 28
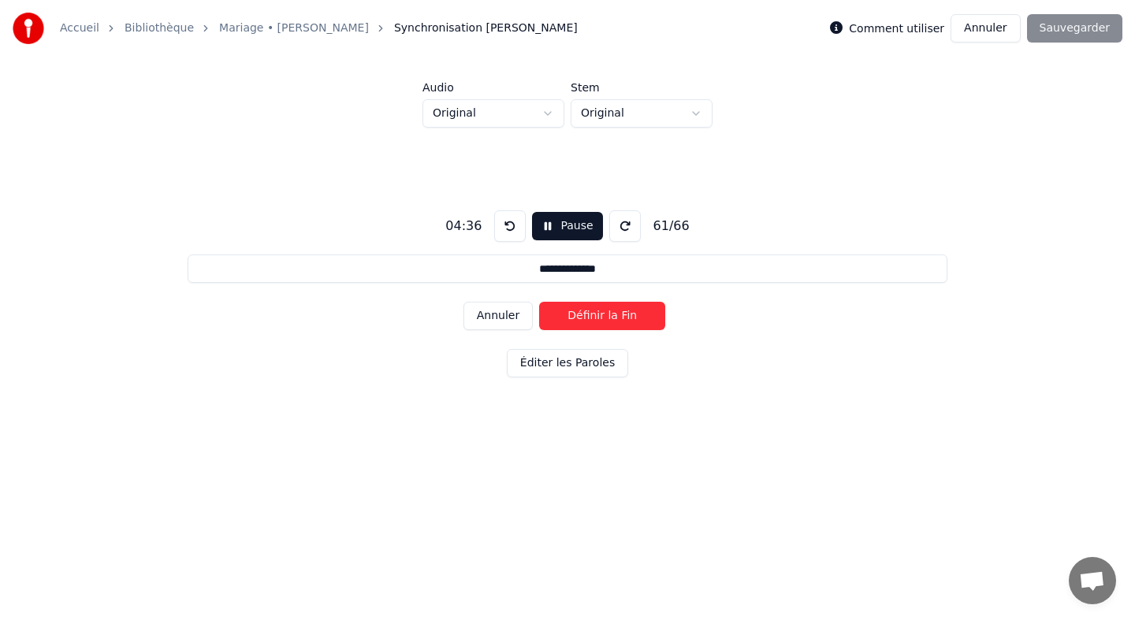
click at [546, 317] on button "Définir la Fin" at bounding box center [602, 316] width 126 height 28
click at [546, 317] on button "Définir le Début" at bounding box center [602, 316] width 126 height 28
click at [546, 317] on button "Définir la Fin" at bounding box center [602, 316] width 126 height 28
click at [546, 317] on button "Définir le Début" at bounding box center [602, 316] width 126 height 28
click at [546, 317] on button "Définir la Fin" at bounding box center [602, 316] width 126 height 28
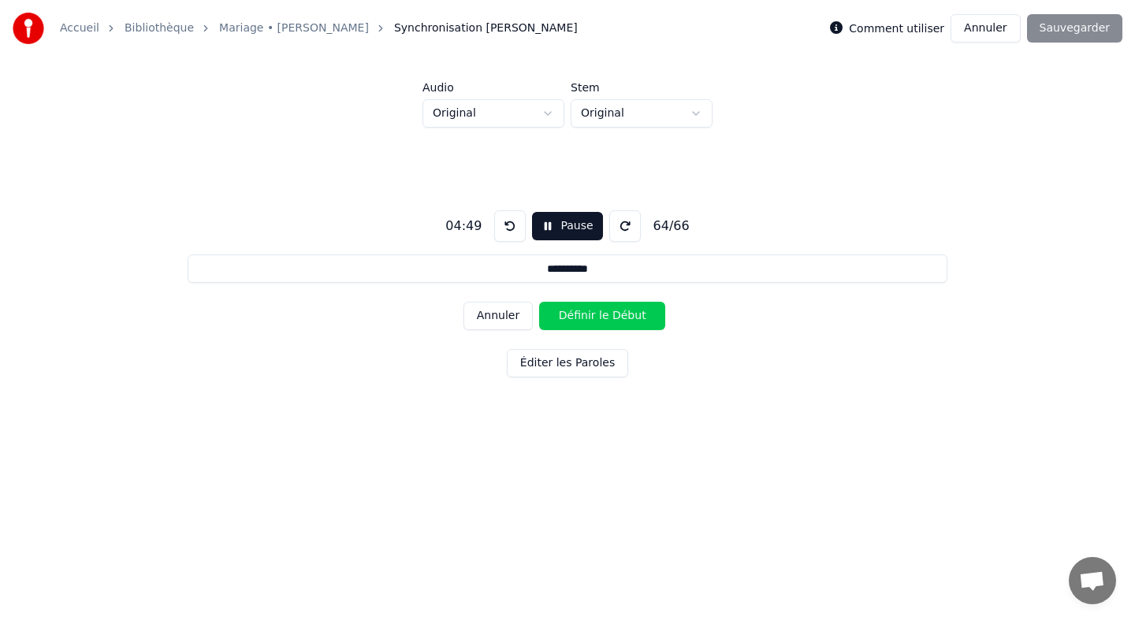
click at [546, 317] on button "Définir le Début" at bounding box center [602, 316] width 126 height 28
click at [546, 317] on button "Définir la Fin" at bounding box center [602, 316] width 126 height 28
click at [546, 317] on button "Définir le Début" at bounding box center [602, 316] width 126 height 28
click at [546, 317] on button "Définir la Fin" at bounding box center [602, 316] width 126 height 28
type input "*********"
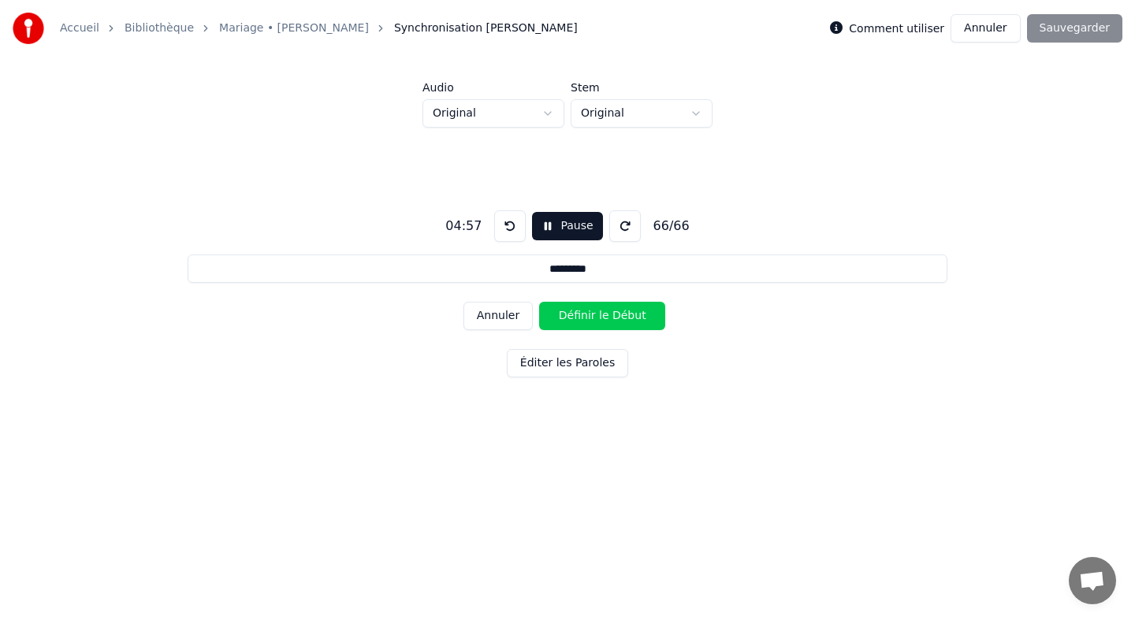
click at [546, 317] on button "Définir le Début" at bounding box center [602, 316] width 126 height 28
click at [556, 317] on button "Définir la Fin" at bounding box center [602, 316] width 126 height 28
click at [1096, 24] on button "Sauvegarder" at bounding box center [1074, 28] width 95 height 28
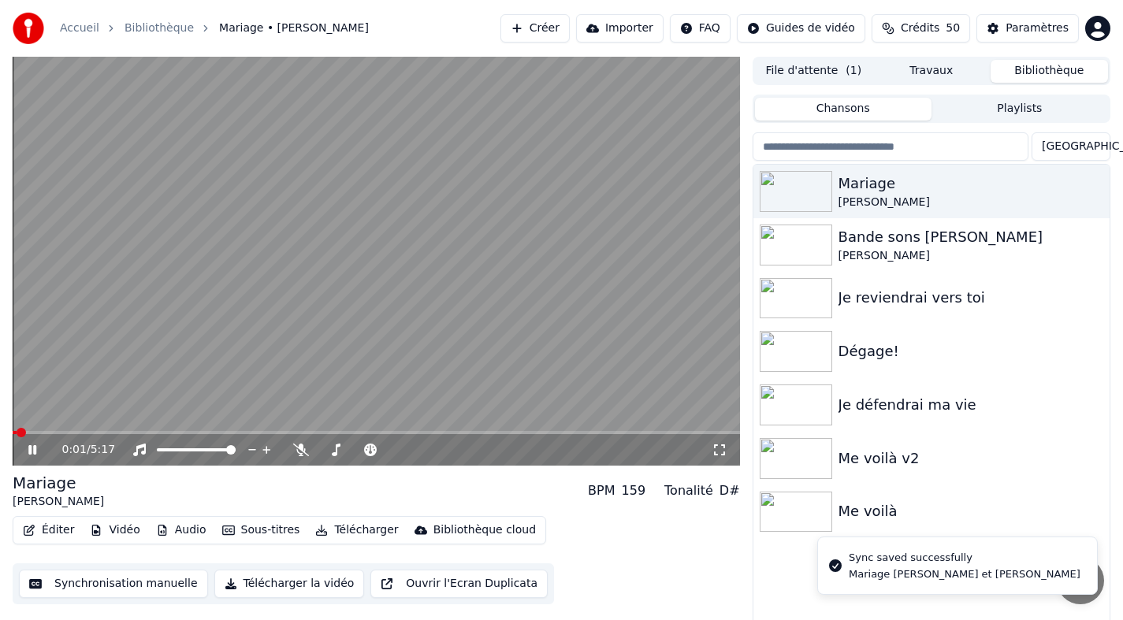
click at [33, 448] on icon at bounding box center [32, 449] width 8 height 9
click at [33, 448] on icon at bounding box center [32, 450] width 9 height 11
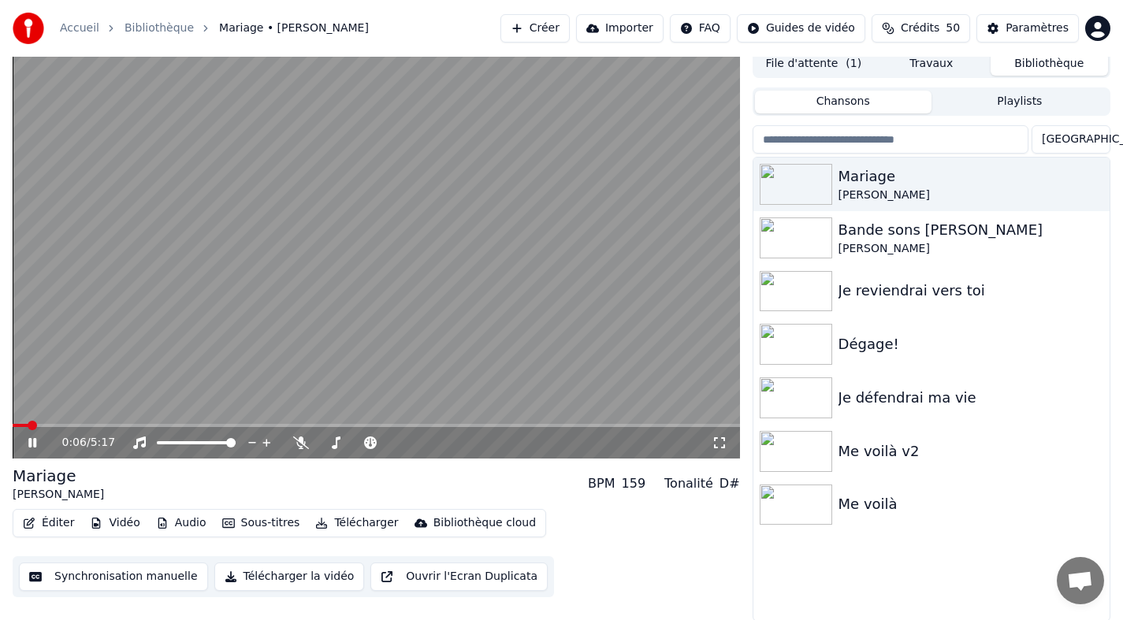
scroll to position [9, 0]
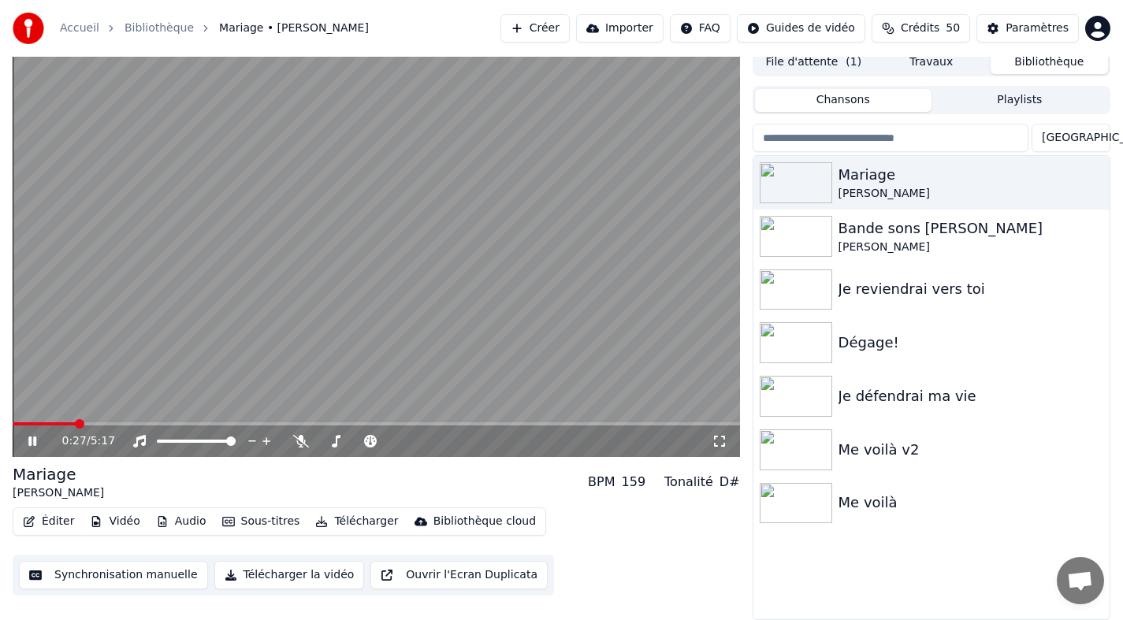
click at [35, 437] on icon at bounding box center [32, 441] width 8 height 9
click at [114, 574] on button "Synchronisation manuelle" at bounding box center [113, 575] width 189 height 28
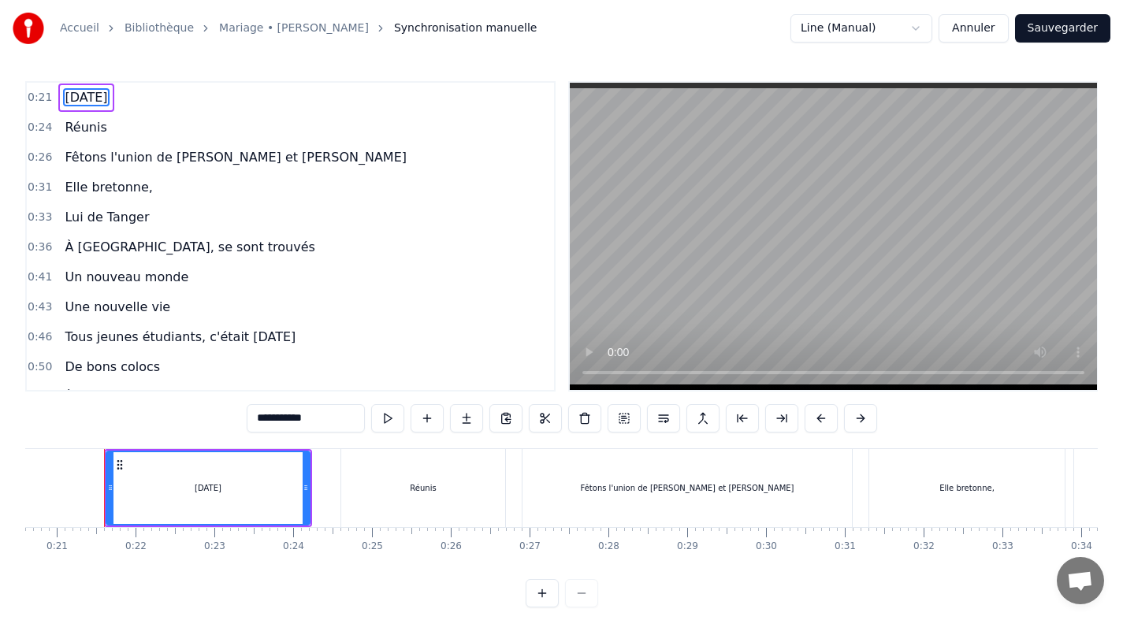
scroll to position [3, 0]
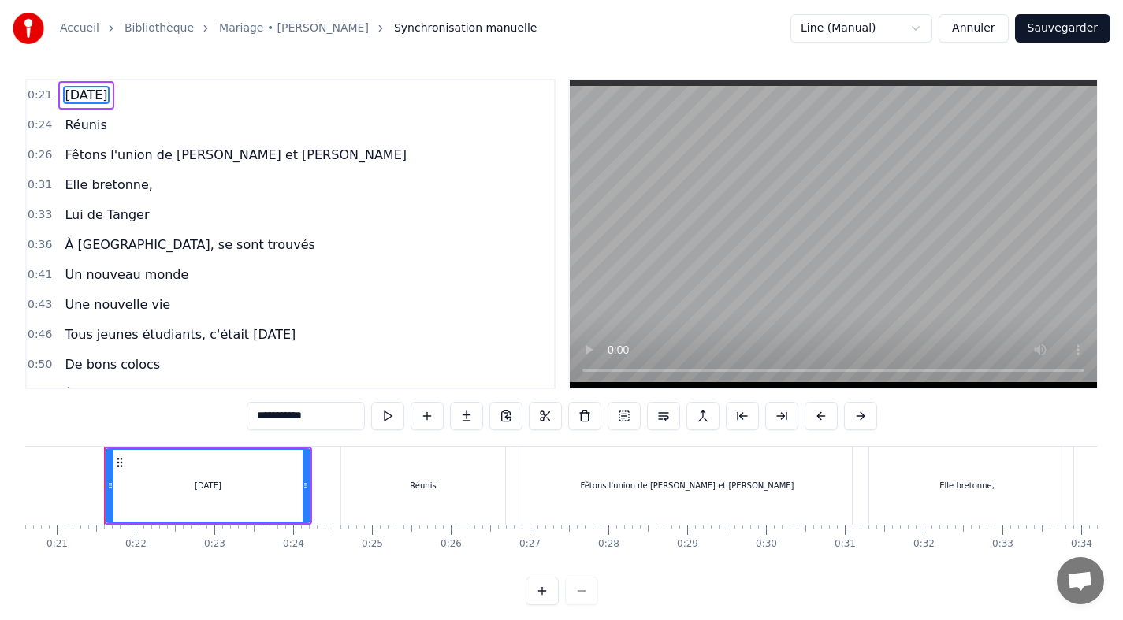
drag, startPoint x: 106, startPoint y: 483, endPoint x: 118, endPoint y: 483, distance: 11.8
click at [118, 483] on div "[DATE]" at bounding box center [208, 486] width 205 height 75
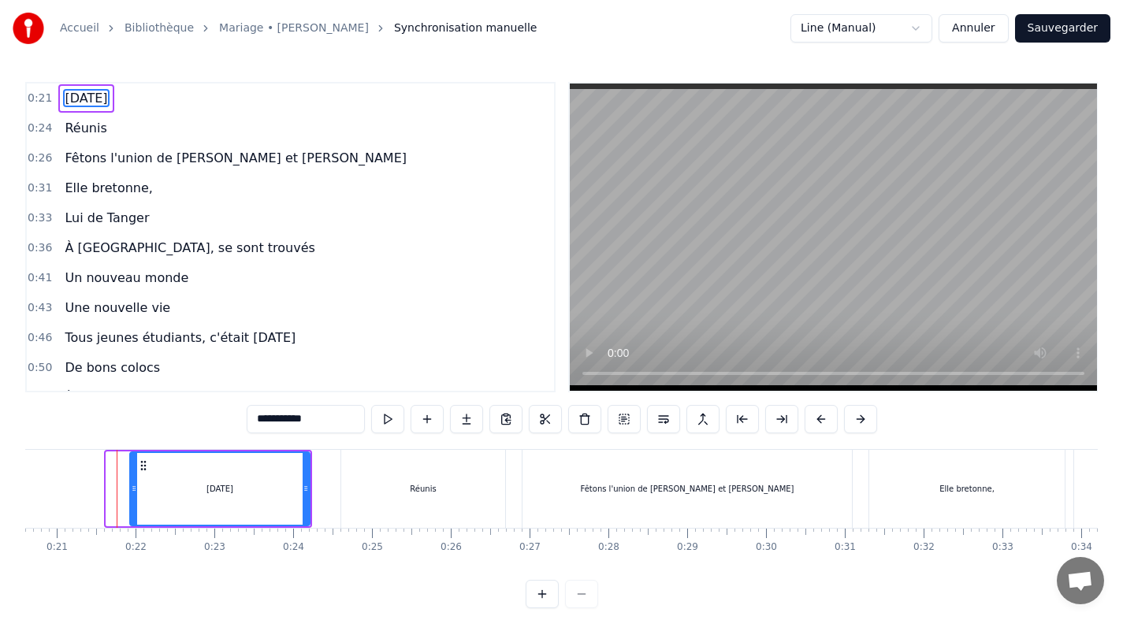
drag, startPoint x: 108, startPoint y: 484, endPoint x: 132, endPoint y: 484, distance: 23.6
click at [132, 484] on icon at bounding box center [134, 488] width 6 height 13
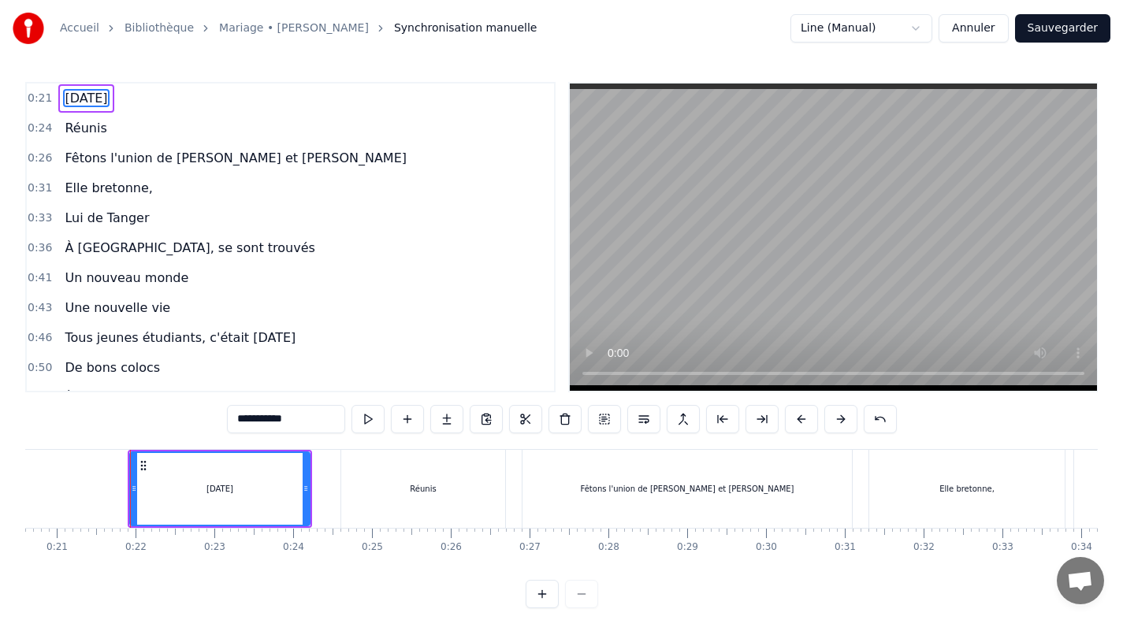
click at [1050, 39] on button "Sauvegarder" at bounding box center [1062, 28] width 95 height 28
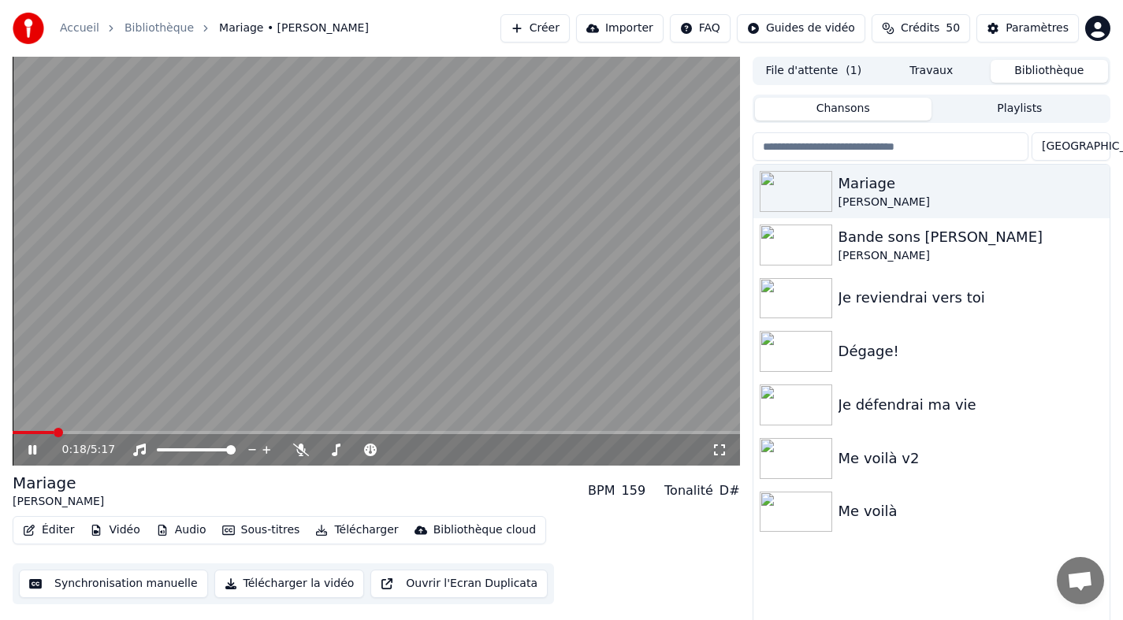
click at [54, 433] on span at bounding box center [58, 432] width 9 height 9
click at [39, 449] on icon at bounding box center [43, 450] width 37 height 13
click at [131, 583] on button "Synchronisation manuelle" at bounding box center [113, 584] width 189 height 28
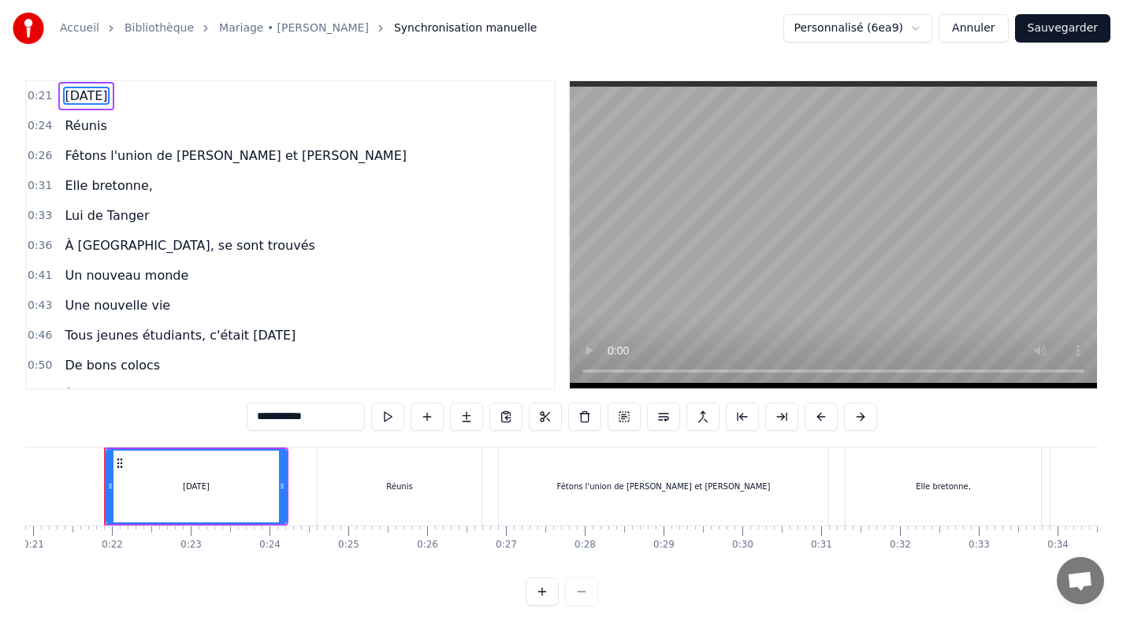
scroll to position [3, 0]
click at [866, 468] on div "Elle bretonne," at bounding box center [943, 486] width 195 height 78
type input "**********"
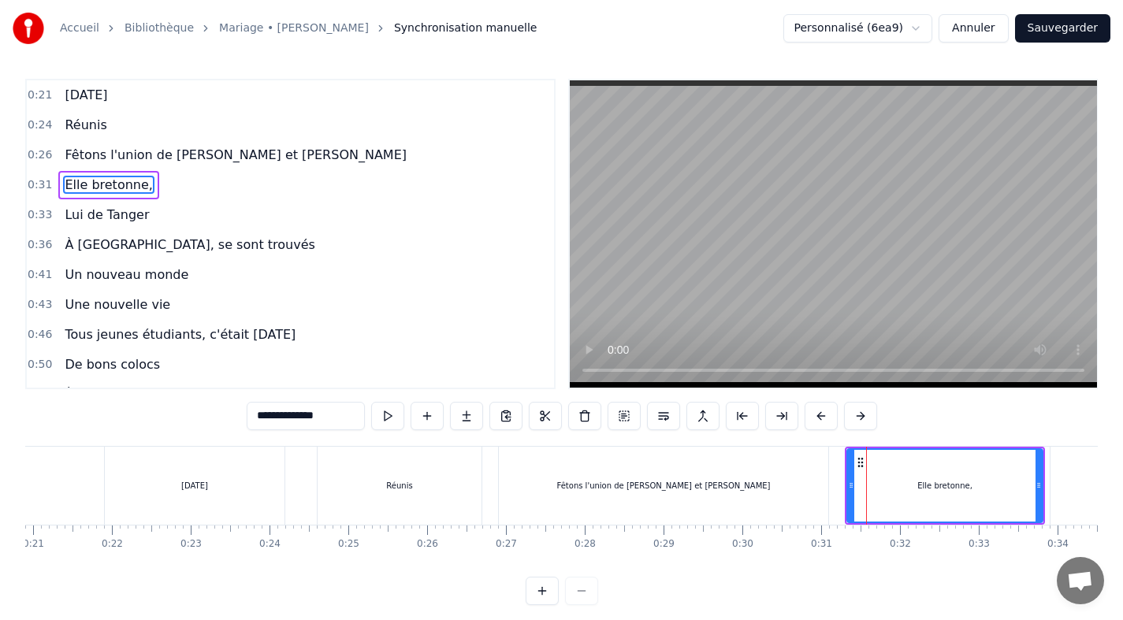
scroll to position [0, 0]
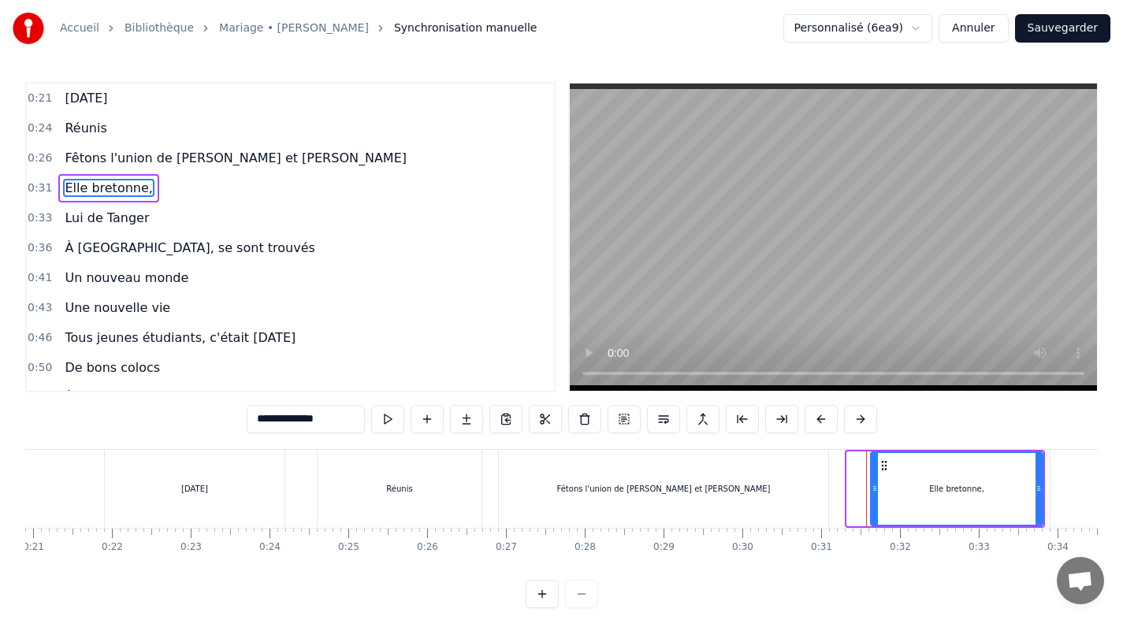
drag, startPoint x: 848, startPoint y: 483, endPoint x: 872, endPoint y: 482, distance: 23.7
click at [872, 482] on icon at bounding box center [875, 488] width 6 height 13
click at [1061, 32] on button "Sauvegarder" at bounding box center [1062, 28] width 95 height 28
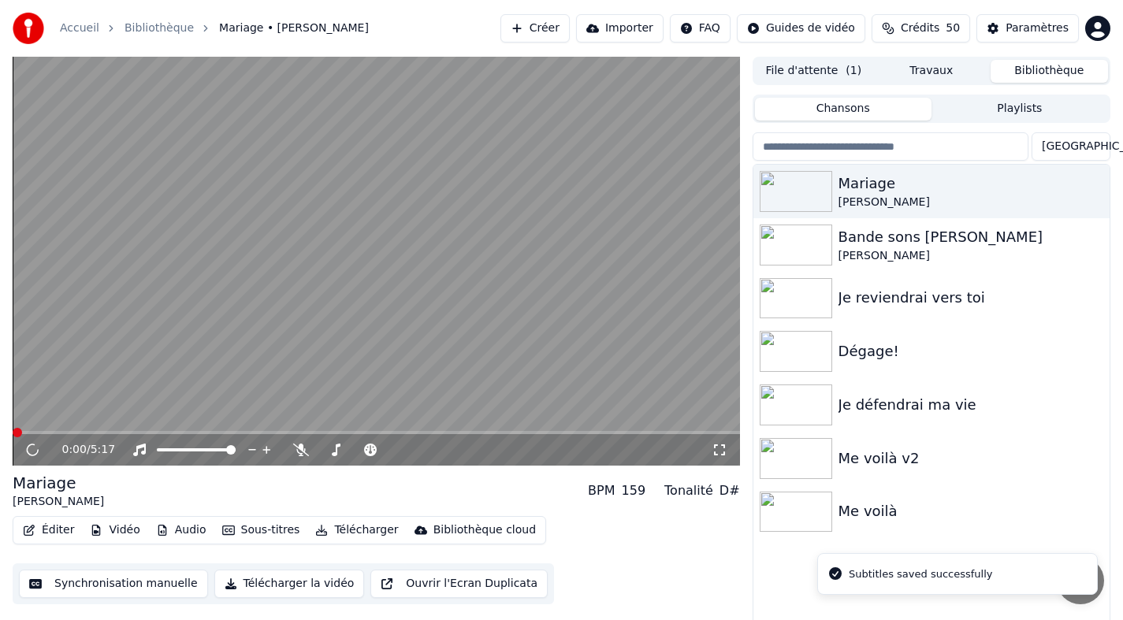
click at [113, 430] on video at bounding box center [377, 261] width 728 height 409
click at [110, 431] on span at bounding box center [377, 432] width 728 height 3
click at [91, 431] on span at bounding box center [63, 432] width 100 height 3
click at [76, 431] on span at bounding box center [45, 432] width 64 height 3
click at [71, 431] on span at bounding box center [54, 432] width 82 height 3
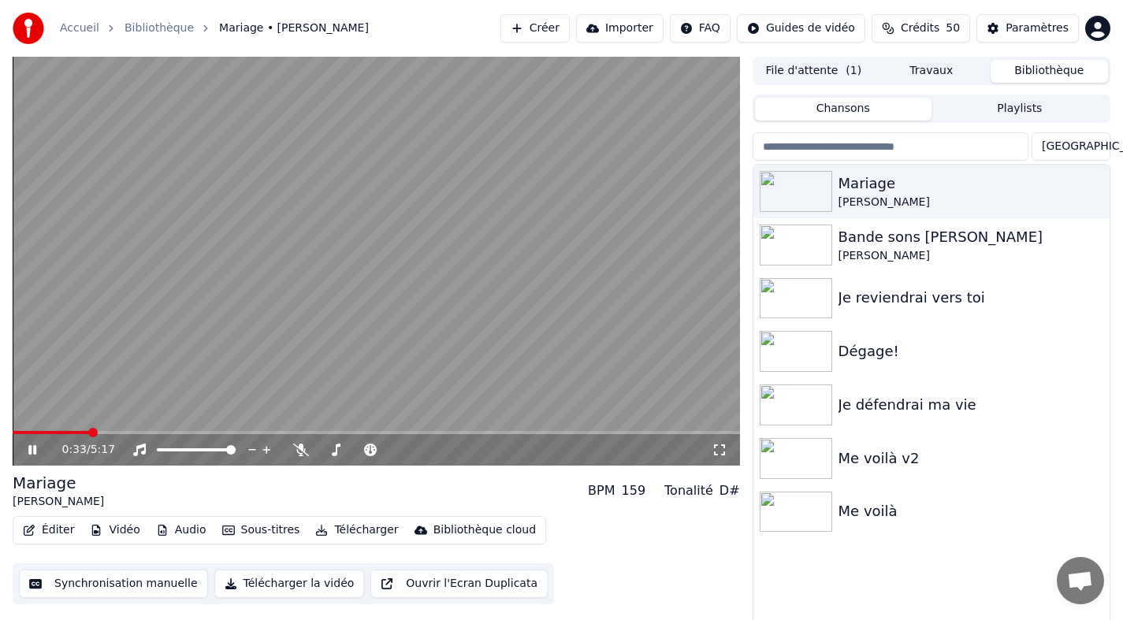
click at [37, 449] on icon at bounding box center [43, 450] width 37 height 13
click at [114, 583] on button "Synchronisation manuelle" at bounding box center [113, 584] width 189 height 28
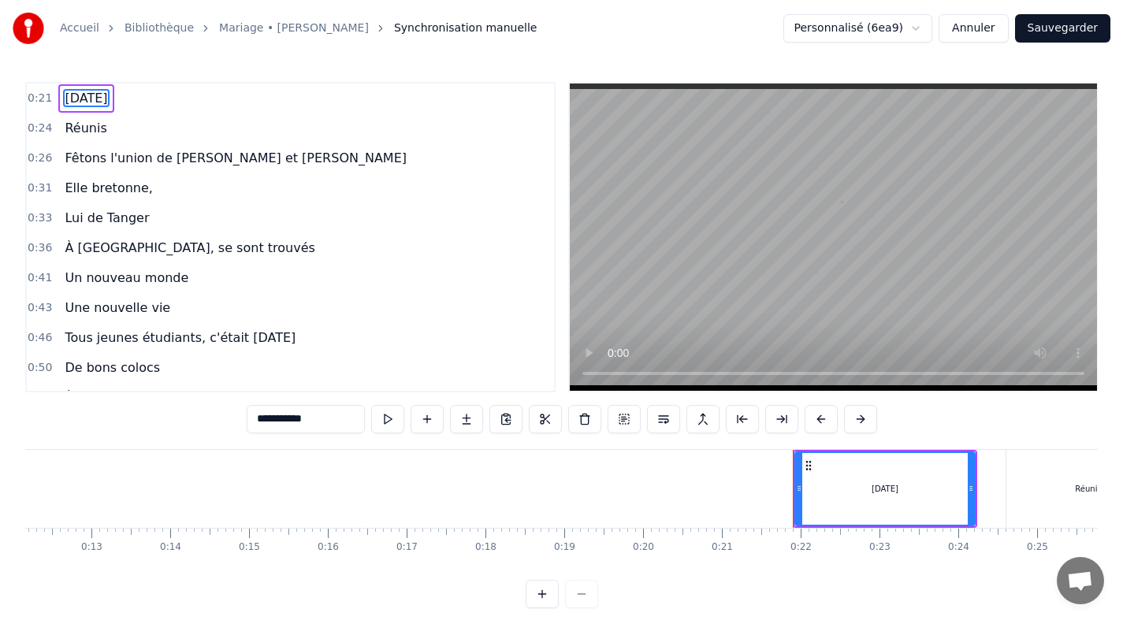
scroll to position [0, 1648]
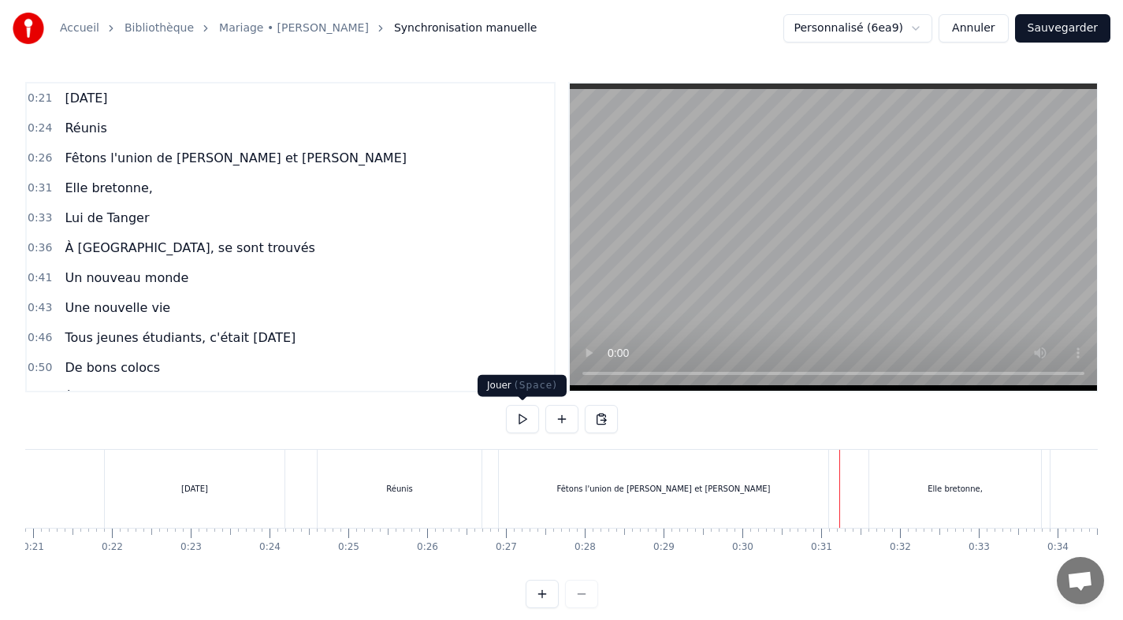
click at [531, 414] on button at bounding box center [522, 419] width 33 height 28
click at [869, 485] on div "Elle bretonne," at bounding box center [955, 489] width 172 height 78
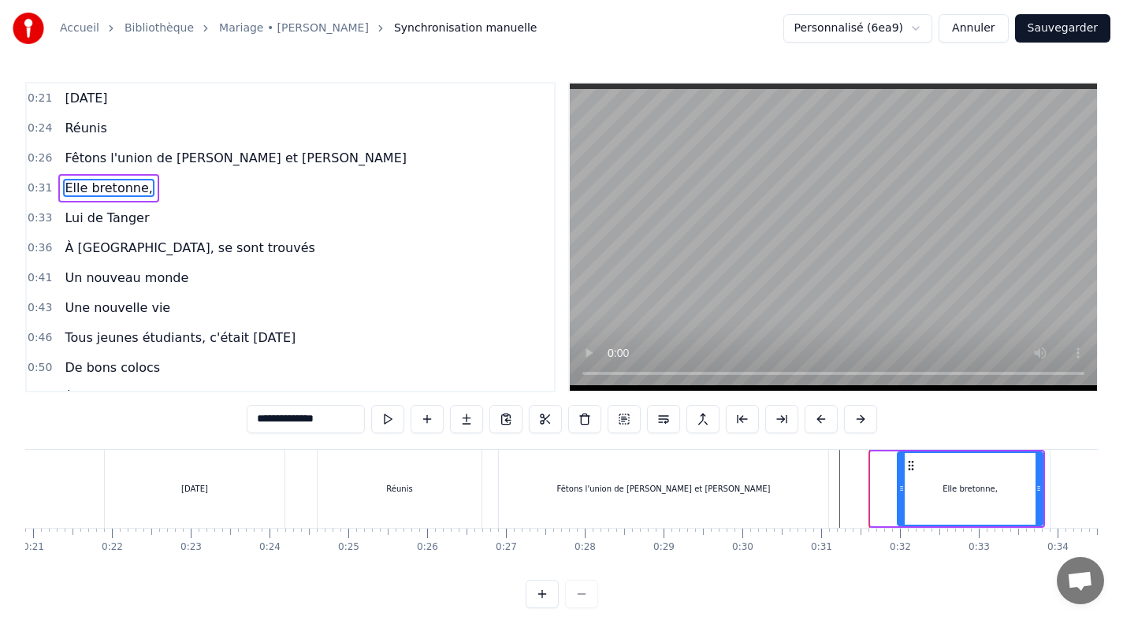
drag, startPoint x: 874, startPoint y: 493, endPoint x: 901, endPoint y: 490, distance: 26.9
click at [901, 490] on icon at bounding box center [902, 488] width 6 height 13
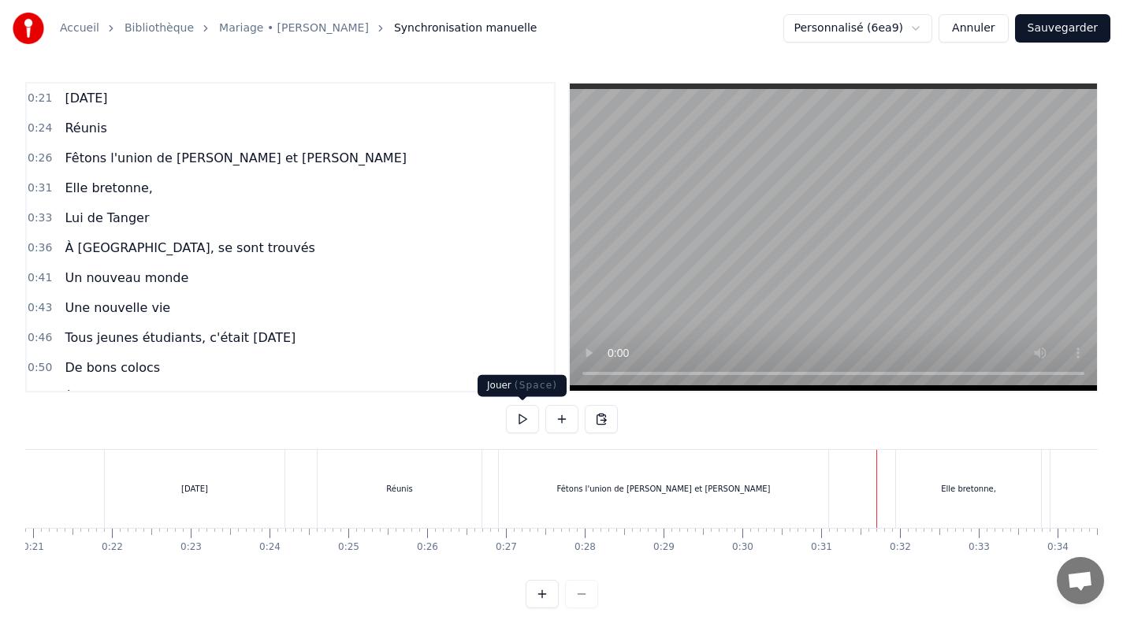
click at [529, 418] on button at bounding box center [522, 419] width 33 height 28
click at [1071, 25] on button "Sauvegarder" at bounding box center [1062, 28] width 95 height 28
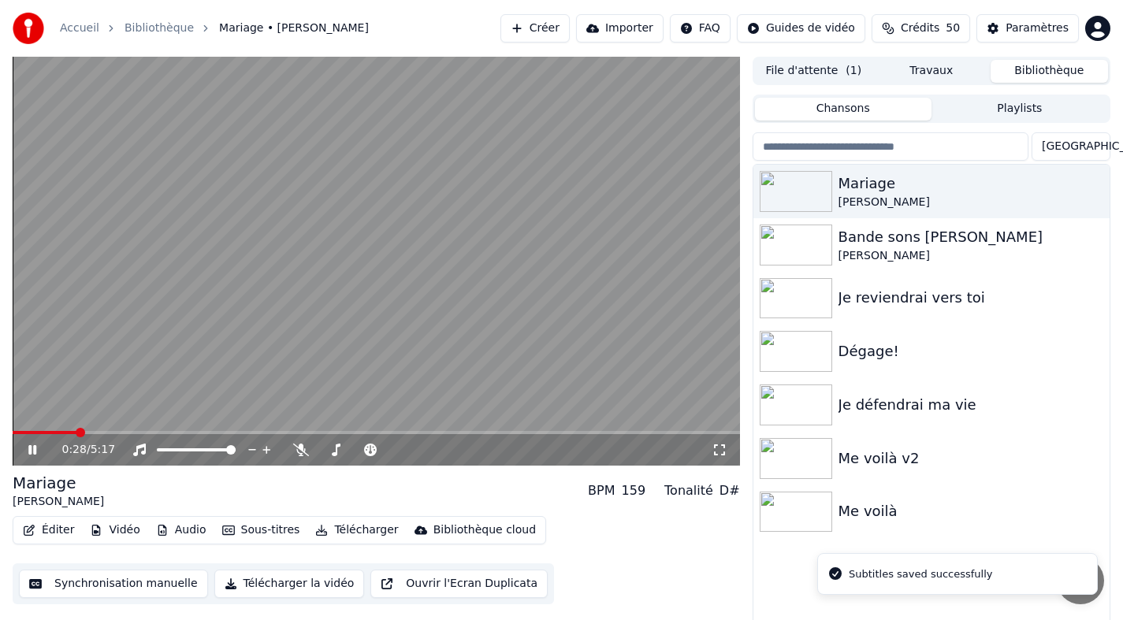
click at [76, 432] on span at bounding box center [377, 432] width 728 height 3
click at [111, 431] on span at bounding box center [377, 432] width 728 height 3
click at [102, 432] on span at bounding box center [63, 432] width 100 height 3
click at [92, 431] on span at bounding box center [59, 432] width 93 height 3
click at [84, 431] on span at bounding box center [53, 432] width 80 height 3
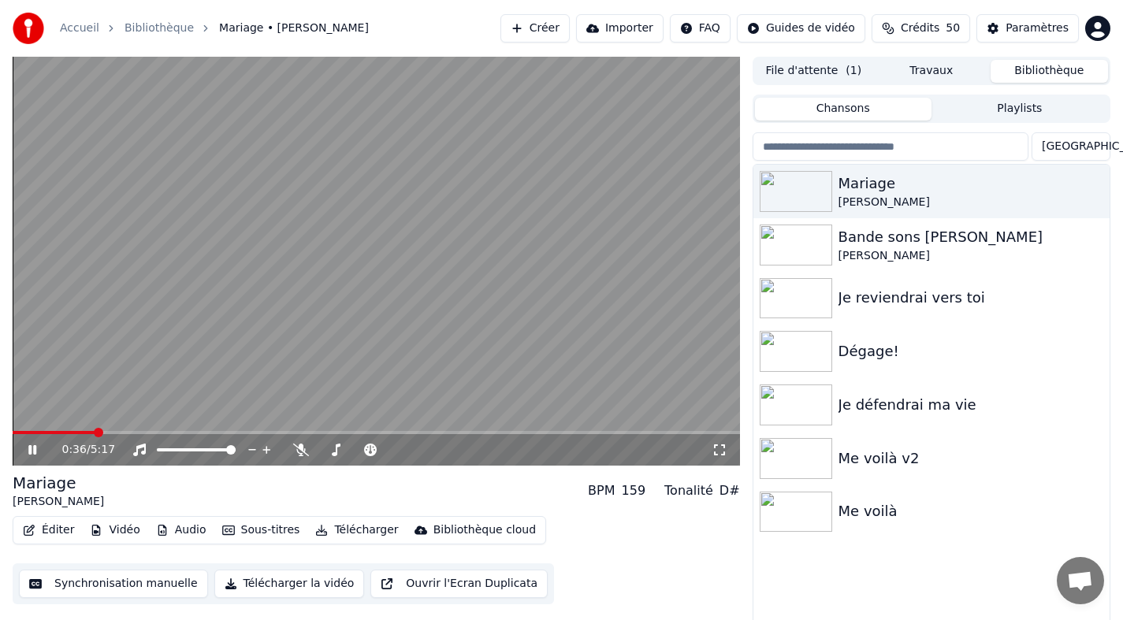
click at [31, 455] on icon at bounding box center [43, 450] width 37 height 13
click at [127, 586] on button "Synchronisation manuelle" at bounding box center [113, 584] width 189 height 28
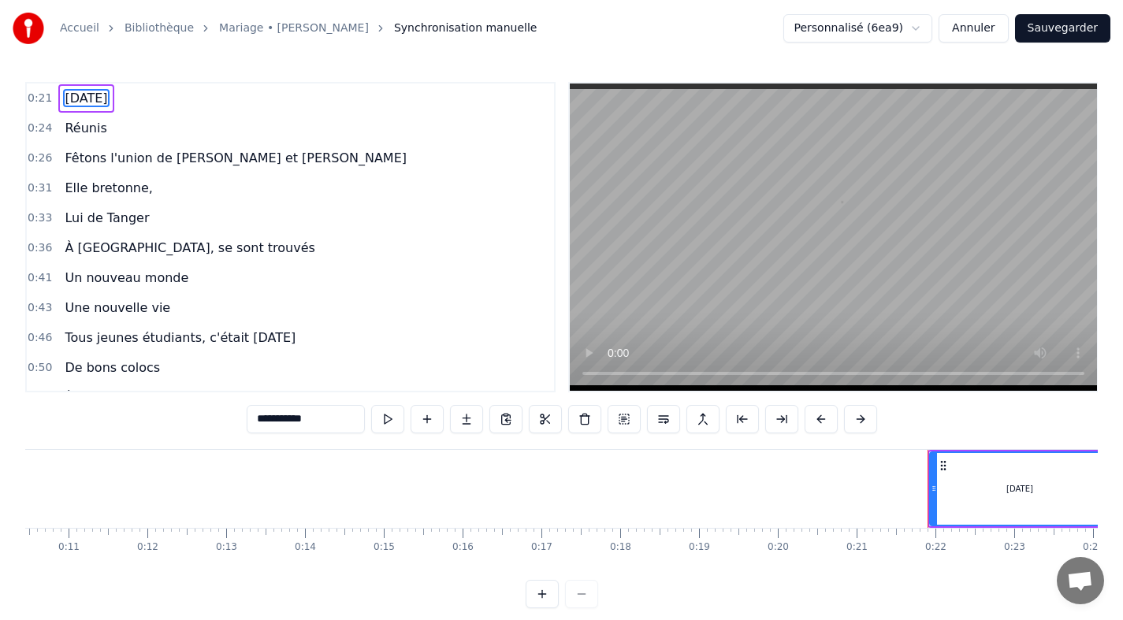
scroll to position [0, 1648]
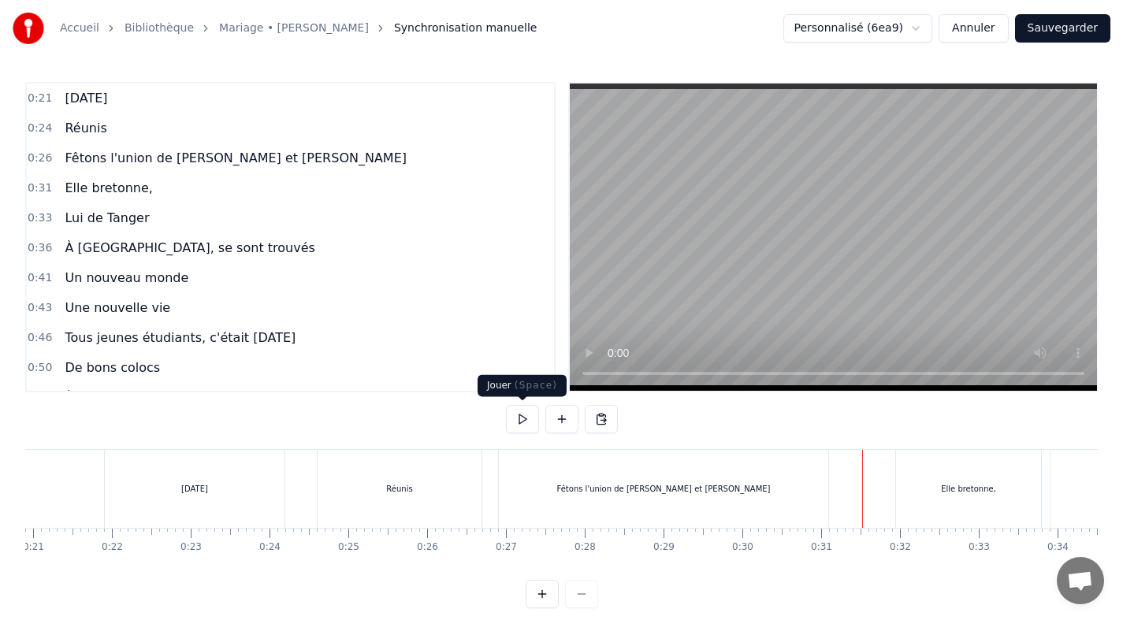
click at [531, 416] on button at bounding box center [522, 419] width 33 height 28
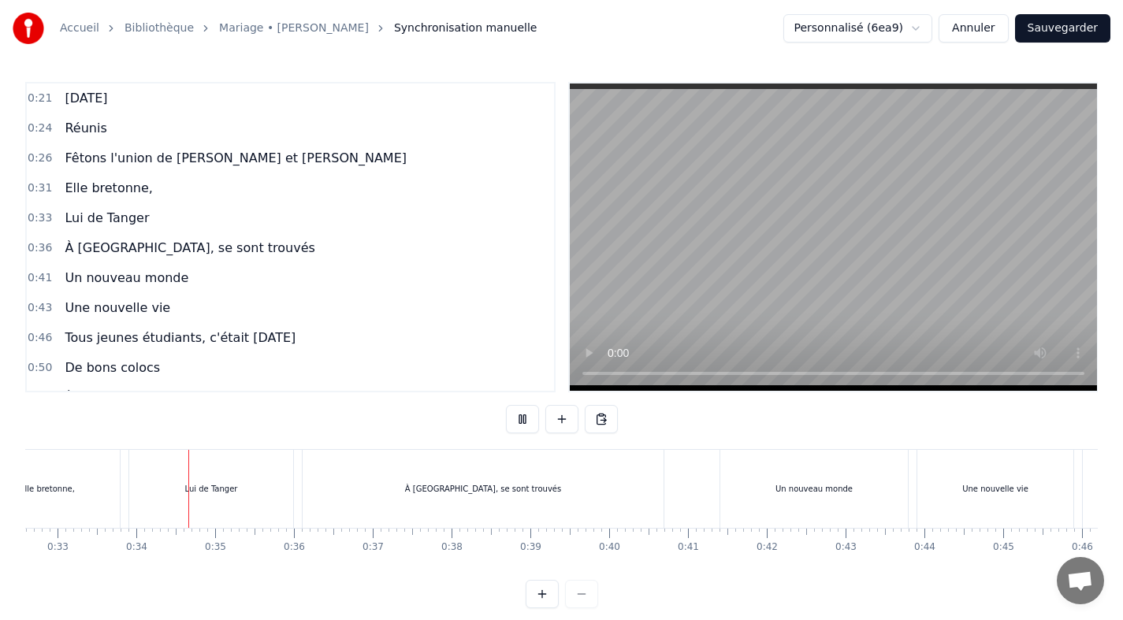
scroll to position [0, 2579]
click at [1096, 24] on button "Sauvegarder" at bounding box center [1062, 28] width 95 height 28
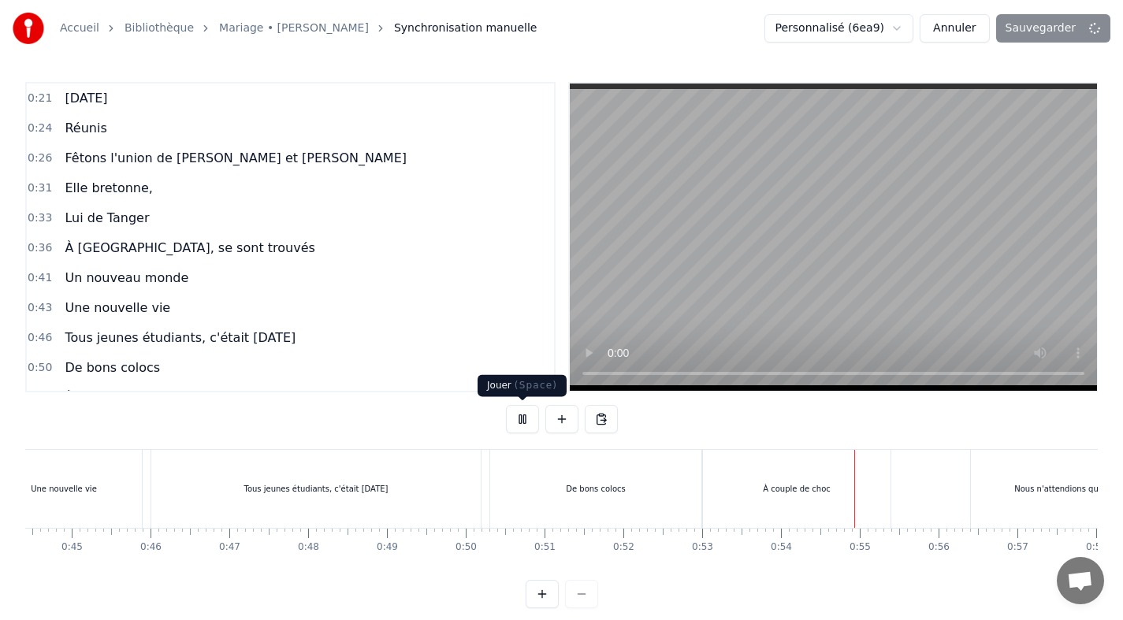
click at [520, 418] on button at bounding box center [522, 419] width 33 height 28
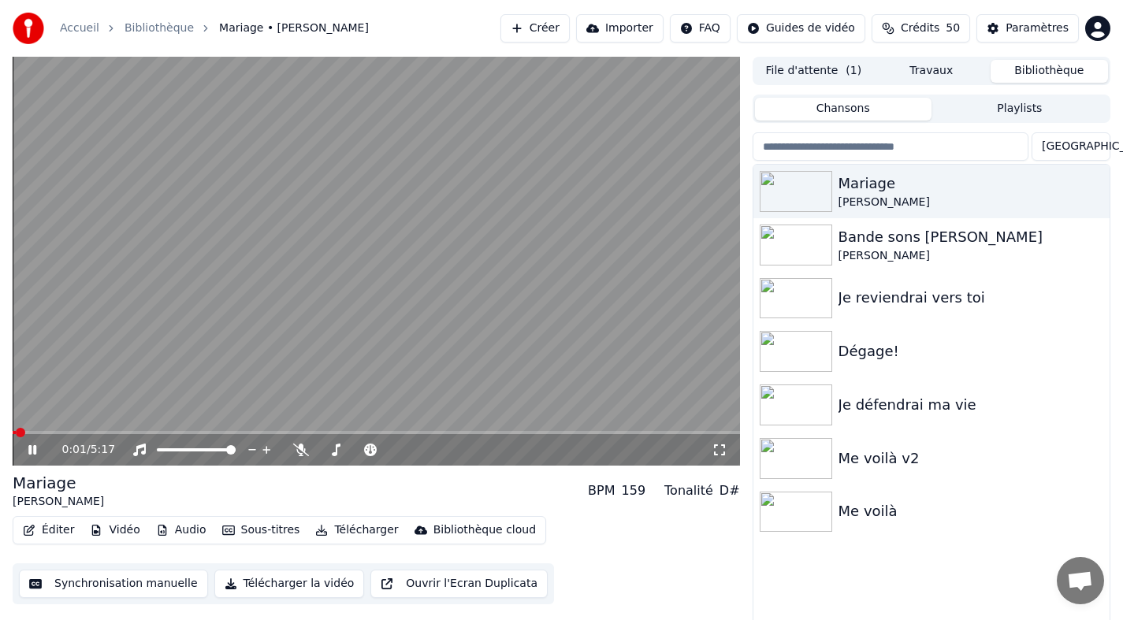
click at [97, 432] on span at bounding box center [377, 432] width 728 height 3
click at [127, 434] on span at bounding box center [377, 432] width 728 height 3
click at [120, 434] on span at bounding box center [71, 432] width 117 height 3
click at [107, 432] on span at bounding box center [66, 432] width 107 height 3
click at [95, 432] on span at bounding box center [62, 432] width 98 height 3
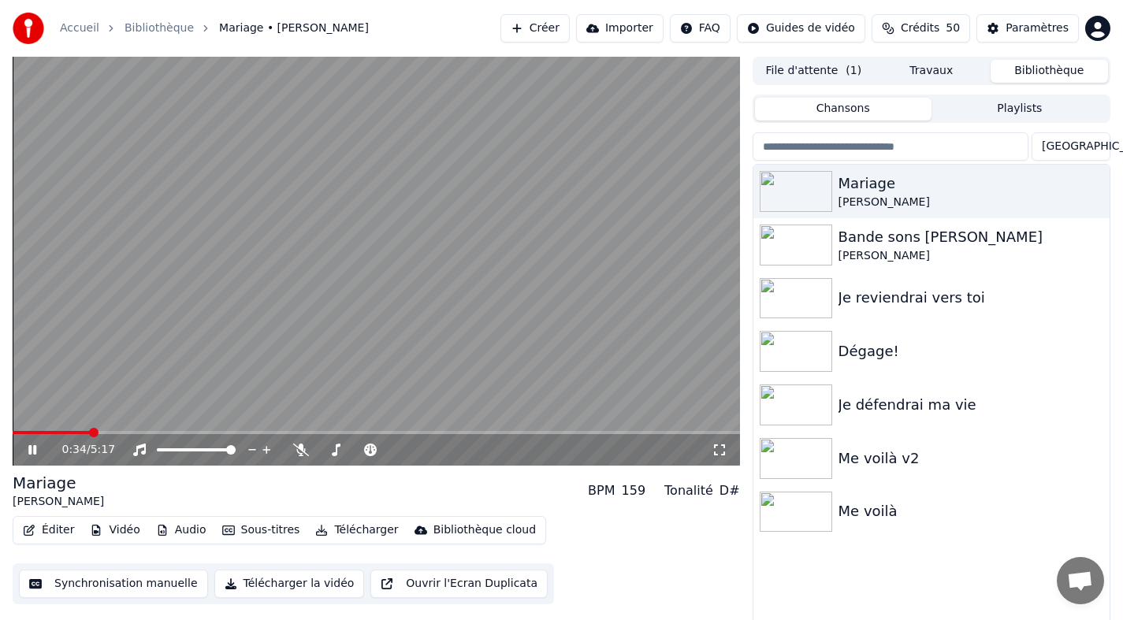
click at [90, 432] on span at bounding box center [52, 432] width 78 height 3
click at [34, 449] on icon at bounding box center [32, 449] width 8 height 9
click at [97, 587] on button "Synchronisation manuelle" at bounding box center [113, 584] width 189 height 28
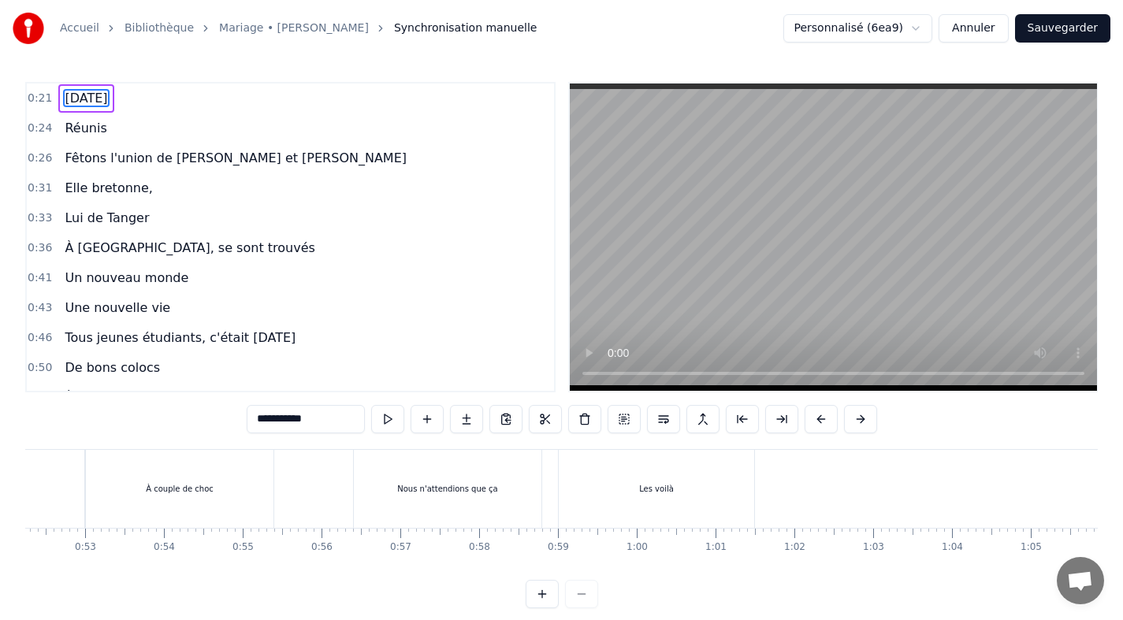
scroll to position [0, 4228]
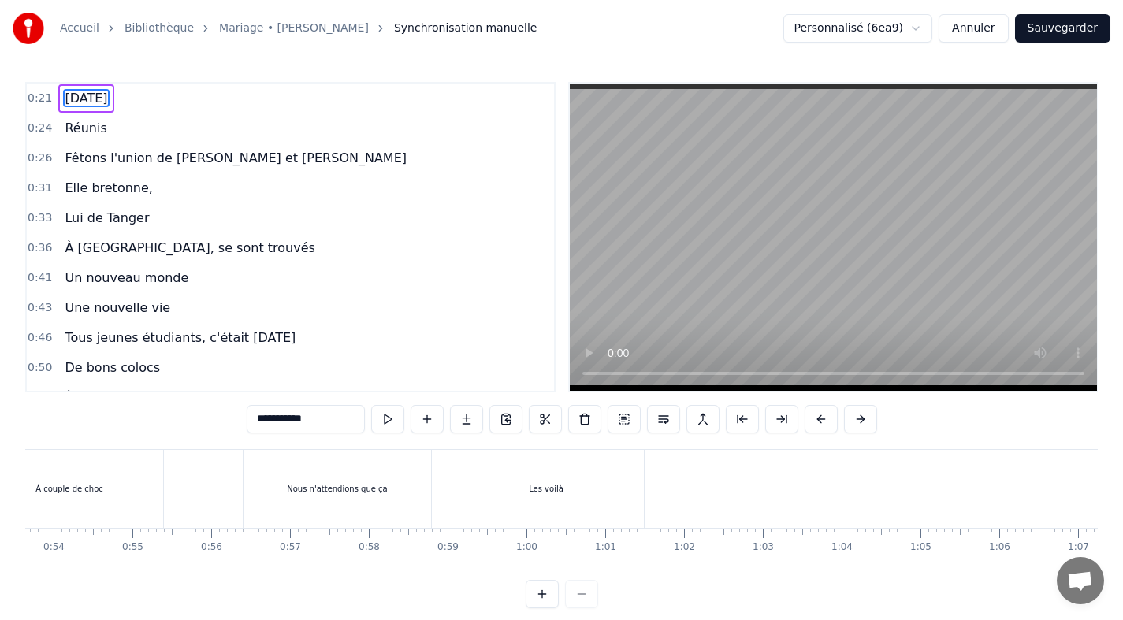
click at [470, 480] on div "Les voilà" at bounding box center [546, 489] width 195 height 78
type input "*********"
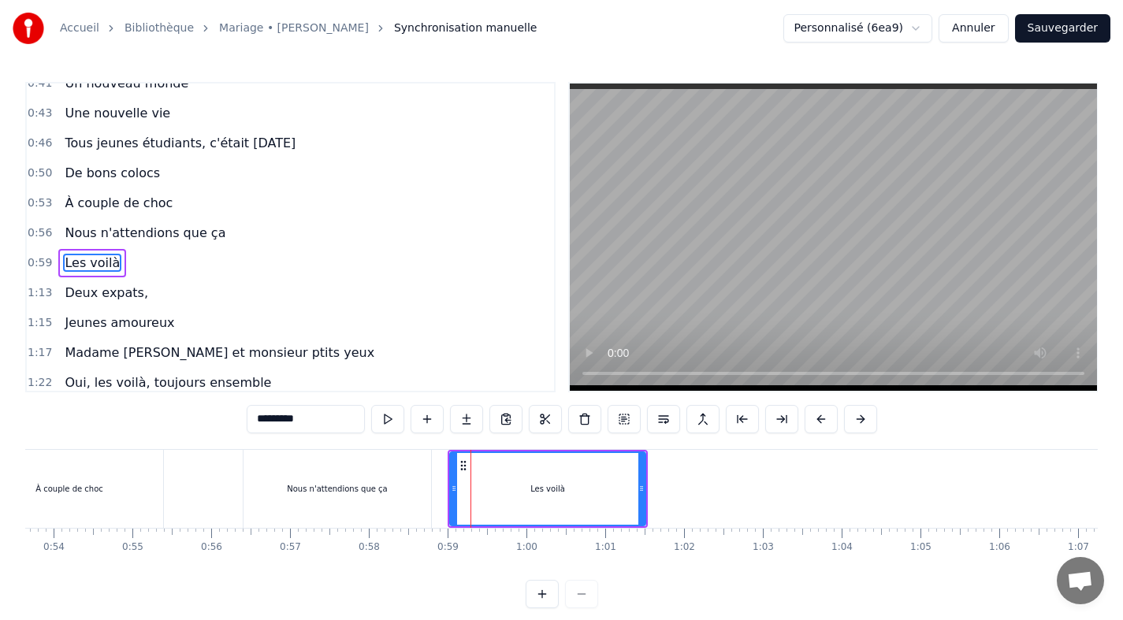
scroll to position [221, 0]
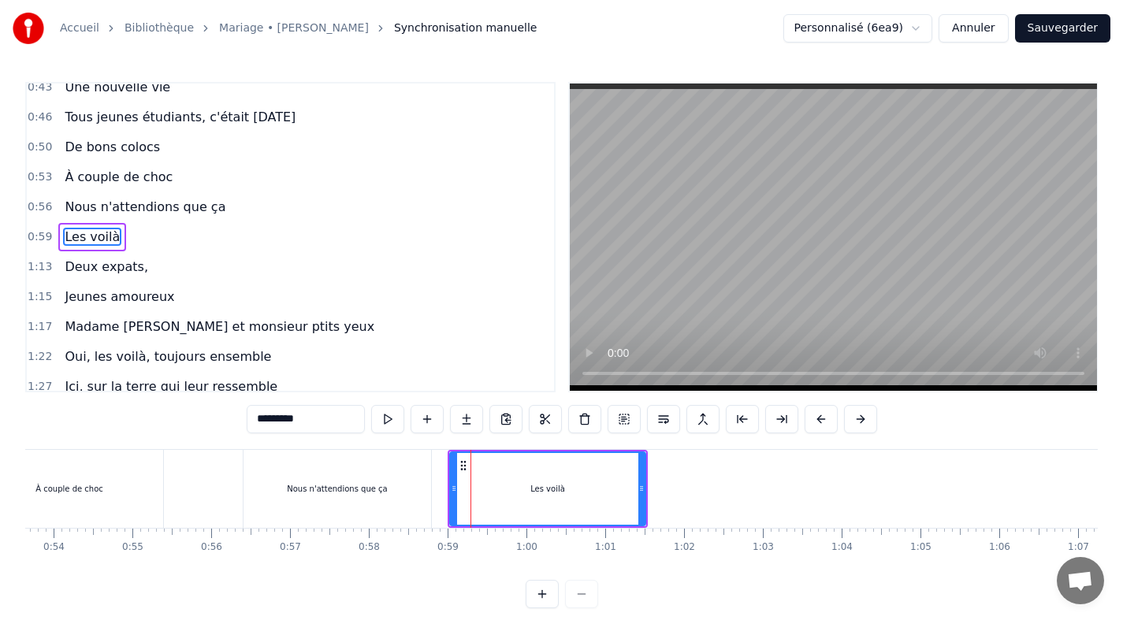
click at [449, 486] on div "Les voilà" at bounding box center [547, 489] width 197 height 75
drag, startPoint x: 459, startPoint y: 490, endPoint x: 486, endPoint y: 490, distance: 26.8
click at [486, 490] on icon at bounding box center [488, 488] width 6 height 13
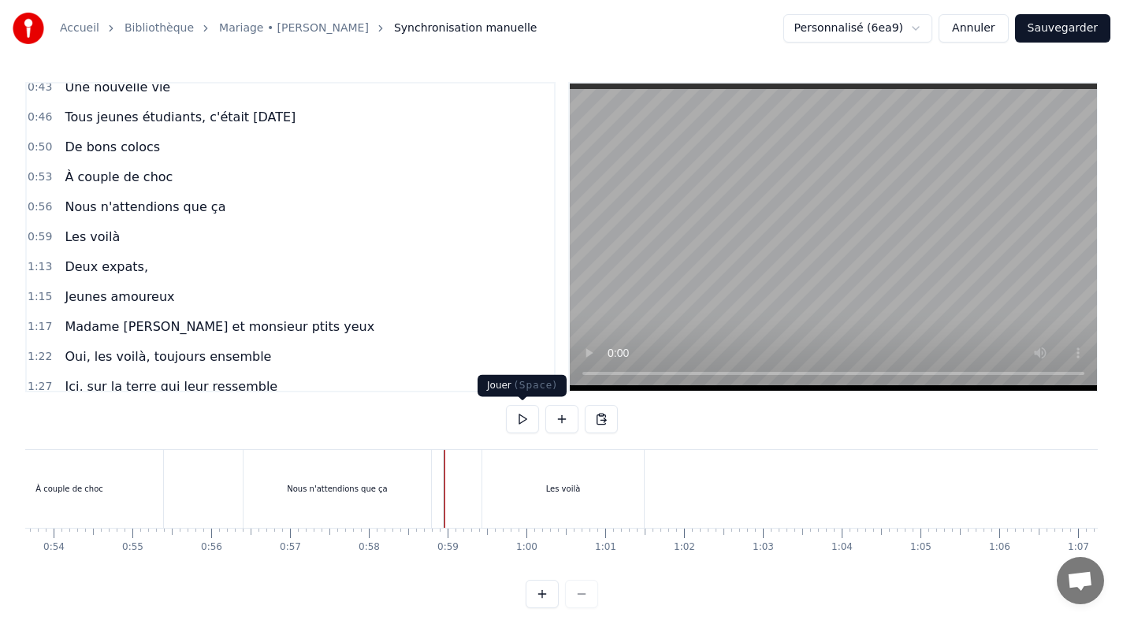
click at [522, 424] on button at bounding box center [522, 419] width 33 height 28
click at [1085, 35] on button "Sauvegarder" at bounding box center [1062, 28] width 95 height 28
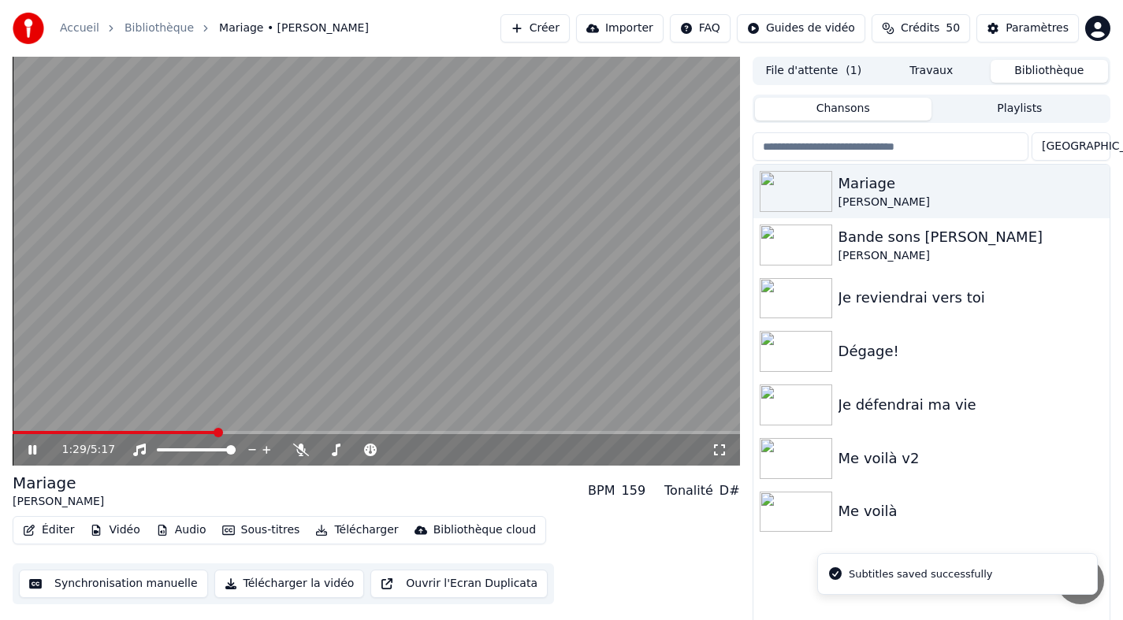
click at [216, 433] on span at bounding box center [377, 432] width 728 height 3
click at [217, 433] on span at bounding box center [125, 432] width 225 height 3
click at [204, 433] on span at bounding box center [116, 432] width 206 height 3
click at [188, 434] on span at bounding box center [101, 432] width 176 height 3
click at [174, 432] on span at bounding box center [94, 432] width 162 height 3
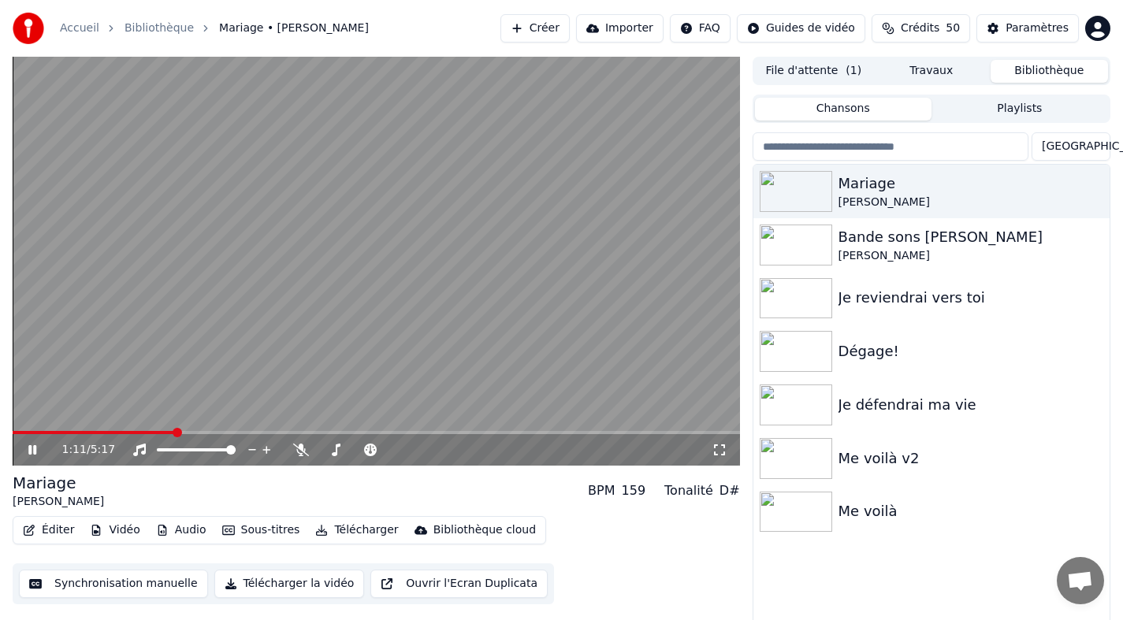
click at [161, 430] on video at bounding box center [377, 261] width 728 height 409
click at [155, 433] on span at bounding box center [84, 432] width 142 height 3
click at [36, 452] on icon at bounding box center [43, 450] width 37 height 13
click at [35, 449] on icon at bounding box center [32, 449] width 8 height 9
click at [135, 586] on button "Synchronisation manuelle" at bounding box center [113, 584] width 189 height 28
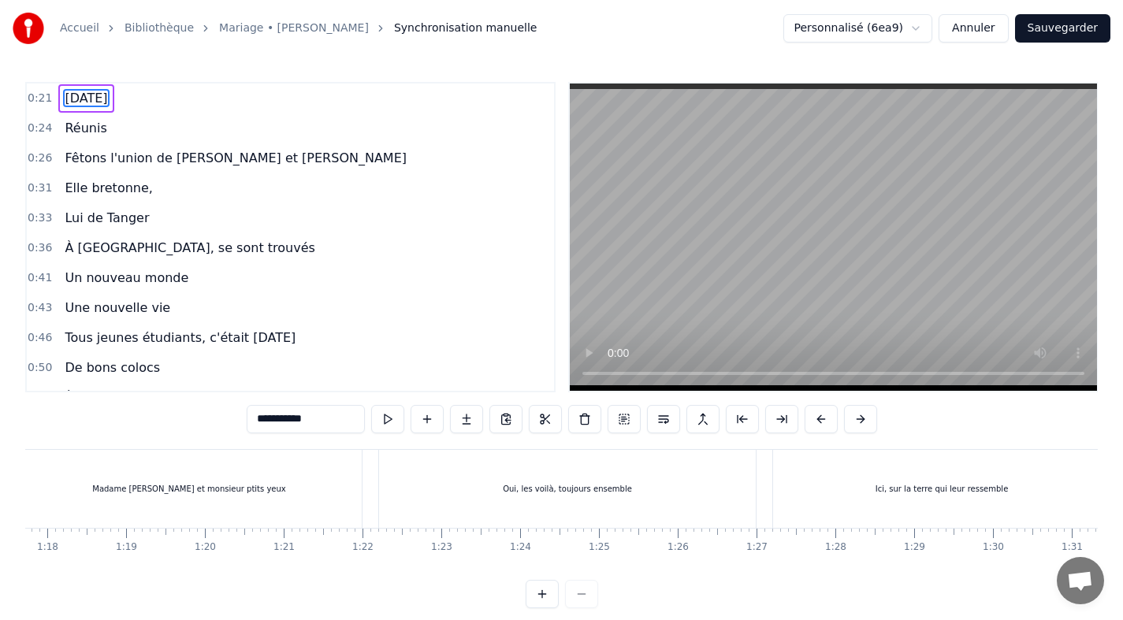
scroll to position [0, 6164]
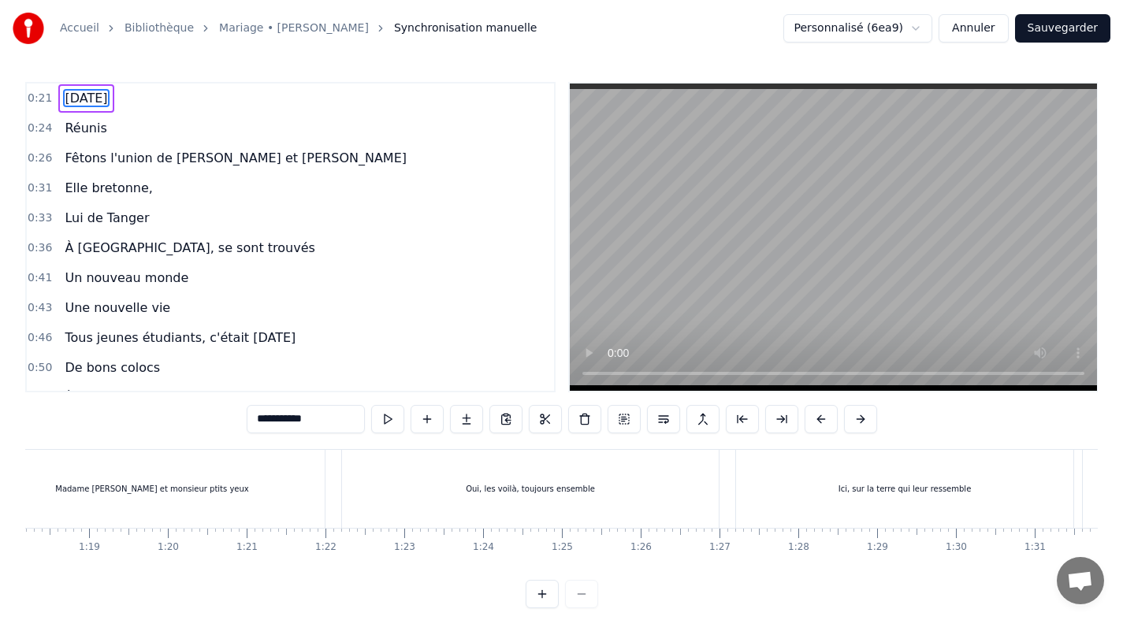
click at [348, 479] on div "Oui, les voilà, toujours ensemble" at bounding box center [530, 489] width 377 height 78
type input "**********"
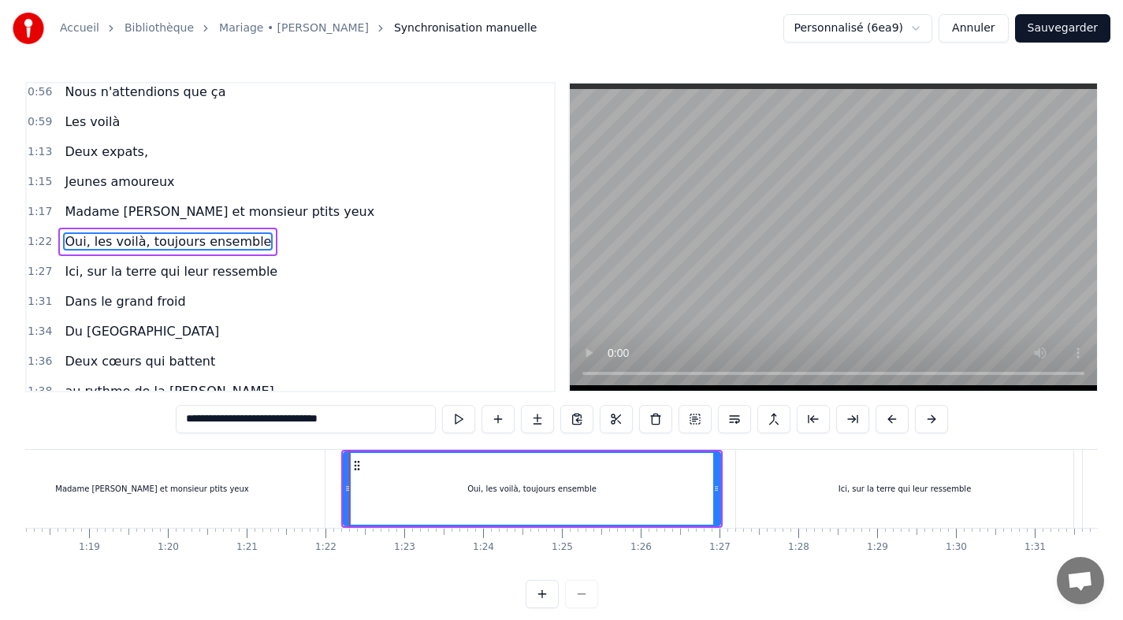
scroll to position [341, 0]
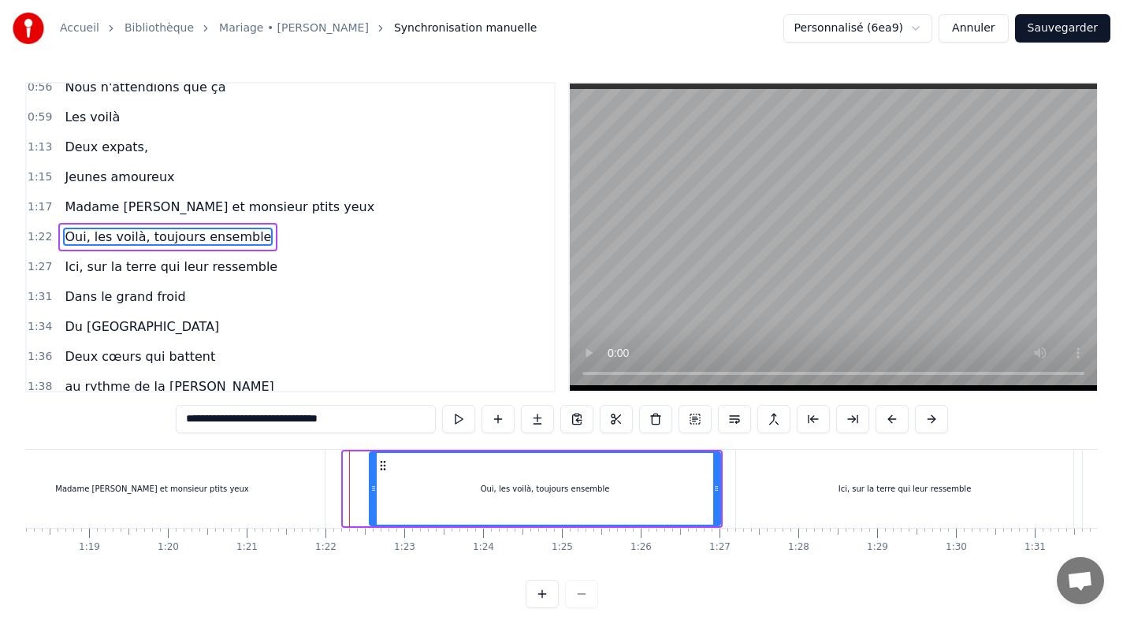
drag, startPoint x: 345, startPoint y: 484, endPoint x: 379, endPoint y: 484, distance: 33.9
click at [377, 484] on icon at bounding box center [373, 488] width 6 height 13
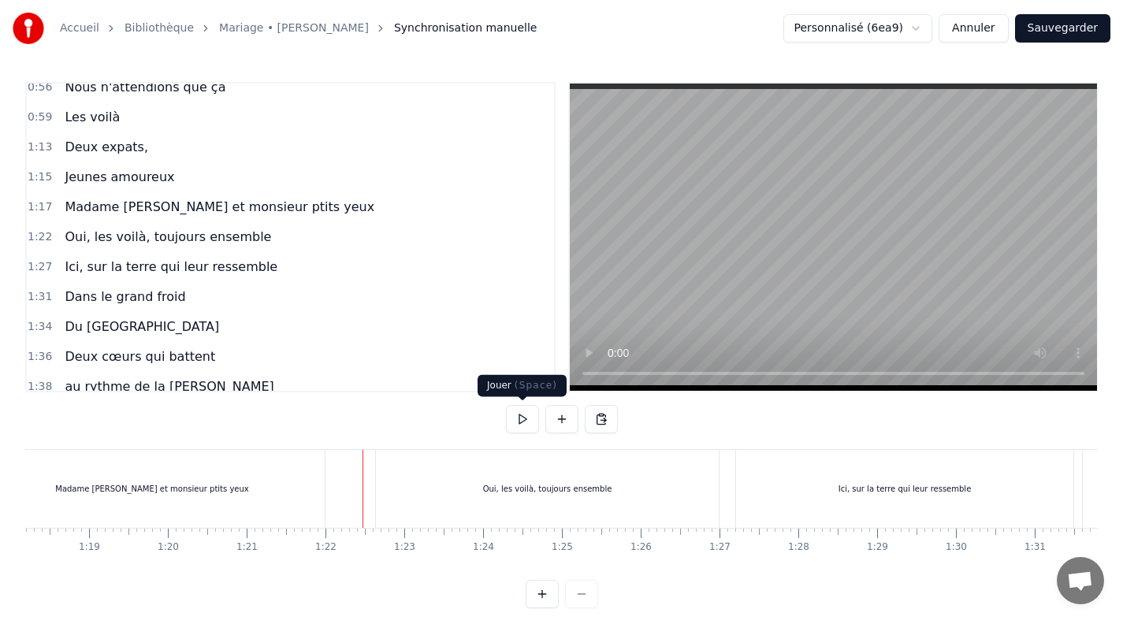
click at [519, 417] on button at bounding box center [522, 419] width 33 height 28
click at [769, 467] on div "Ici, sur la terre qui leur ressemble" at bounding box center [904, 489] width 337 height 78
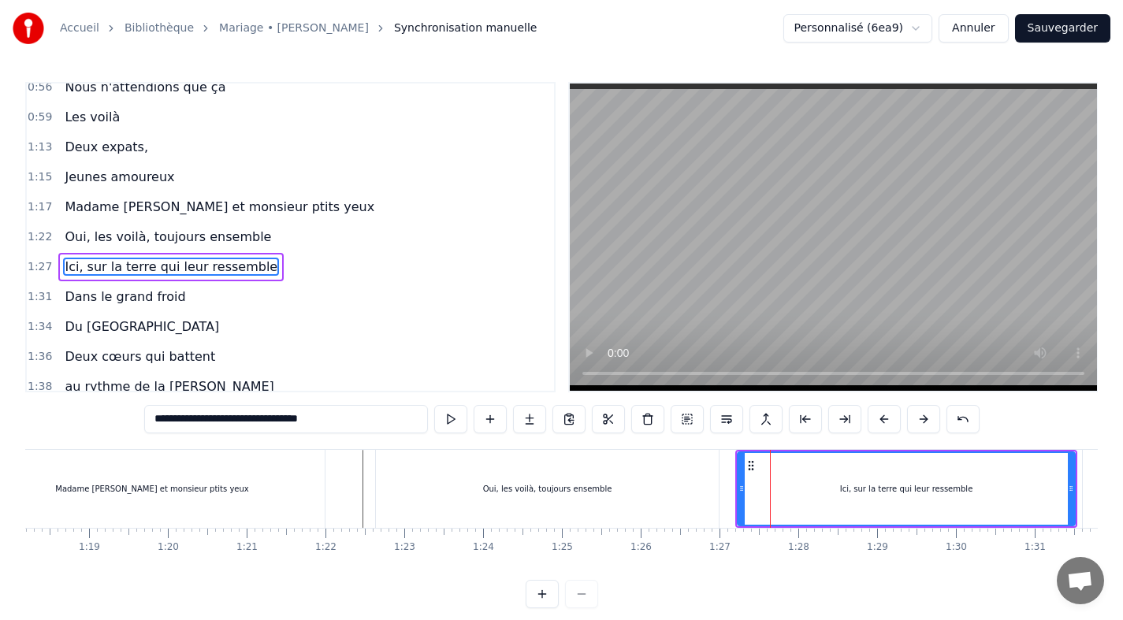
click at [745, 489] on icon at bounding box center [742, 488] width 6 height 13
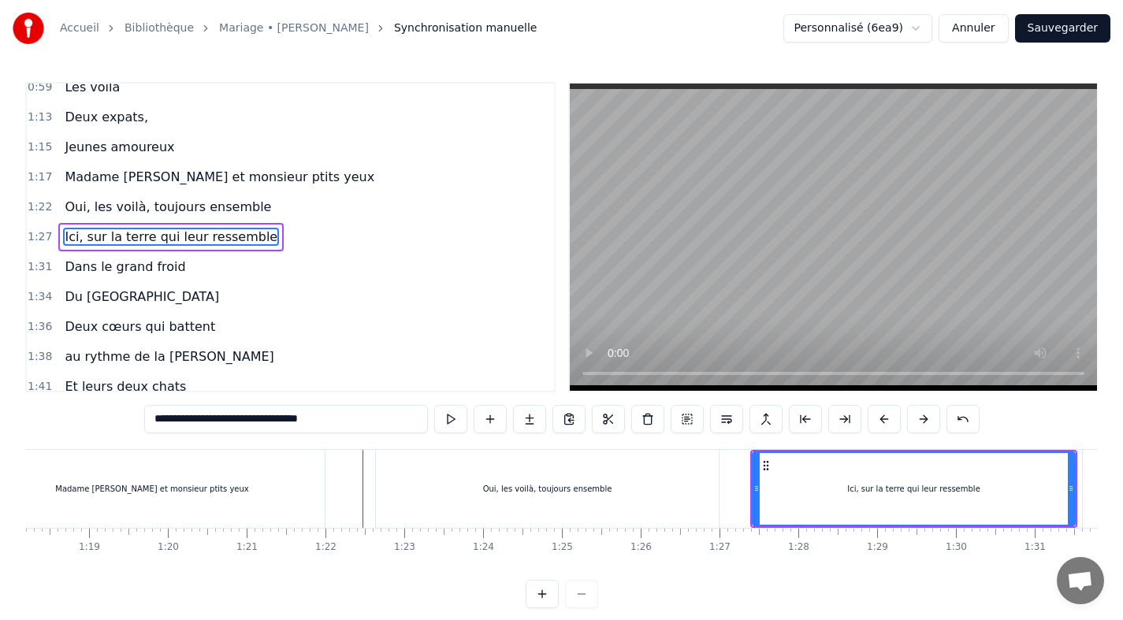
click at [1056, 20] on button "Sauvegarder" at bounding box center [1062, 28] width 95 height 28
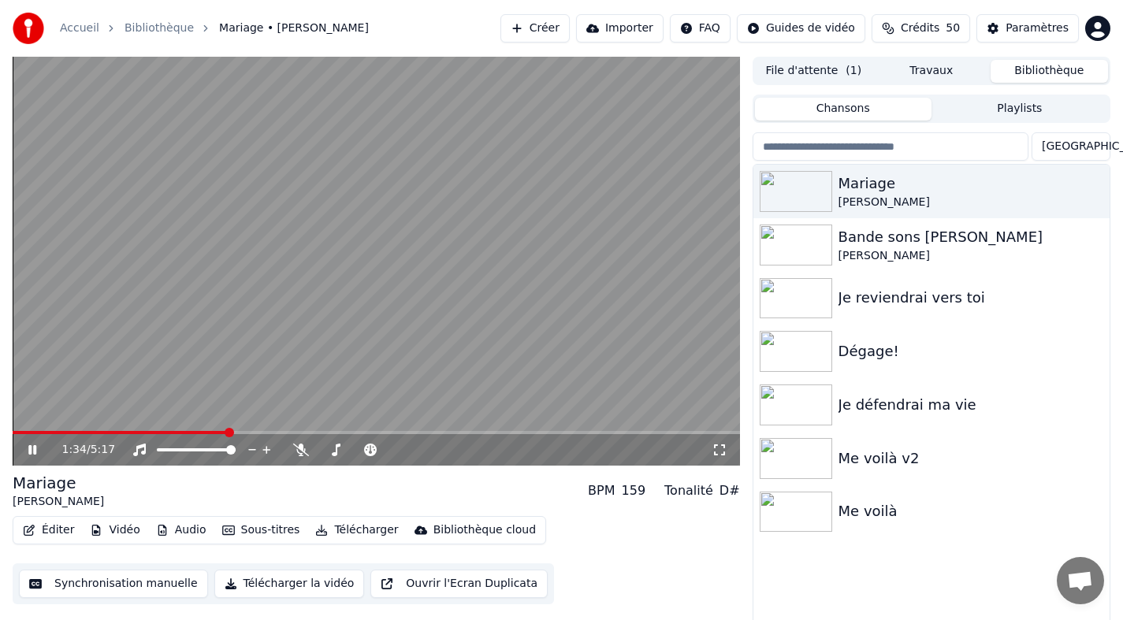
click at [226, 433] on span at bounding box center [229, 432] width 9 height 9
click at [188, 431] on span at bounding box center [122, 432] width 219 height 3
click at [35, 446] on icon at bounding box center [32, 449] width 8 height 9
click at [105, 582] on button "Synchronisation manuelle" at bounding box center [113, 584] width 189 height 28
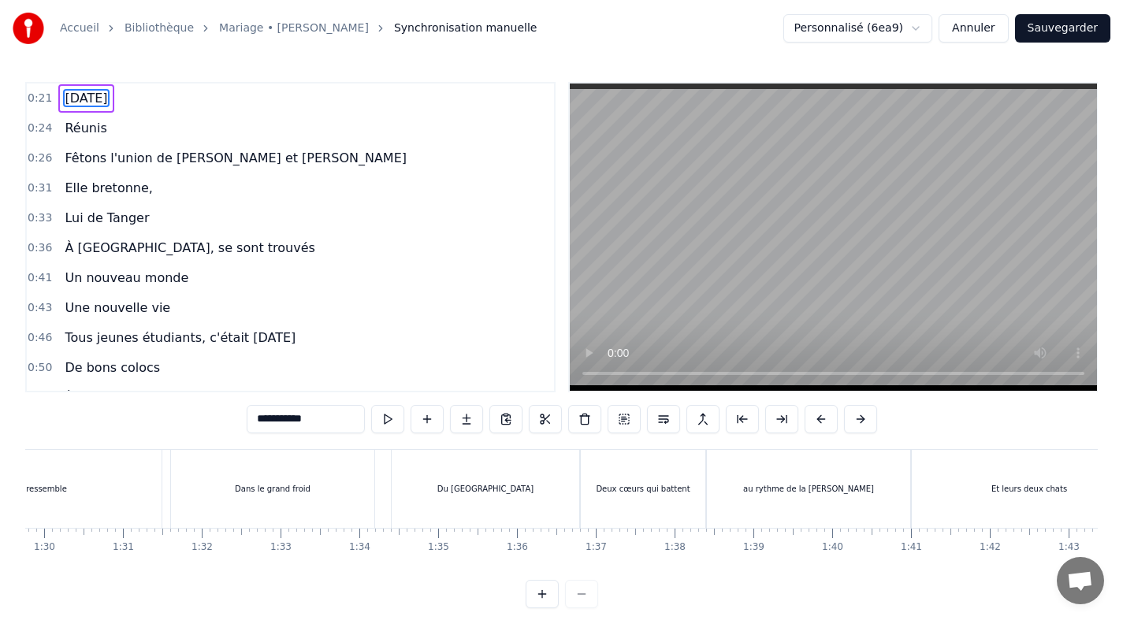
scroll to position [0, 6956]
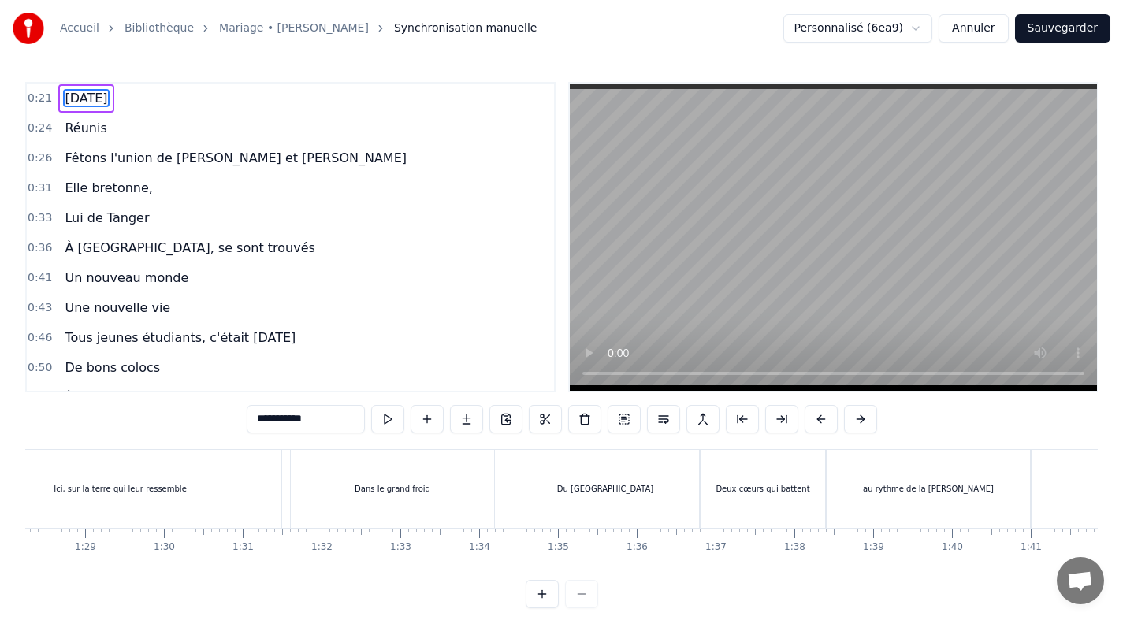
click at [326, 508] on div "Dans le grand froid" at bounding box center [392, 489] width 203 height 78
type input "**********"
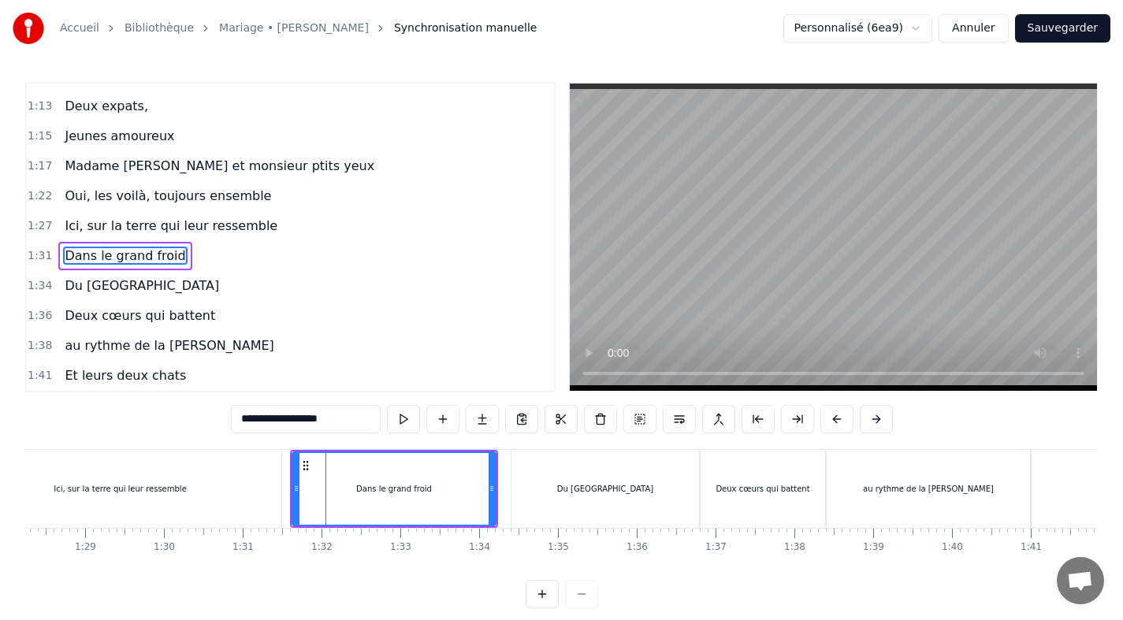
scroll to position [400, 0]
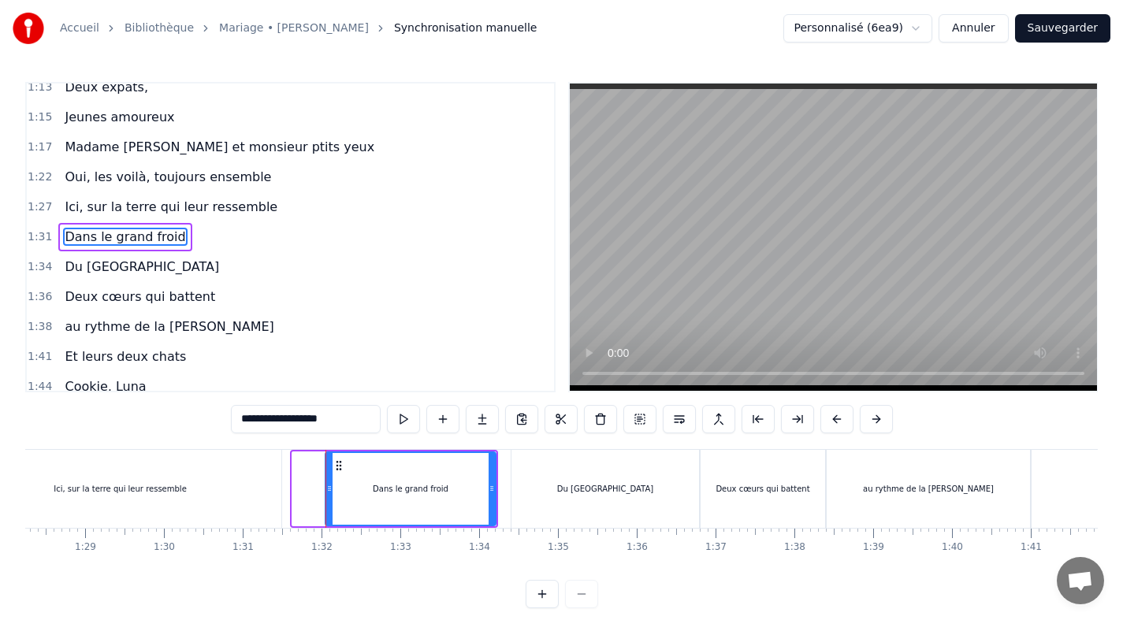
drag, startPoint x: 296, startPoint y: 490, endPoint x: 329, endPoint y: 491, distance: 33.1
click at [329, 491] on icon at bounding box center [329, 488] width 6 height 13
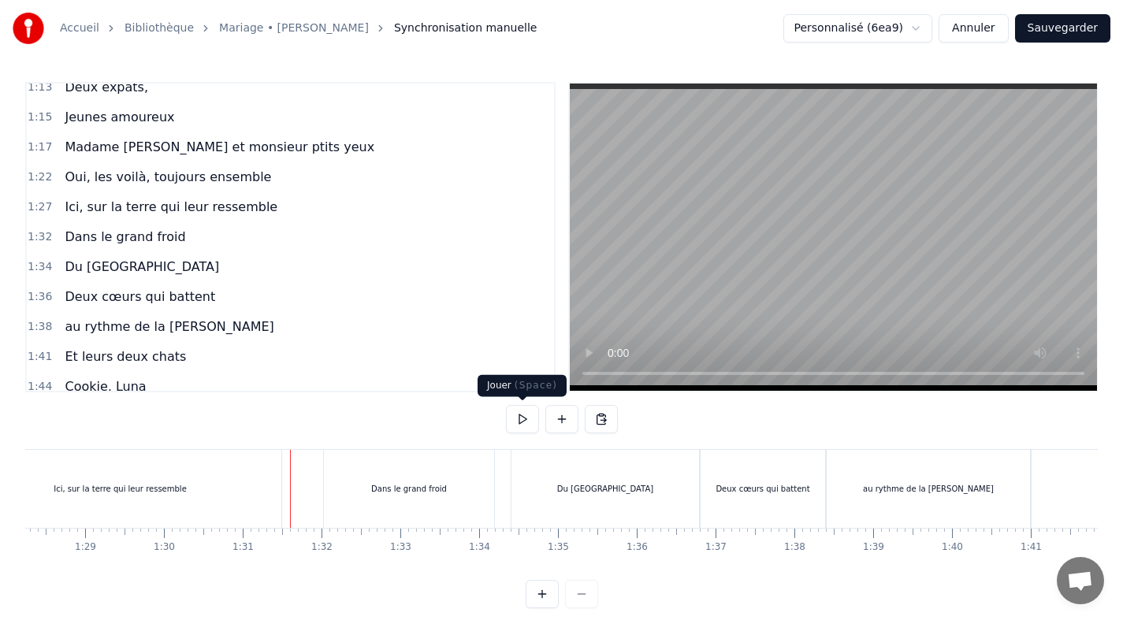
click at [519, 416] on button at bounding box center [522, 419] width 33 height 28
click at [331, 477] on div "Dans le grand froid" at bounding box center [409, 489] width 170 height 78
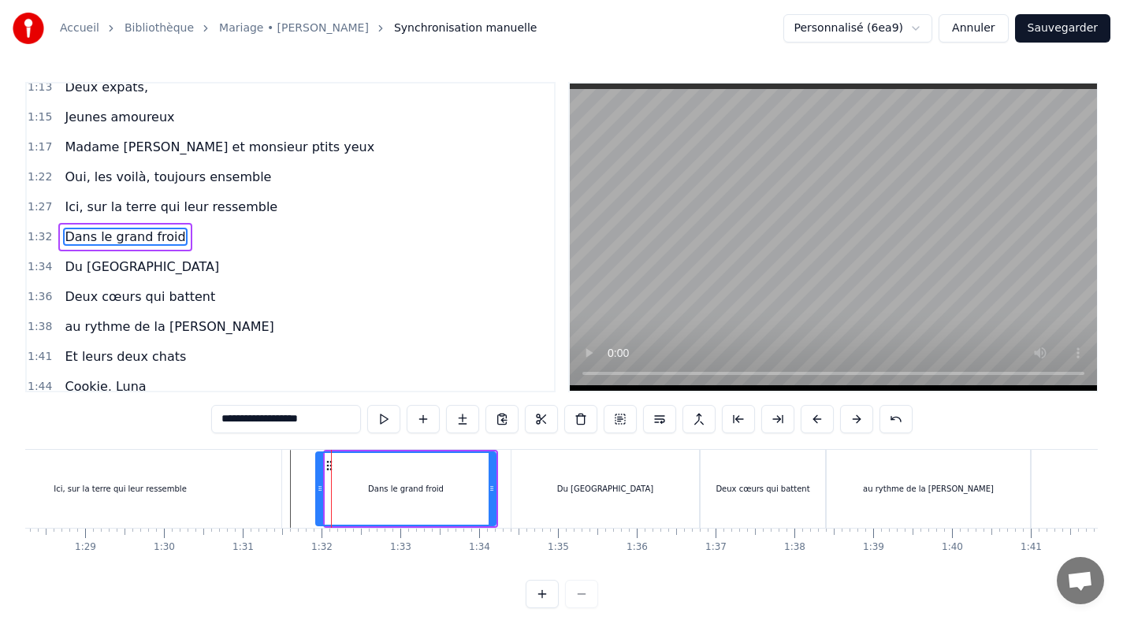
drag, startPoint x: 327, startPoint y: 489, endPoint x: 317, endPoint y: 487, distance: 10.4
click at [317, 487] on icon at bounding box center [320, 488] width 6 height 13
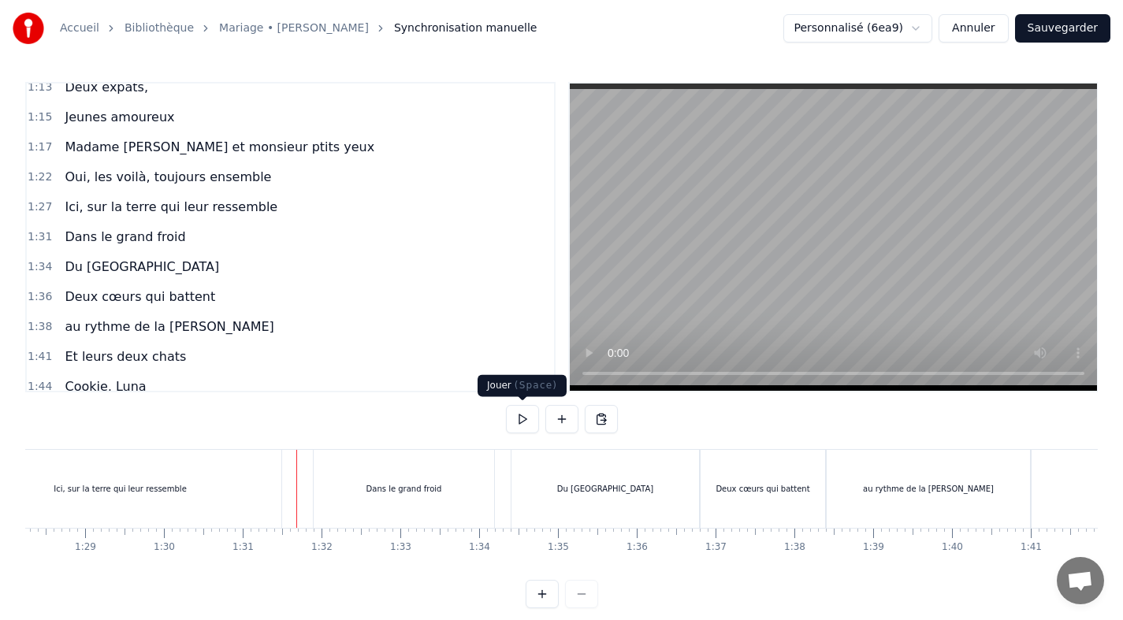
click at [516, 424] on button at bounding box center [522, 419] width 33 height 28
click at [331, 497] on div "Dans le grand froid" at bounding box center [404, 489] width 181 height 78
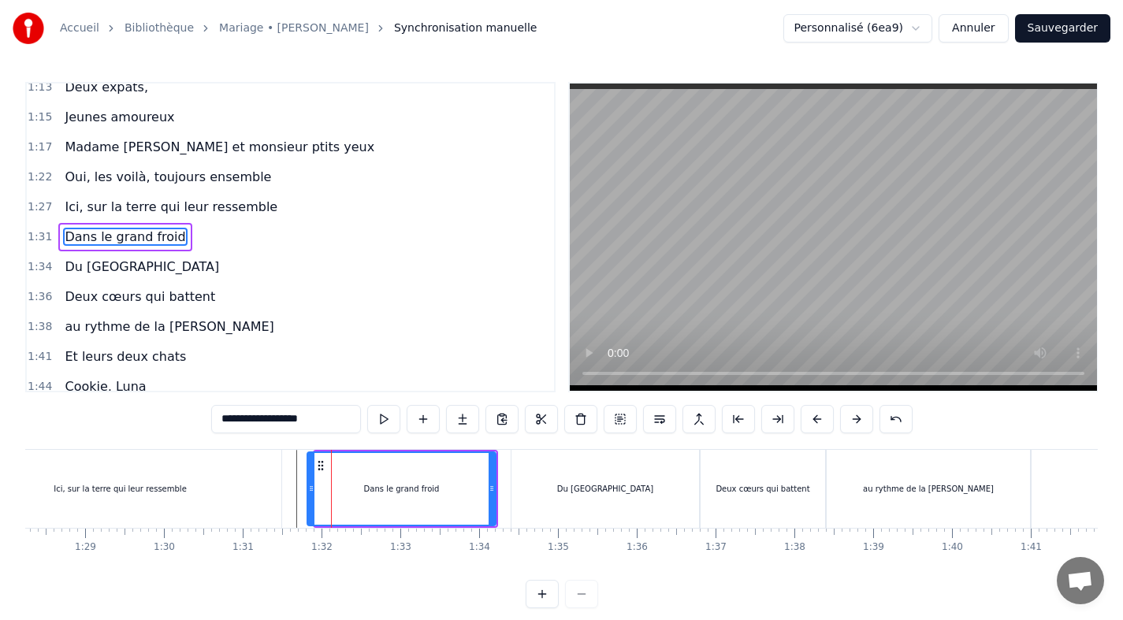
drag, startPoint x: 316, startPoint y: 493, endPoint x: 308, endPoint y: 491, distance: 8.2
click at [308, 491] on icon at bounding box center [311, 488] width 6 height 13
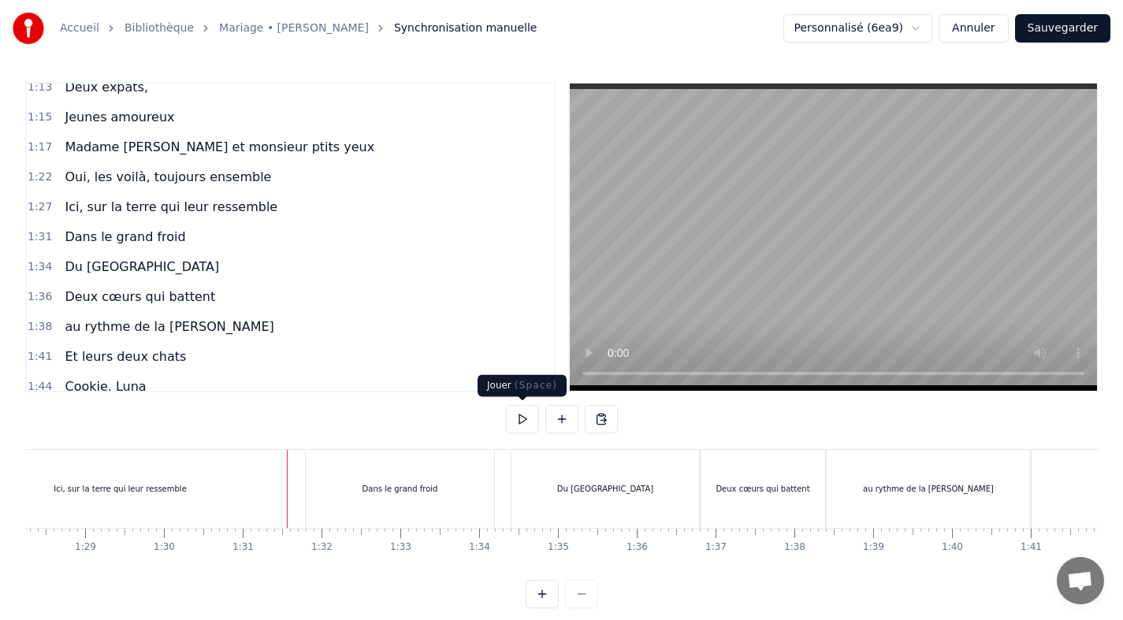
click at [519, 425] on button at bounding box center [522, 419] width 33 height 28
click at [1042, 34] on button "Sauvegarder" at bounding box center [1062, 28] width 95 height 28
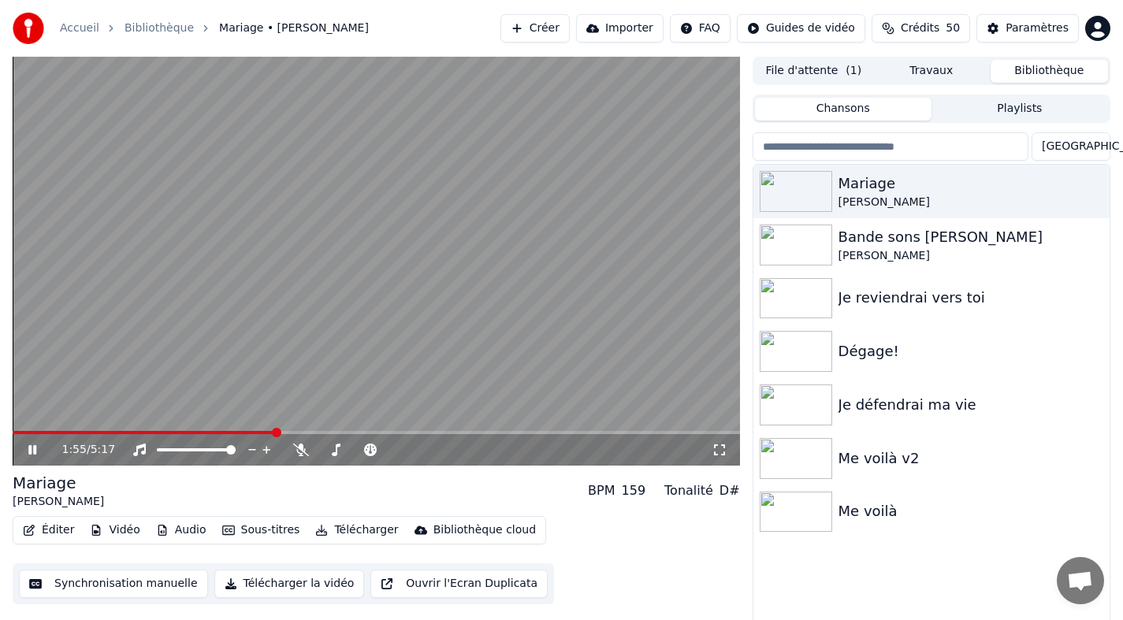
click at [275, 431] on span at bounding box center [377, 432] width 728 height 3
click at [255, 434] on div "1:56 / 5:17" at bounding box center [377, 450] width 728 height 32
click at [253, 433] on span at bounding box center [133, 432] width 240 height 3
click at [228, 431] on span at bounding box center [134, 432] width 243 height 3
click at [207, 431] on span at bounding box center [122, 432] width 218 height 3
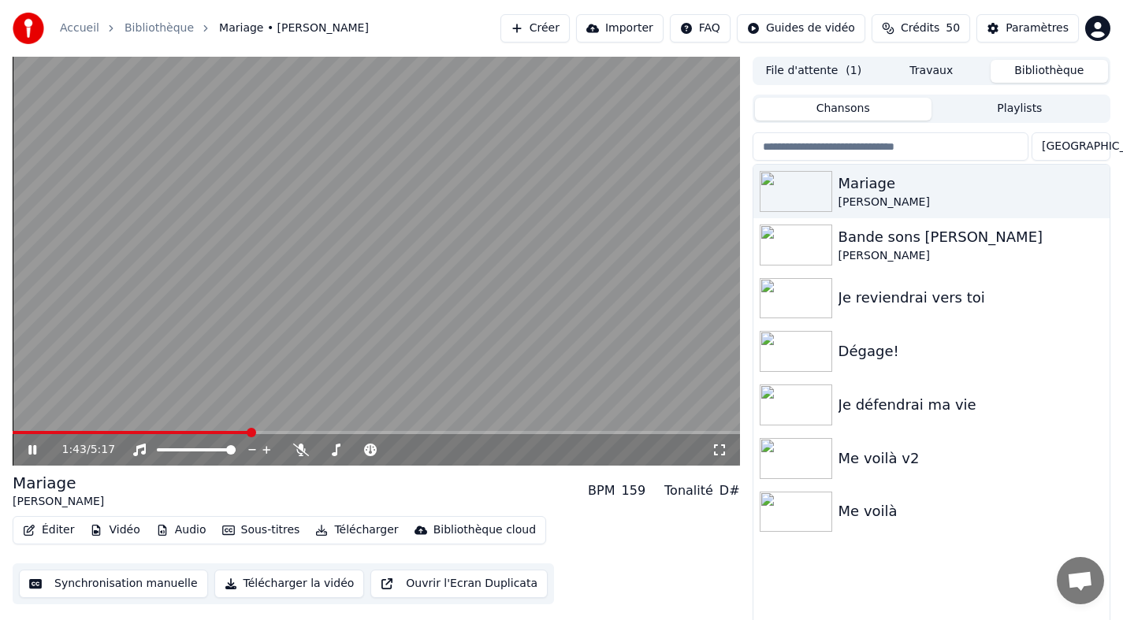
click at [35, 445] on icon at bounding box center [32, 449] width 8 height 9
click at [122, 587] on button "Synchronisation manuelle" at bounding box center [113, 584] width 189 height 28
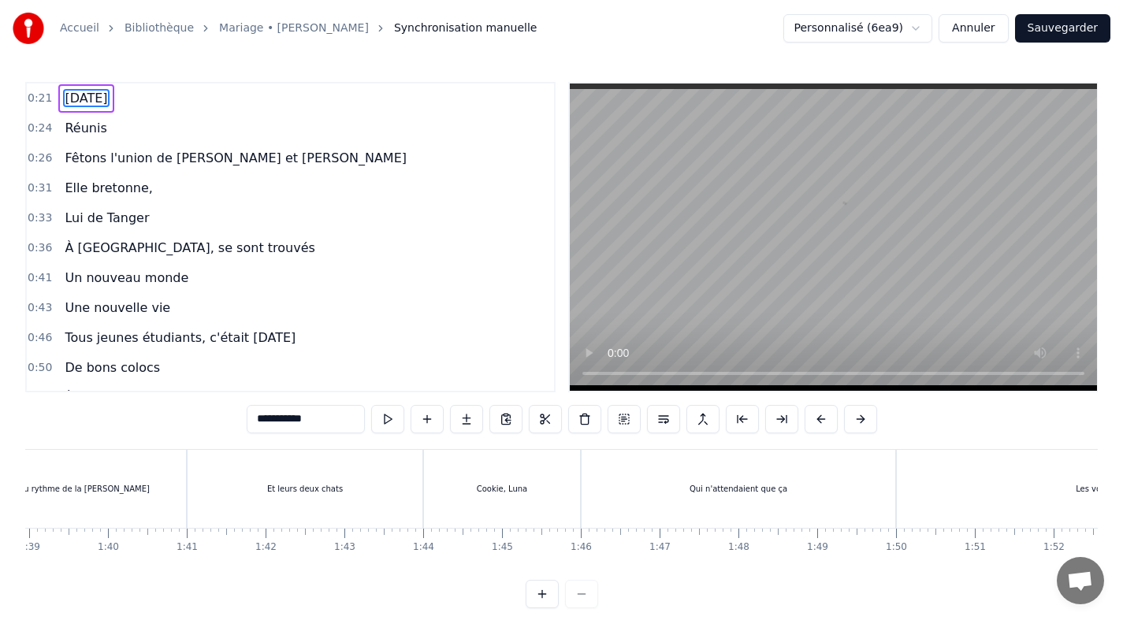
scroll to position [0, 7754]
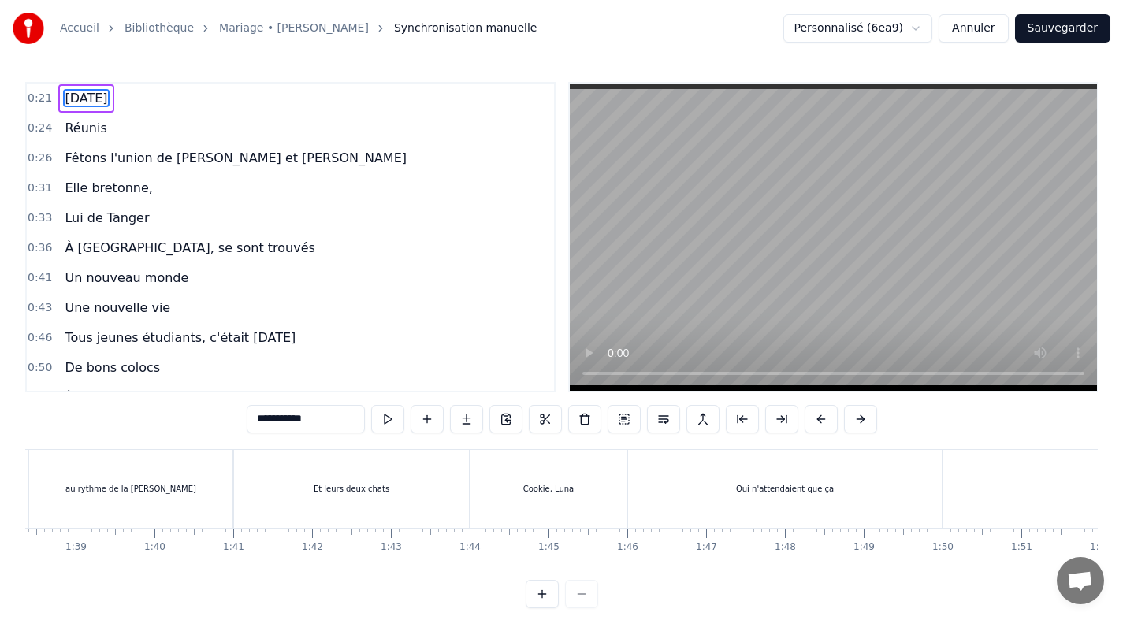
click at [314, 503] on div "Et leurs deux chats" at bounding box center [351, 489] width 235 height 78
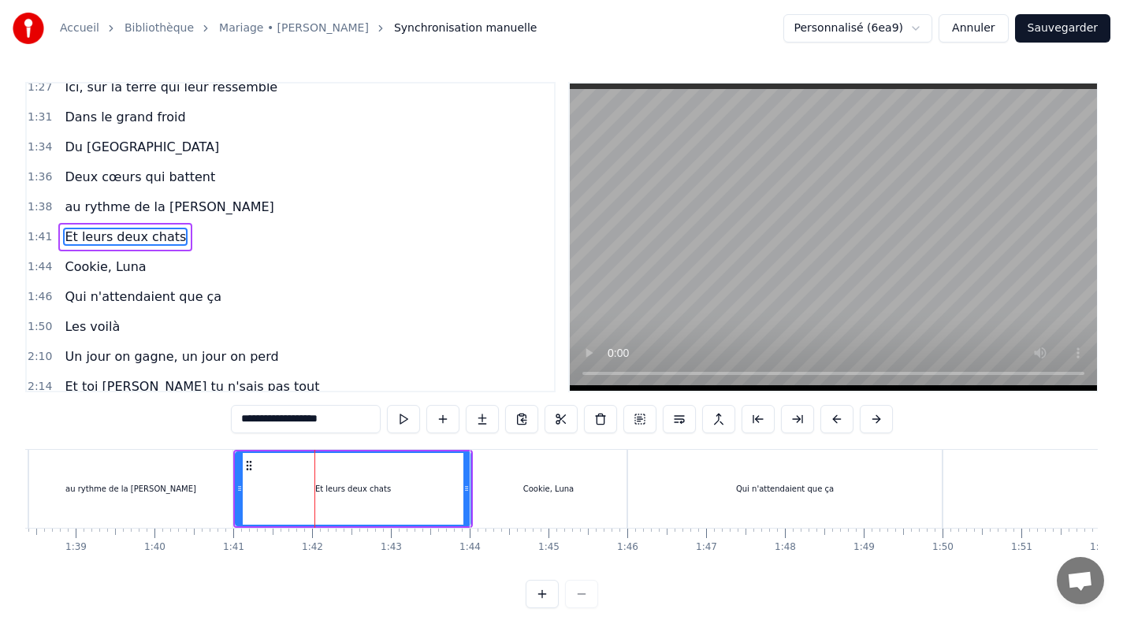
scroll to position [520, 0]
drag, startPoint x: 238, startPoint y: 492, endPoint x: 253, endPoint y: 494, distance: 15.2
click at [253, 494] on icon at bounding box center [254, 488] width 6 height 13
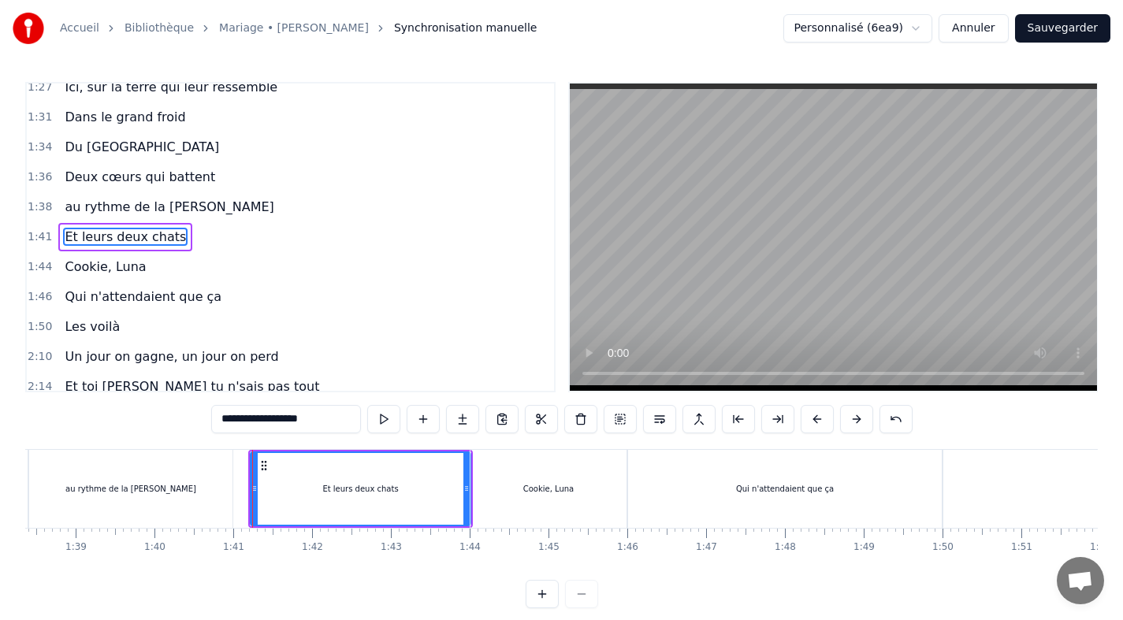
click at [147, 501] on div "au rythme de la [PERSON_NAME]" at bounding box center [130, 489] width 203 height 78
type input "**********"
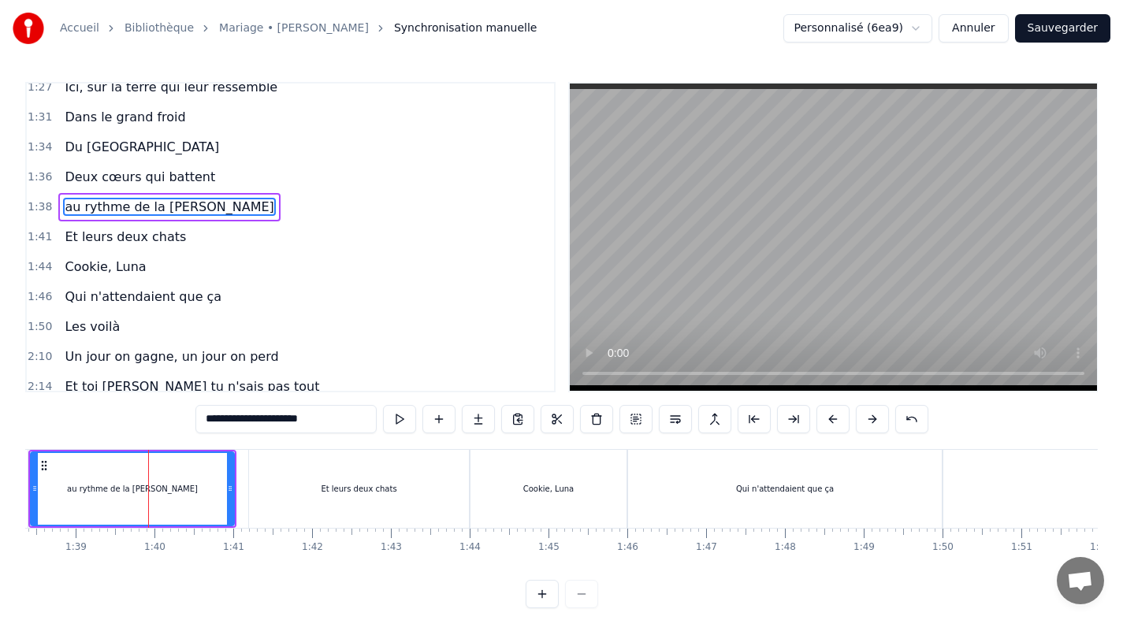
scroll to position [490, 0]
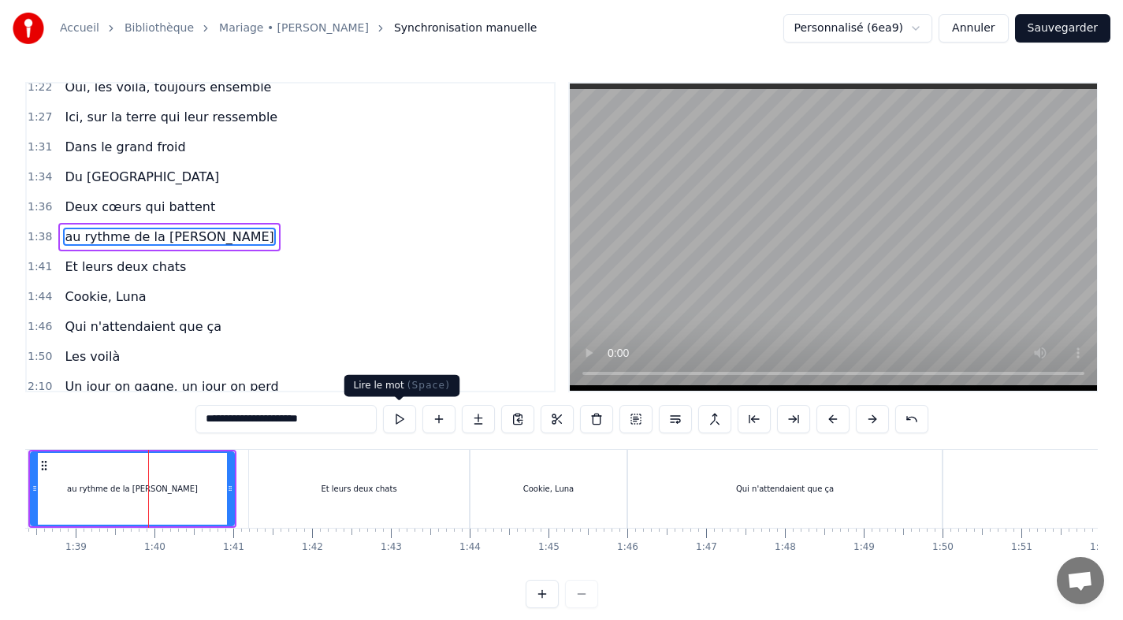
click at [408, 417] on button at bounding box center [399, 419] width 33 height 28
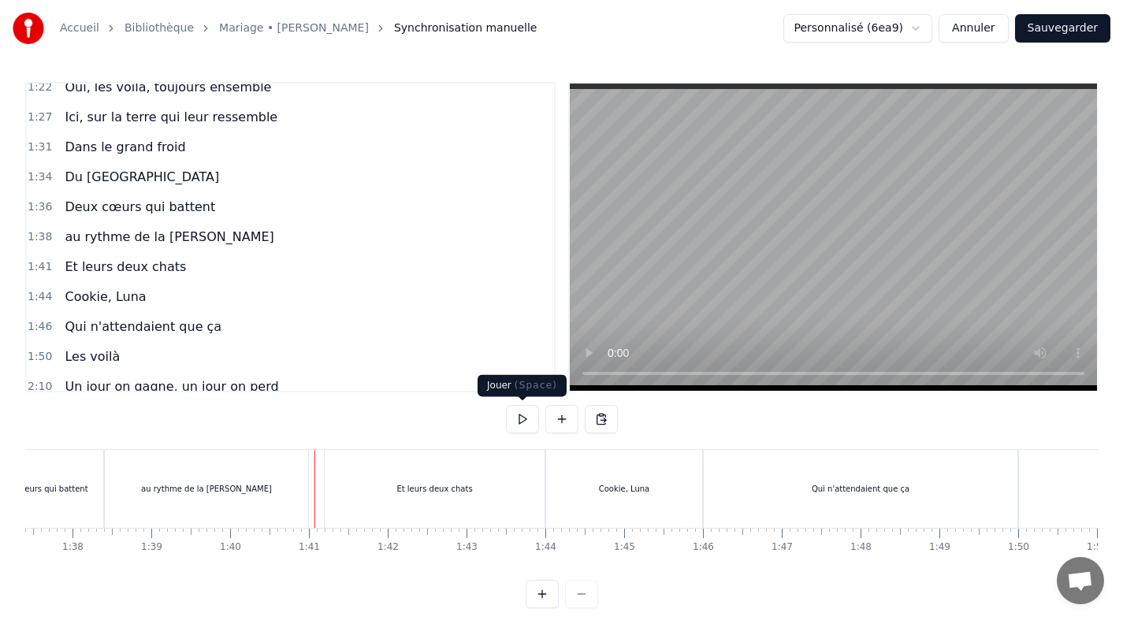
click at [514, 421] on button at bounding box center [522, 419] width 33 height 28
click at [1085, 35] on button "Sauvegarder" at bounding box center [1062, 28] width 95 height 28
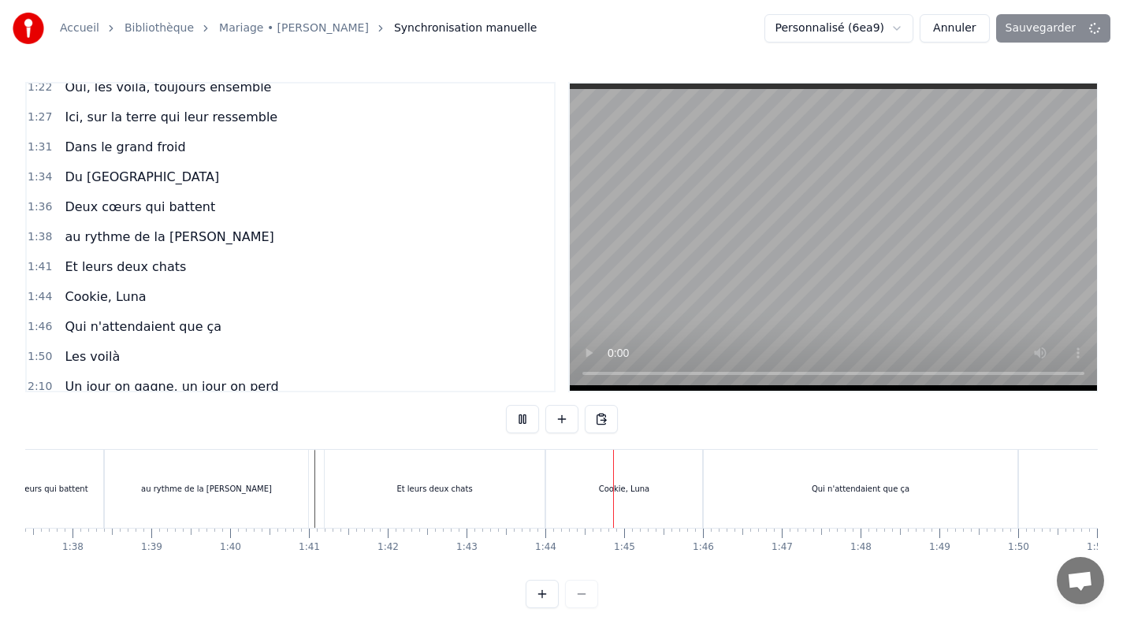
click at [525, 424] on button at bounding box center [522, 419] width 33 height 28
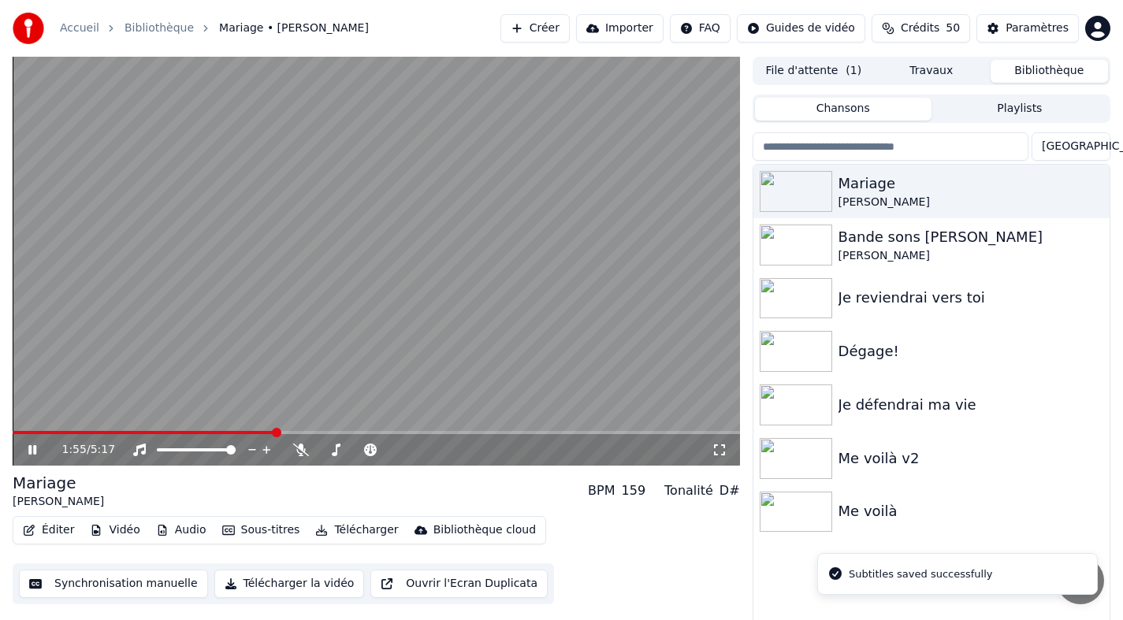
click at [276, 433] on span at bounding box center [276, 432] width 9 height 9
click at [255, 431] on span at bounding box center [147, 432] width 269 height 3
click at [229, 436] on span at bounding box center [231, 432] width 9 height 9
click at [33, 450] on icon at bounding box center [32, 449] width 8 height 9
click at [108, 588] on button "Synchronisation manuelle" at bounding box center [113, 584] width 189 height 28
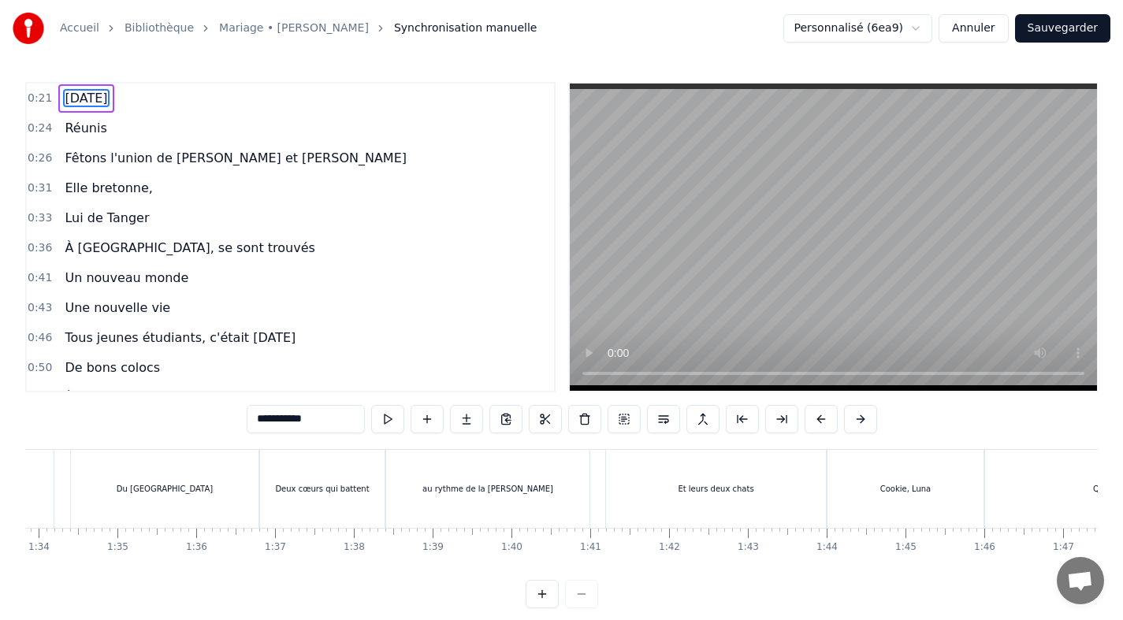
scroll to position [0, 7452]
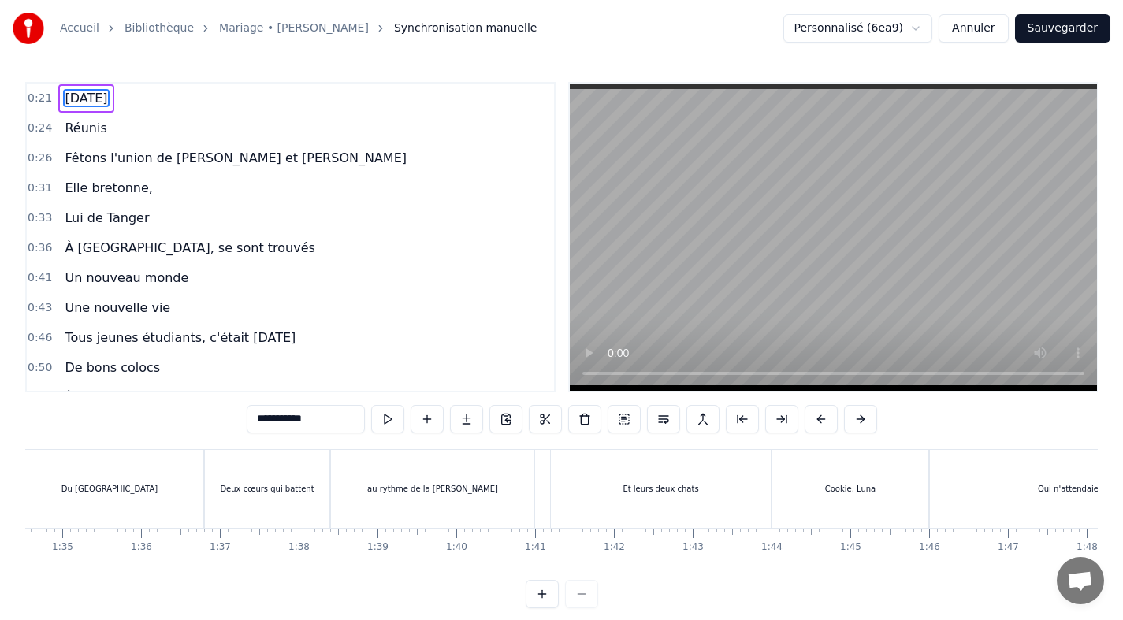
click at [557, 507] on div "Et leurs deux chats" at bounding box center [661, 489] width 220 height 78
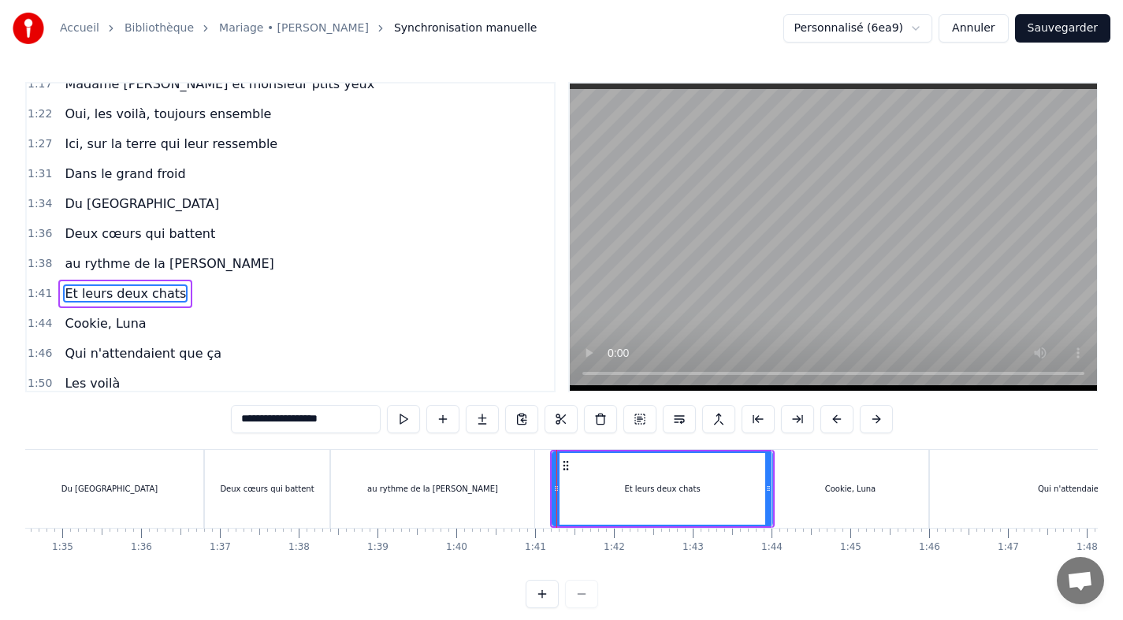
scroll to position [520, 0]
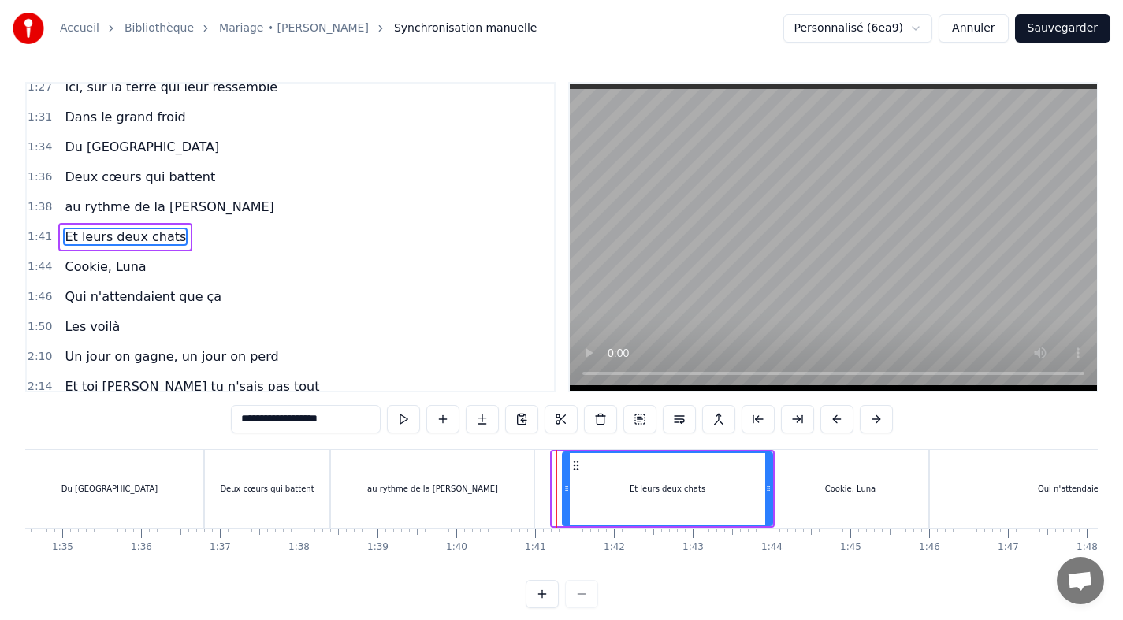
drag, startPoint x: 558, startPoint y: 493, endPoint x: 568, endPoint y: 496, distance: 10.7
click at [568, 496] on div at bounding box center [567, 489] width 6 height 72
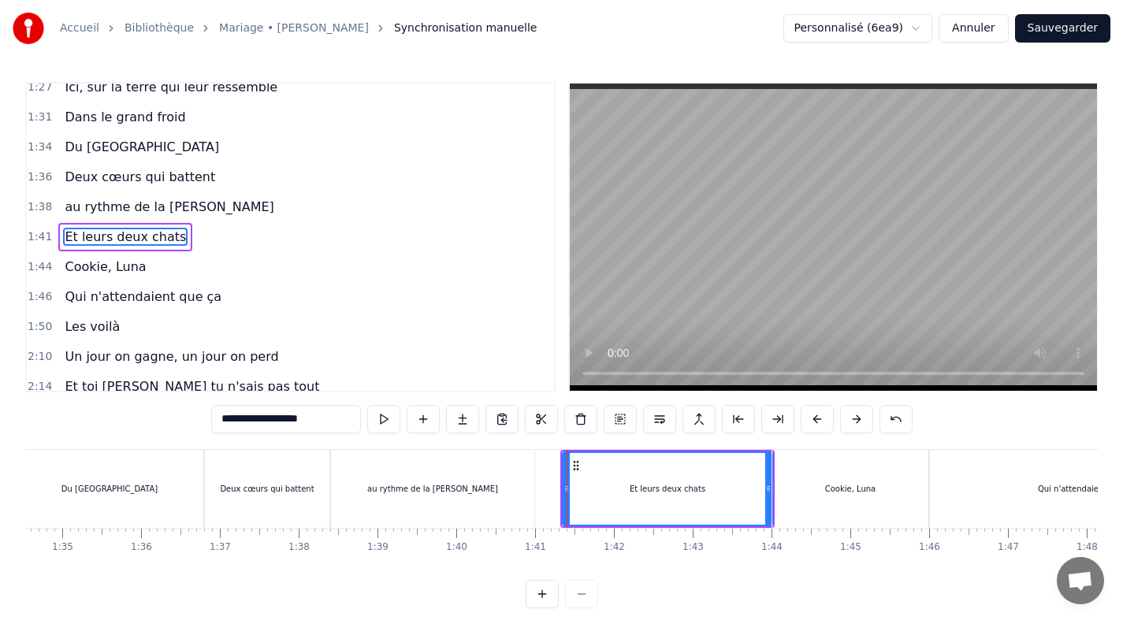
click at [946, 508] on div "Qui n'attendaient que ça" at bounding box center [1087, 489] width 314 height 78
type input "**********"
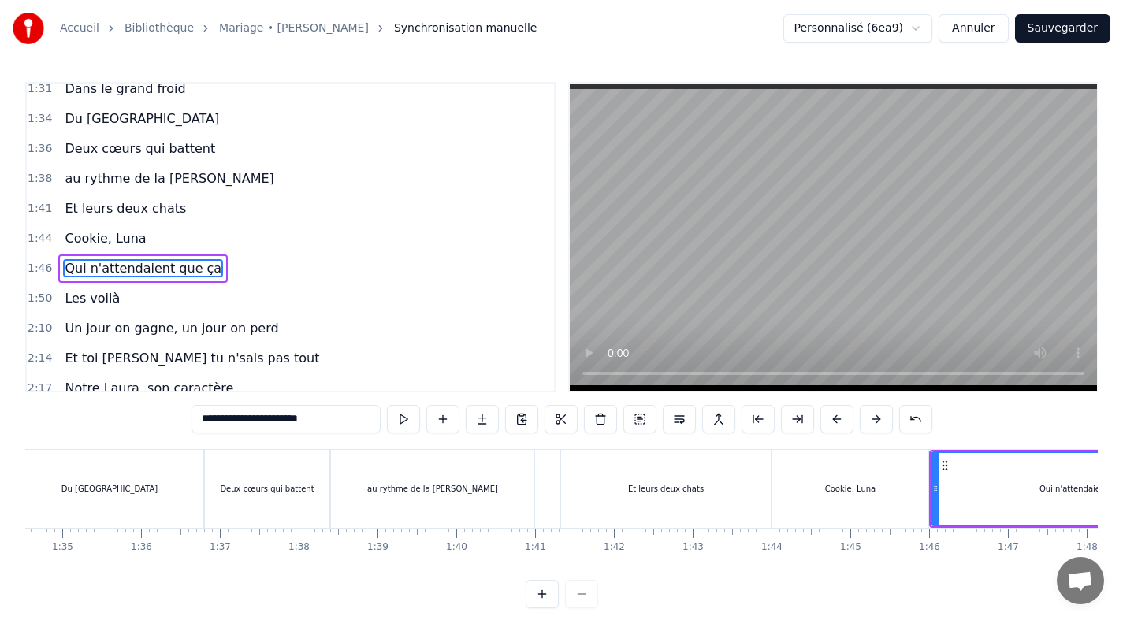
scroll to position [580, 0]
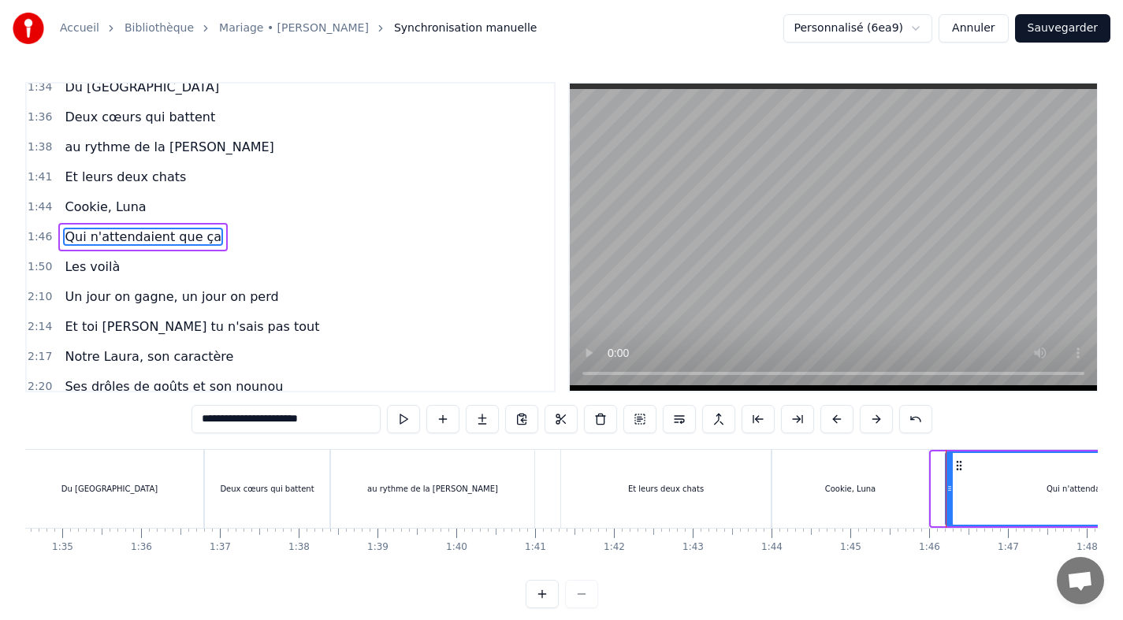
drag, startPoint x: 936, startPoint y: 487, endPoint x: 950, endPoint y: 489, distance: 14.3
click at [950, 489] on icon at bounding box center [950, 488] width 6 height 13
click at [1068, 34] on button "Sauvegarder" at bounding box center [1062, 28] width 95 height 28
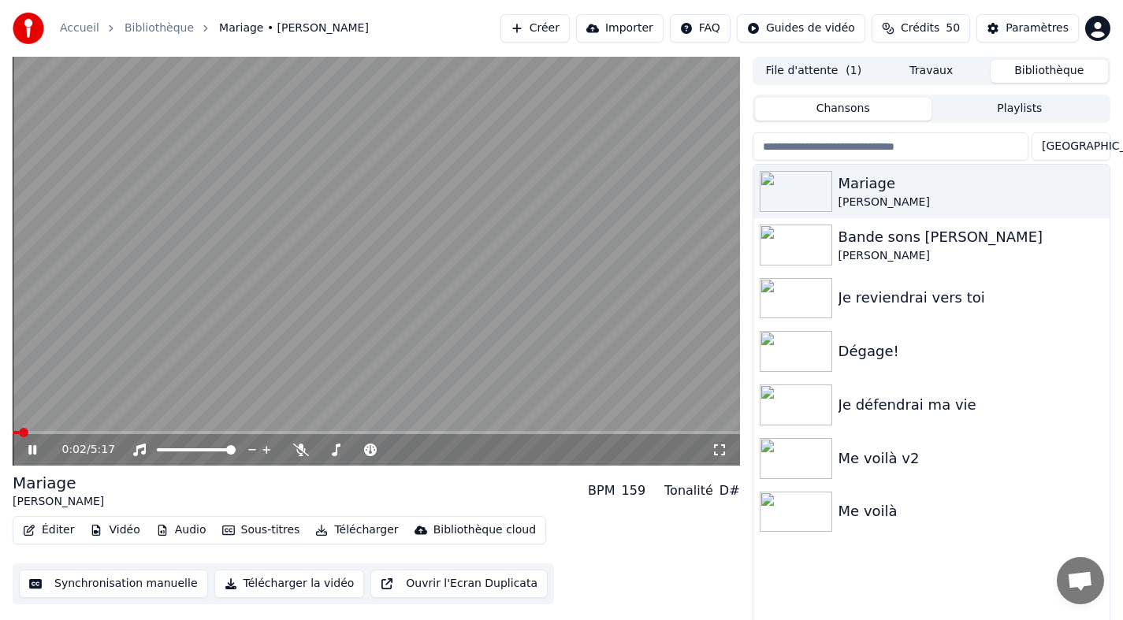
click at [213, 430] on video at bounding box center [377, 261] width 728 height 409
click at [212, 431] on span at bounding box center [377, 432] width 728 height 3
click at [32, 449] on icon at bounding box center [32, 450] width 9 height 11
click at [34, 450] on icon at bounding box center [32, 449] width 8 height 9
click at [121, 586] on button "Synchronisation manuelle" at bounding box center [113, 584] width 189 height 28
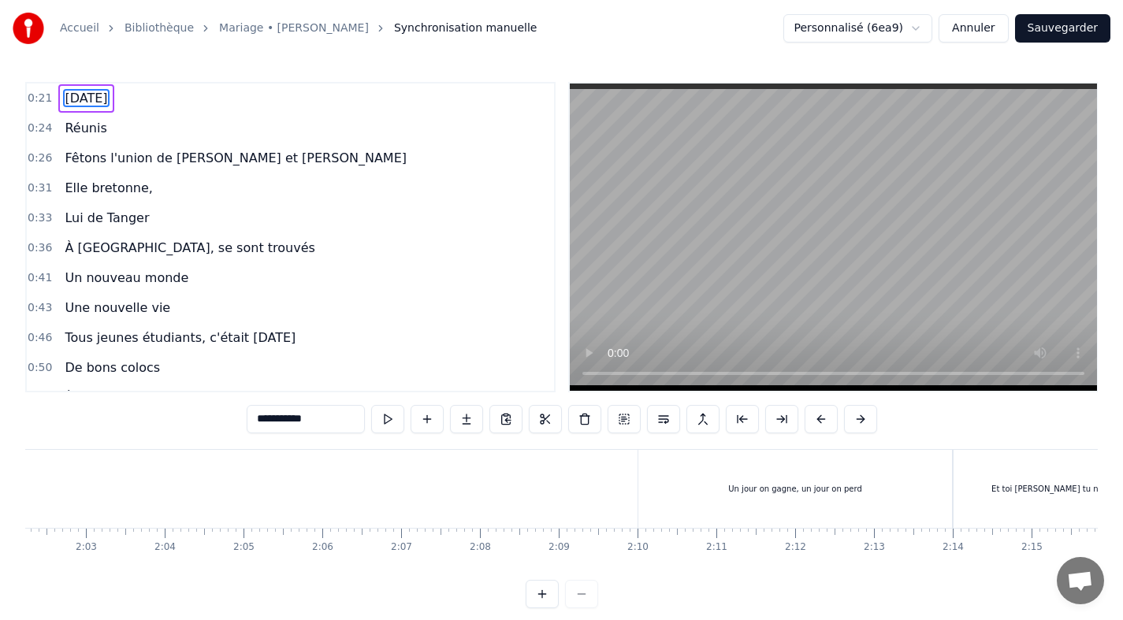
scroll to position [0, 10123]
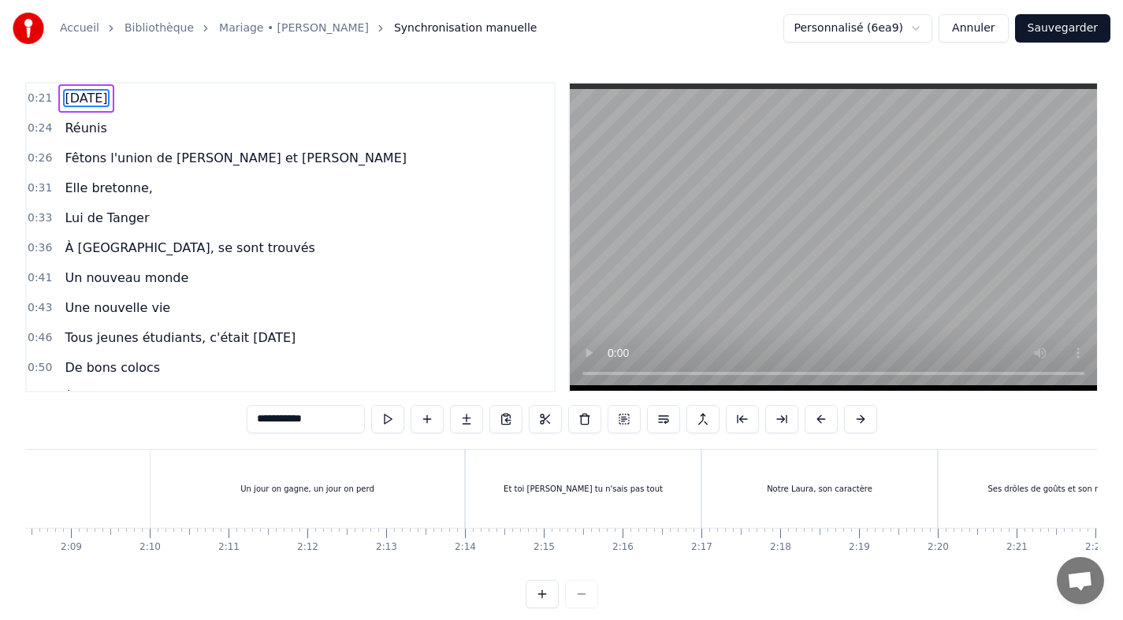
click at [223, 509] on div "Un jour on gagne, un jour on perd" at bounding box center [308, 489] width 314 height 78
type input "**********"
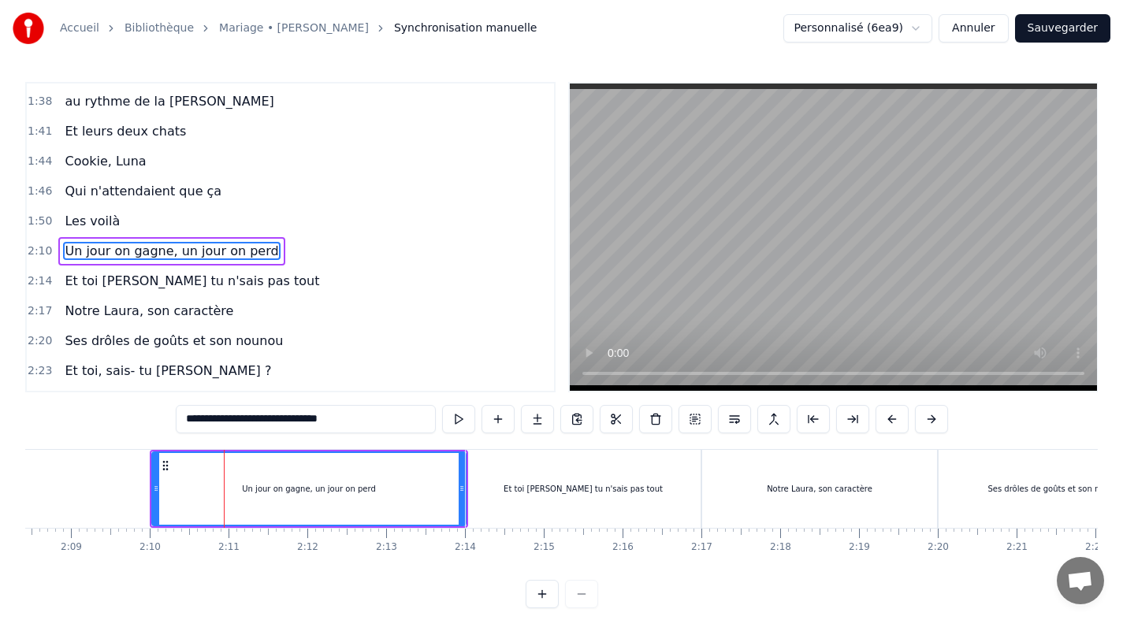
scroll to position [640, 0]
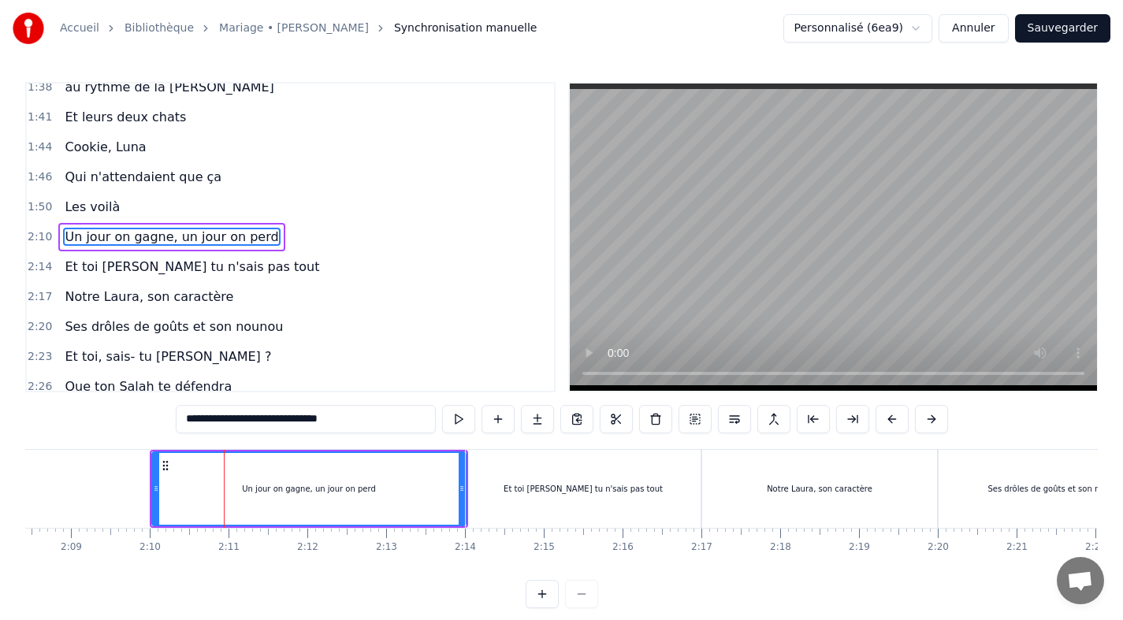
click at [150, 489] on div "Un jour on gagne, un jour on perd" at bounding box center [309, 489] width 318 height 78
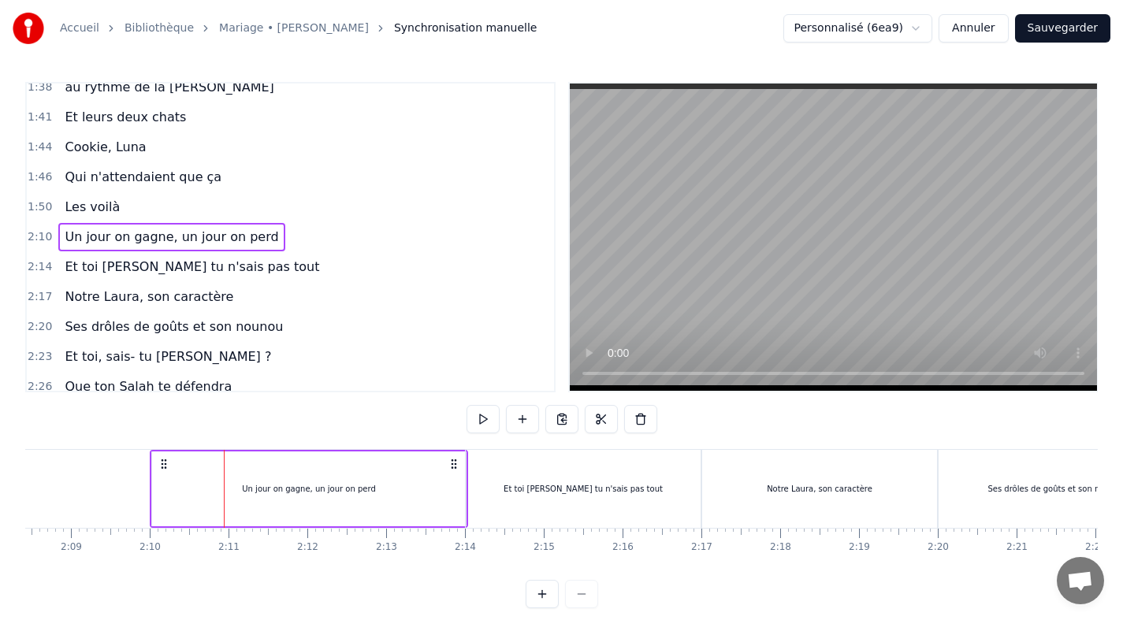
click at [162, 497] on div "Un jour on gagne, un jour on perd" at bounding box center [309, 489] width 314 height 75
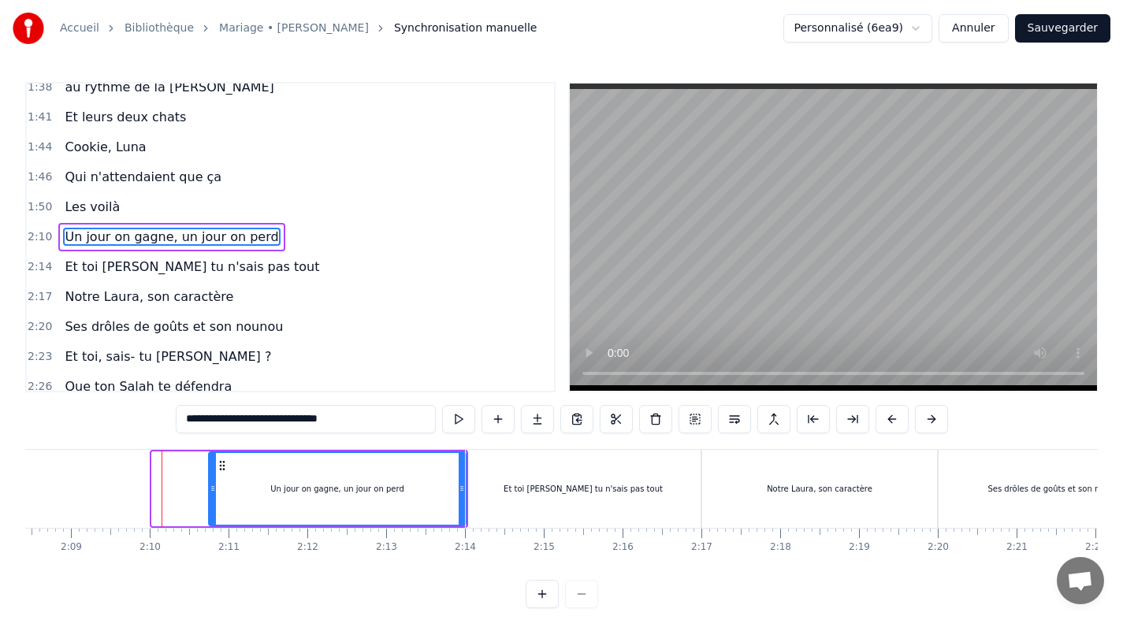
drag, startPoint x: 155, startPoint y: 487, endPoint x: 211, endPoint y: 490, distance: 56.8
click at [211, 490] on icon at bounding box center [213, 488] width 6 height 13
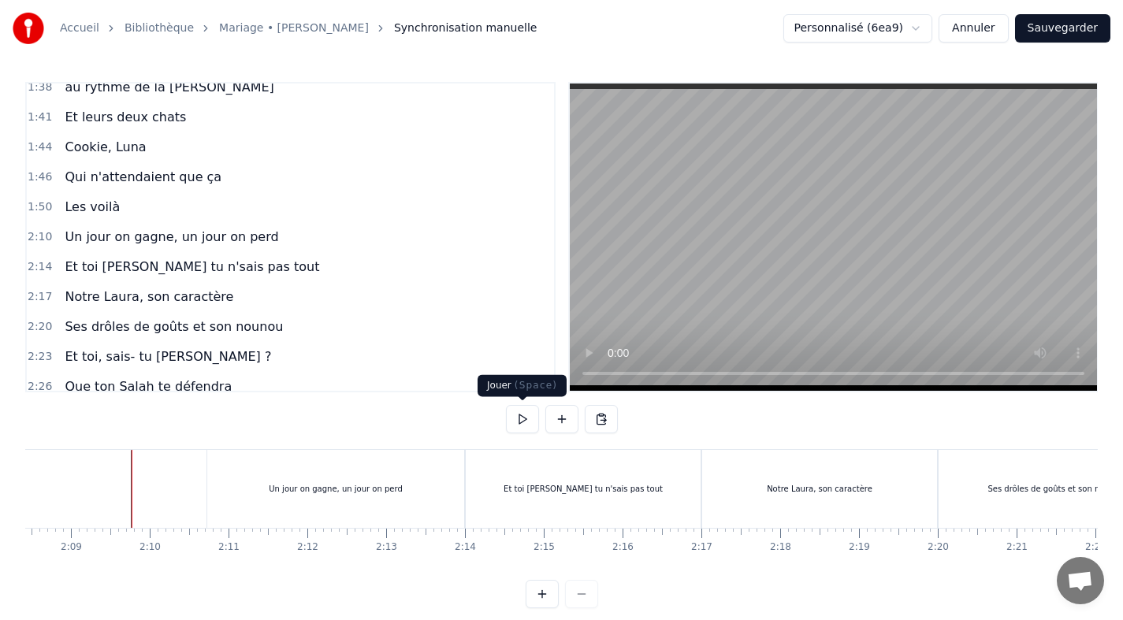
click at [529, 423] on button at bounding box center [522, 419] width 33 height 28
click at [208, 491] on div "Un jour on gagne, un jour on perd" at bounding box center [335, 489] width 257 height 78
click at [216, 478] on div "Un jour on gagne, un jour on perd" at bounding box center [335, 489] width 257 height 78
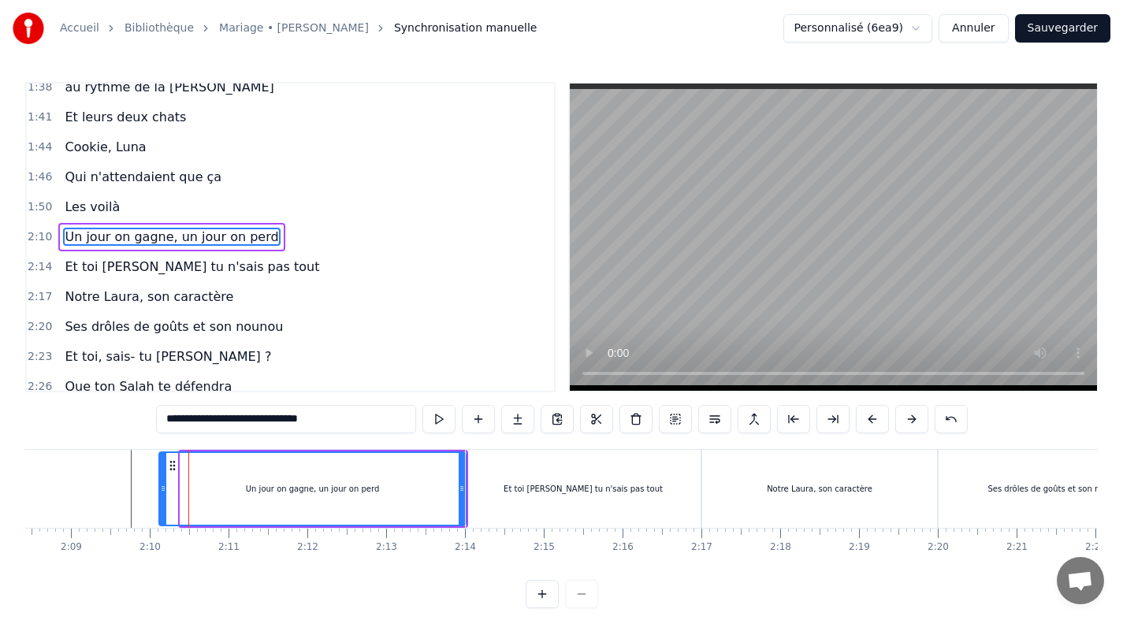
drag, startPoint x: 181, startPoint y: 489, endPoint x: 162, endPoint y: 485, distance: 18.6
click at [160, 486] on icon at bounding box center [163, 488] width 6 height 13
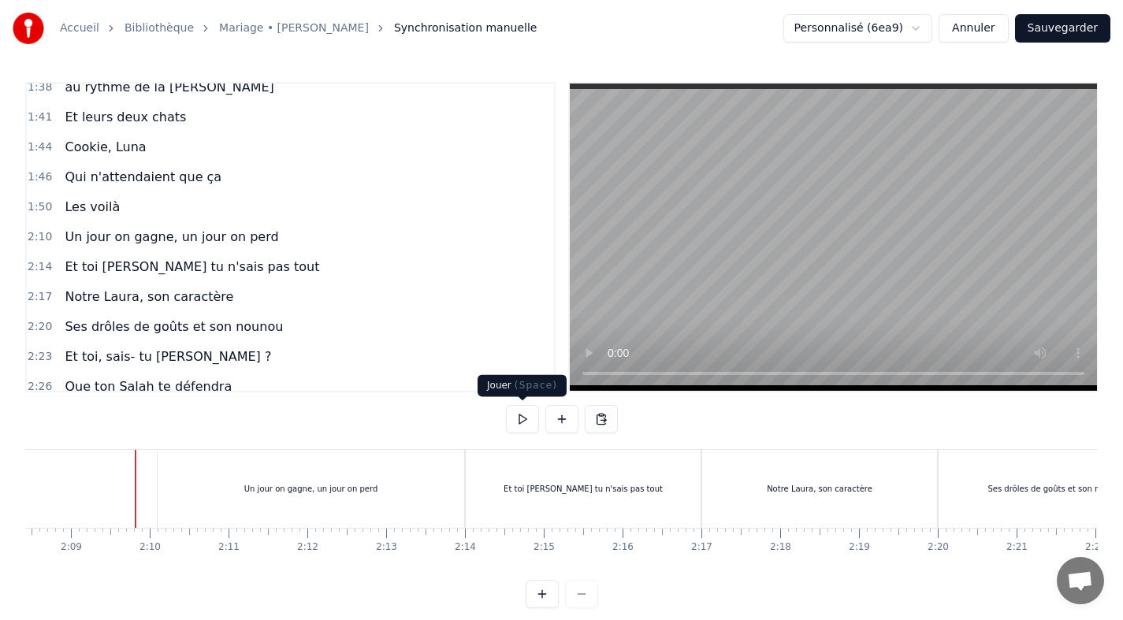
click at [515, 420] on button at bounding box center [522, 419] width 33 height 28
click at [524, 416] on button at bounding box center [522, 419] width 33 height 28
click at [1068, 29] on button "Sauvegarder" at bounding box center [1062, 28] width 95 height 28
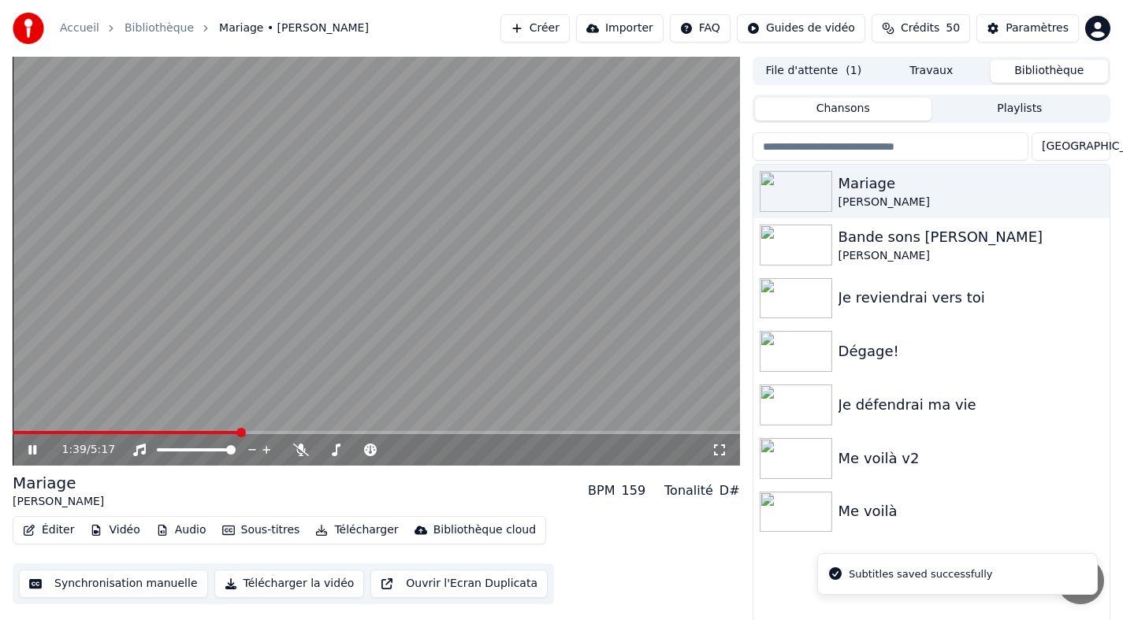
click at [240, 432] on span at bounding box center [377, 432] width 728 height 3
click at [280, 431] on span at bounding box center [377, 432] width 728 height 3
click at [34, 448] on icon at bounding box center [32, 449] width 8 height 9
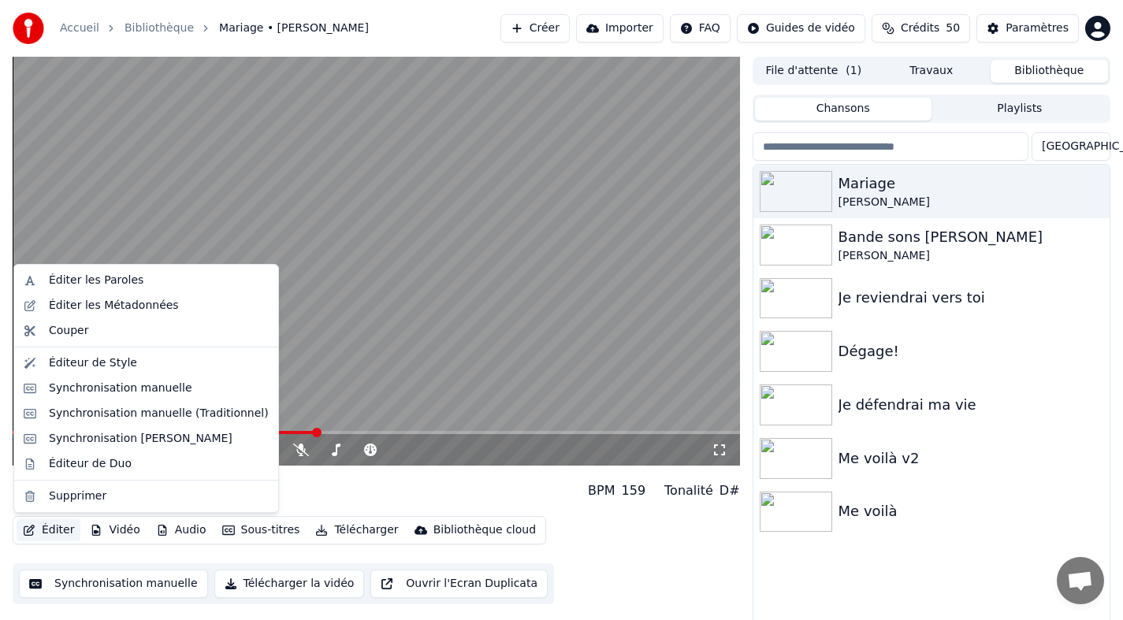
click at [47, 532] on button "Éditer" at bounding box center [49, 530] width 64 height 22
click at [117, 393] on div "Synchronisation manuelle" at bounding box center [120, 389] width 143 height 16
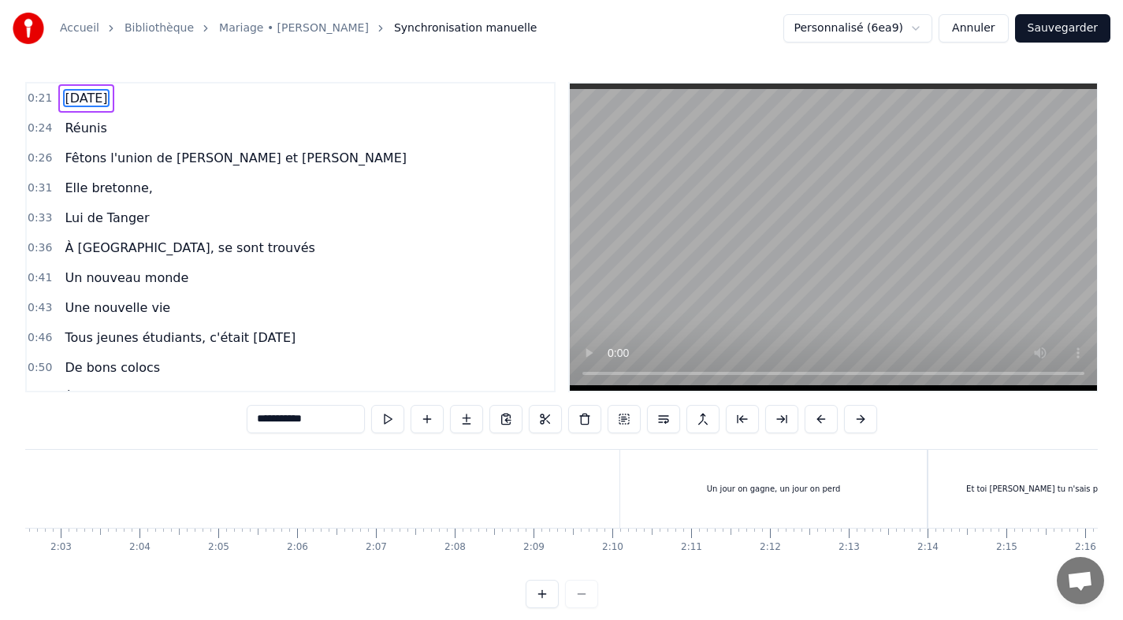
scroll to position [0, 9762]
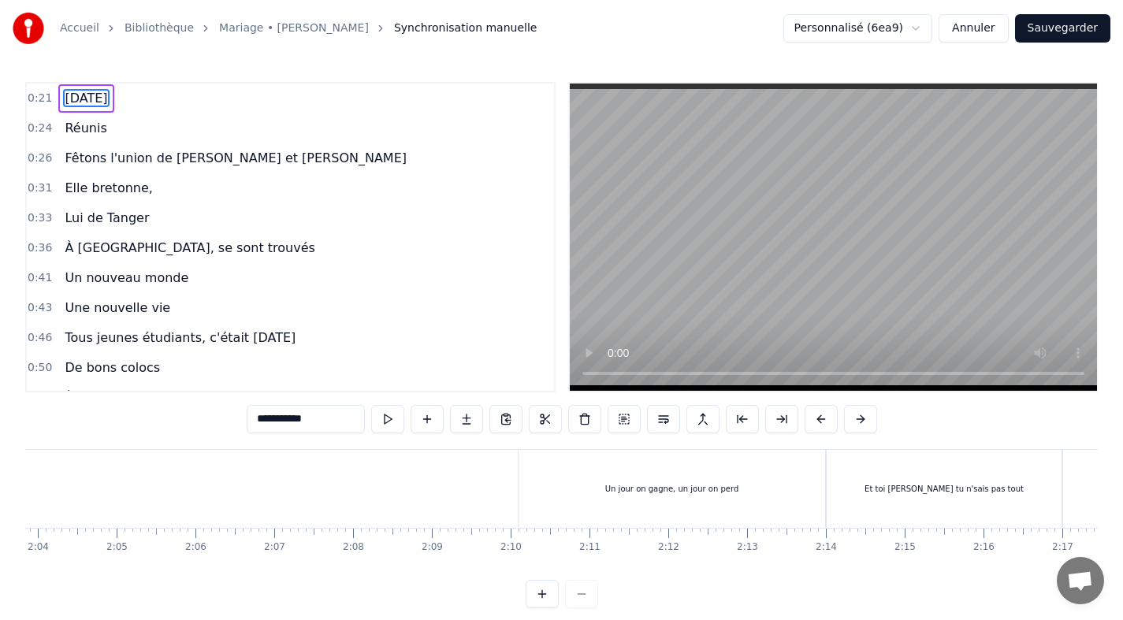
click at [530, 499] on div "Un jour on gagne, un jour on perd" at bounding box center [672, 489] width 307 height 78
type input "**********"
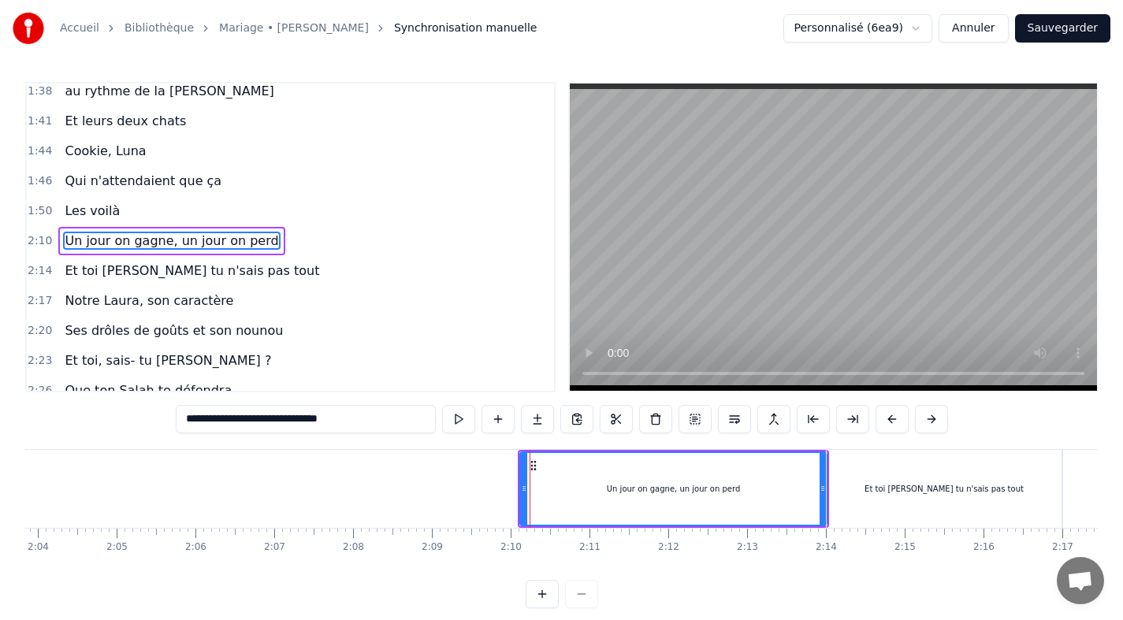
scroll to position [640, 0]
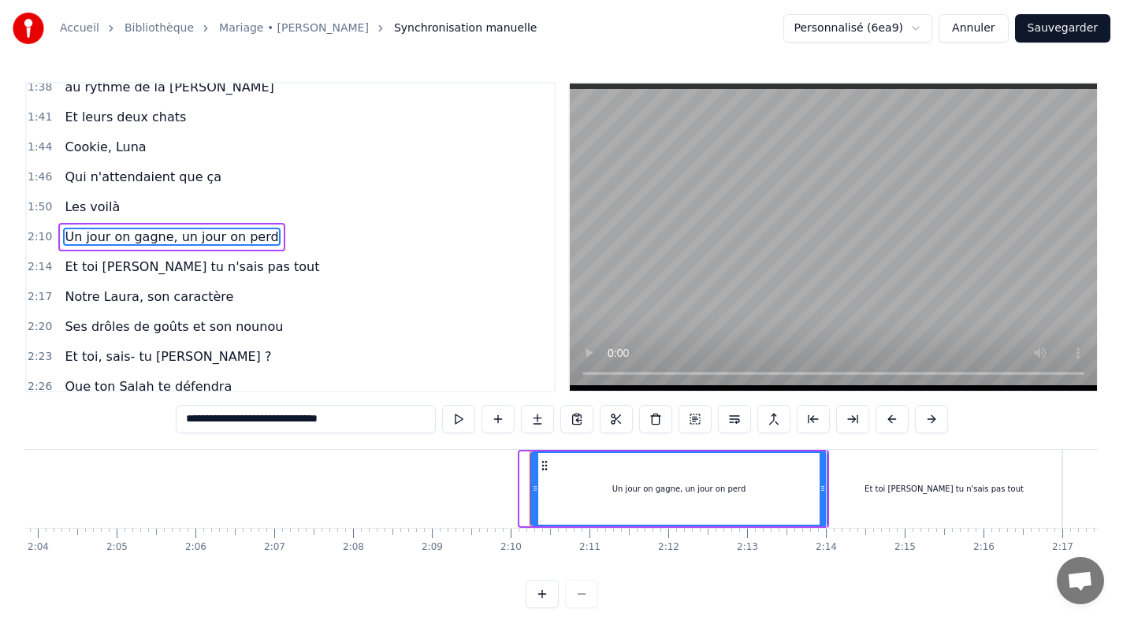
drag, startPoint x: 523, startPoint y: 492, endPoint x: 534, endPoint y: 492, distance: 11.0
click at [534, 492] on icon at bounding box center [535, 488] width 6 height 13
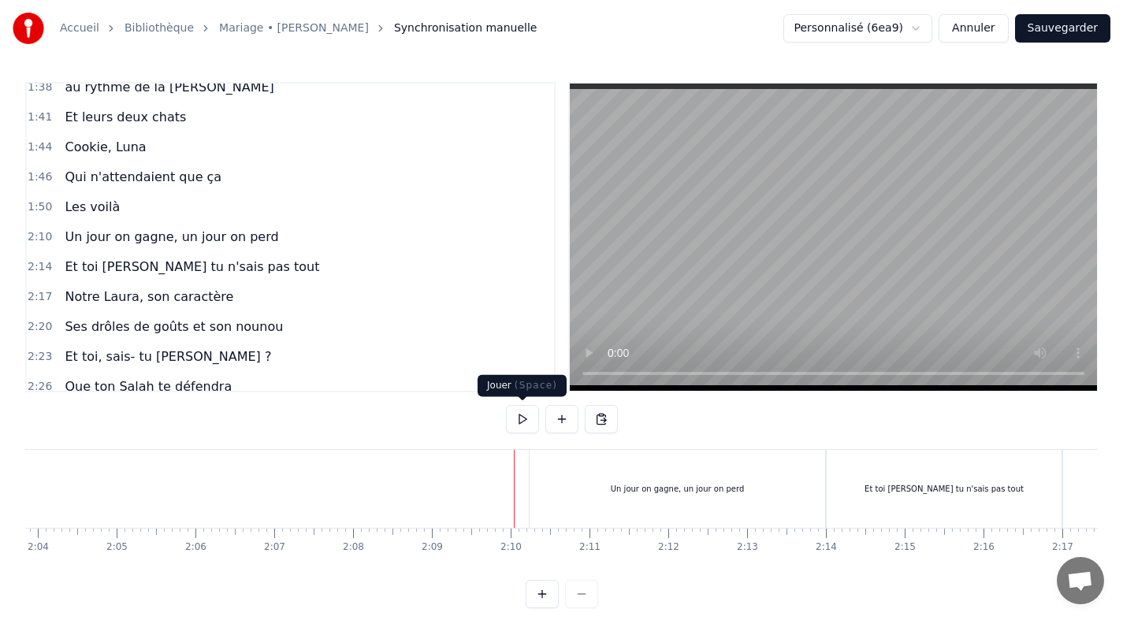
click at [526, 424] on button at bounding box center [522, 419] width 33 height 28
click at [533, 499] on div "Un jour on gagne, un jour on perd" at bounding box center [678, 489] width 296 height 78
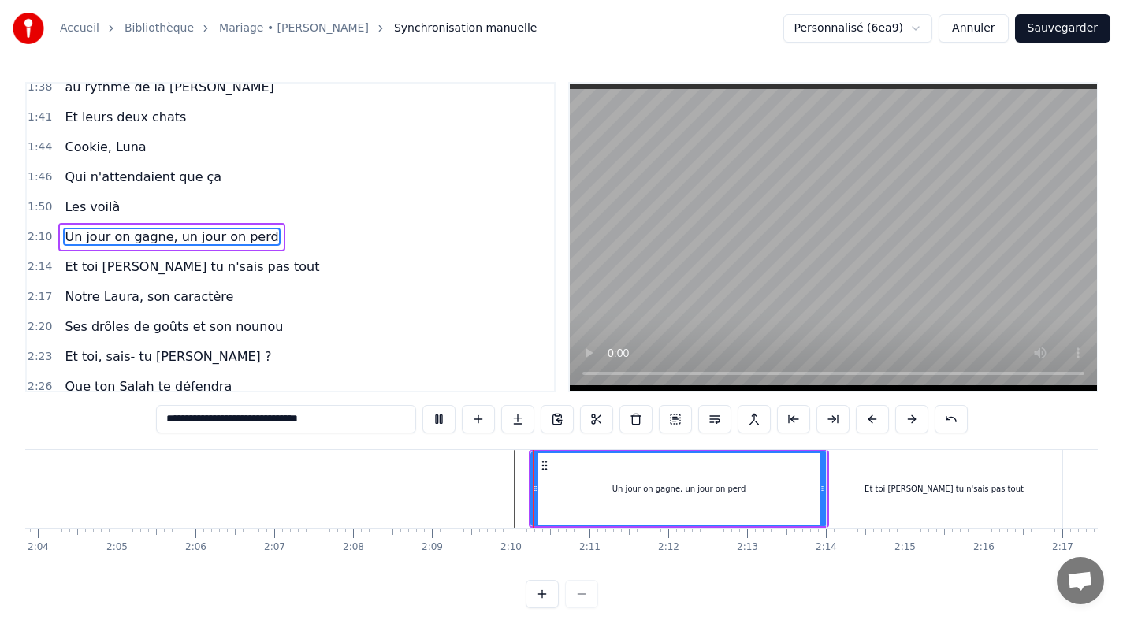
drag, startPoint x: 534, startPoint y: 483, endPoint x: 544, endPoint y: 484, distance: 9.5
click at [544, 484] on div "Un jour on gagne, un jour on perd" at bounding box center [679, 489] width 294 height 72
click at [544, 488] on icon at bounding box center [545, 488] width 6 height 13
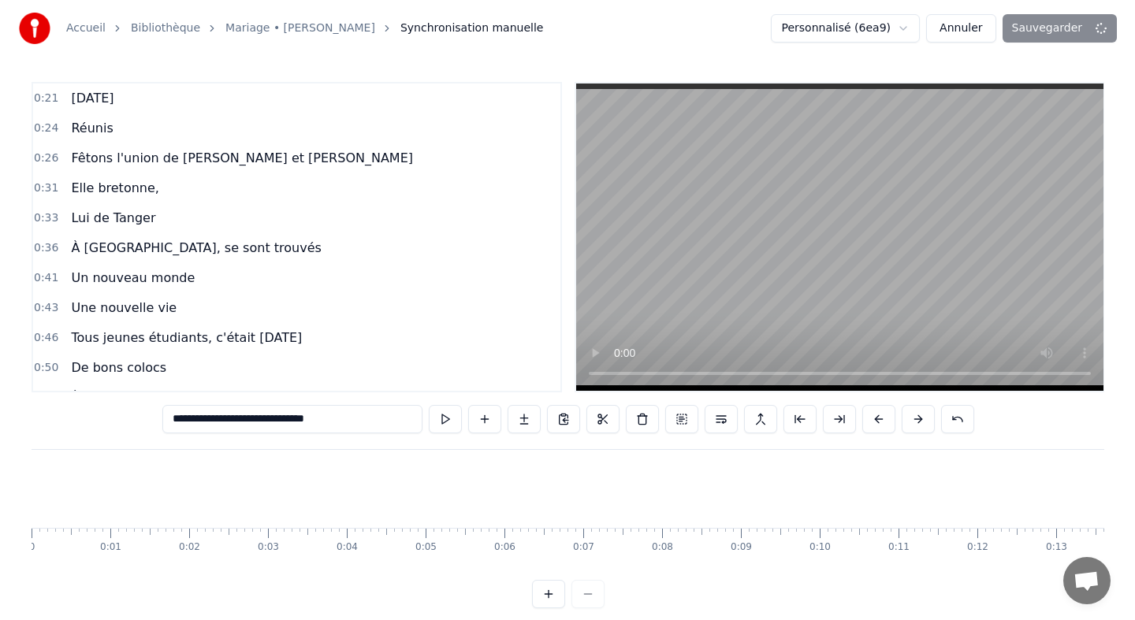
scroll to position [0, 9762]
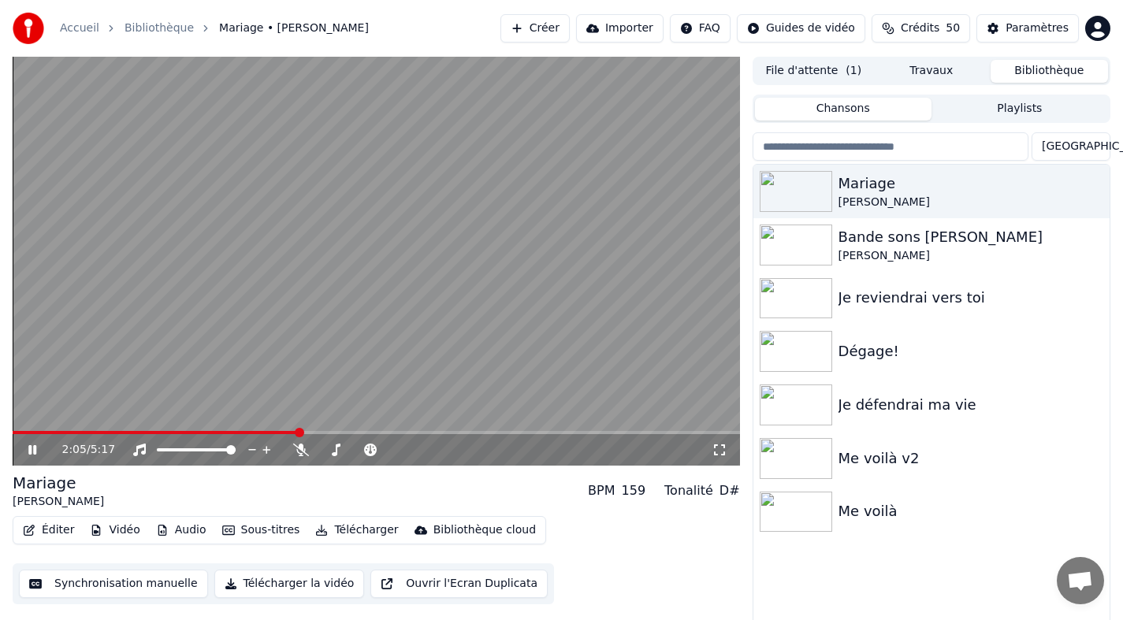
click at [31, 447] on icon at bounding box center [32, 449] width 8 height 9
click at [31, 447] on icon at bounding box center [32, 450] width 9 height 11
click at [291, 431] on span at bounding box center [292, 432] width 9 height 9
click at [37, 446] on icon at bounding box center [43, 450] width 37 height 13
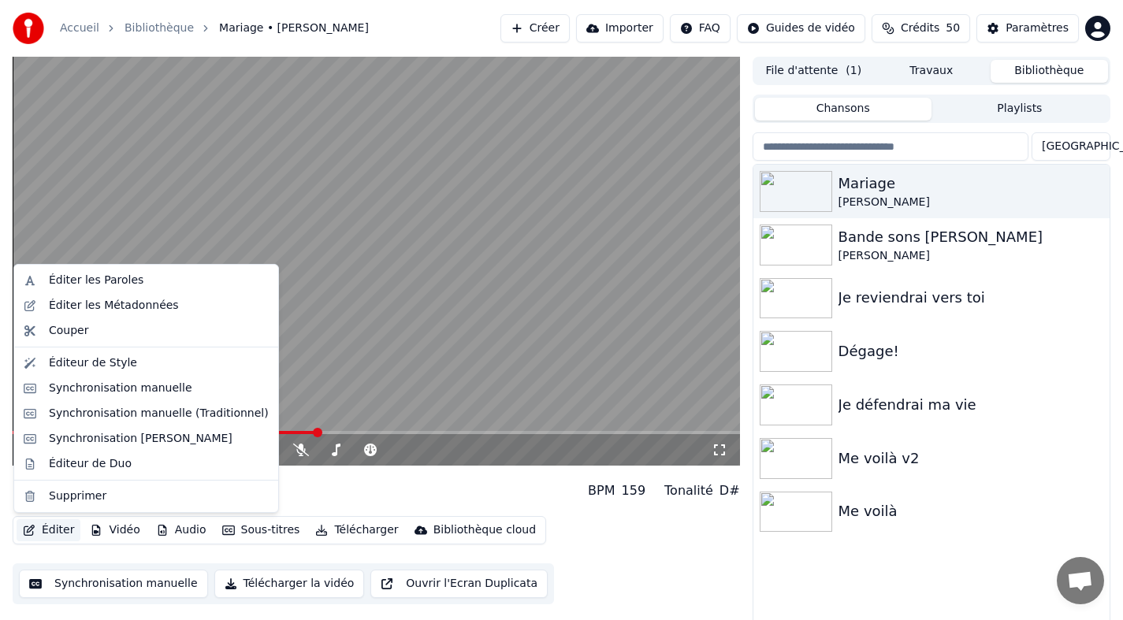
click at [52, 523] on button "Éditer" at bounding box center [49, 530] width 64 height 22
click at [127, 419] on div "Synchronisation manuelle (Traditionnel)" at bounding box center [159, 414] width 220 height 16
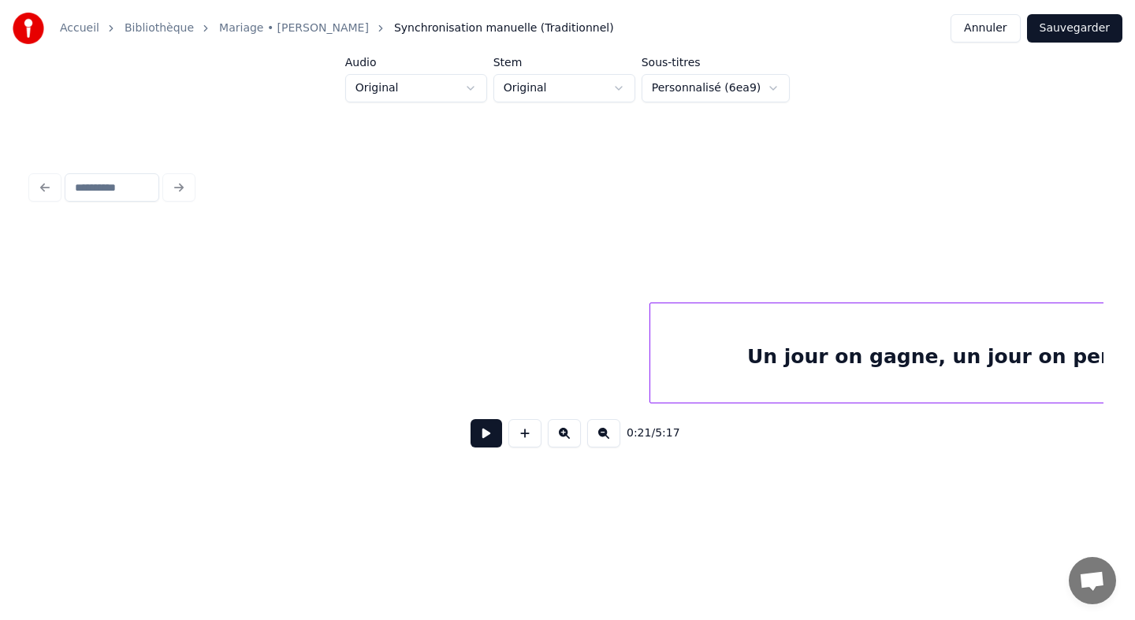
scroll to position [0, 20083]
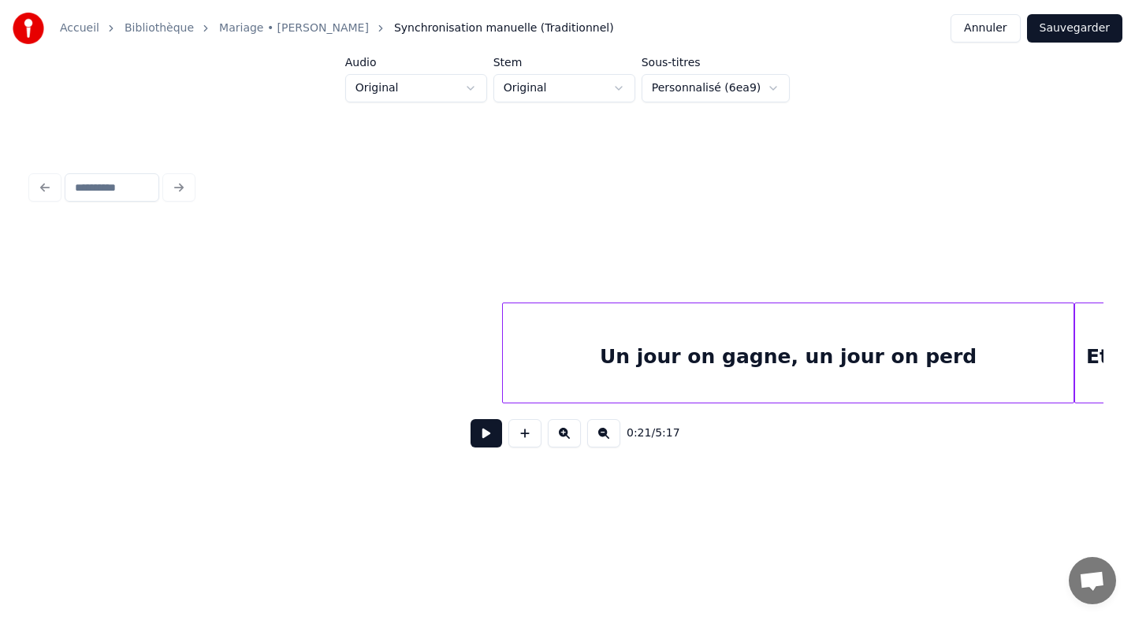
click at [527, 373] on div "Un jour on gagne, un jour on perd" at bounding box center [788, 356] width 571 height 107
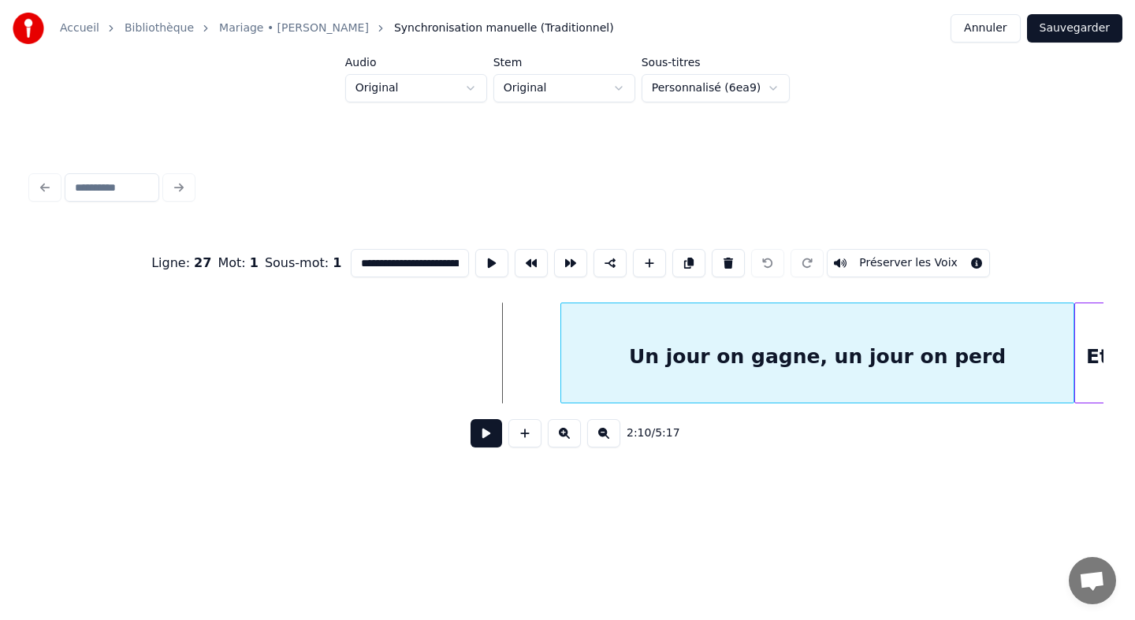
click at [561, 344] on div at bounding box center [563, 352] width 5 height 99
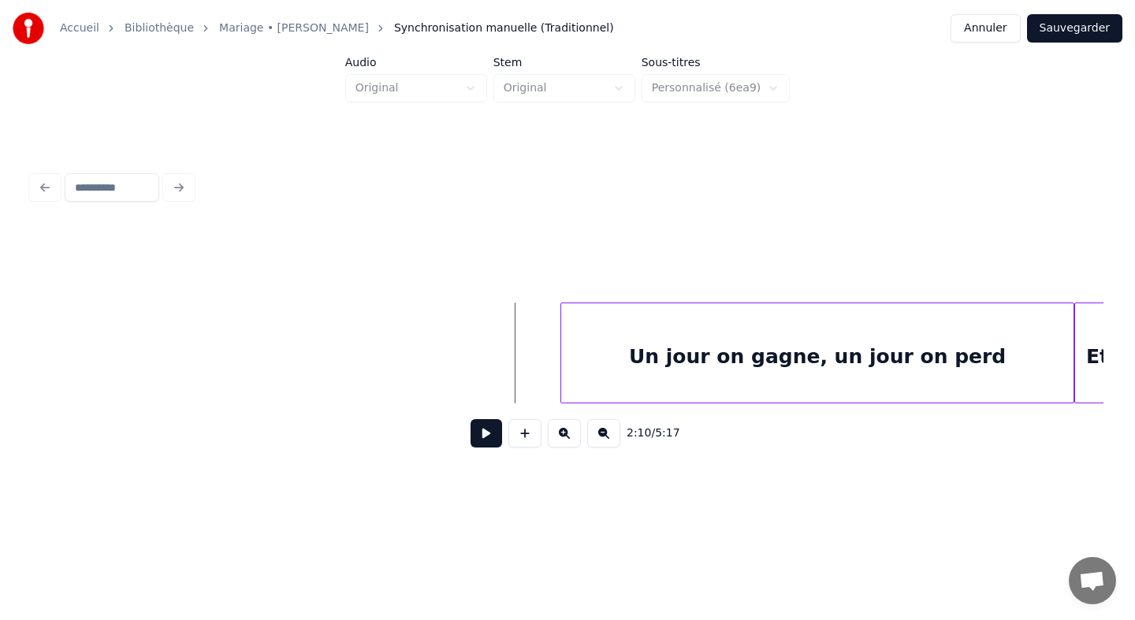
click at [486, 445] on button at bounding box center [487, 433] width 32 height 28
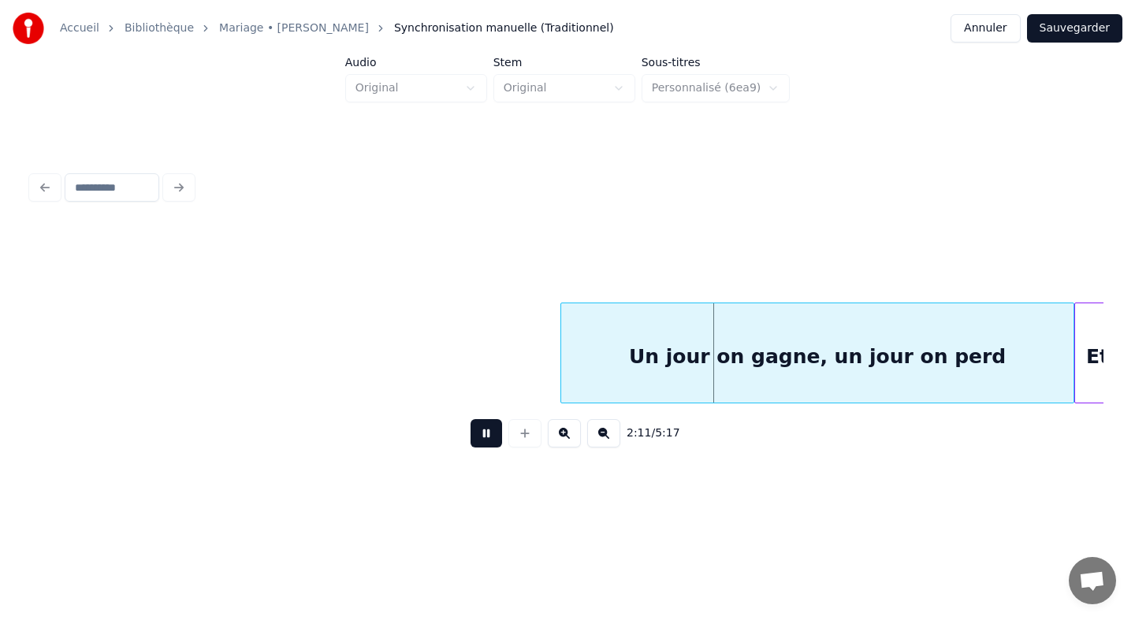
click at [486, 445] on button at bounding box center [487, 433] width 32 height 28
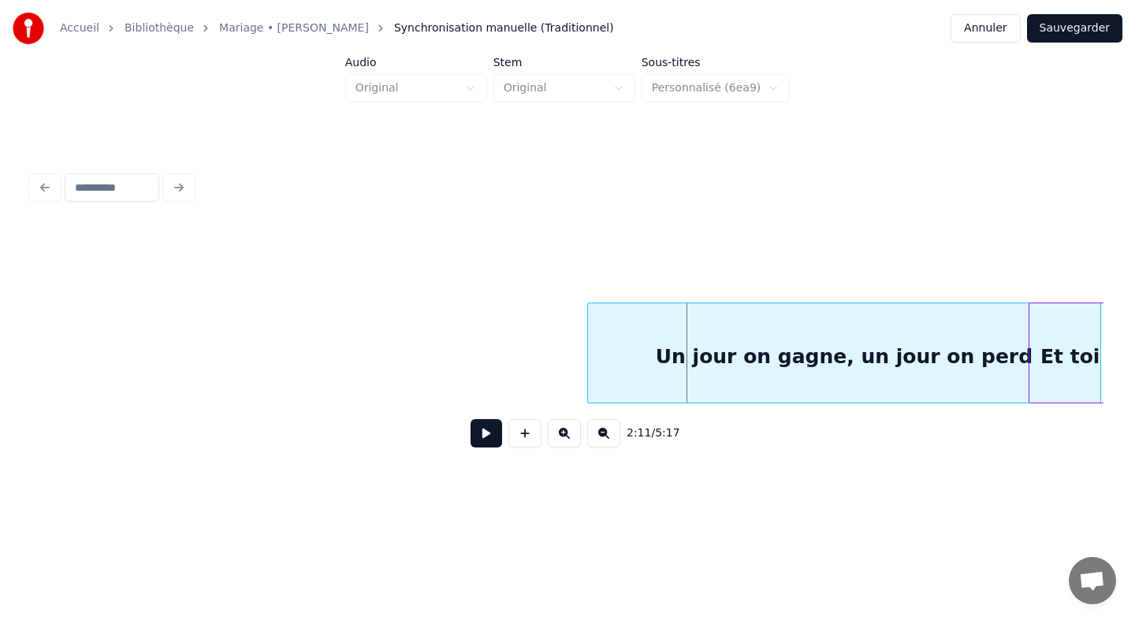
scroll to position [0, 20129]
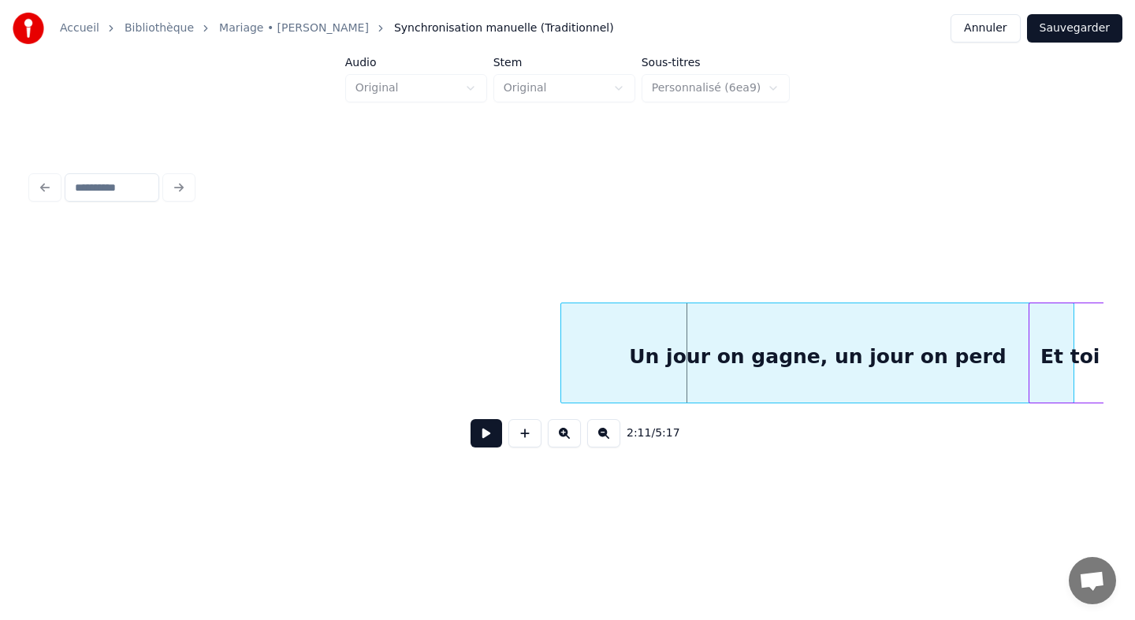
click at [606, 339] on div "Un jour on gagne, un jour on perd" at bounding box center [817, 353] width 514 height 101
click at [985, 33] on button "Annuler" at bounding box center [985, 28] width 69 height 28
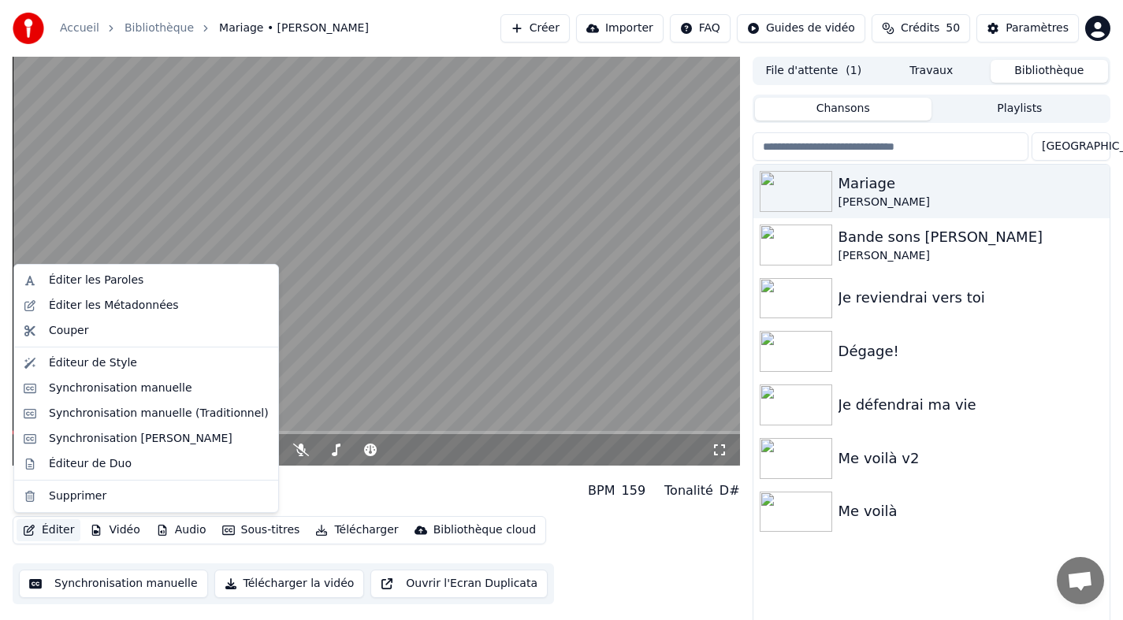
click at [53, 532] on button "Éditer" at bounding box center [49, 530] width 64 height 22
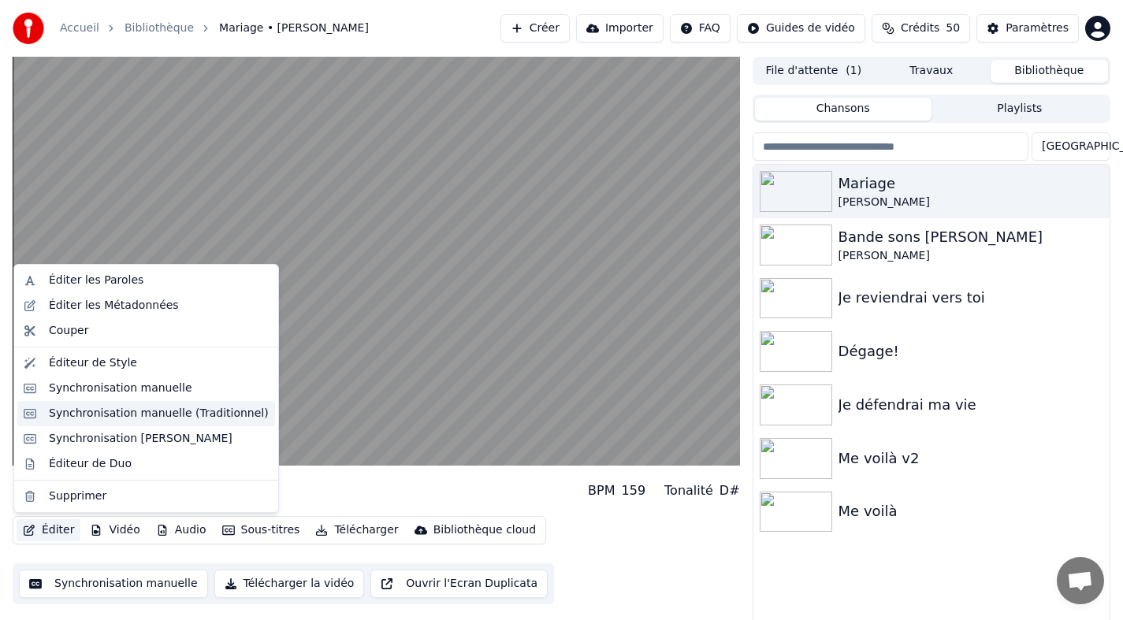
click at [95, 417] on div "Synchronisation manuelle (Traditionnel)" at bounding box center [159, 414] width 220 height 16
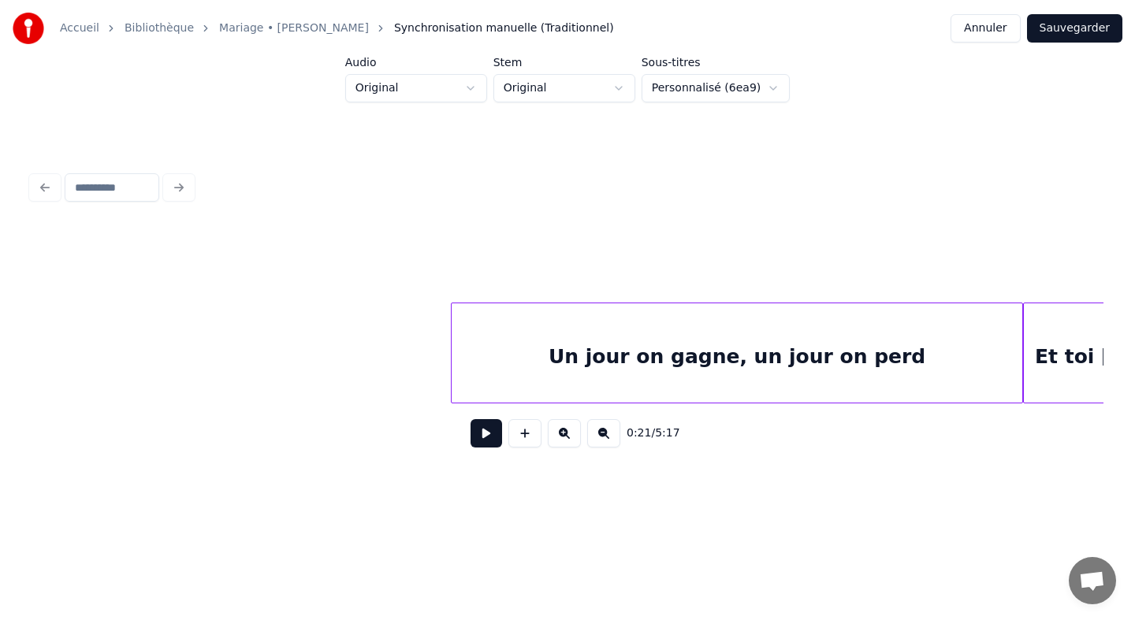
scroll to position [0, 20153]
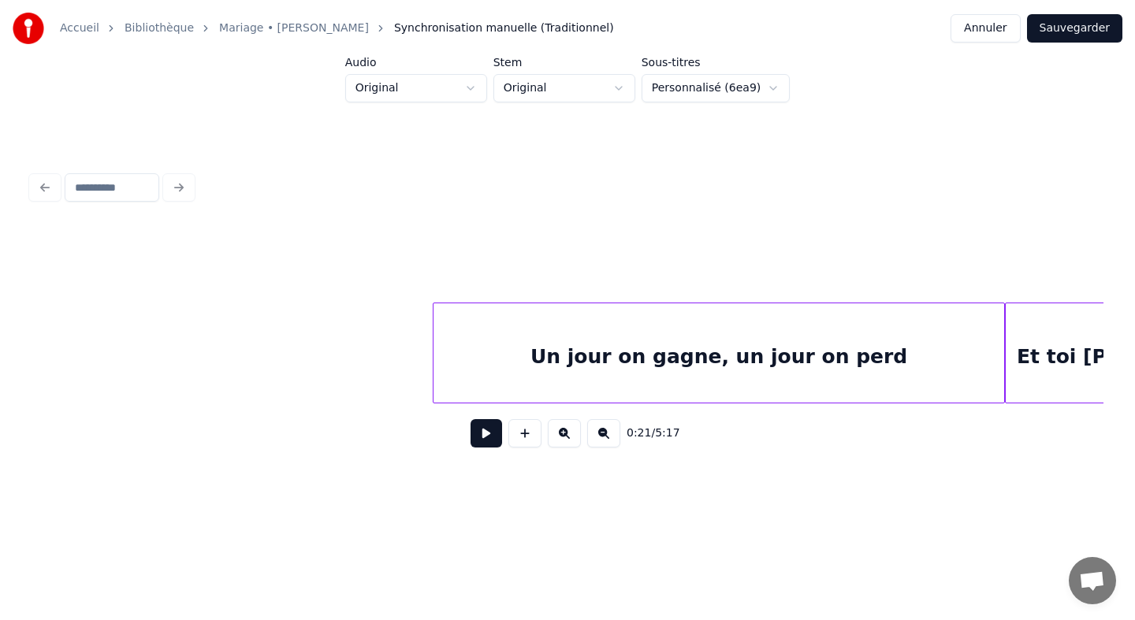
click at [467, 359] on div "Un jour on gagne, un jour on perd" at bounding box center [719, 356] width 571 height 107
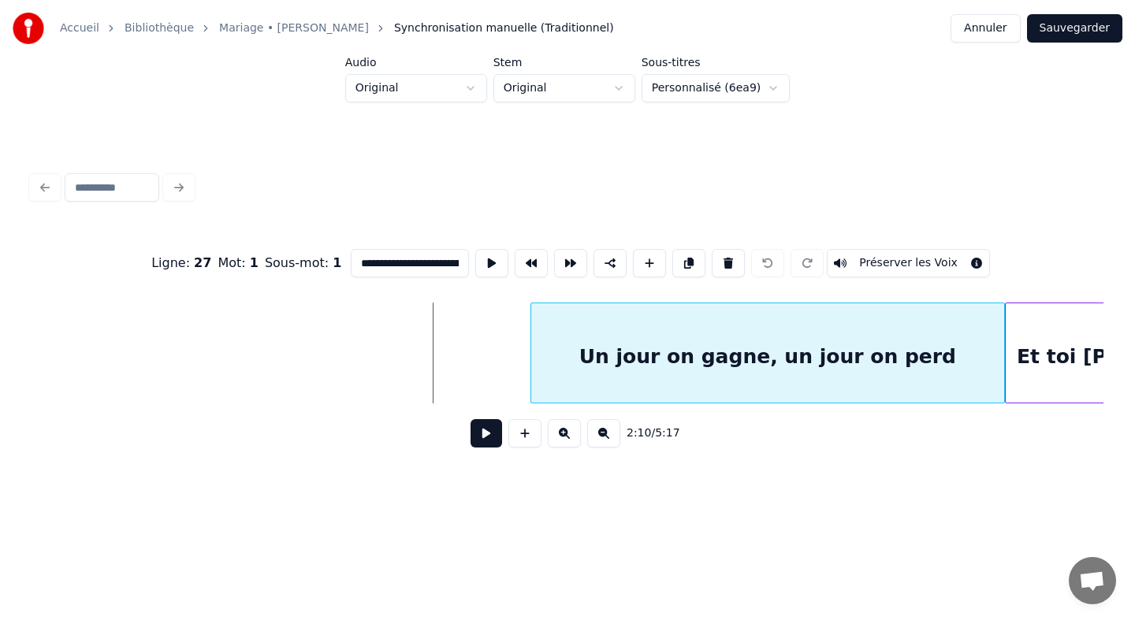
click at [532, 359] on div at bounding box center [533, 352] width 5 height 99
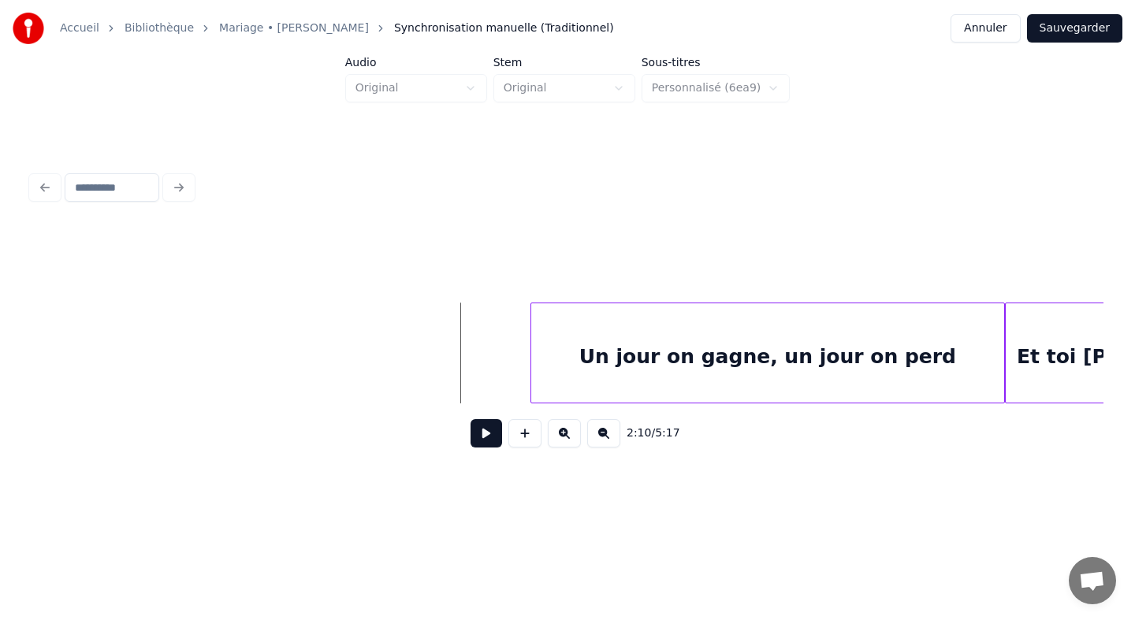
click at [483, 437] on button at bounding box center [487, 433] width 32 height 28
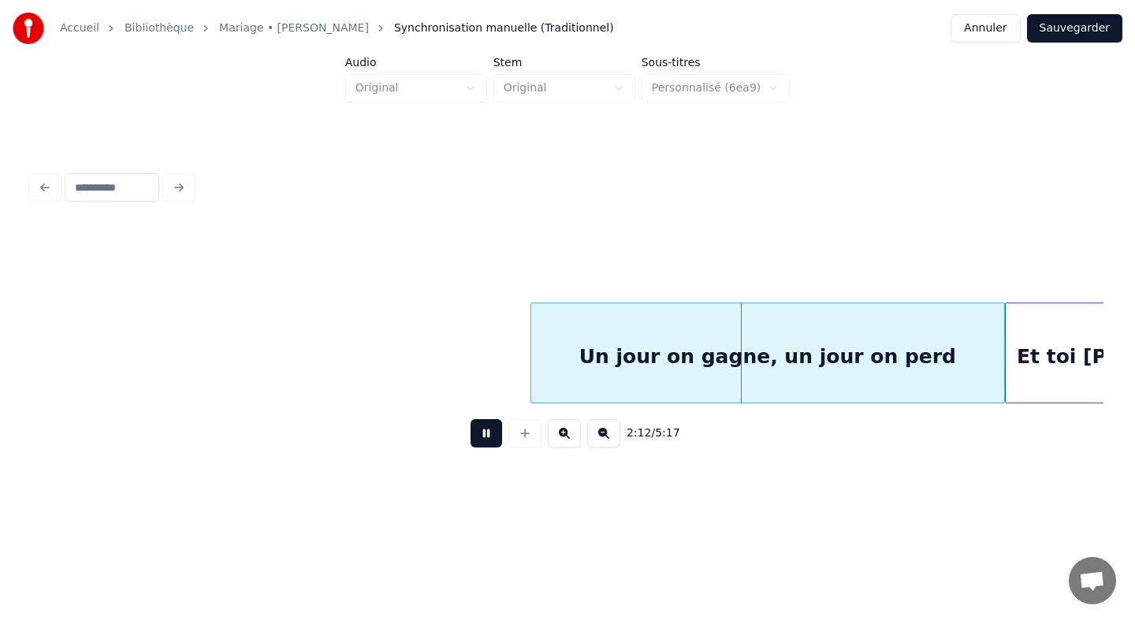
click at [482, 443] on button at bounding box center [487, 433] width 32 height 28
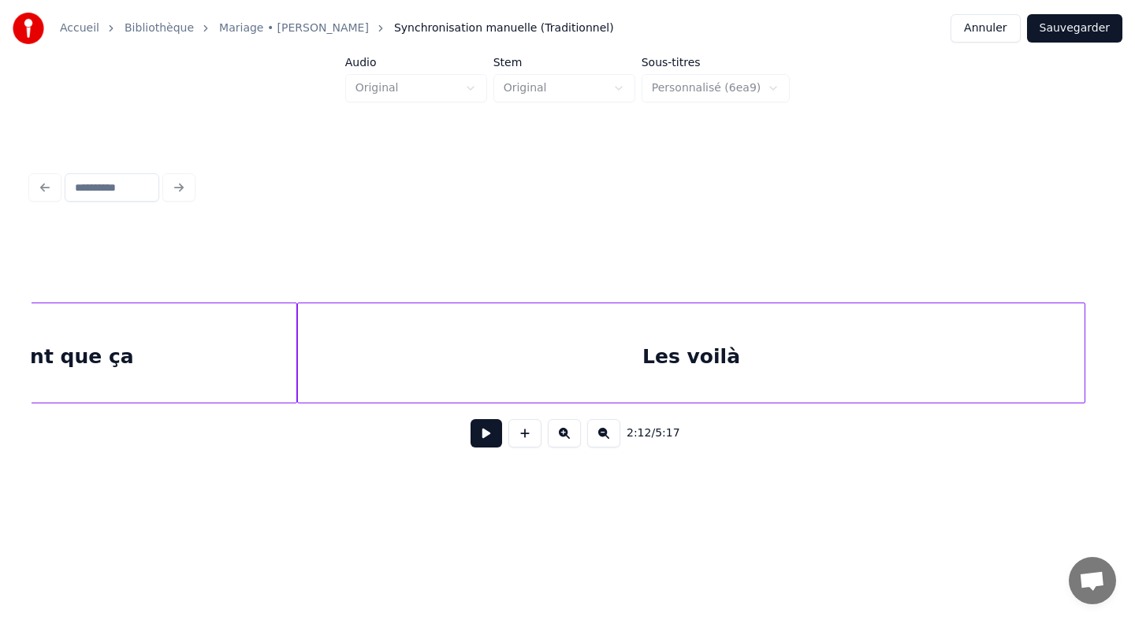
scroll to position [0, 17095]
click at [327, 374] on div "Les voilà" at bounding box center [673, 356] width 787 height 107
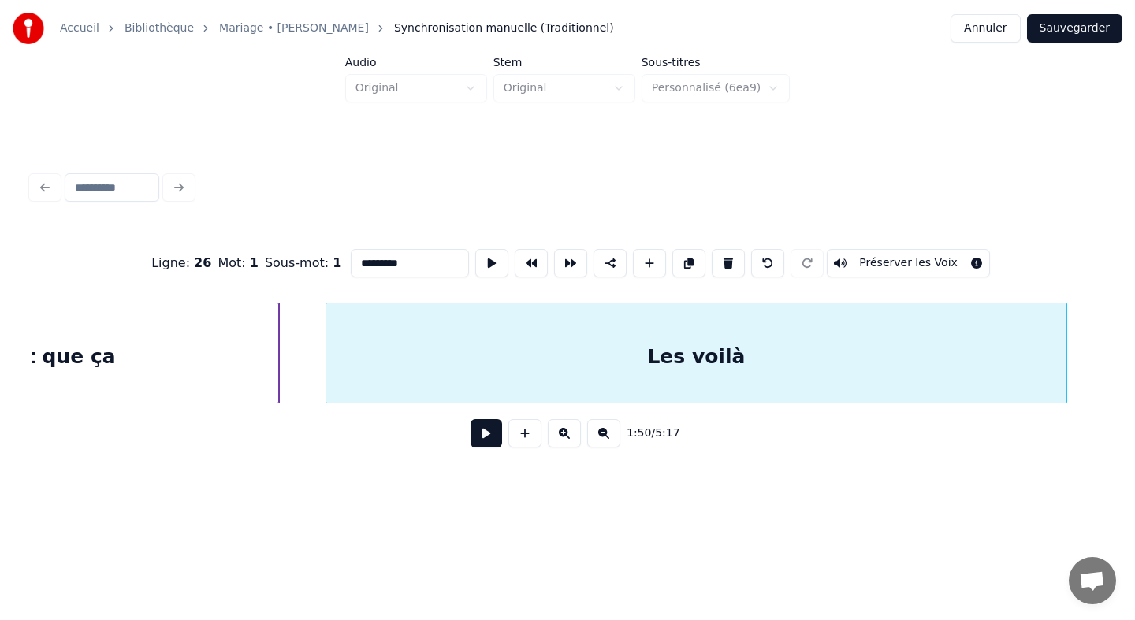
click at [326, 356] on div at bounding box center [328, 352] width 5 height 99
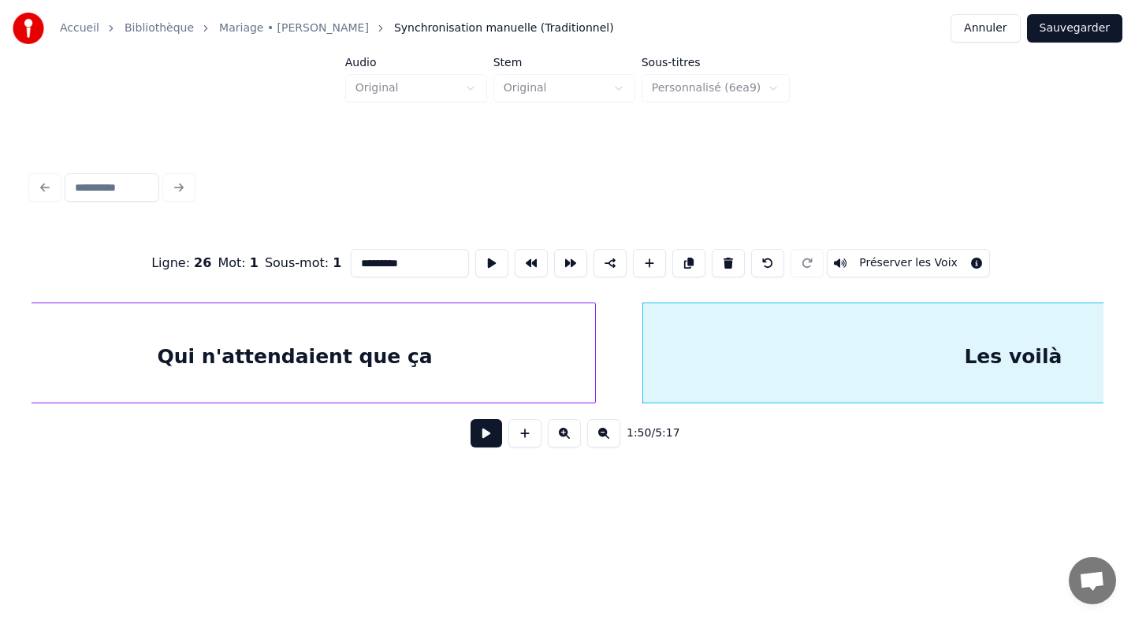
scroll to position [0, 16888]
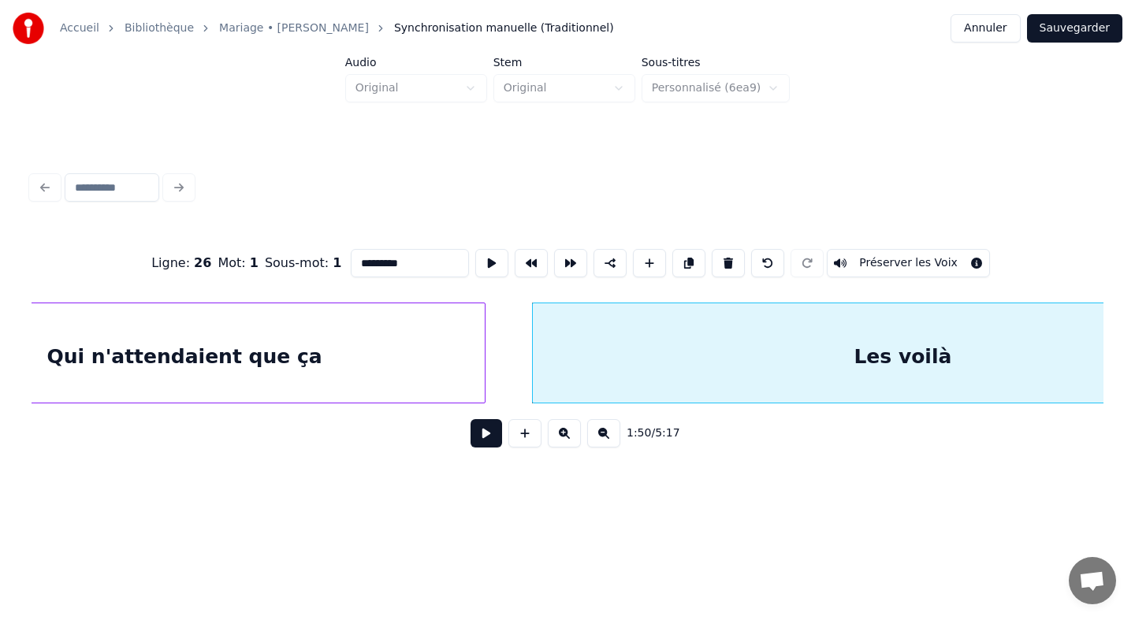
click at [1077, 30] on button "Sauvegarder" at bounding box center [1074, 28] width 95 height 28
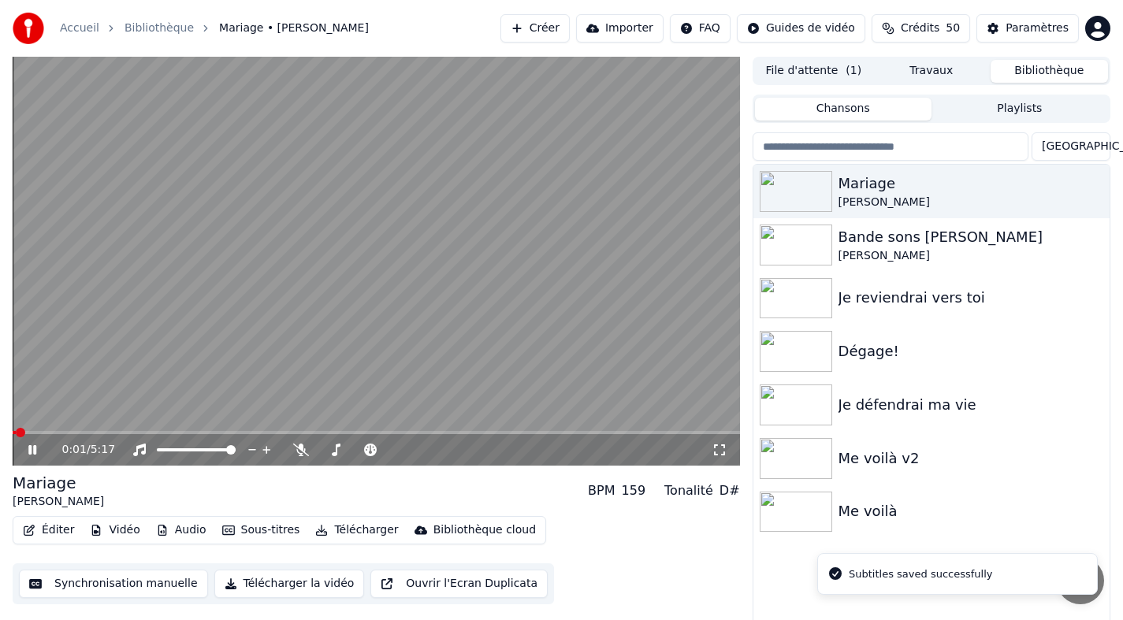
click at [35, 451] on icon at bounding box center [32, 449] width 8 height 9
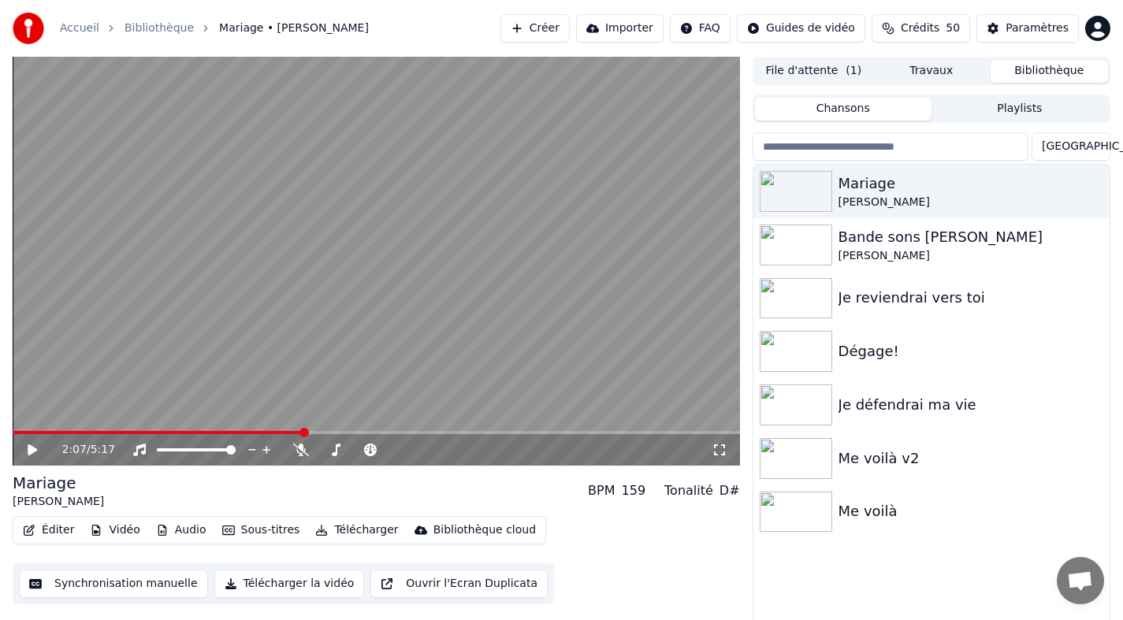
click at [303, 428] on span at bounding box center [304, 432] width 9 height 9
click at [28, 449] on icon at bounding box center [32, 450] width 9 height 11
click at [33, 452] on icon at bounding box center [43, 450] width 37 height 13
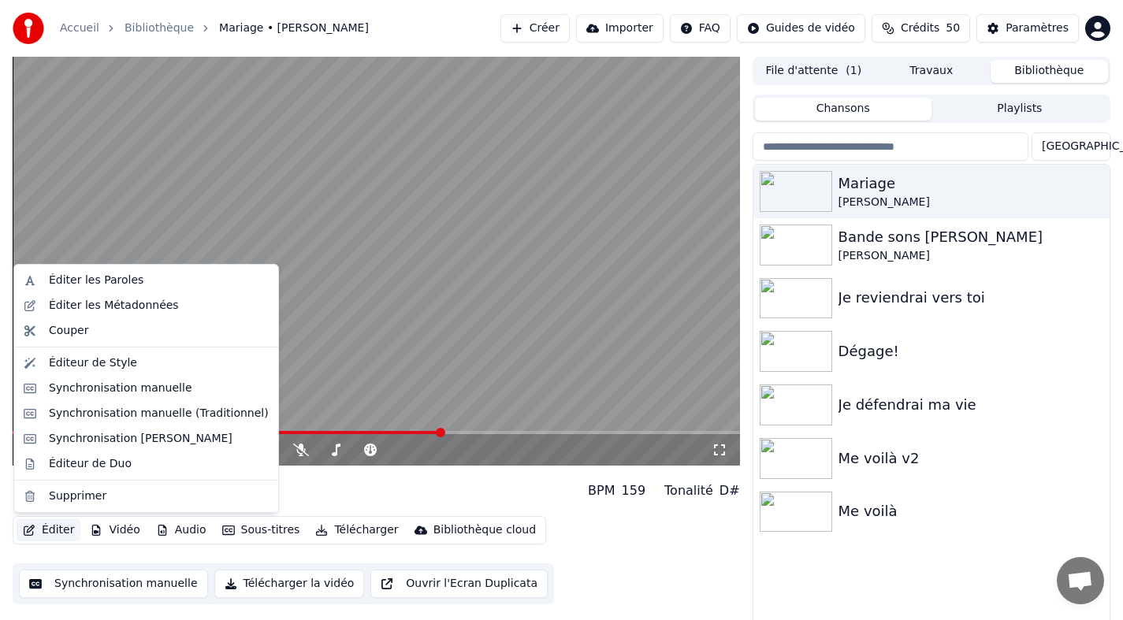
click at [58, 529] on button "Éditer" at bounding box center [49, 530] width 64 height 22
click at [129, 363] on div "Éditeur de Style" at bounding box center [159, 364] width 220 height 16
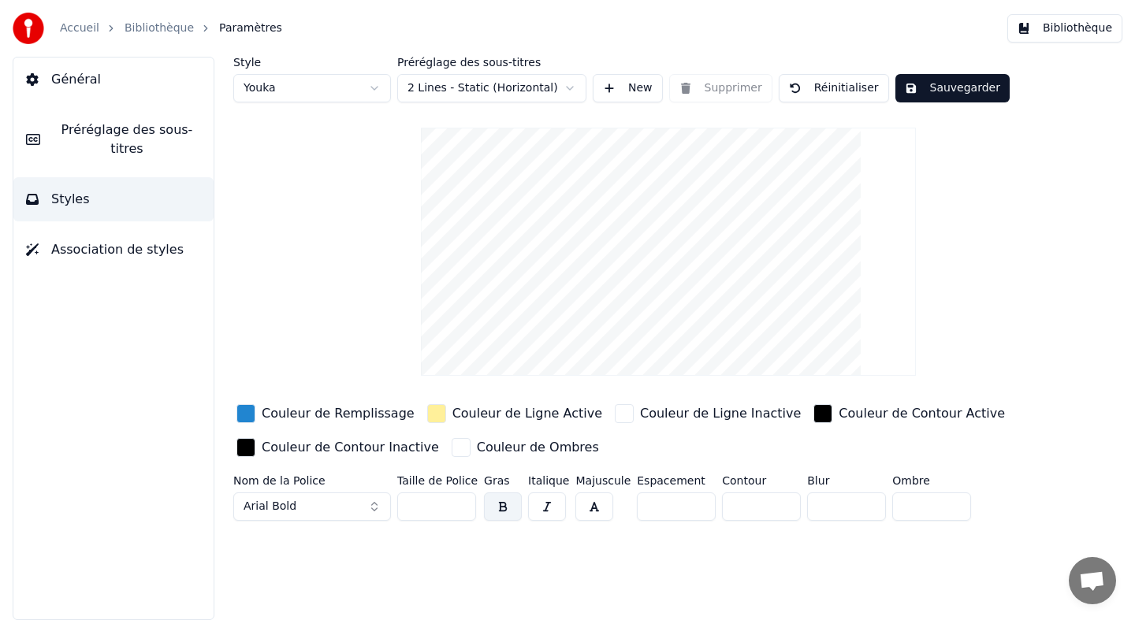
click at [322, 504] on button "Arial Bold" at bounding box center [312, 507] width 158 height 28
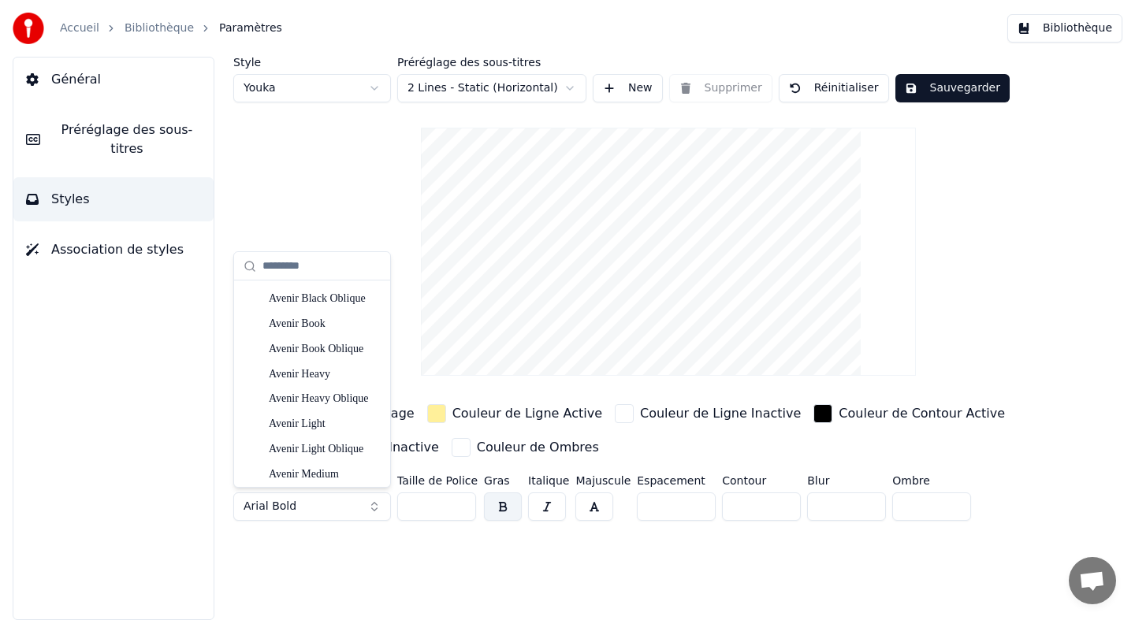
scroll to position [2344, 0]
click at [329, 421] on div "Avenir Light" at bounding box center [325, 423] width 112 height 16
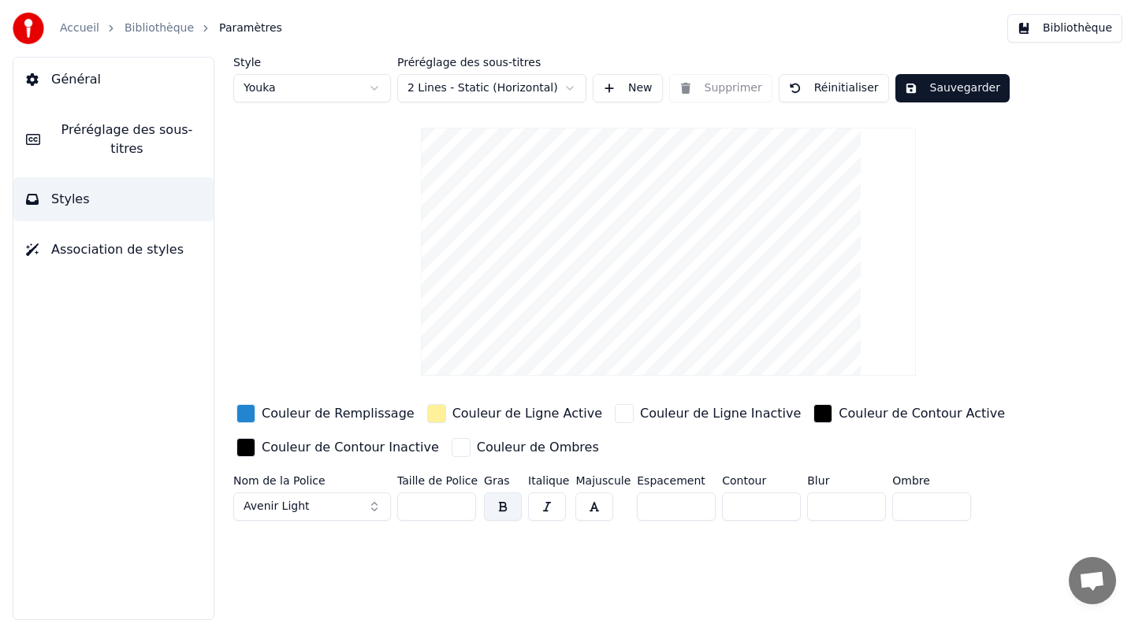
click at [451, 510] on input "**" at bounding box center [436, 507] width 79 height 28
click at [460, 502] on input "**" at bounding box center [436, 507] width 79 height 28
click at [460, 508] on input "**" at bounding box center [436, 507] width 79 height 28
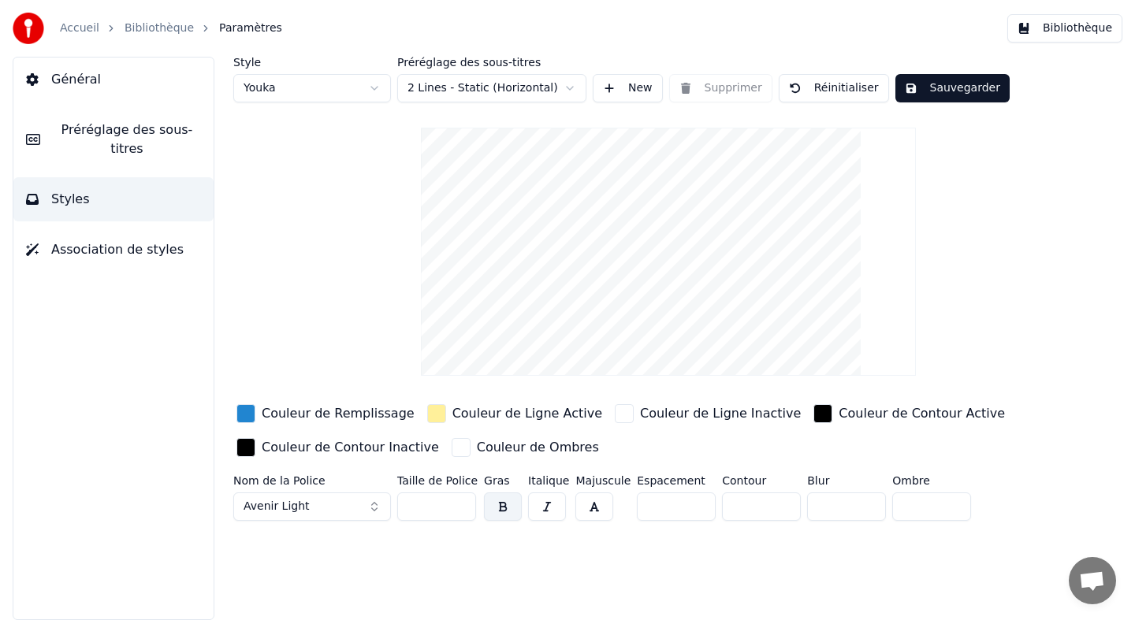
click at [460, 508] on input "**" at bounding box center [436, 507] width 79 height 28
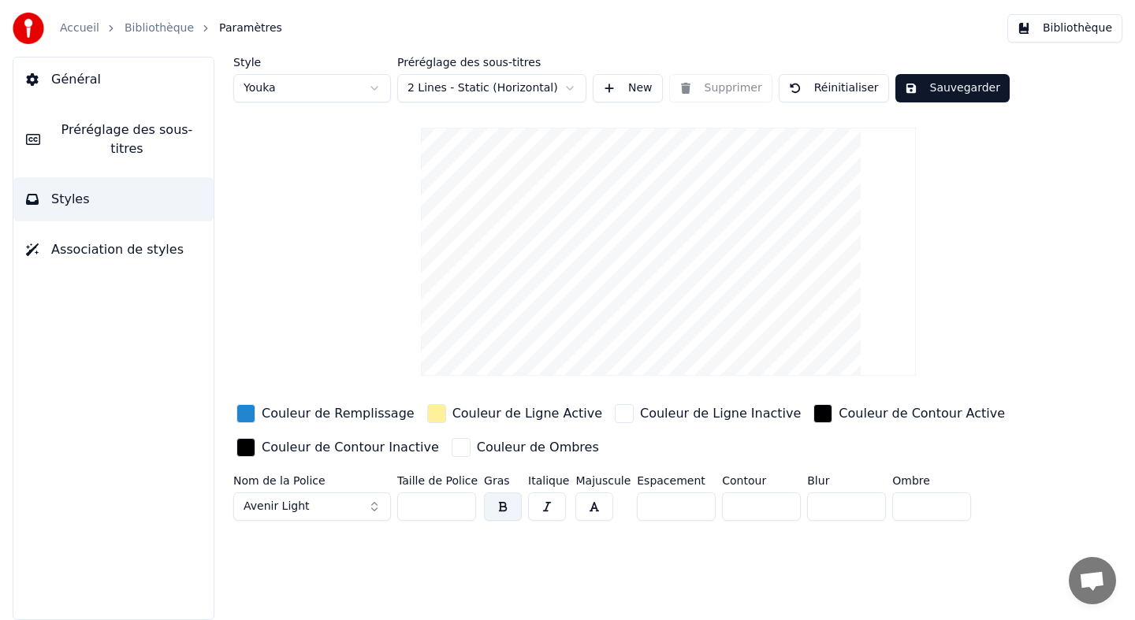
click at [460, 508] on input "**" at bounding box center [436, 507] width 79 height 28
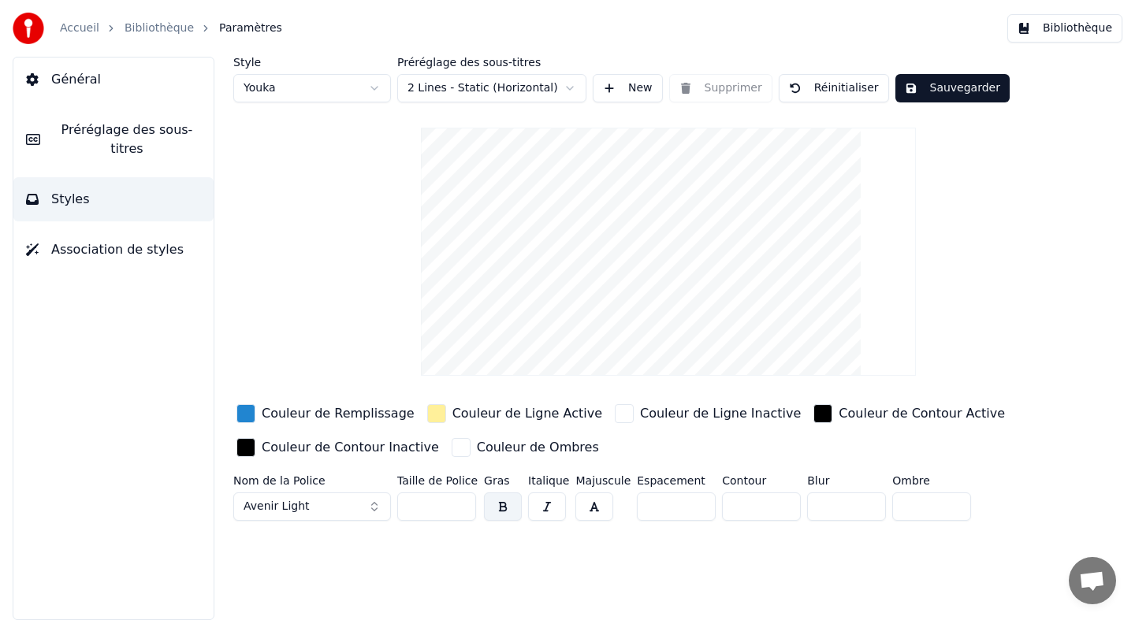
click at [460, 508] on input "**" at bounding box center [436, 507] width 79 height 28
type input "**"
click at [460, 508] on input "**" at bounding box center [436, 507] width 79 height 28
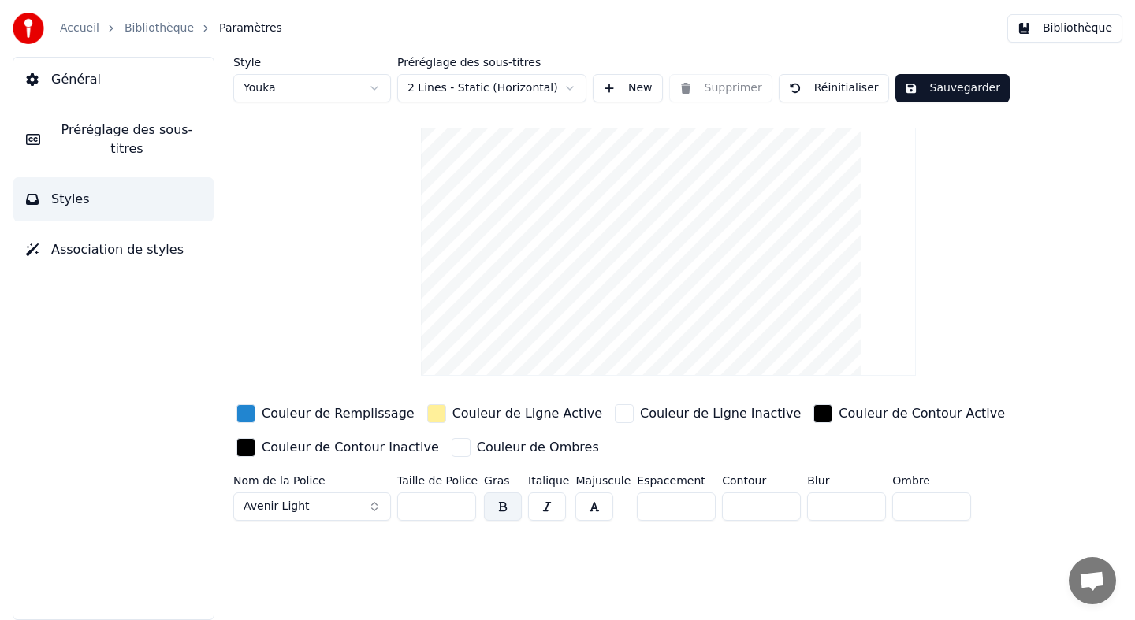
click at [963, 91] on button "Sauvegarder" at bounding box center [953, 88] width 114 height 28
click at [1048, 37] on button "Bibliothèque" at bounding box center [1064, 28] width 115 height 28
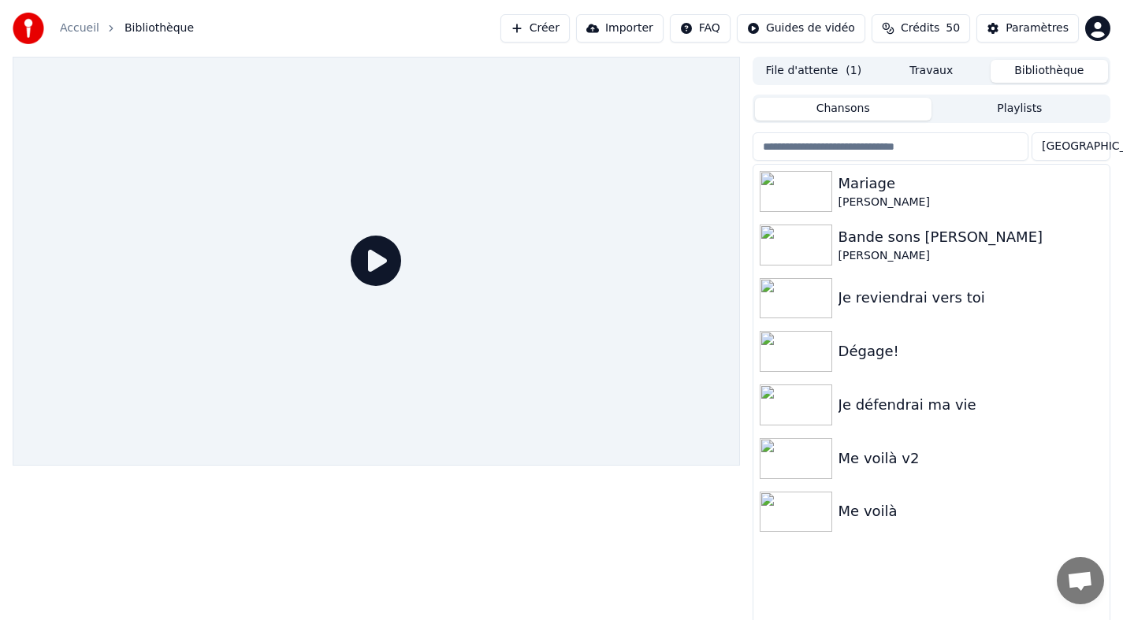
click at [369, 264] on icon at bounding box center [376, 261] width 50 height 50
click at [374, 260] on icon at bounding box center [376, 261] width 50 height 50
click at [783, 195] on img at bounding box center [796, 191] width 73 height 41
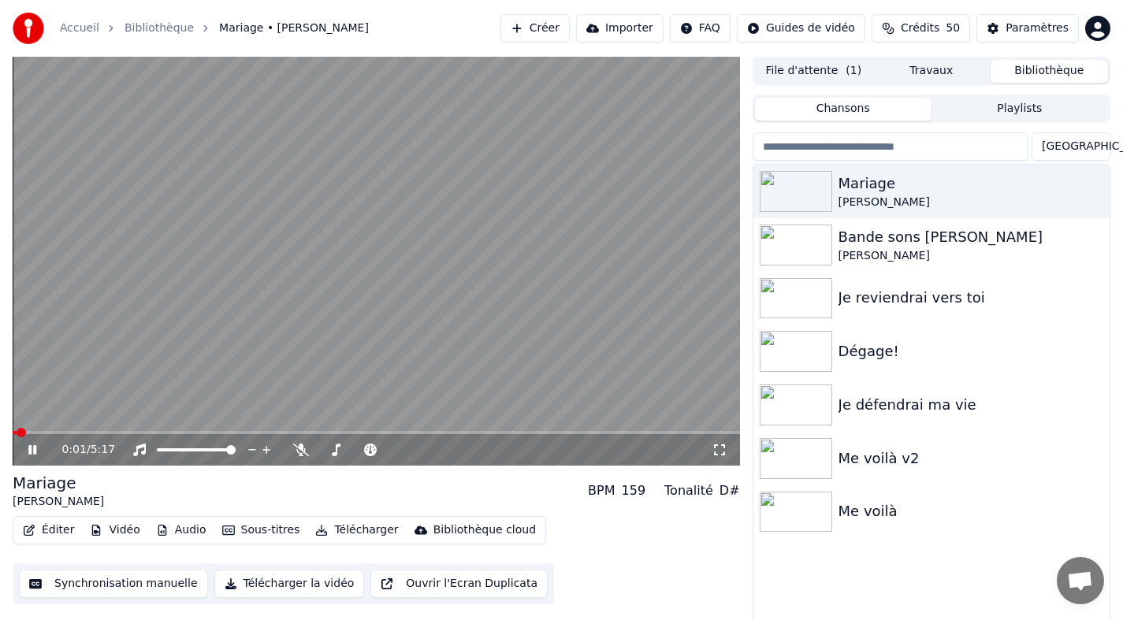
click at [54, 434] on div "0:01 / 5:17" at bounding box center [377, 450] width 728 height 32
click at [114, 431] on span at bounding box center [377, 432] width 728 height 3
click at [36, 450] on icon at bounding box center [43, 450] width 37 height 13
click at [322, 429] on span at bounding box center [324, 432] width 9 height 9
click at [31, 451] on icon at bounding box center [32, 450] width 9 height 11
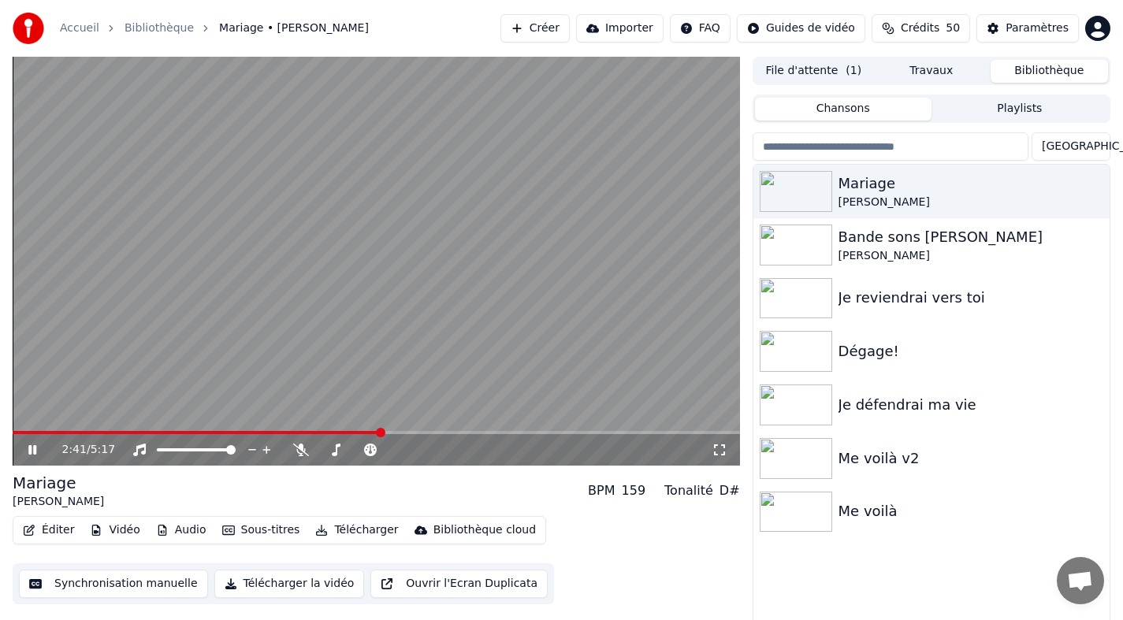
click at [381, 432] on span at bounding box center [377, 432] width 728 height 3
click at [32, 449] on icon at bounding box center [32, 449] width 8 height 9
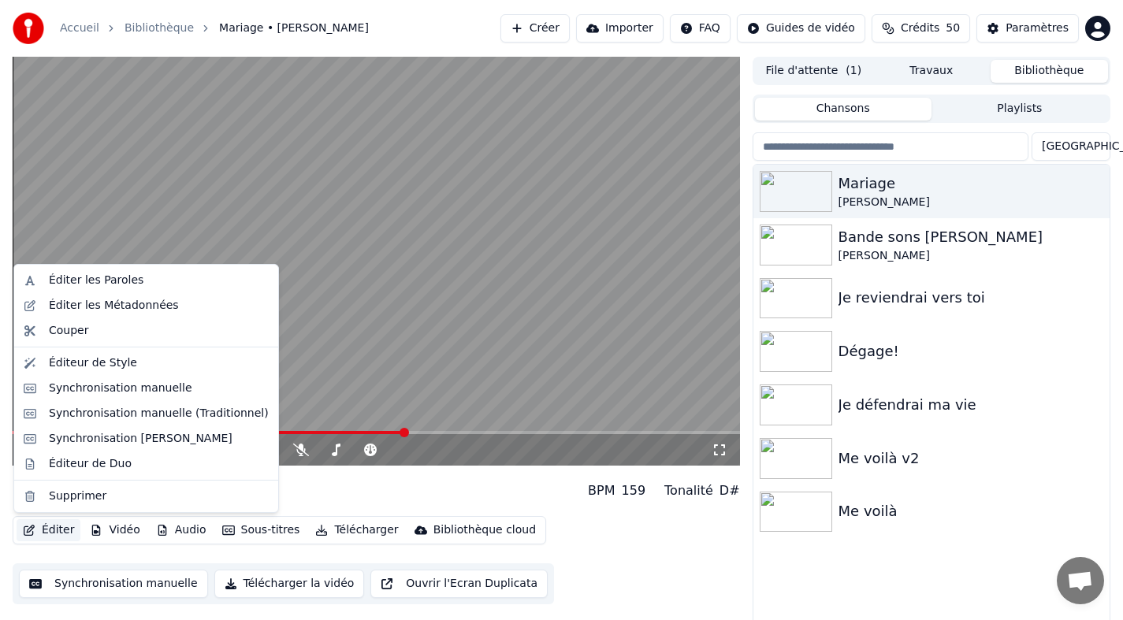
click at [59, 532] on button "Éditer" at bounding box center [49, 530] width 64 height 22
click at [143, 423] on div "Synchronisation manuelle (Traditionnel)" at bounding box center [146, 413] width 258 height 25
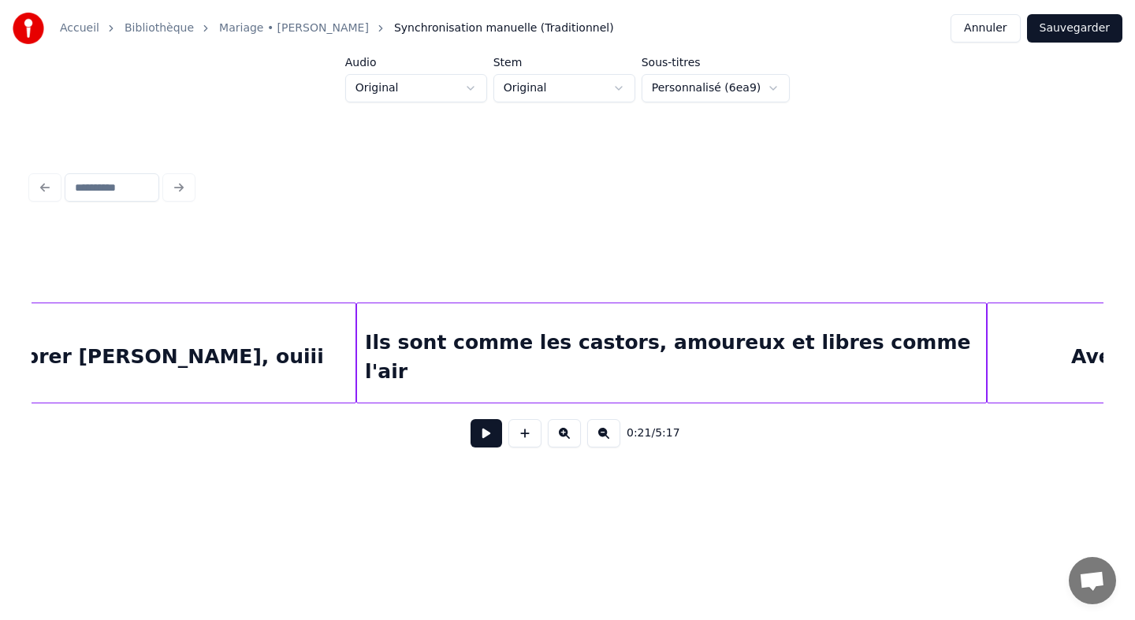
scroll to position [0, 26503]
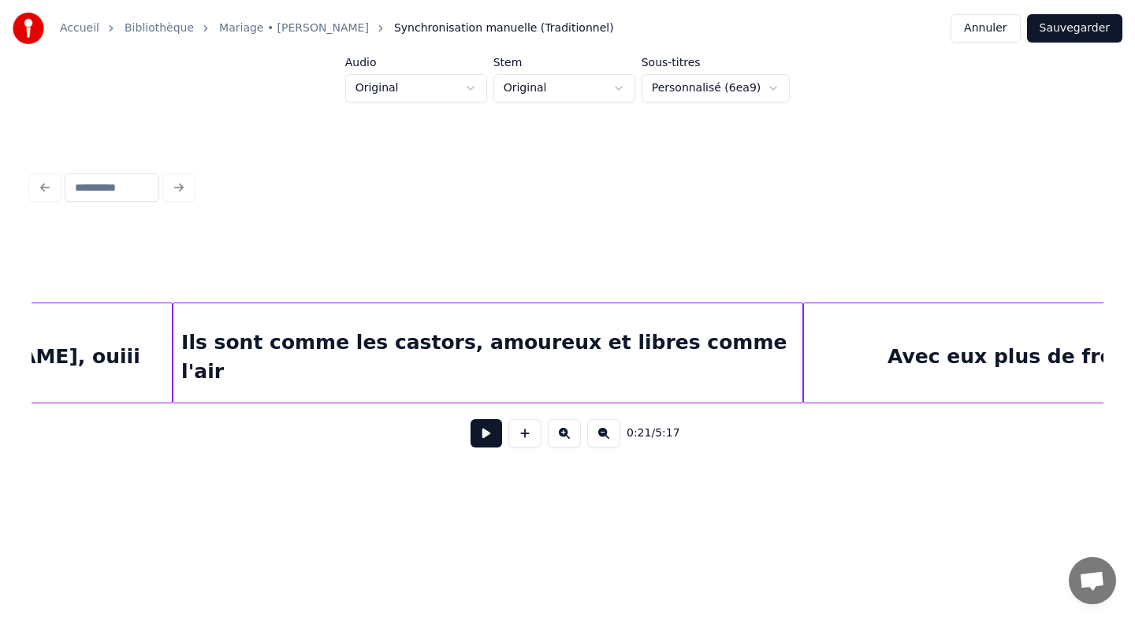
click at [256, 382] on div "Ils sont comme les castors, amoureux et libres comme l'air" at bounding box center [487, 356] width 629 height 107
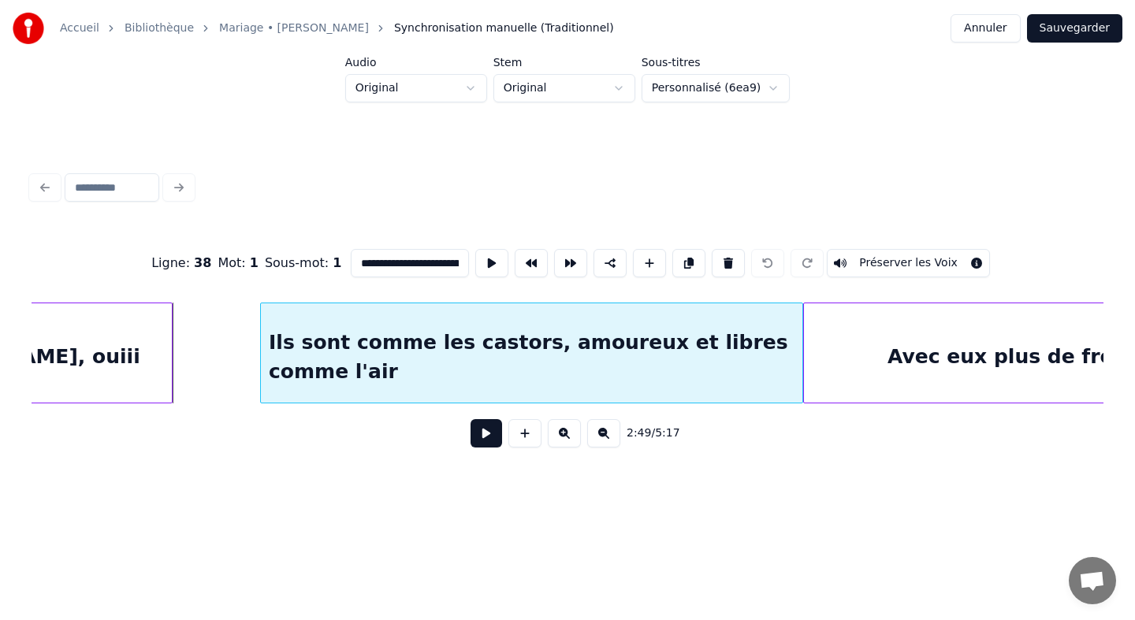
click at [262, 350] on div at bounding box center [263, 352] width 5 height 99
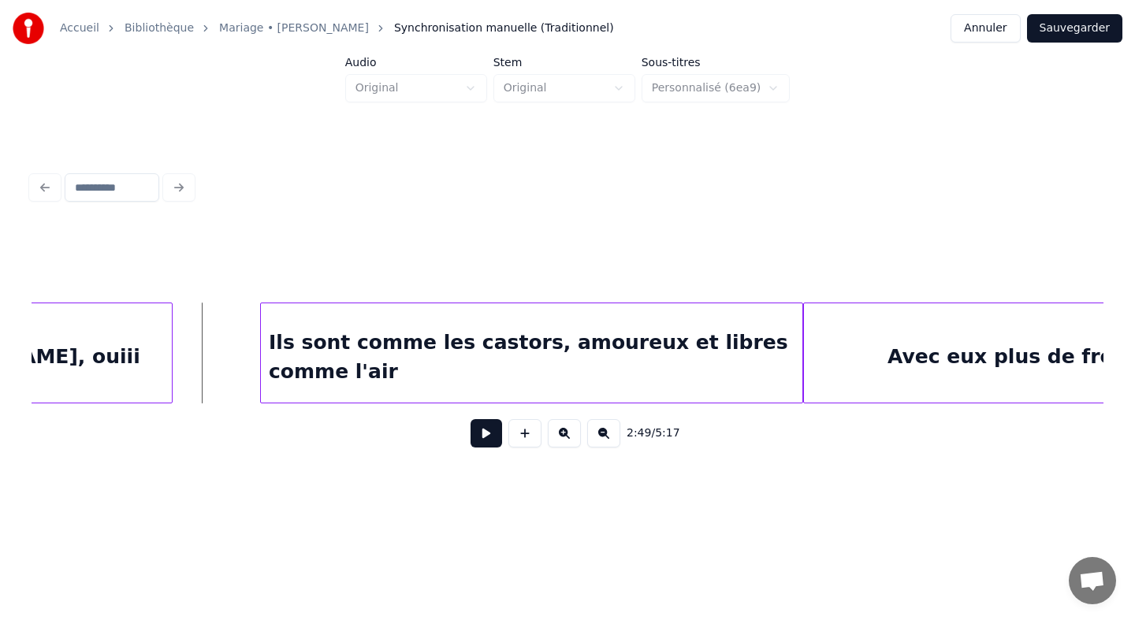
click at [489, 443] on button at bounding box center [487, 433] width 32 height 28
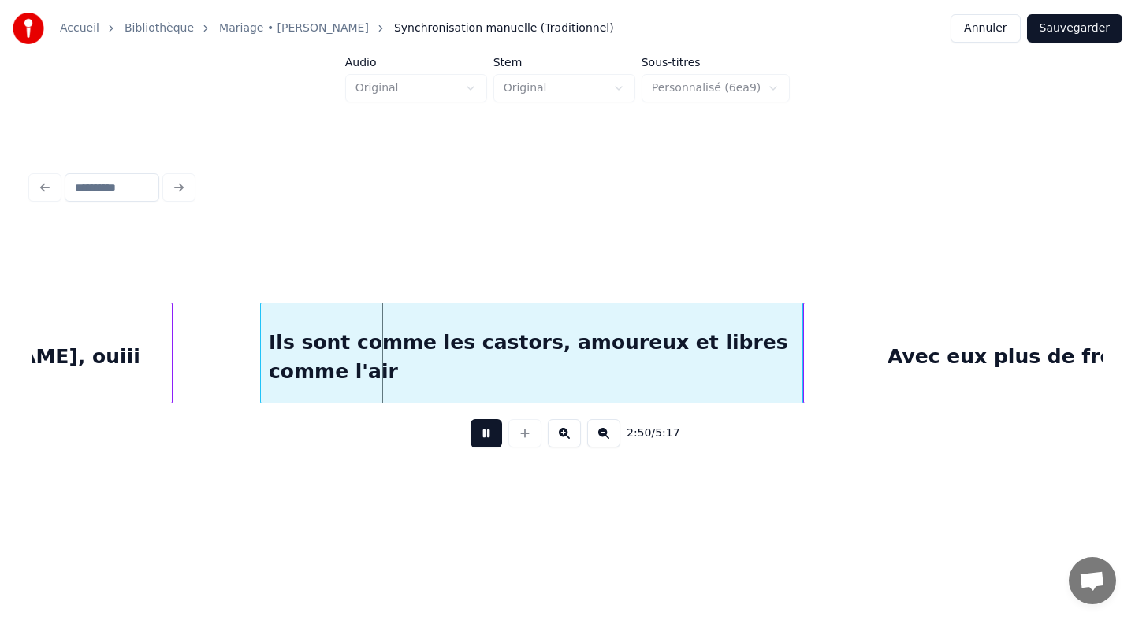
click at [489, 443] on button at bounding box center [487, 433] width 32 height 28
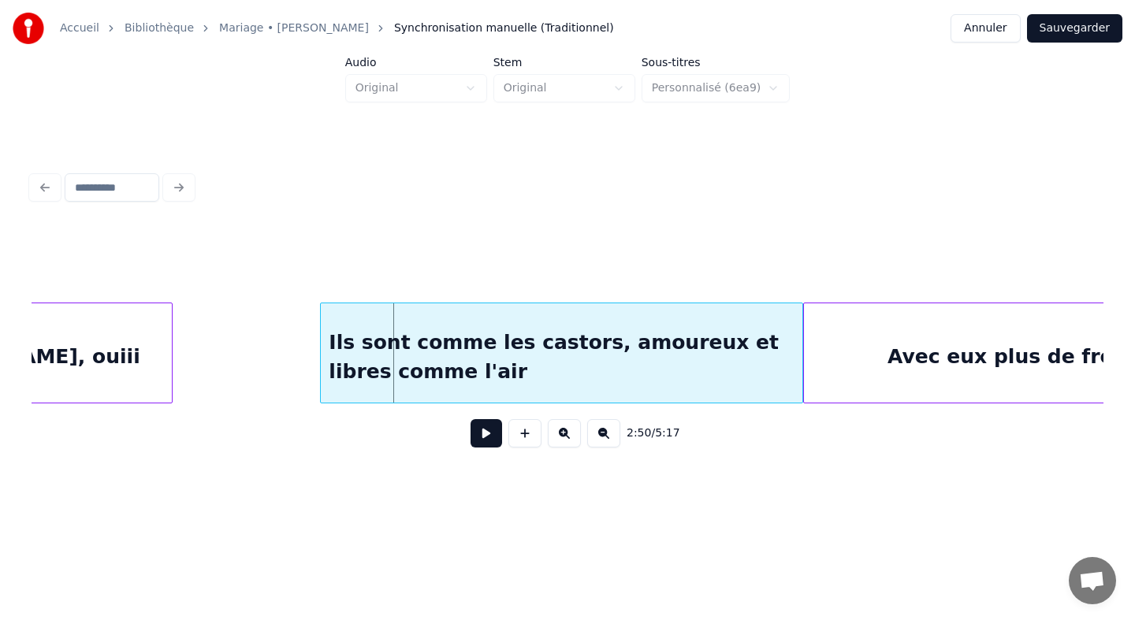
click at [322, 350] on div at bounding box center [323, 352] width 5 height 99
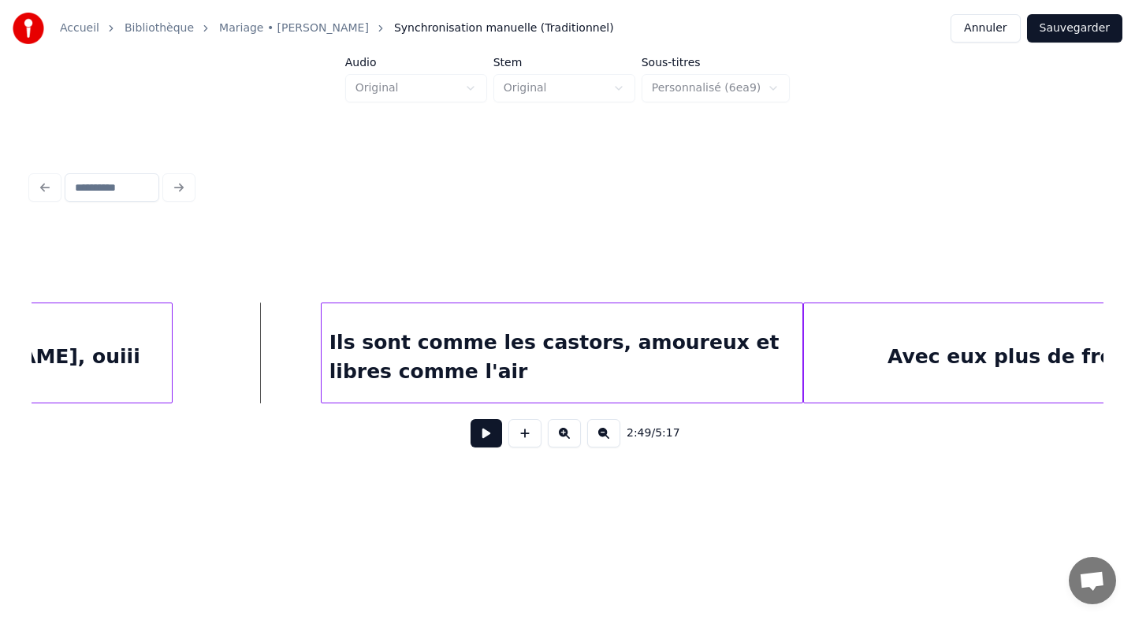
click at [482, 444] on button at bounding box center [487, 433] width 32 height 28
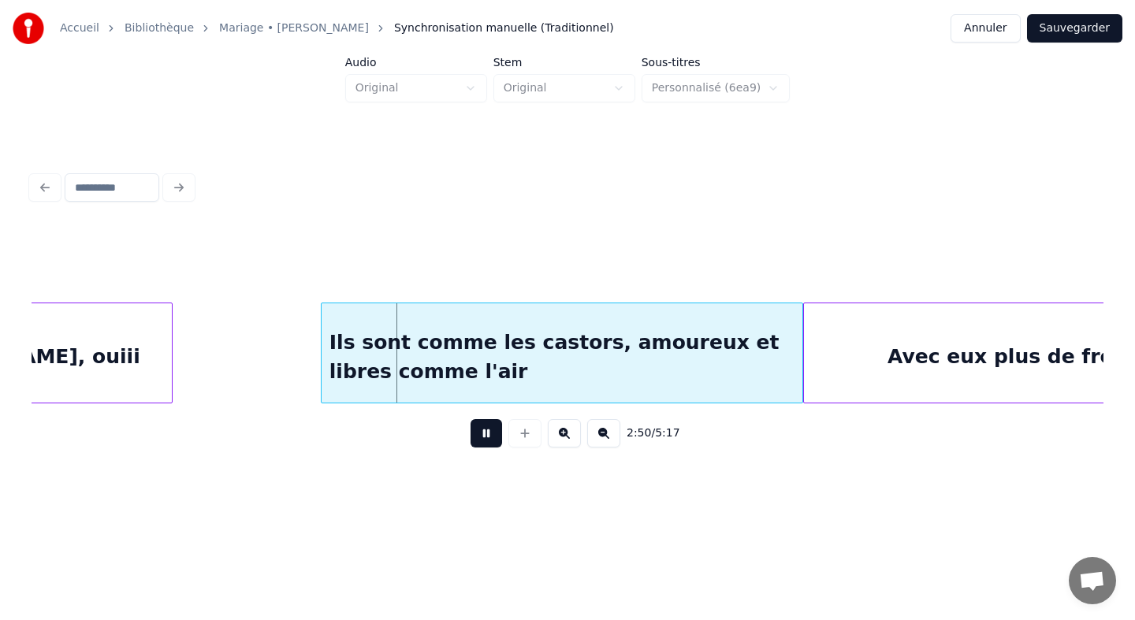
click at [482, 444] on button at bounding box center [487, 433] width 32 height 28
click at [1097, 27] on button "Sauvegarder" at bounding box center [1074, 28] width 95 height 28
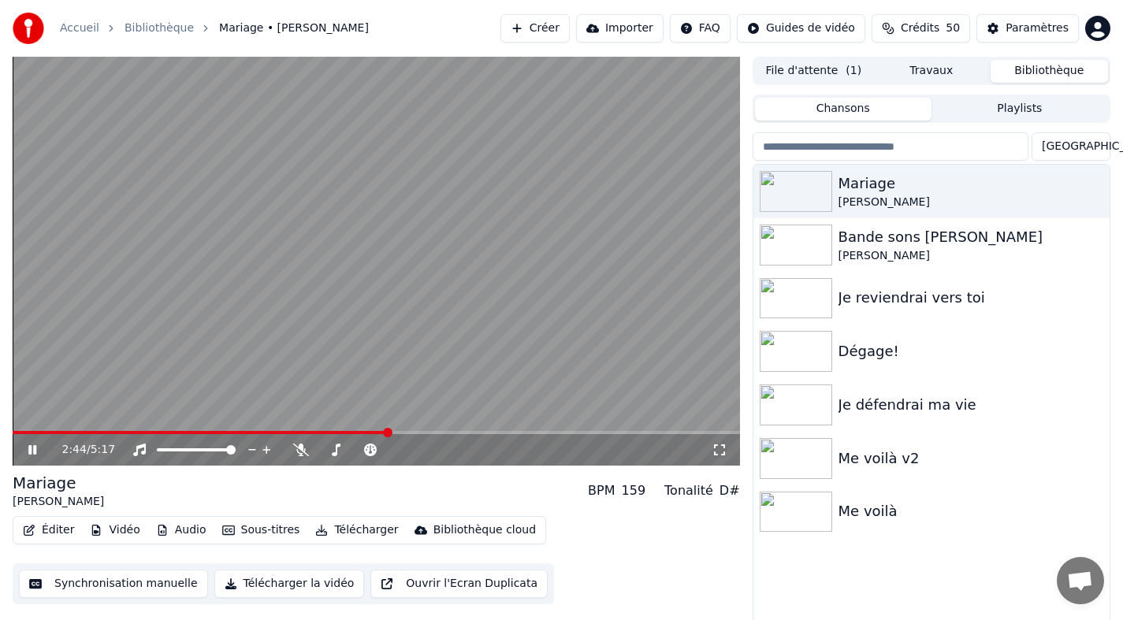
click at [389, 438] on span at bounding box center [387, 432] width 9 height 9
click at [36, 450] on icon at bounding box center [43, 450] width 37 height 13
click at [36, 450] on icon at bounding box center [32, 450] width 9 height 11
click at [34, 452] on icon at bounding box center [32, 449] width 8 height 9
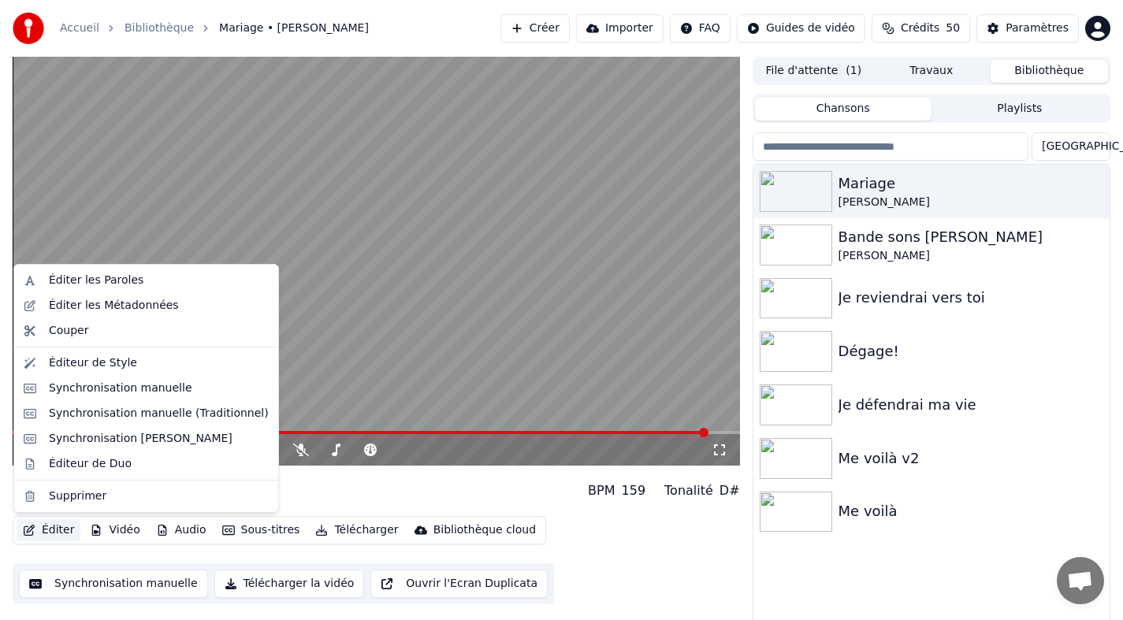
click at [64, 523] on button "Éditer" at bounding box center [49, 530] width 64 height 22
click at [156, 420] on div "Synchronisation manuelle (Traditionnel)" at bounding box center [159, 414] width 220 height 16
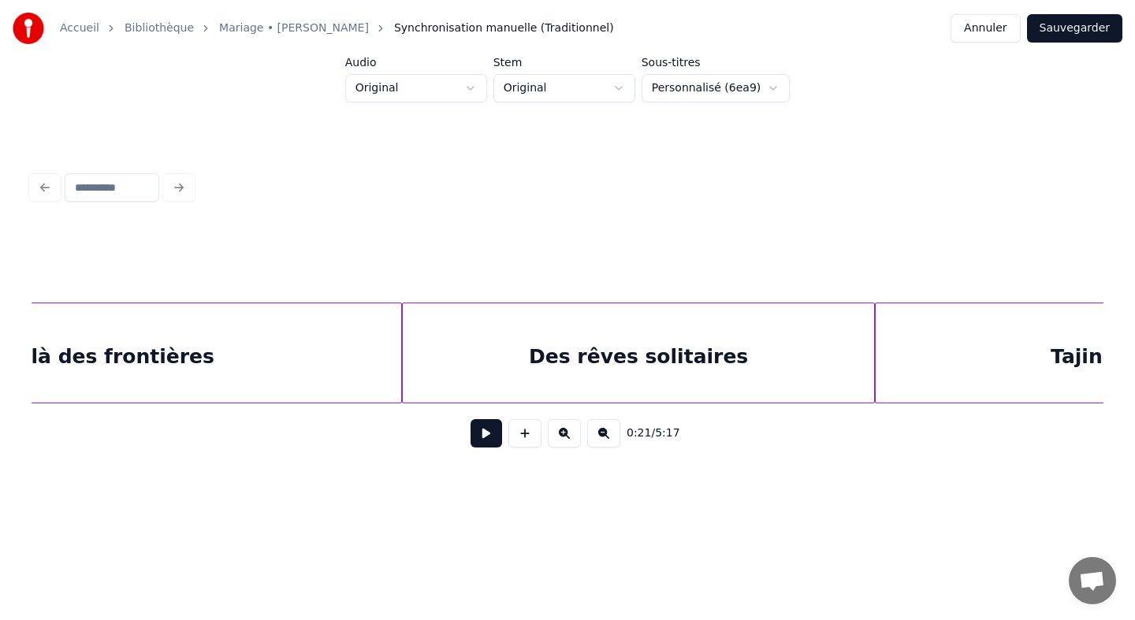
scroll to position [0, 36096]
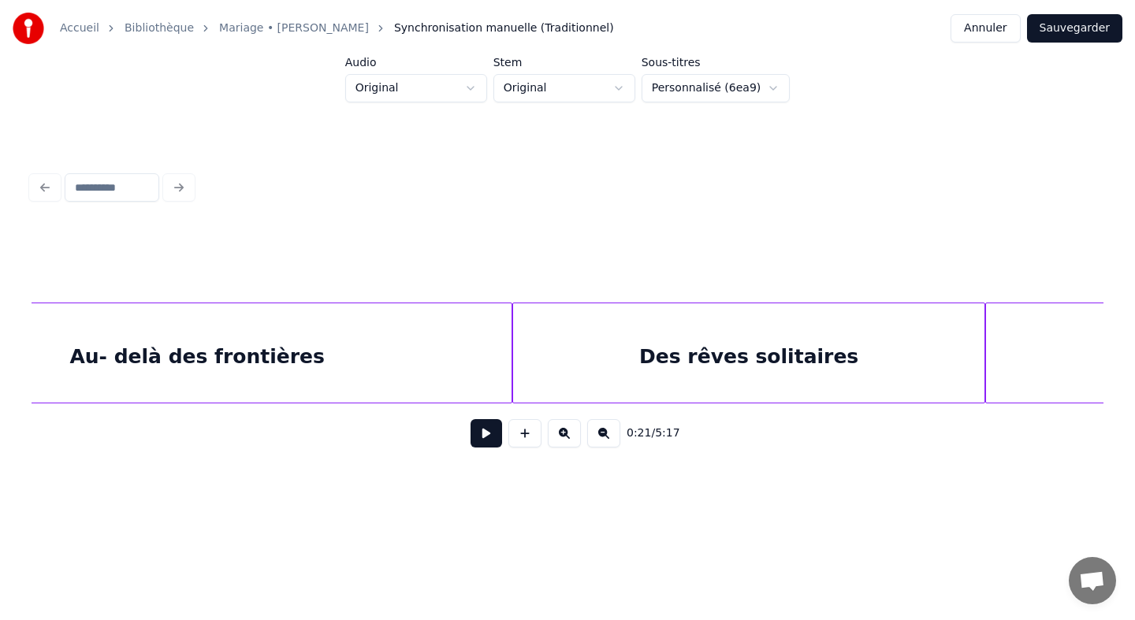
click at [397, 434] on div "0:21 / 5:17" at bounding box center [567, 433] width 1047 height 35
click at [427, 307] on div "Au- delà des frontières" at bounding box center [197, 356] width 629 height 107
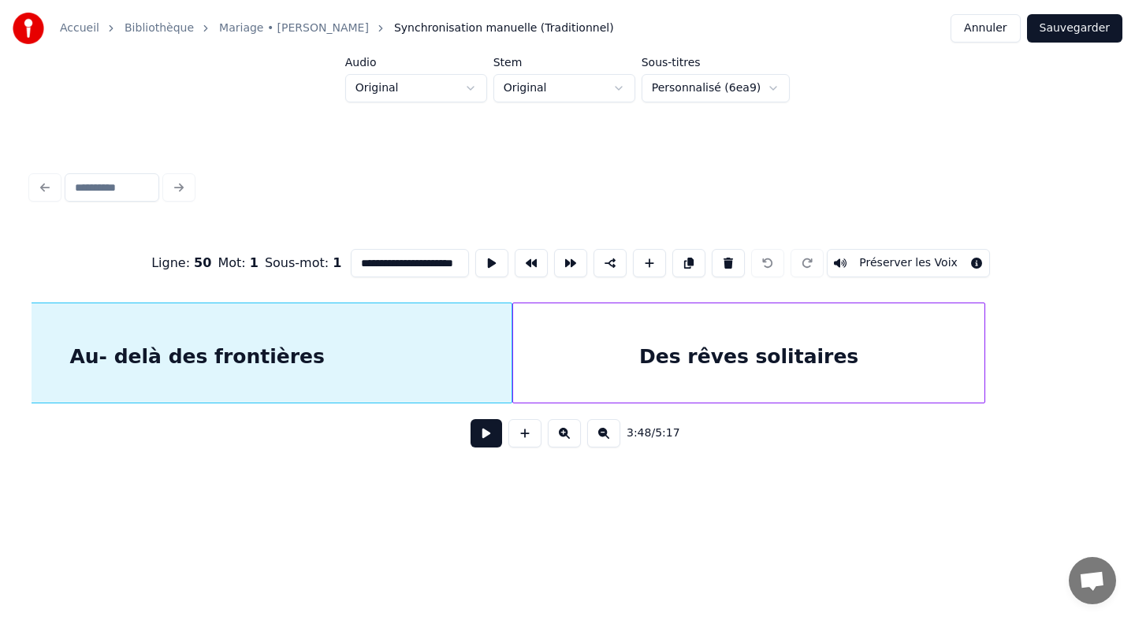
scroll to position [0, 35946]
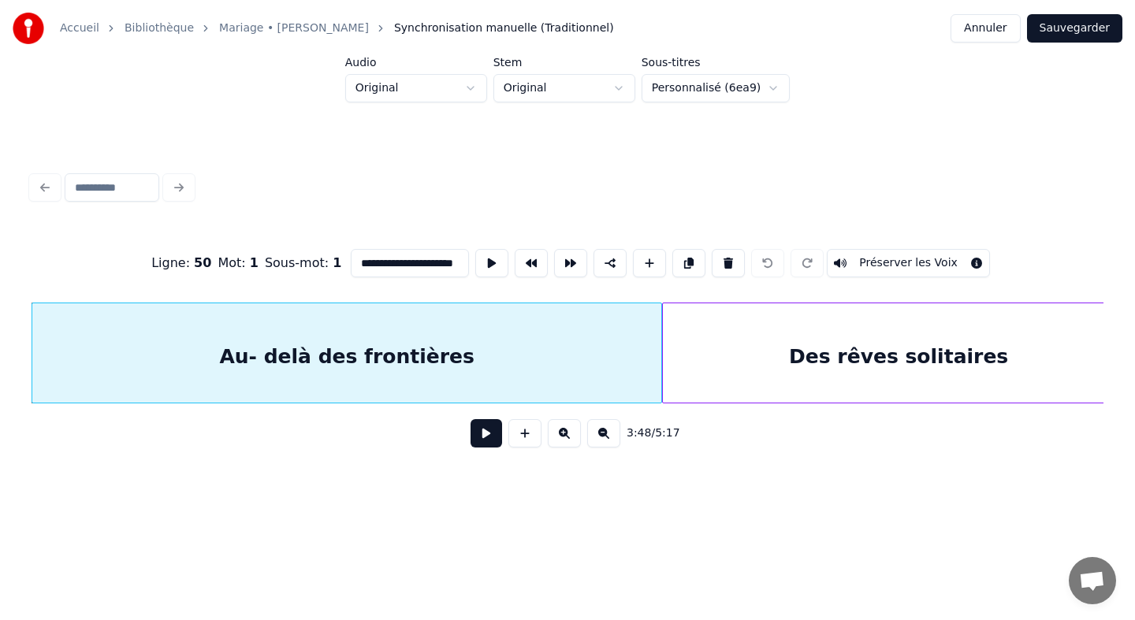
click at [561, 287] on div "**********" at bounding box center [568, 263] width 1072 height 79
click at [497, 441] on button at bounding box center [487, 433] width 32 height 28
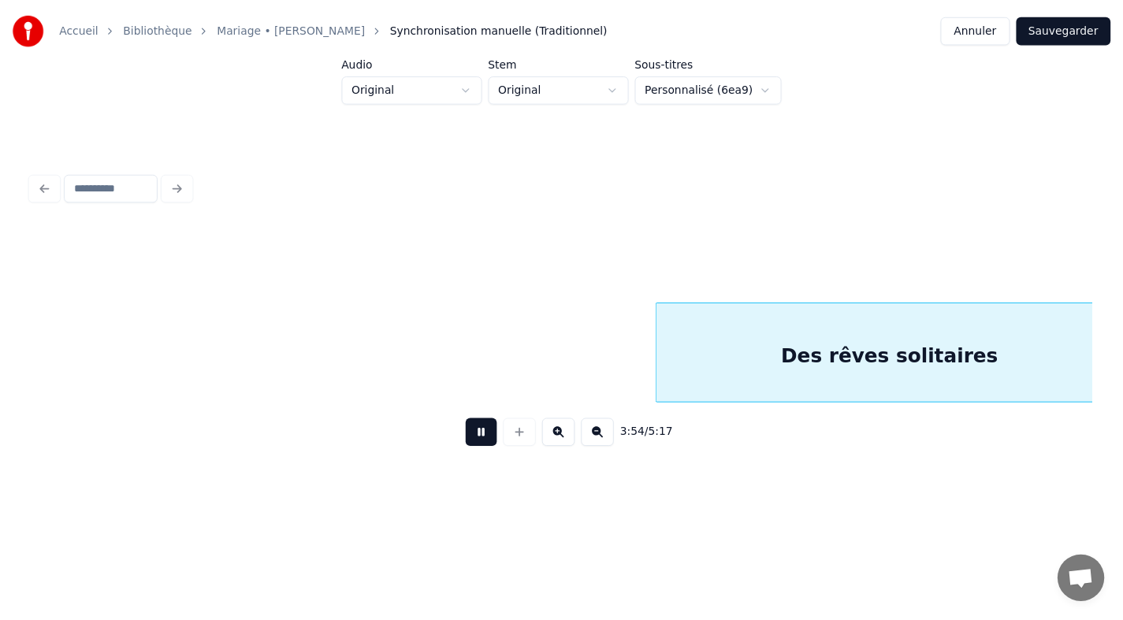
scroll to position [0, 37018]
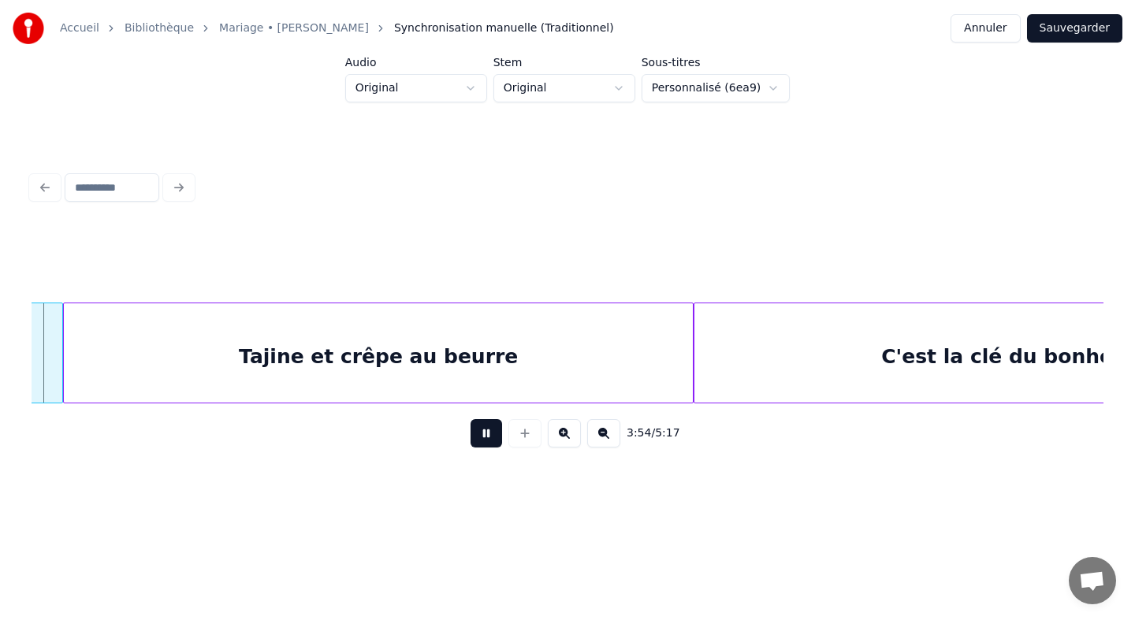
click at [486, 443] on button at bounding box center [487, 433] width 32 height 28
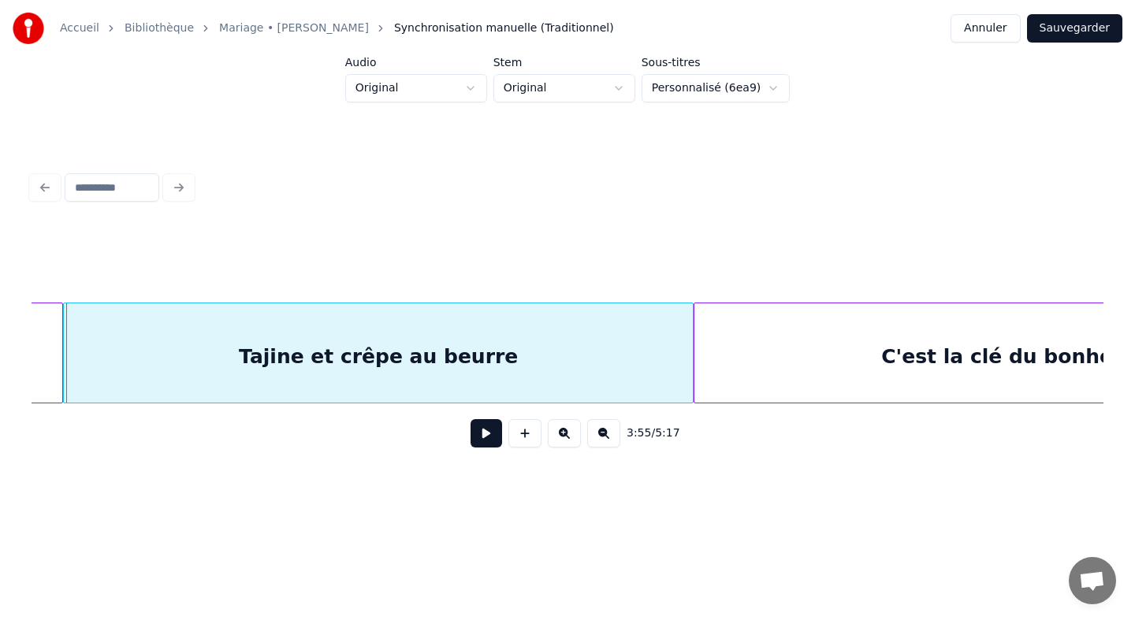
click at [987, 29] on button "Annuler" at bounding box center [985, 28] width 69 height 28
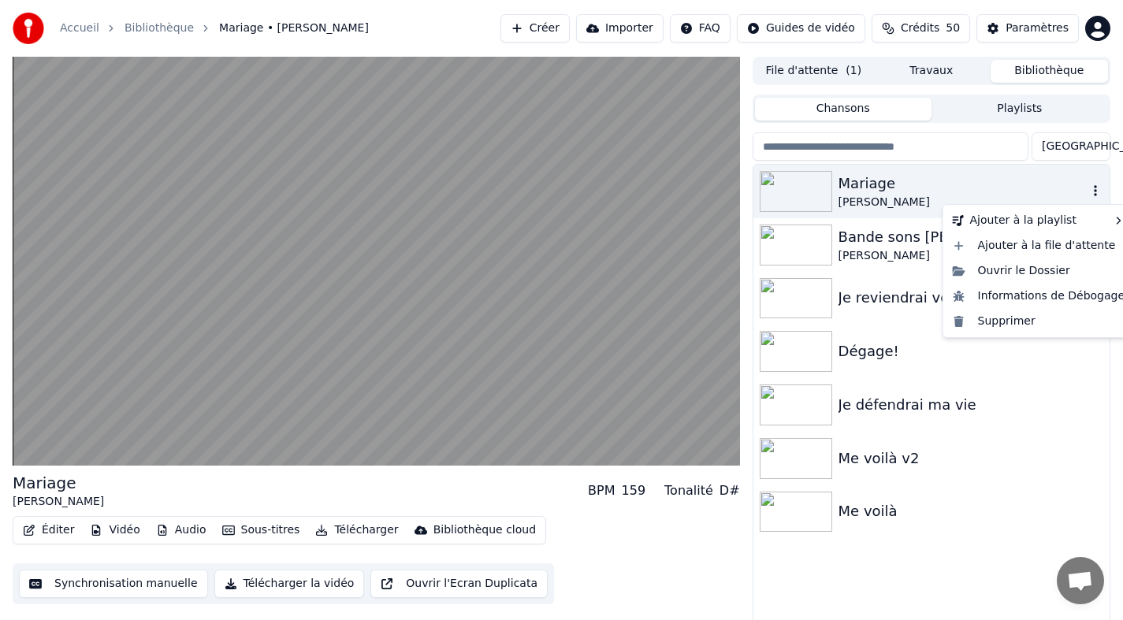
click at [1097, 188] on icon "button" at bounding box center [1096, 190] width 16 height 13
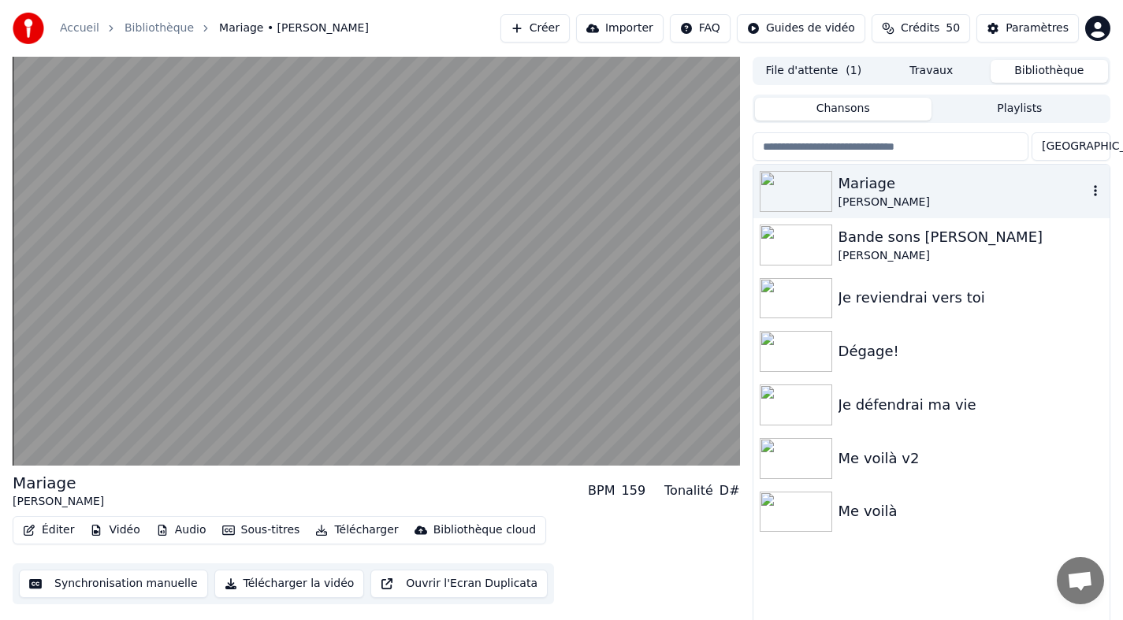
click at [1097, 188] on icon "button" at bounding box center [1096, 190] width 16 height 13
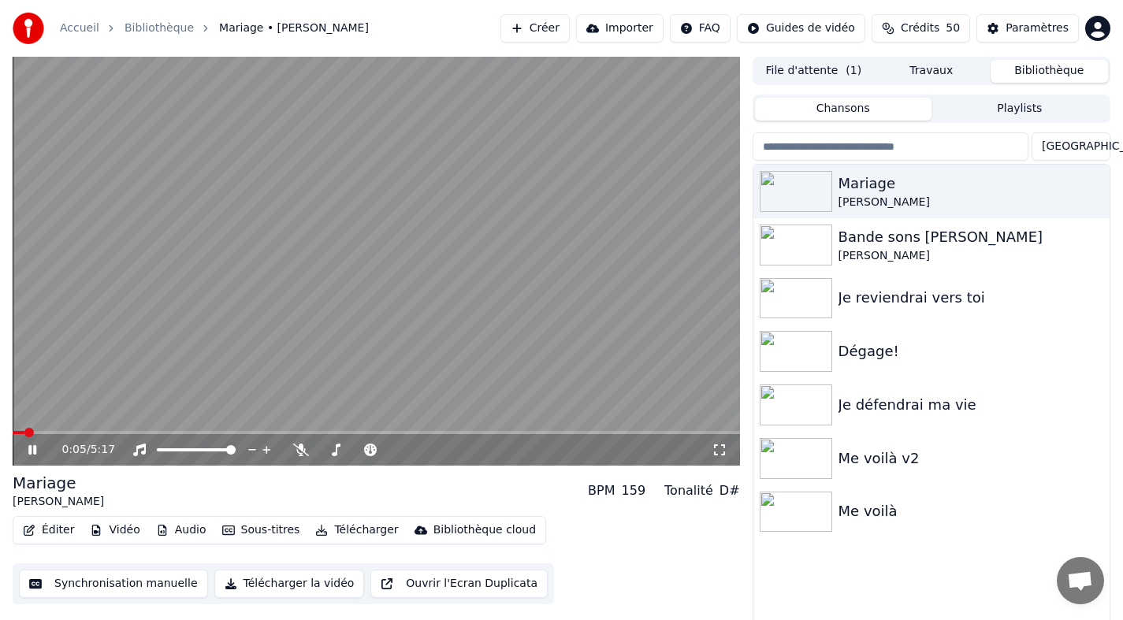
click at [250, 588] on button "Télécharger la vidéo" at bounding box center [289, 584] width 151 height 28
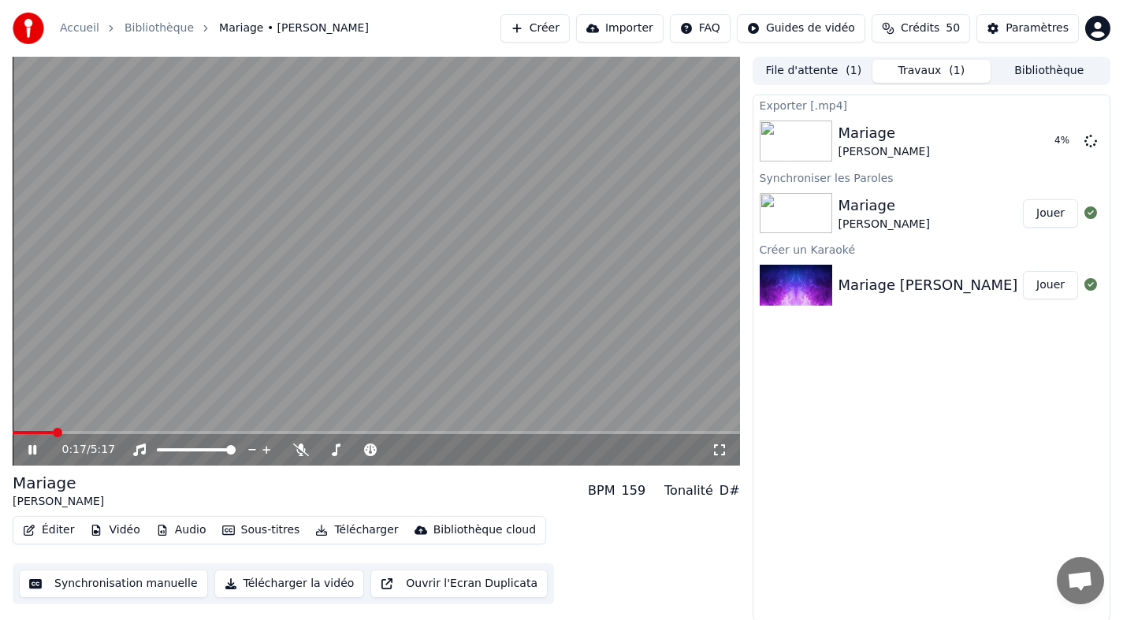
click at [29, 450] on icon at bounding box center [32, 449] width 8 height 9
click at [1041, 133] on button "Afficher" at bounding box center [1043, 141] width 69 height 28
